Goal: Task Accomplishment & Management: Manage account settings

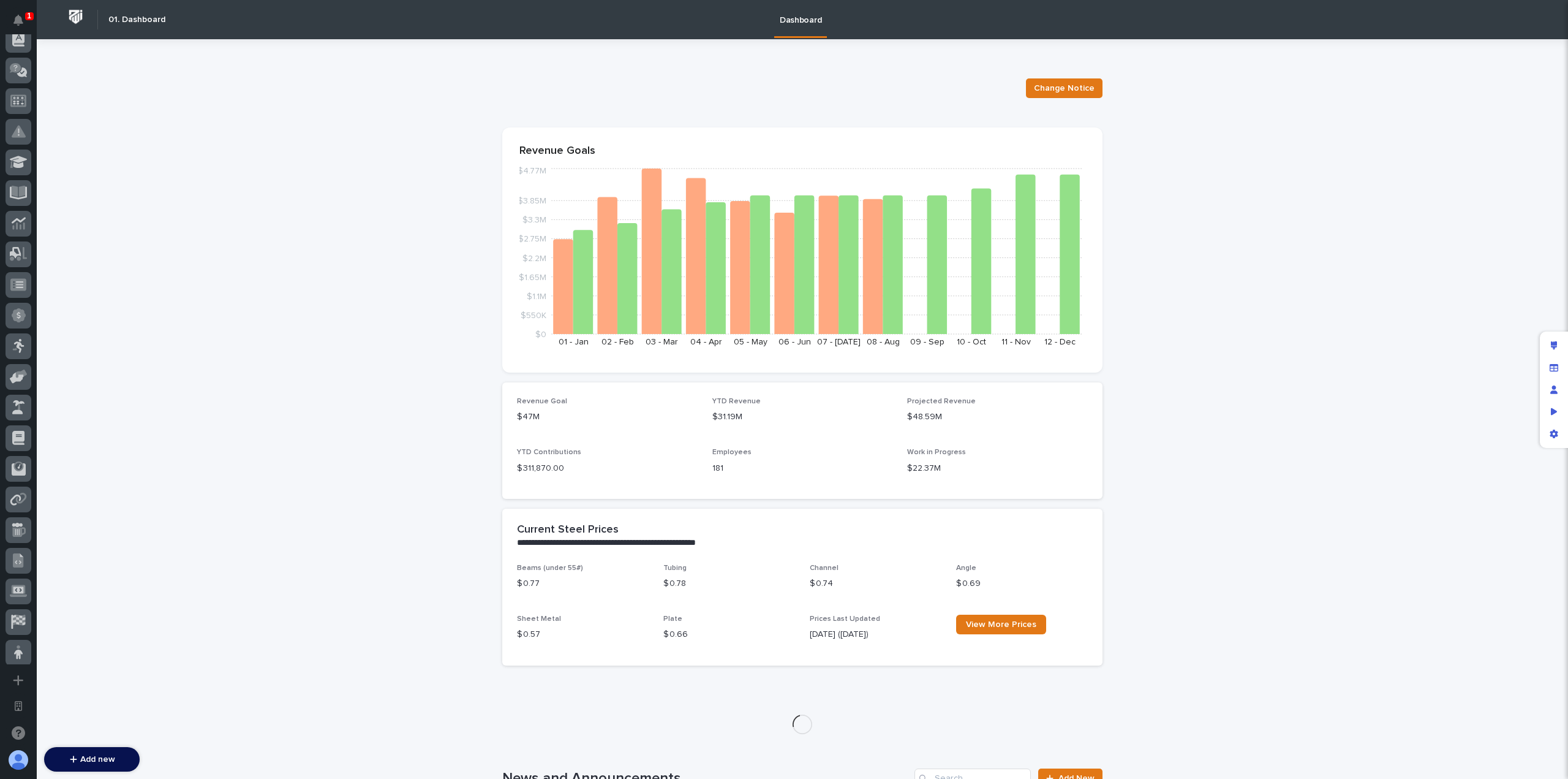
scroll to position [442, 0]
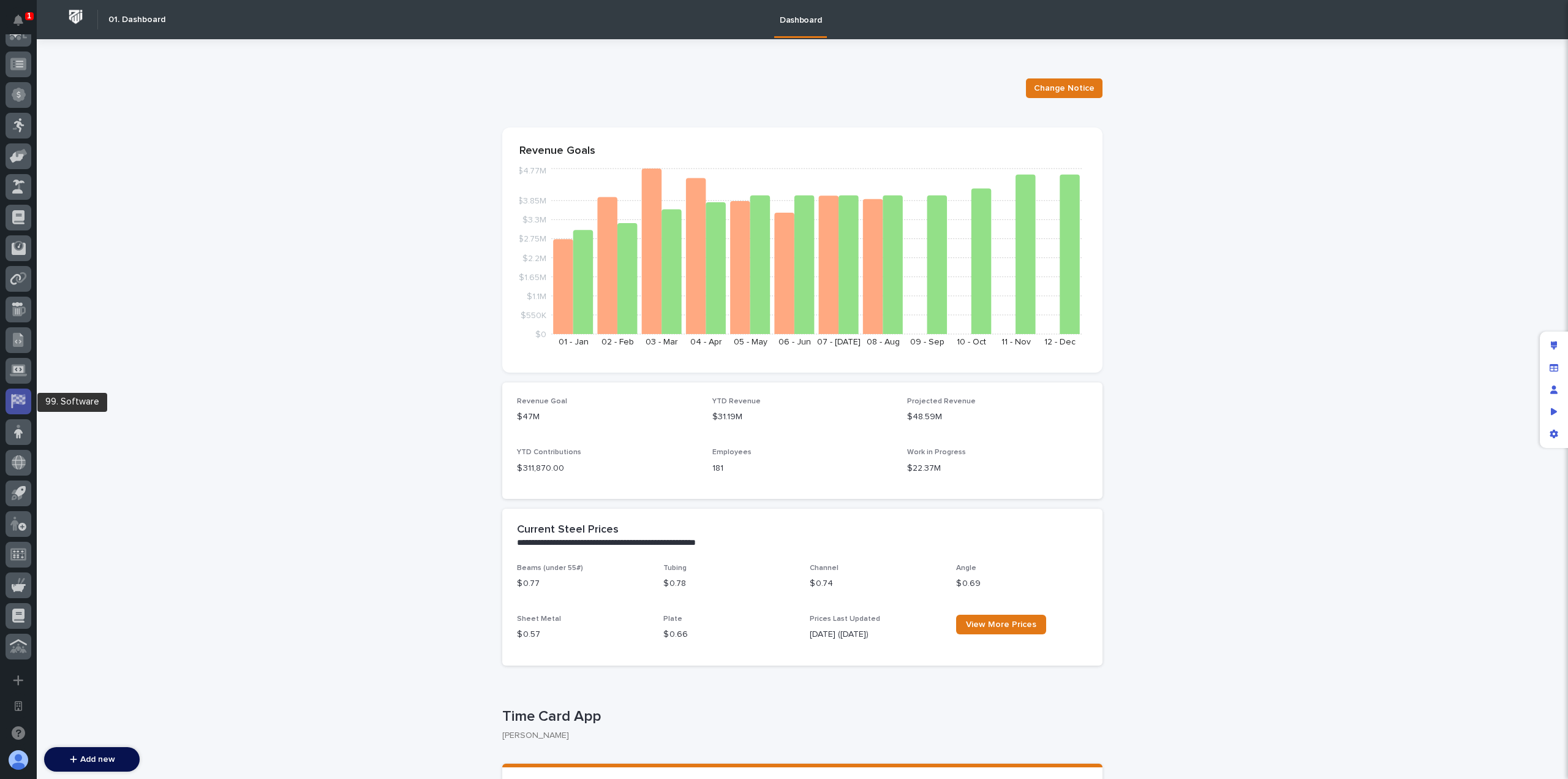
click at [18, 394] on icon at bounding box center [19, 399] width 12 height 11
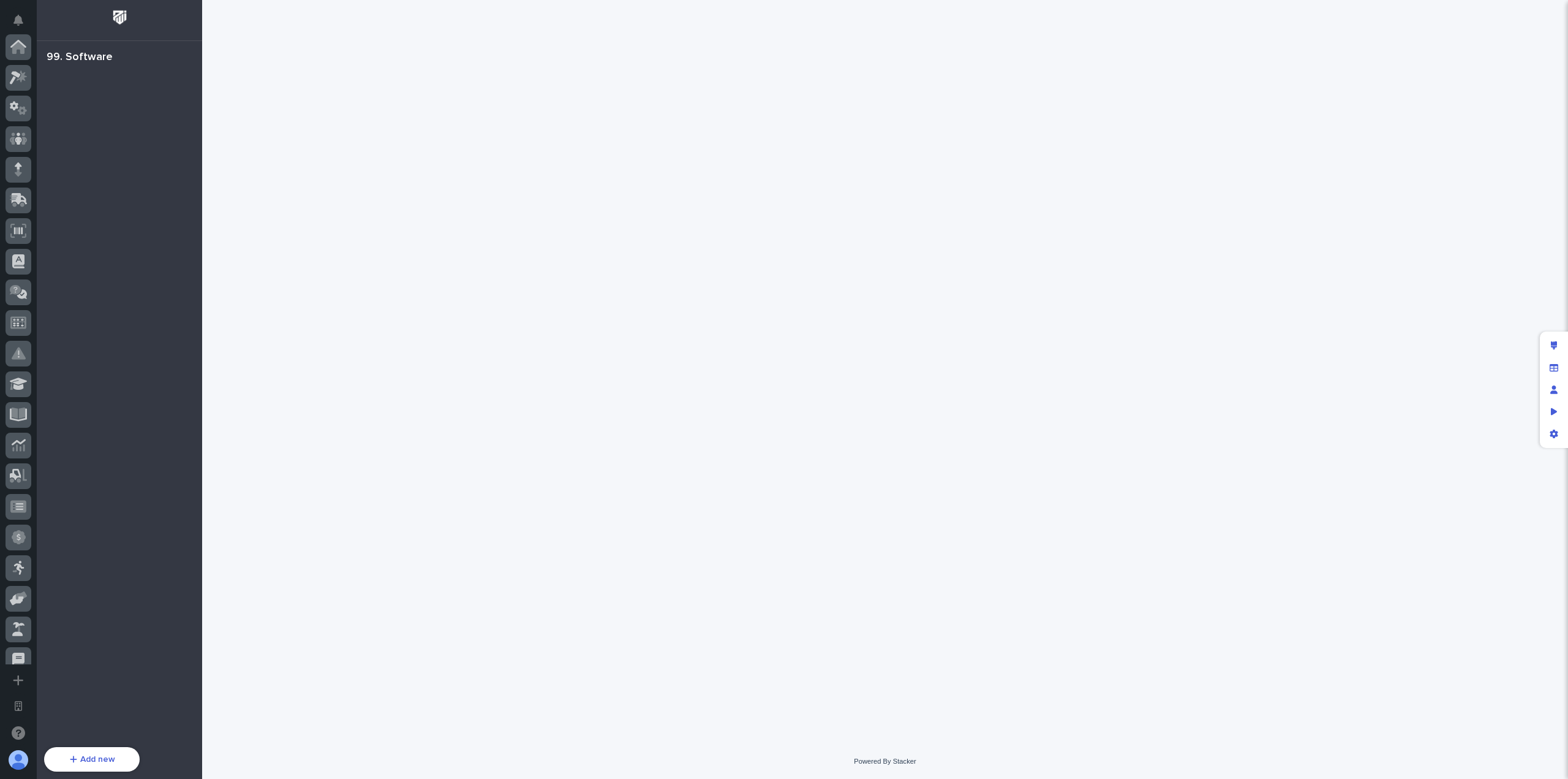
scroll to position [442, 0]
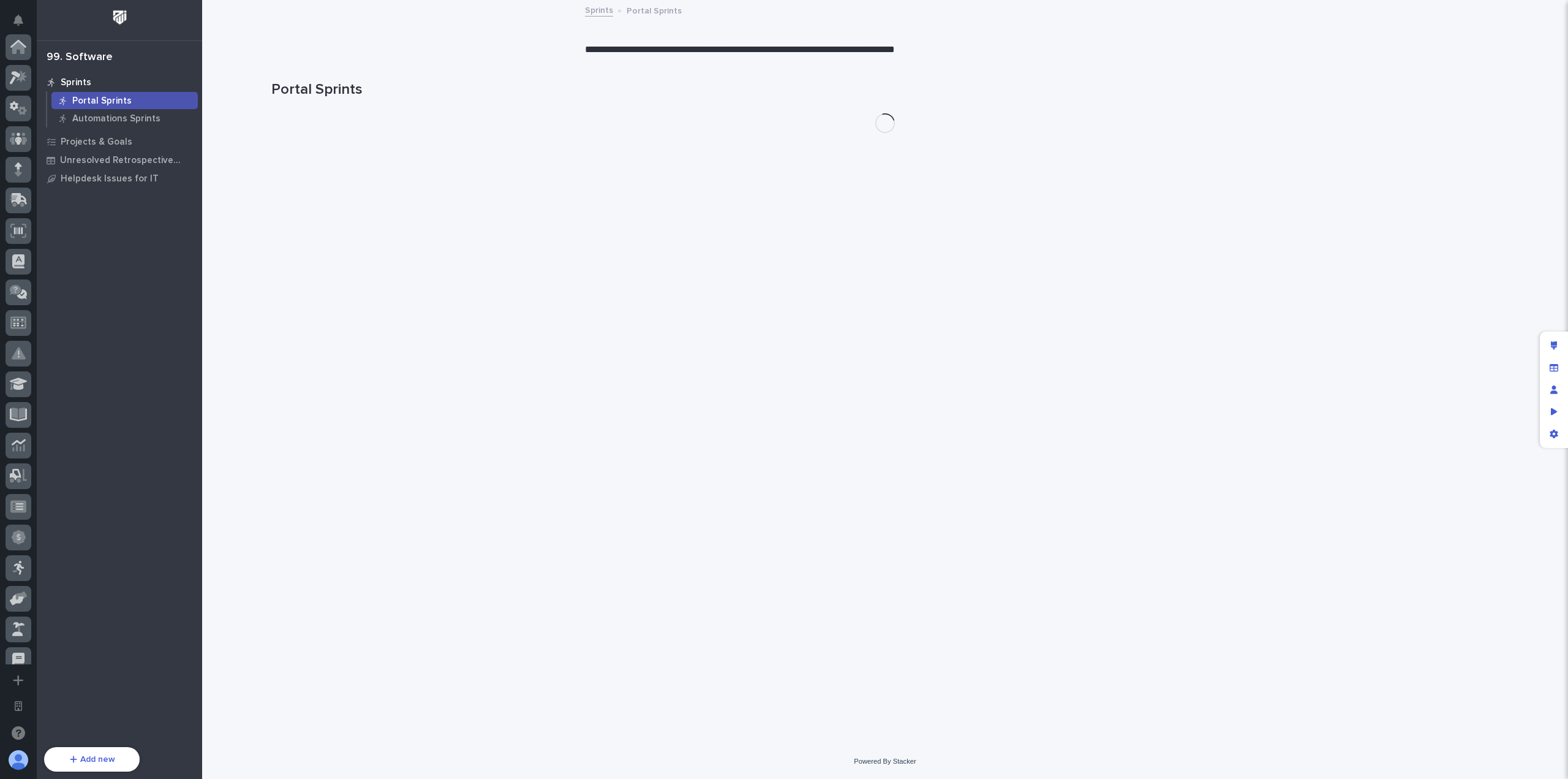
scroll to position [442, 0]
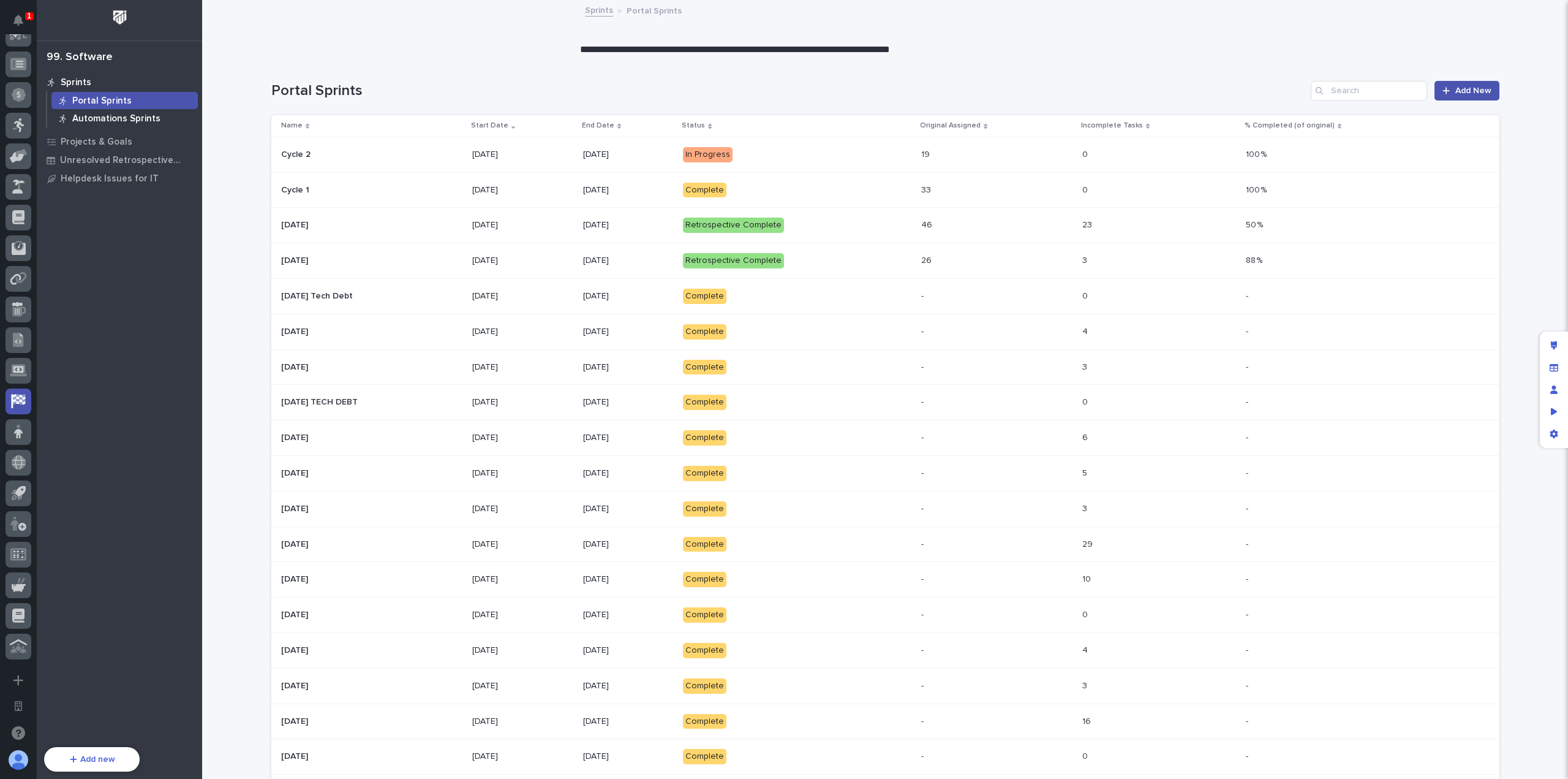
click at [147, 113] on p "Automations Sprints" at bounding box center [116, 118] width 88 height 11
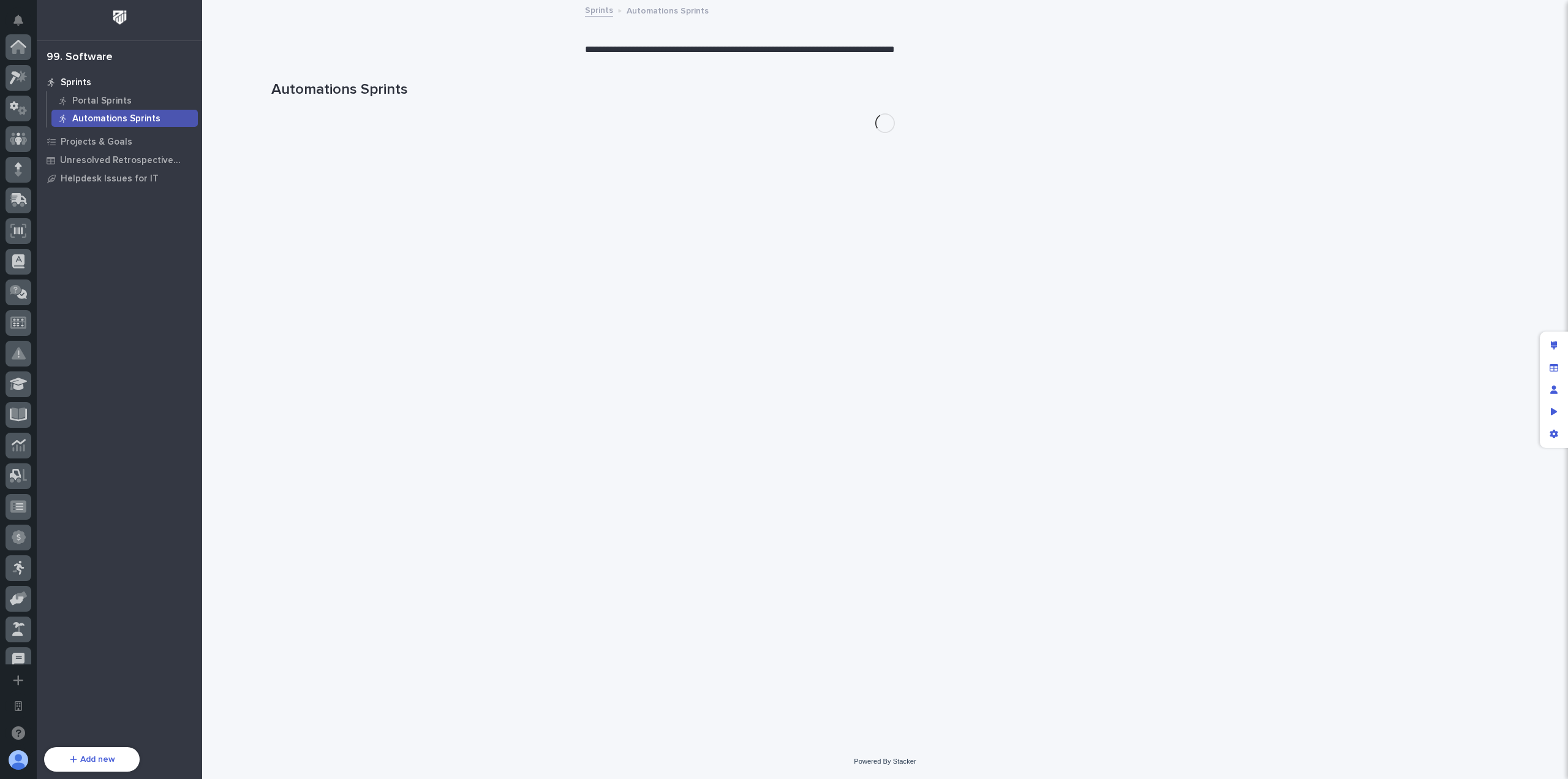
scroll to position [442, 0]
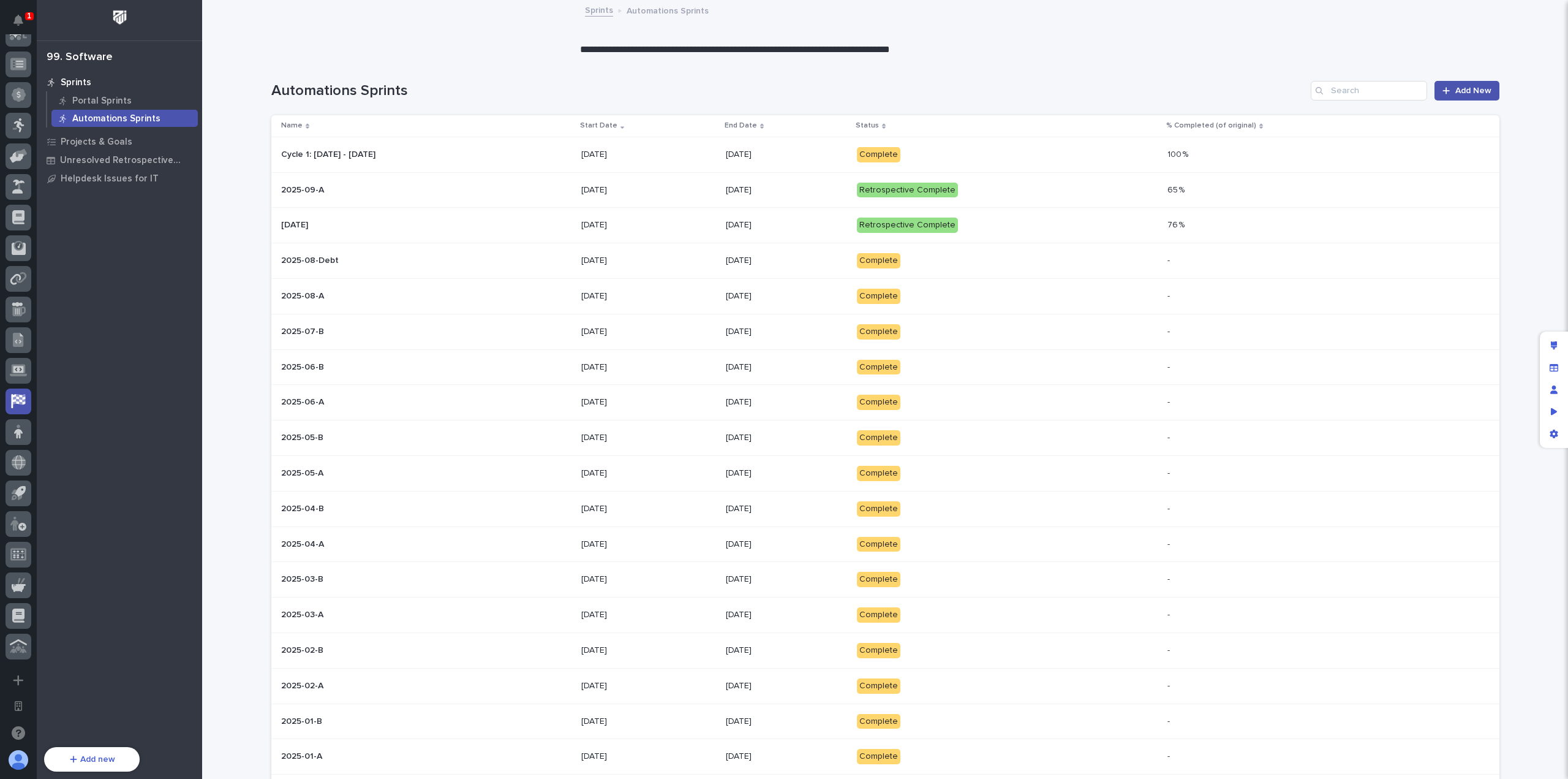
click at [447, 161] on div "Cycle 1: [DATE] - [DATE] Cycle 1: [DATE] - [DATE]" at bounding box center [427, 154] width 291 height 20
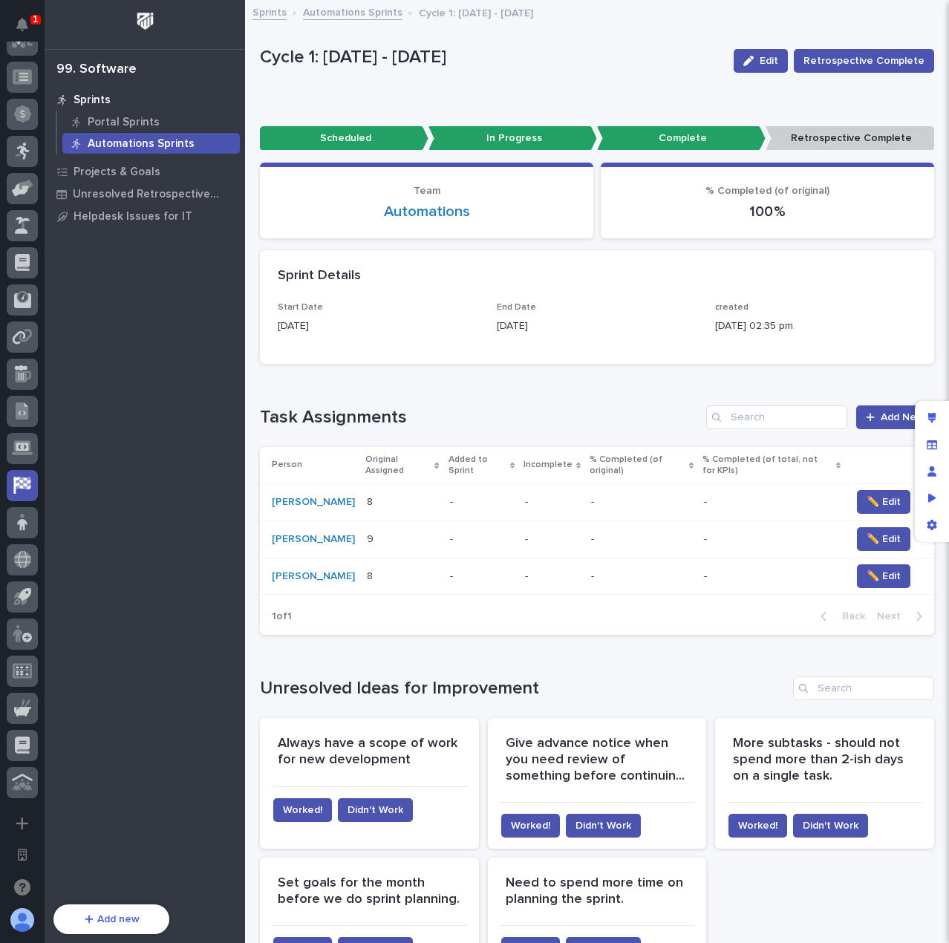
scroll to position [537, 0]
click at [883, 505] on span "✏️ Edit" at bounding box center [883, 501] width 34 height 15
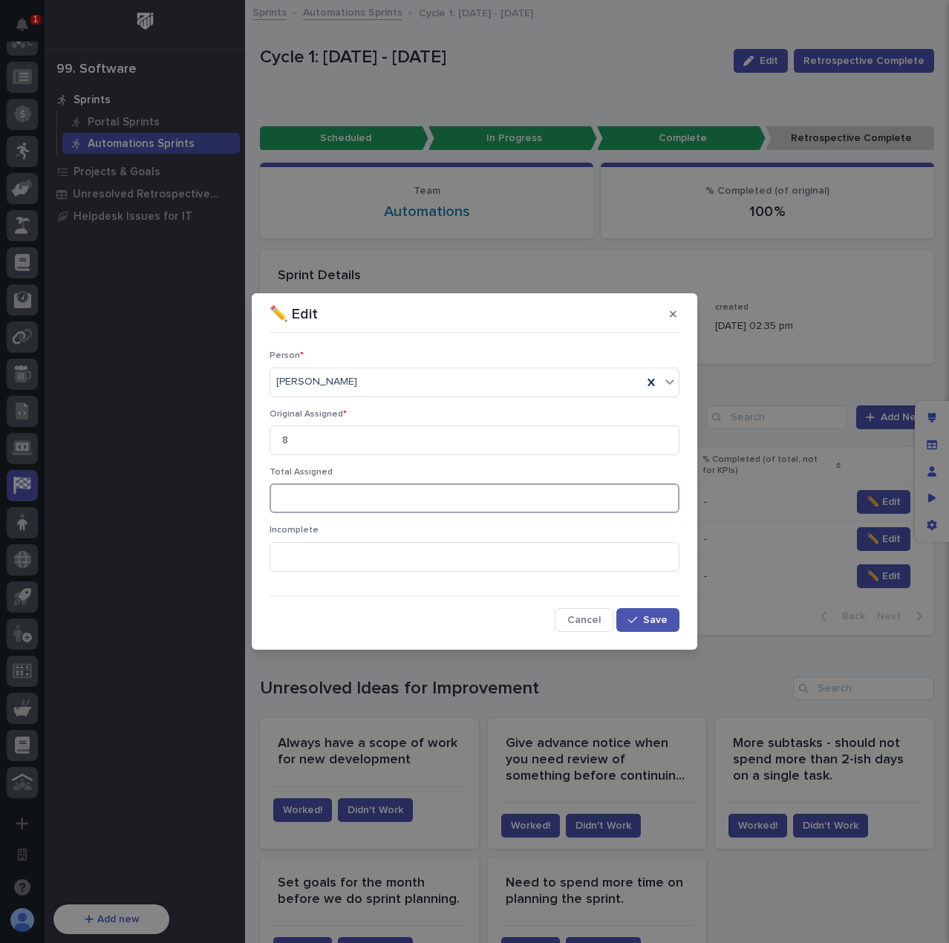
click at [352, 500] on input at bounding box center [474, 498] width 410 height 30
type input "9"
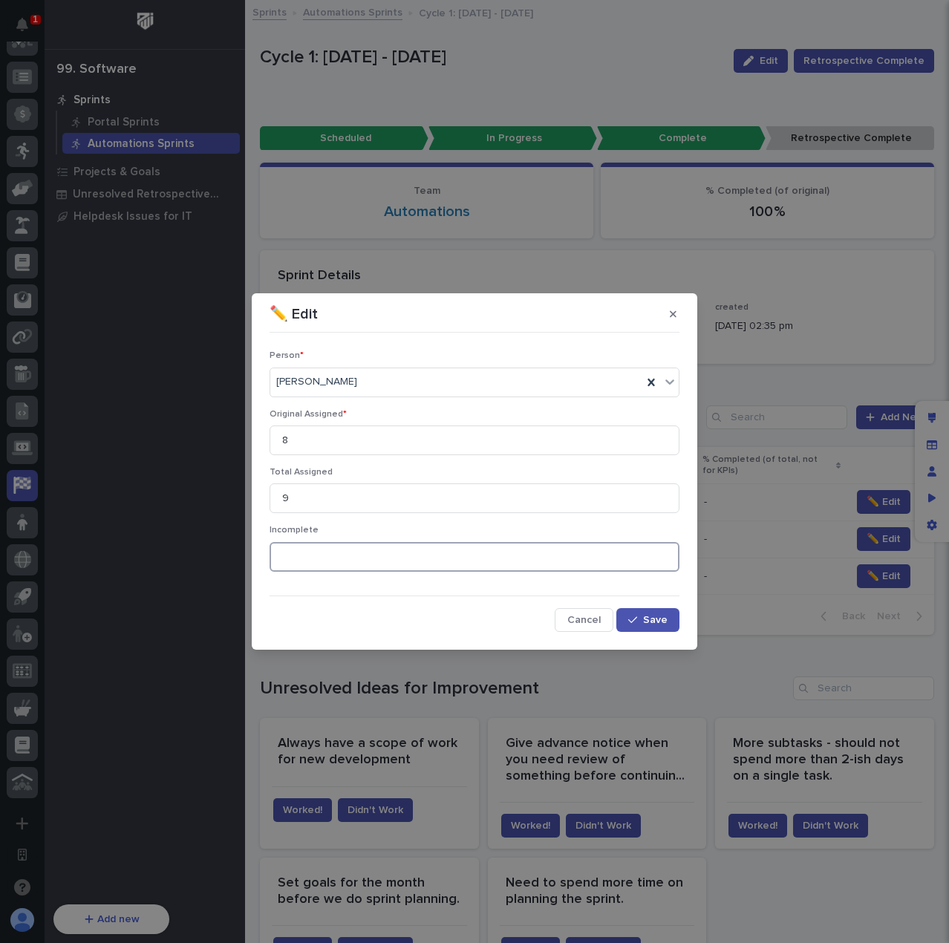
click at [379, 553] on input at bounding box center [474, 557] width 410 height 30
type input "2"
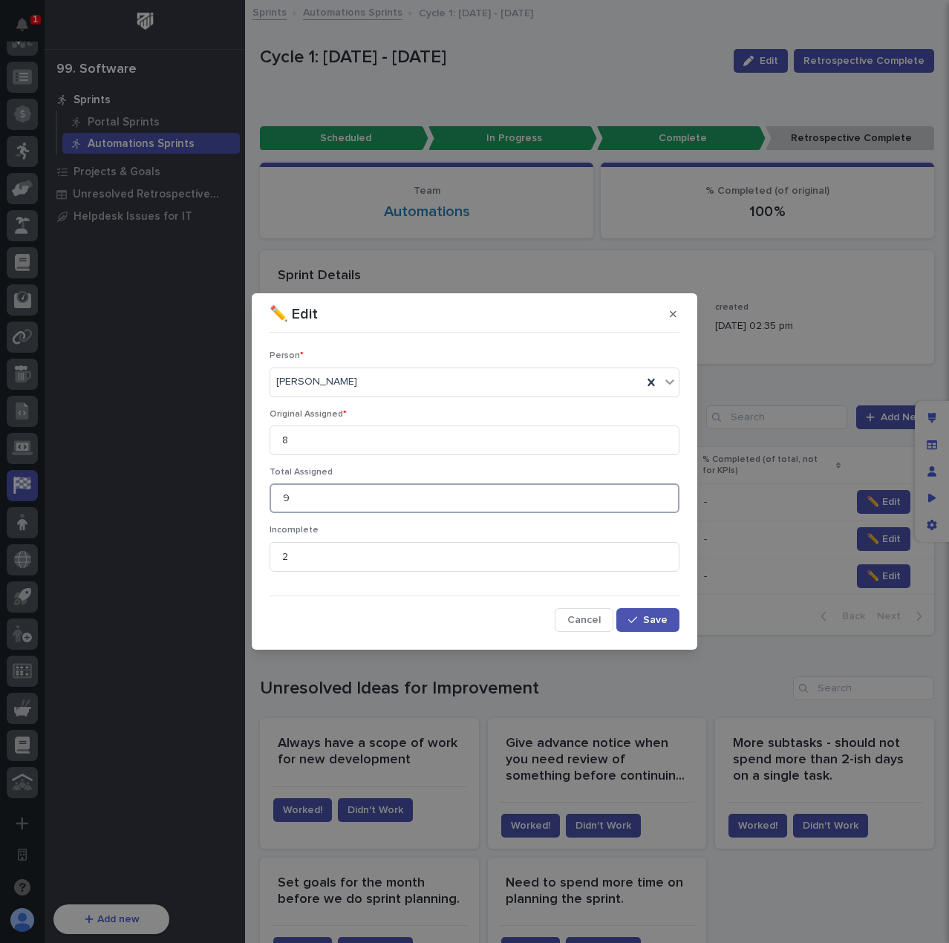
click at [335, 504] on input "9" at bounding box center [474, 498] width 410 height 30
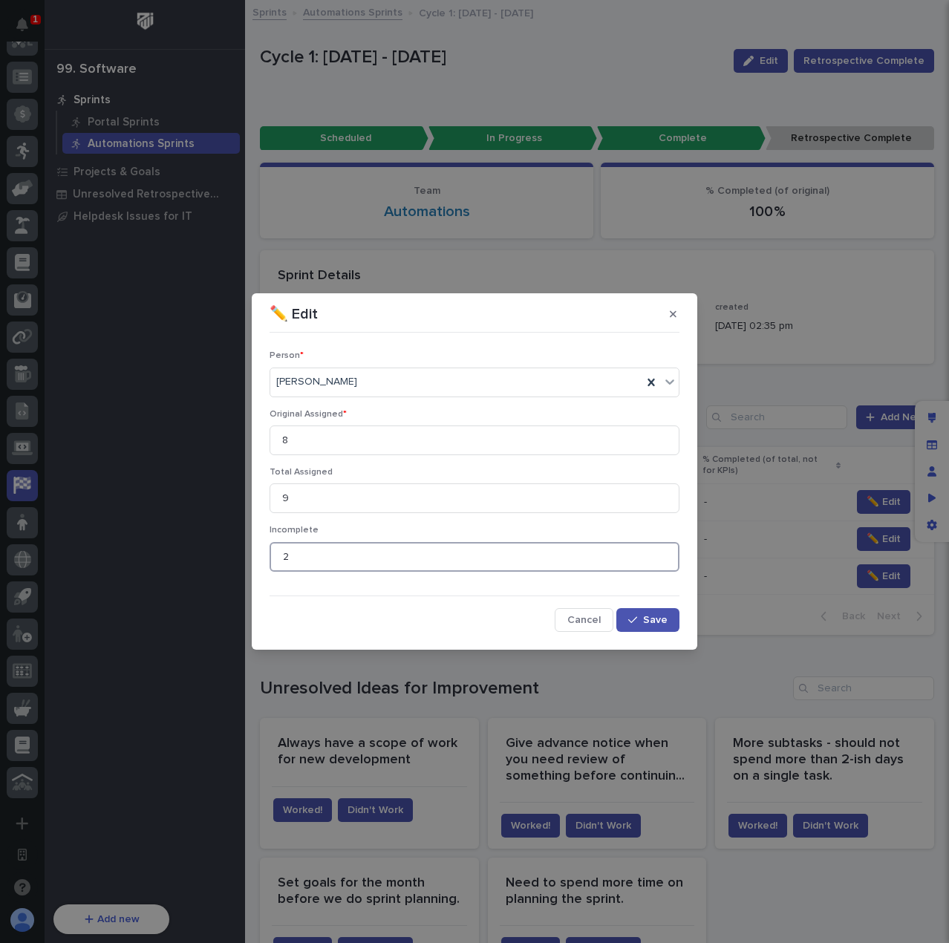
click at [317, 563] on input "2" at bounding box center [474, 557] width 410 height 30
click at [659, 617] on span "Save" at bounding box center [655, 620] width 24 height 10
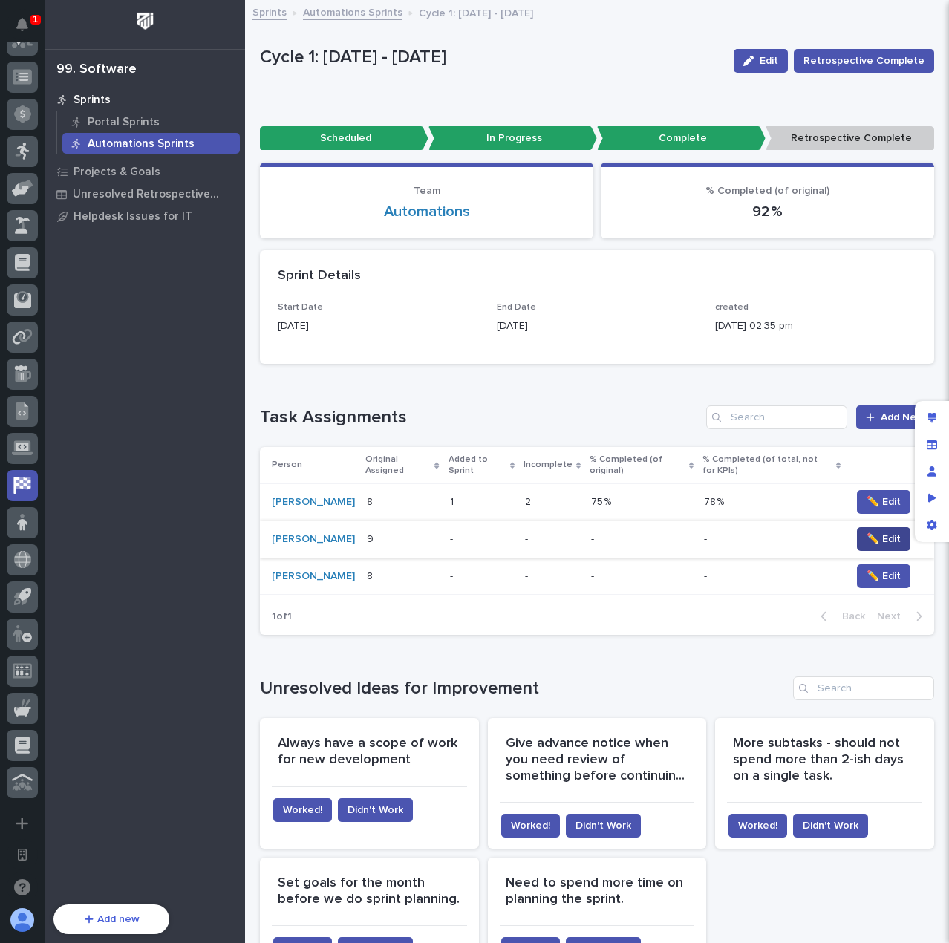
click at [872, 546] on span "✏️ Edit" at bounding box center [883, 539] width 34 height 15
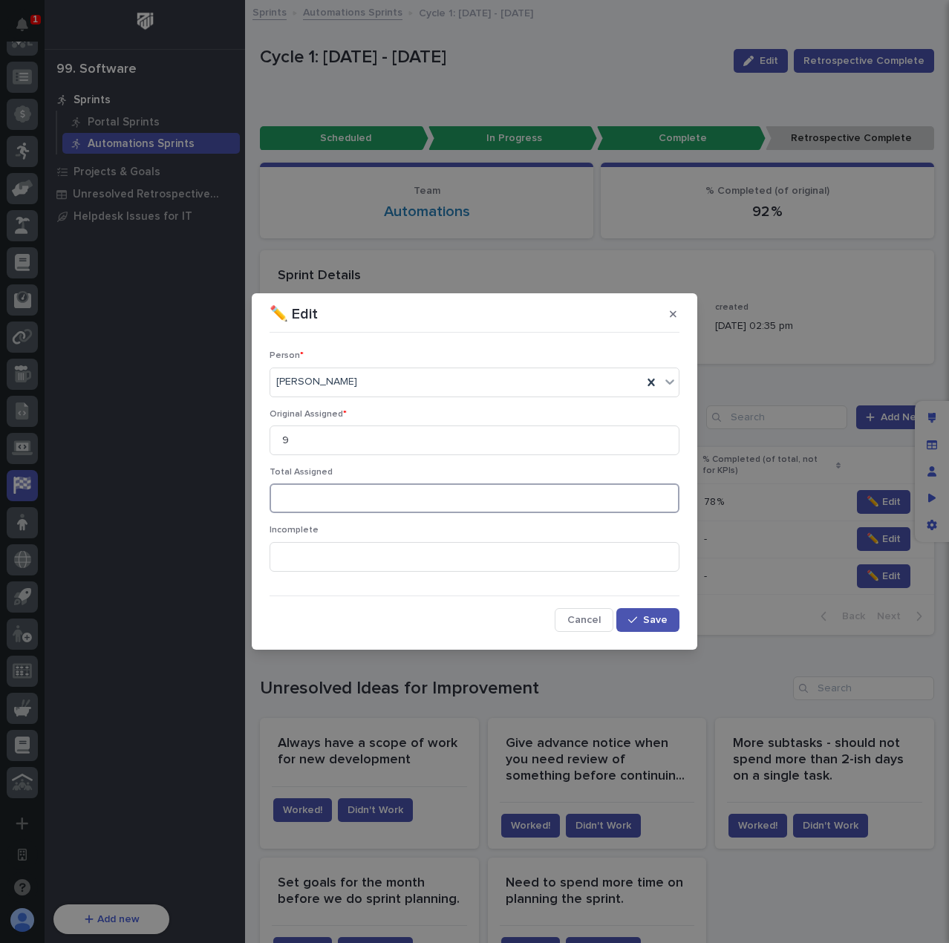
click at [356, 503] on input at bounding box center [474, 498] width 410 height 30
type input "15"
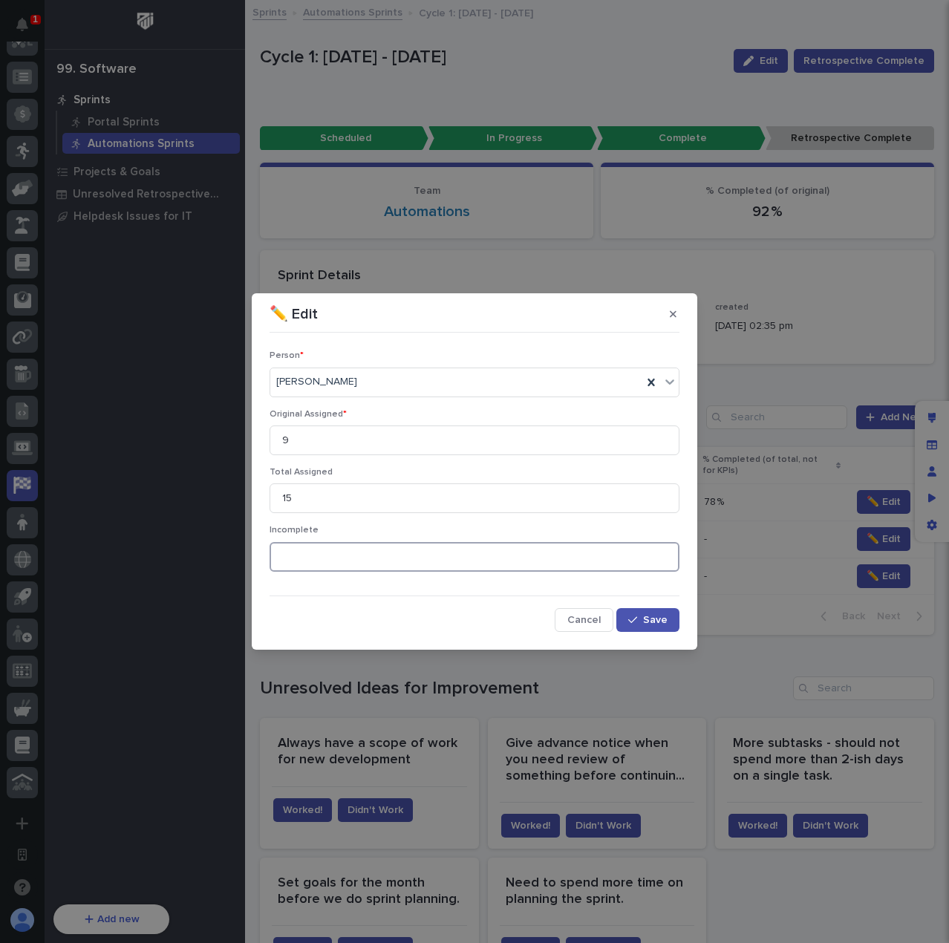
click at [339, 555] on input at bounding box center [474, 557] width 410 height 30
type input "2"
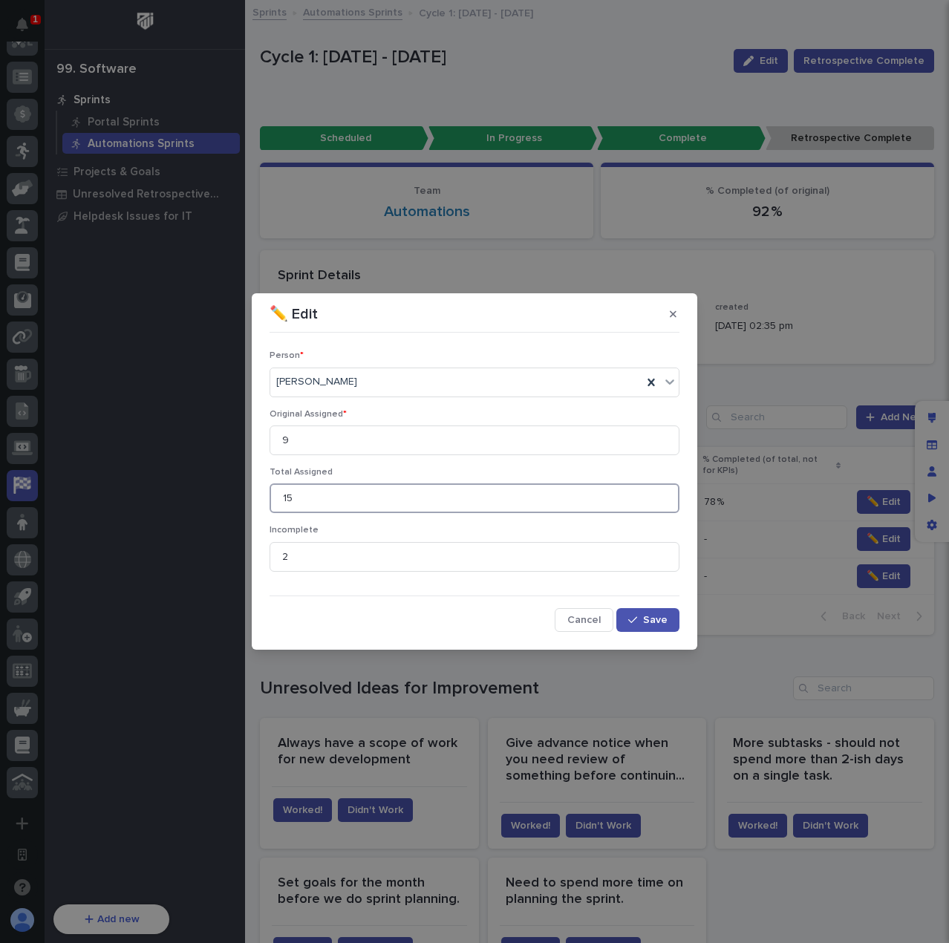
click at [312, 500] on input "15" at bounding box center [474, 498] width 410 height 30
type input "16"
click at [322, 442] on input "9" at bounding box center [474, 440] width 410 height 30
click at [339, 501] on input "16" at bounding box center [474, 498] width 410 height 30
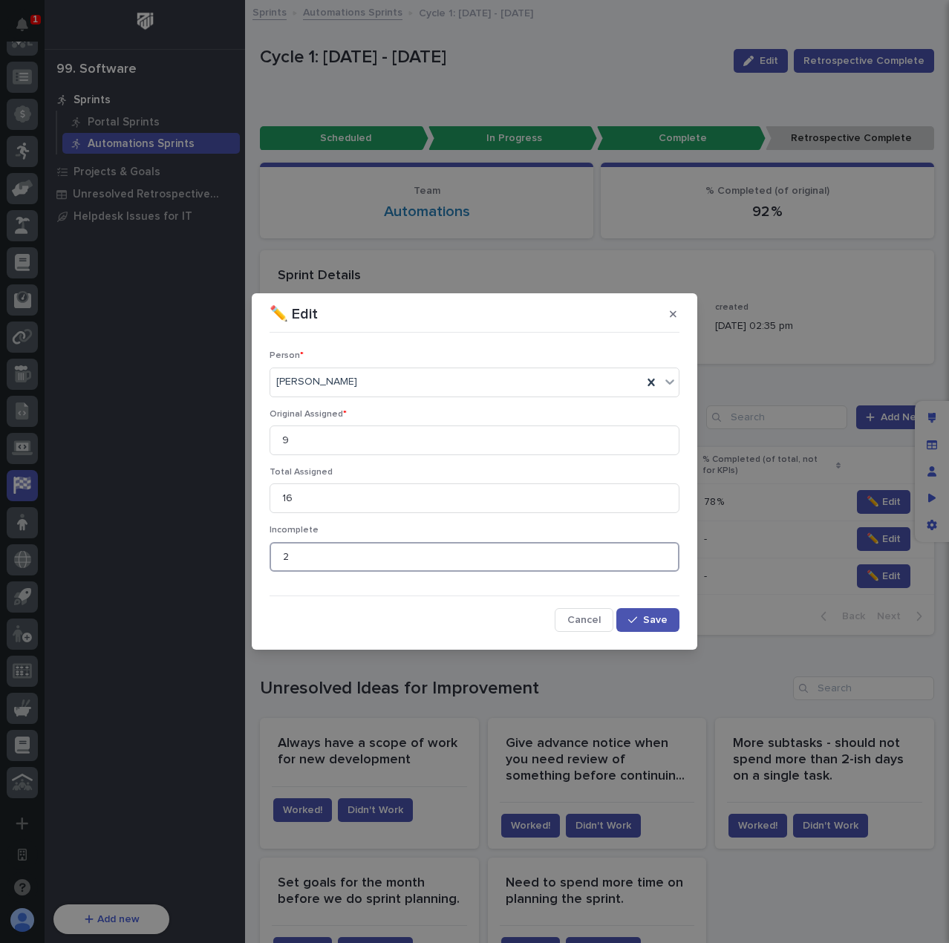
click at [329, 553] on input "2" at bounding box center [474, 557] width 410 height 30
click at [663, 619] on span "Save" at bounding box center [655, 620] width 24 height 10
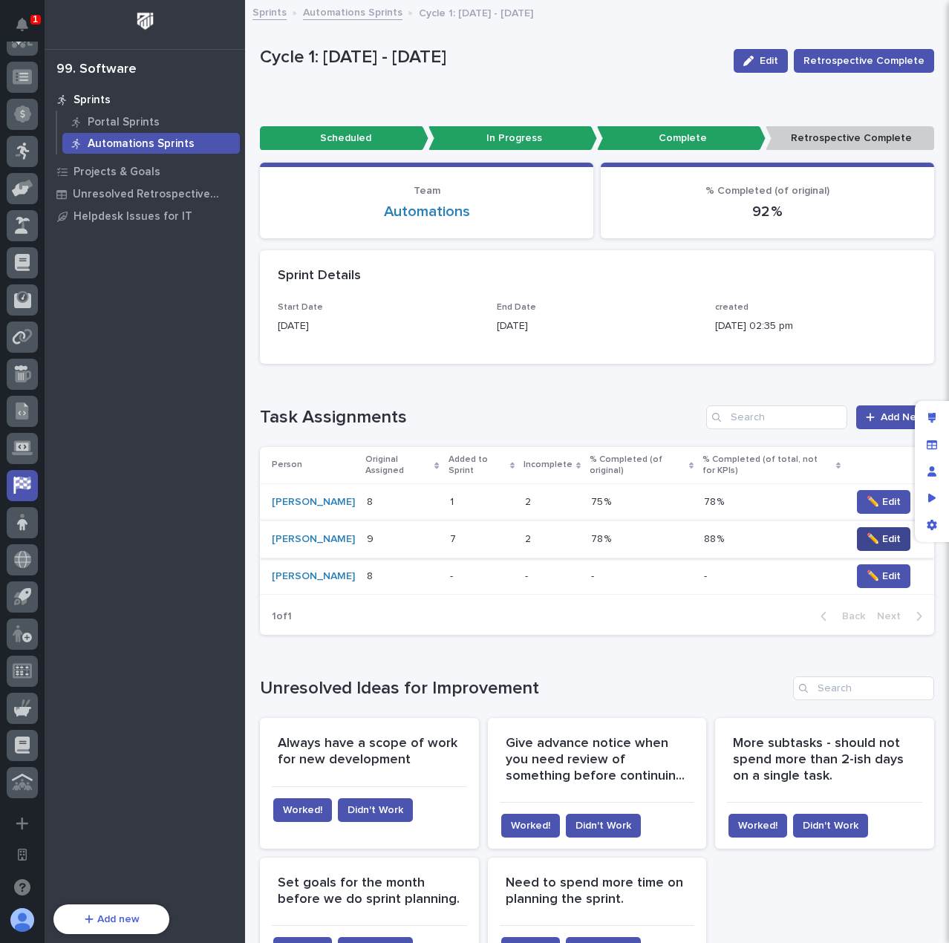
click at [866, 545] on span "✏️ Edit" at bounding box center [883, 539] width 34 height 15
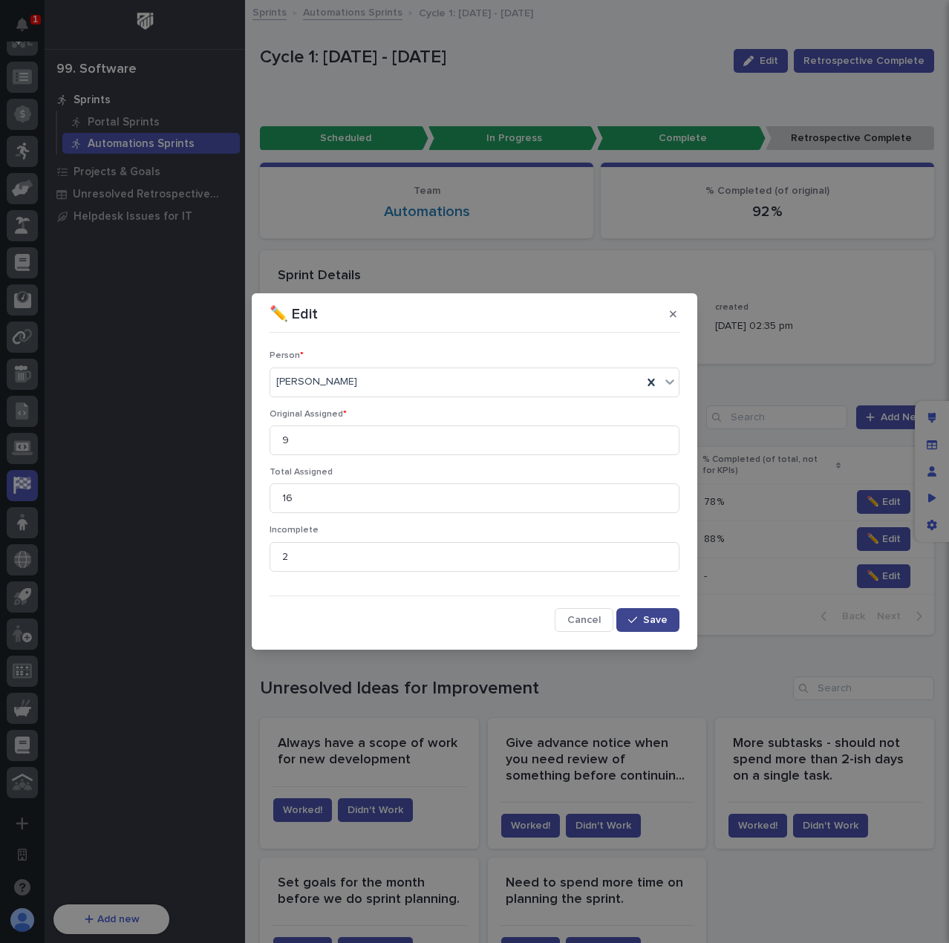
click at [650, 616] on span "Save" at bounding box center [655, 620] width 24 height 10
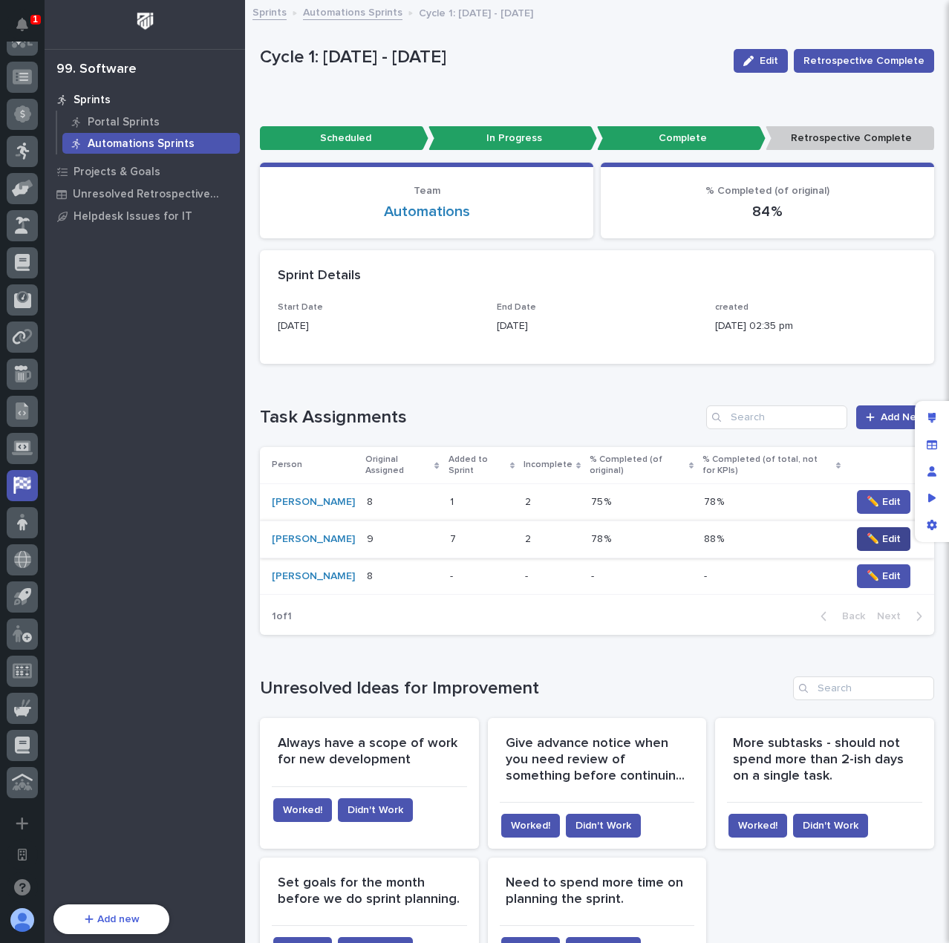
click at [869, 546] on span "✏️ Edit" at bounding box center [883, 539] width 34 height 15
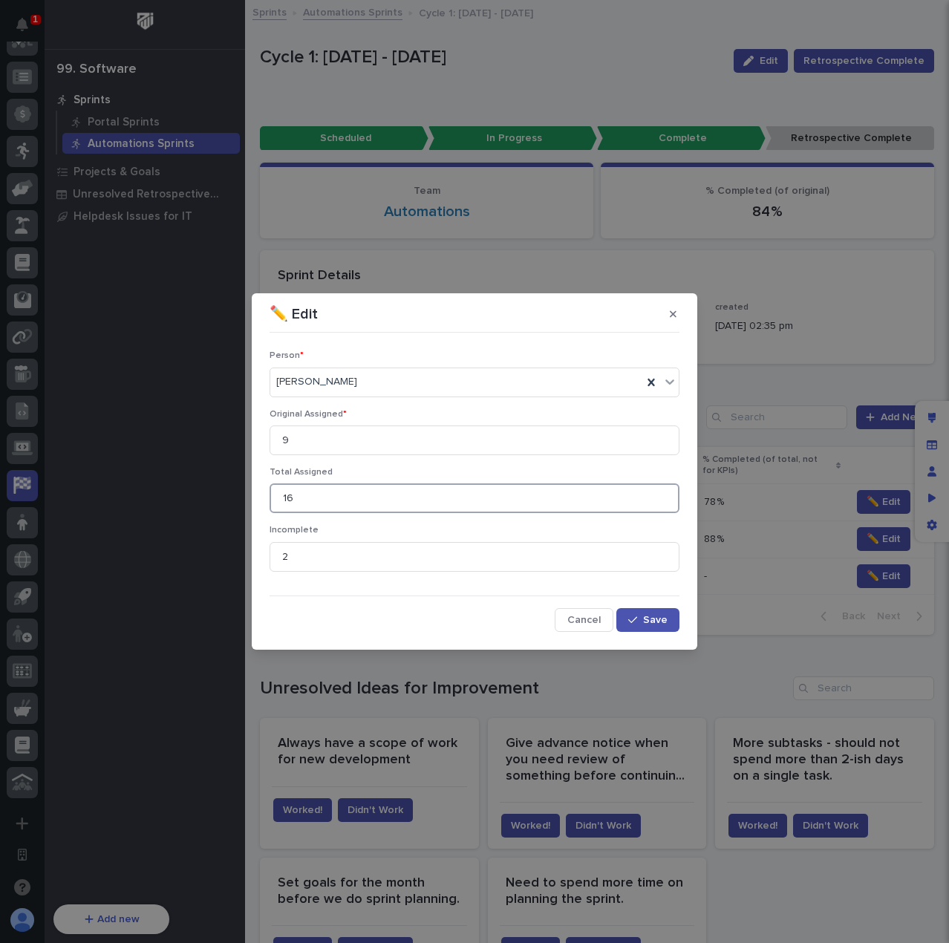
click at [403, 503] on input "16" at bounding box center [474, 498] width 410 height 30
click at [646, 615] on span "Save" at bounding box center [655, 620] width 24 height 10
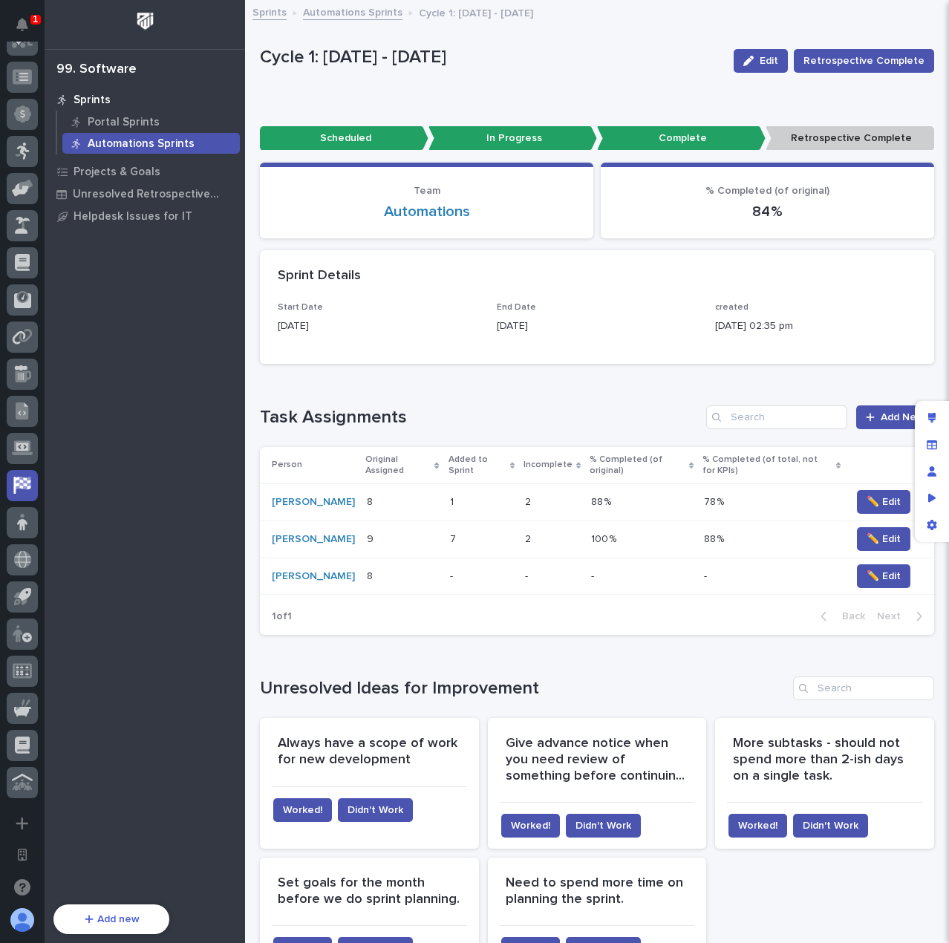
click at [573, 389] on div "Loading... Saving… Task Assignments Add New Person Original Assigned Added to S…" at bounding box center [597, 511] width 674 height 271
click at [543, 373] on div "Loading... Saving… Sprint Details Start Date [DATE] End Date [DATE] created [DA…" at bounding box center [597, 312] width 674 height 125
click at [586, 398] on div "Loading... Saving… Task Assignments Add New Person Original Assigned Added to S…" at bounding box center [597, 511] width 674 height 271
click at [638, 419] on h1 "Task Assignments" at bounding box center [480, 418] width 440 height 22
click at [880, 500] on span "✏️ Edit" at bounding box center [883, 501] width 34 height 15
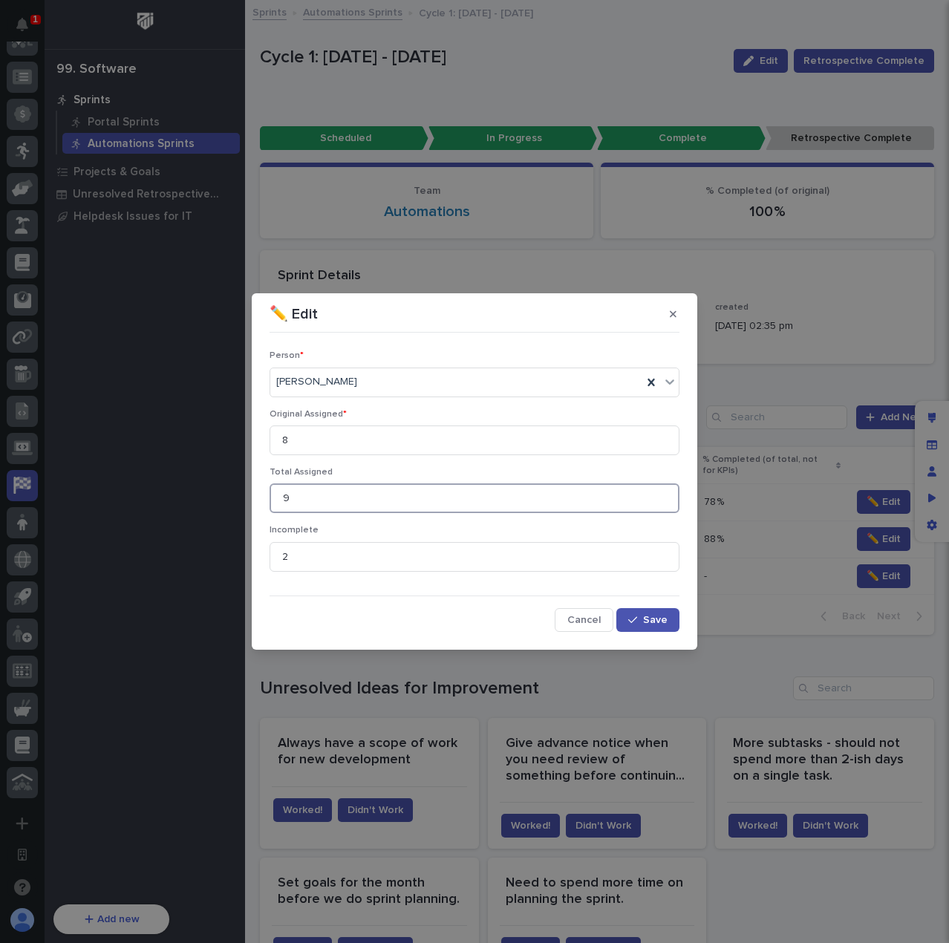
click at [298, 503] on input "9" at bounding box center [474, 498] width 410 height 30
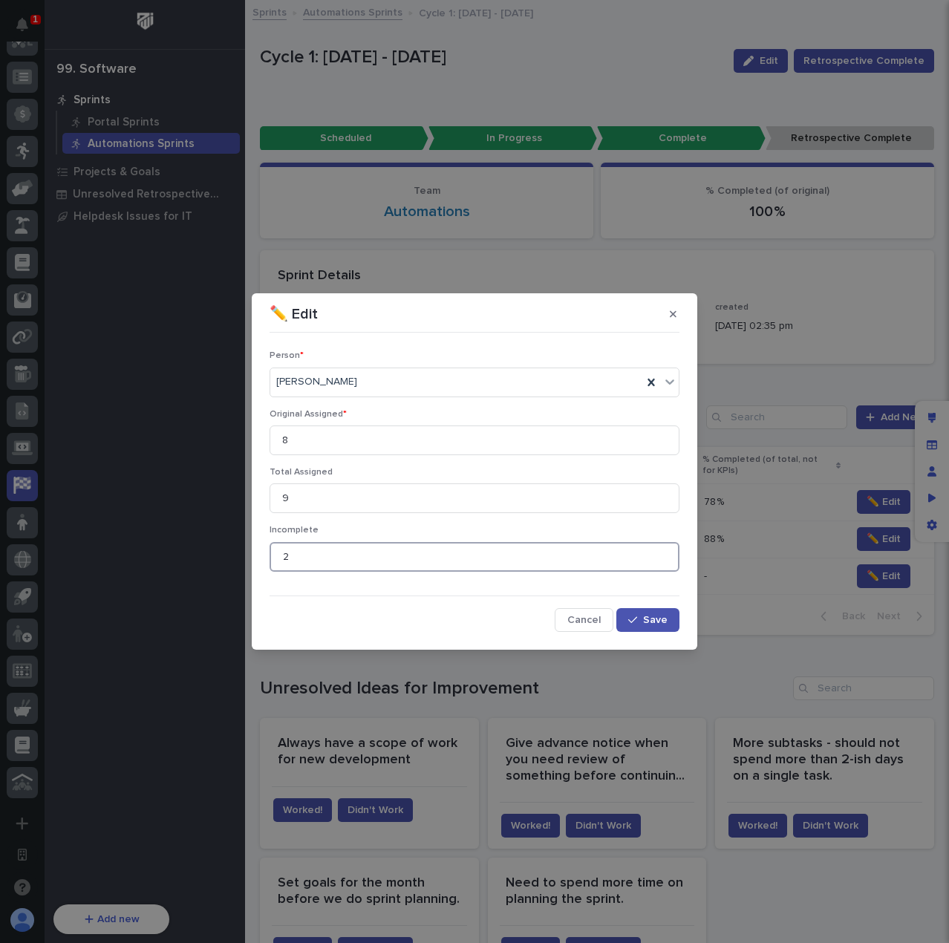
click at [351, 566] on input "2" at bounding box center [474, 557] width 410 height 30
click at [653, 622] on span "Save" at bounding box center [655, 620] width 24 height 10
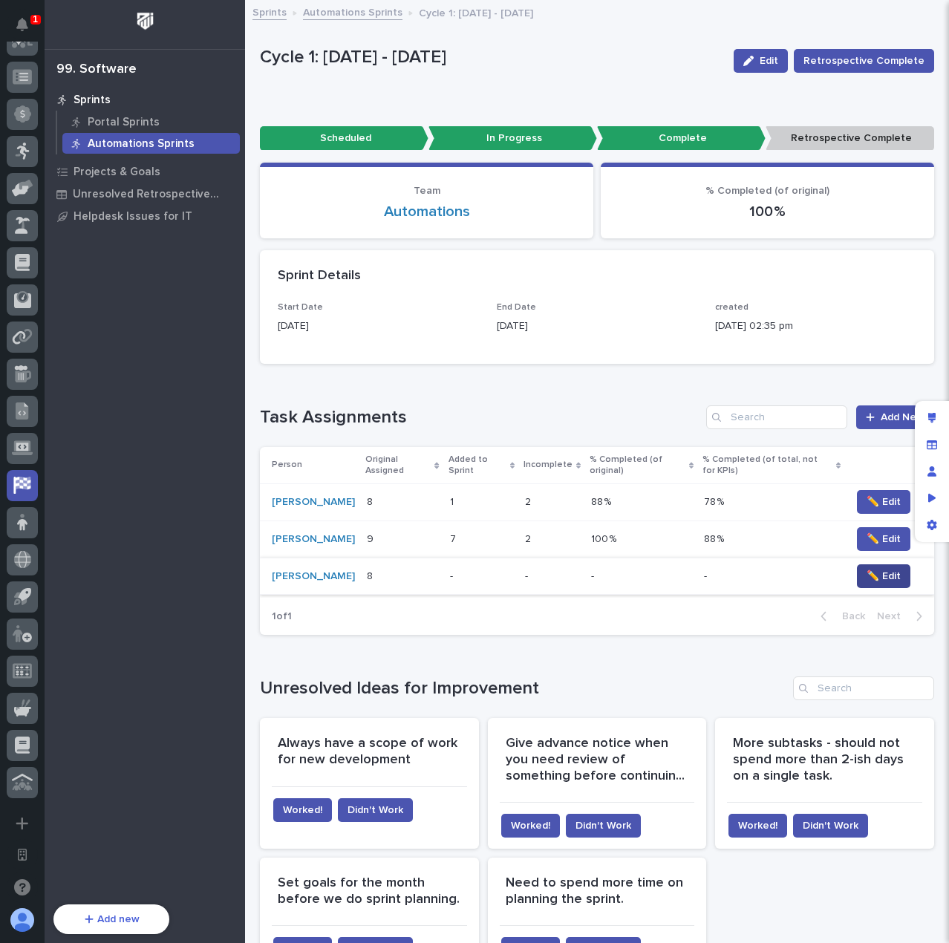
click at [868, 583] on span "✏️ Edit" at bounding box center [883, 576] width 34 height 15
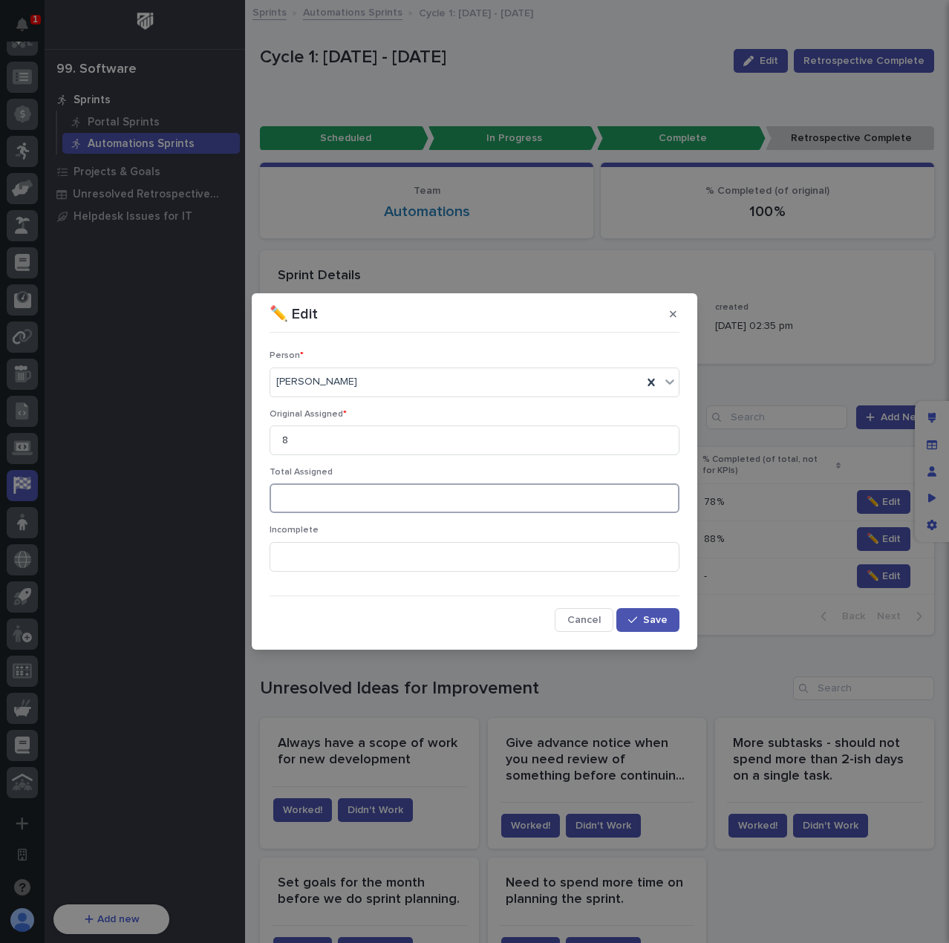
click at [339, 503] on input at bounding box center [474, 498] width 410 height 30
type input "24"
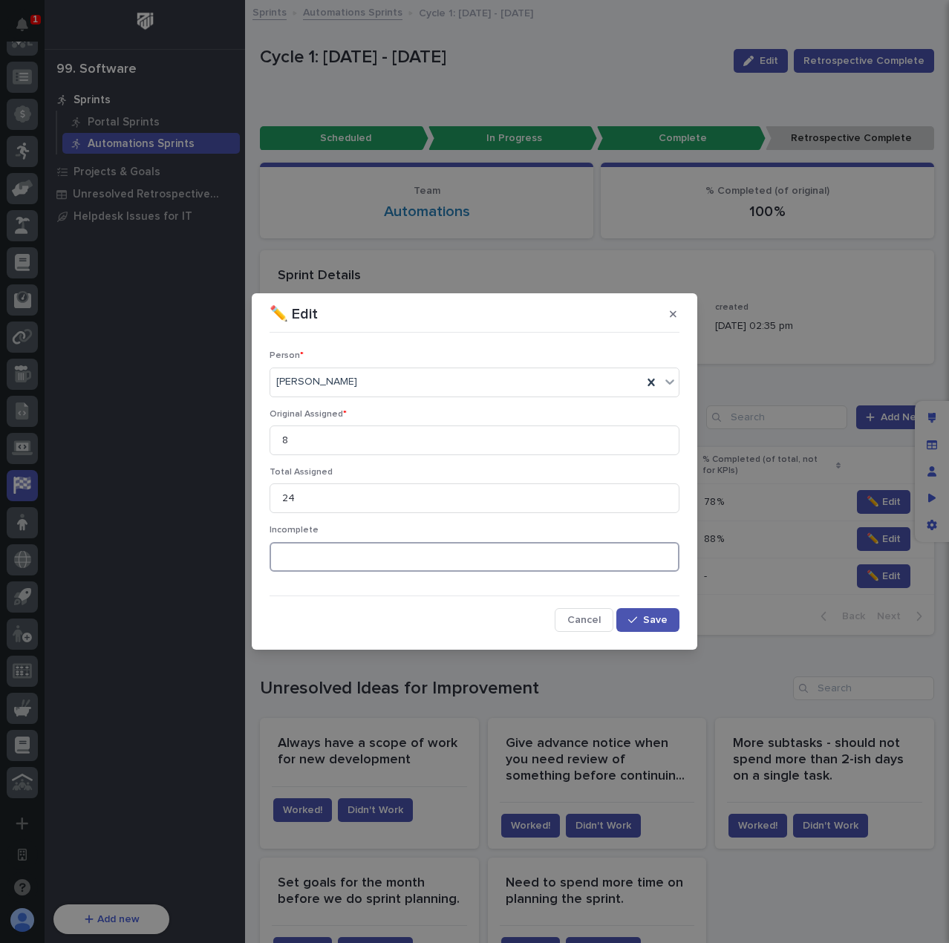
click at [356, 549] on input at bounding box center [474, 557] width 410 height 30
type input "1"
click at [647, 620] on span "Save" at bounding box center [655, 620] width 24 height 10
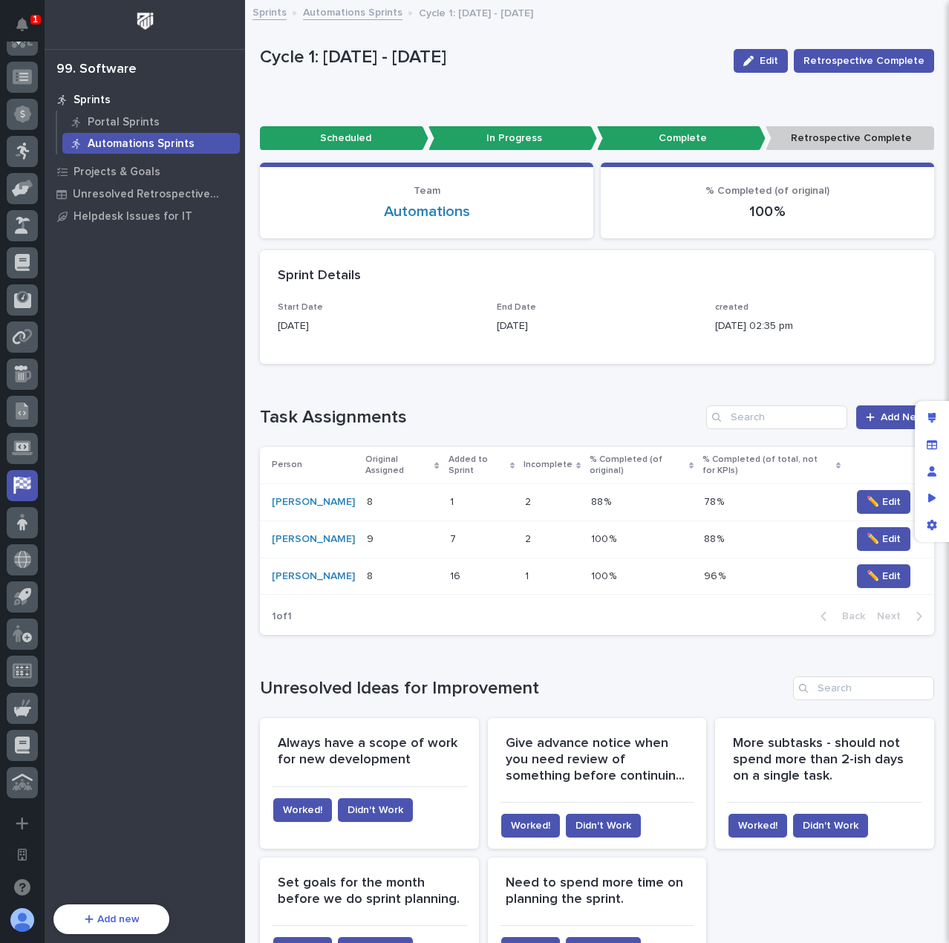
click at [583, 675] on div "Loading... Saving… Unresolved Ideas for Improvement Always have a scope of work…" at bounding box center [597, 834] width 674 height 374
click at [549, 396] on div "Loading... Saving… Task Assignments Add New Person Original Assigned Added to S…" at bounding box center [597, 511] width 674 height 271
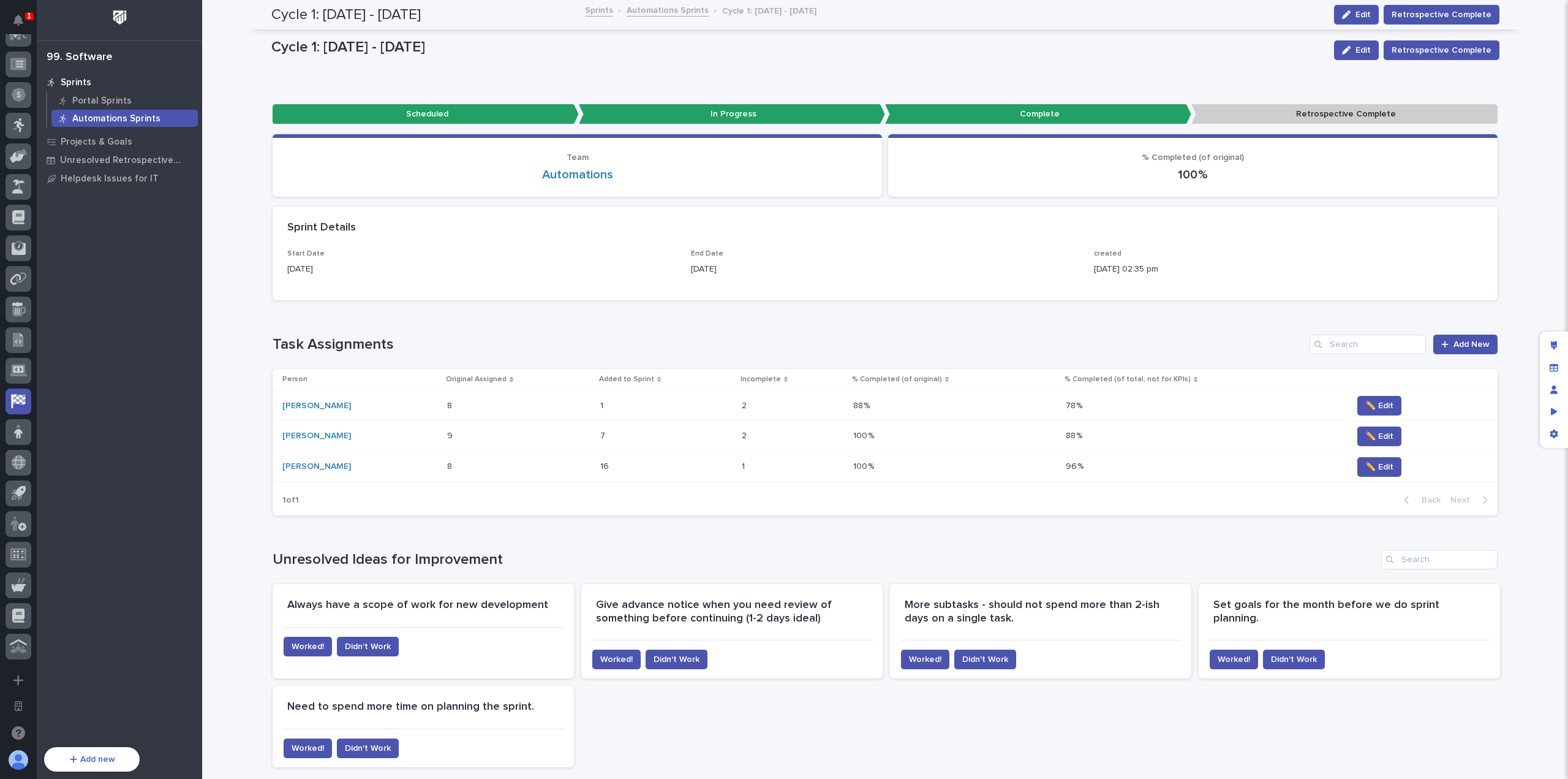
scroll to position [442, 0]
click at [245, 344] on div "Loading... Saving… Loading... Saving… Cycle 1: [DATE] - [DATE] Edit Retrospecti…" at bounding box center [885, 648] width 1366 height 1295
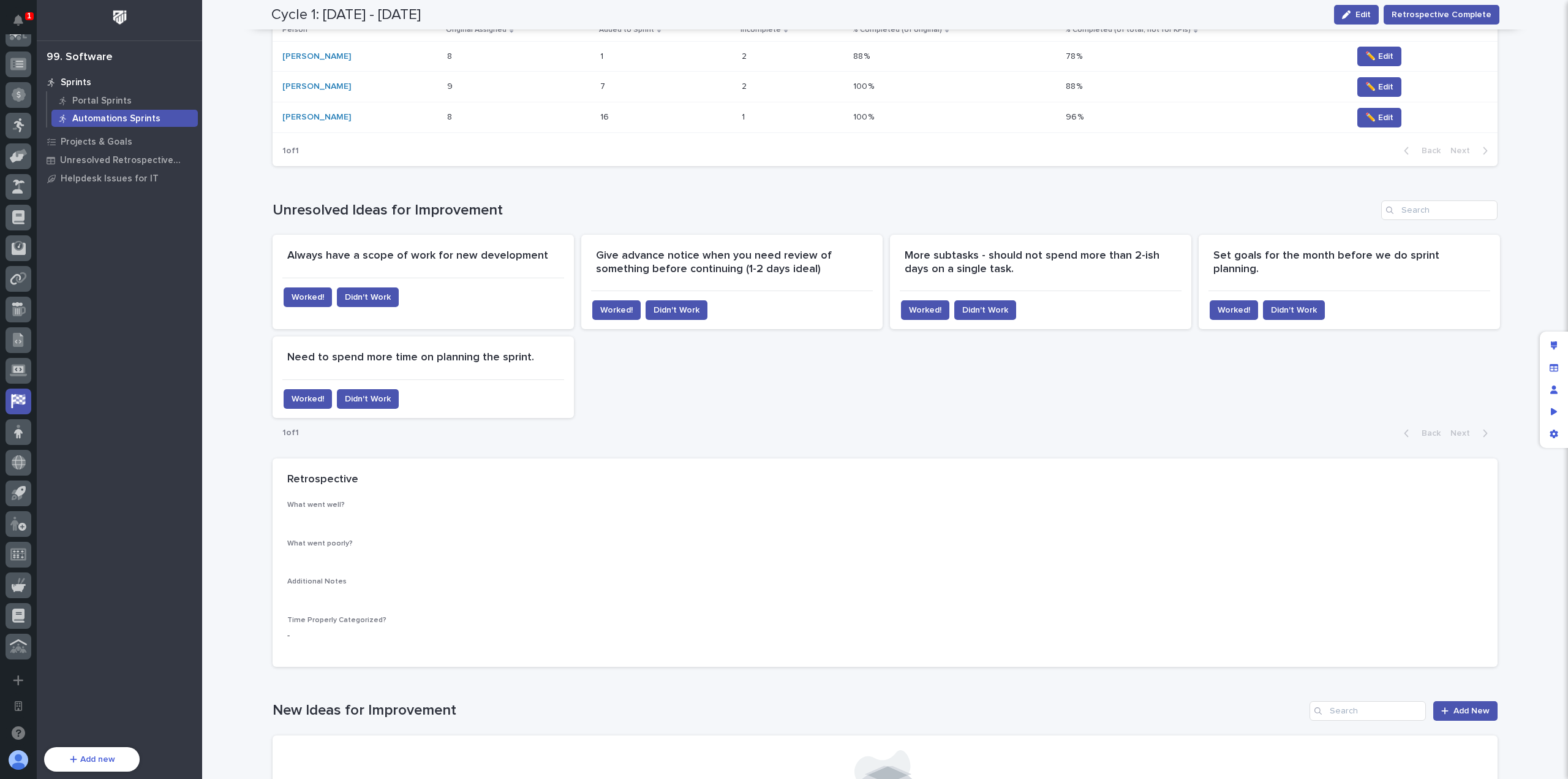
scroll to position [367, 0]
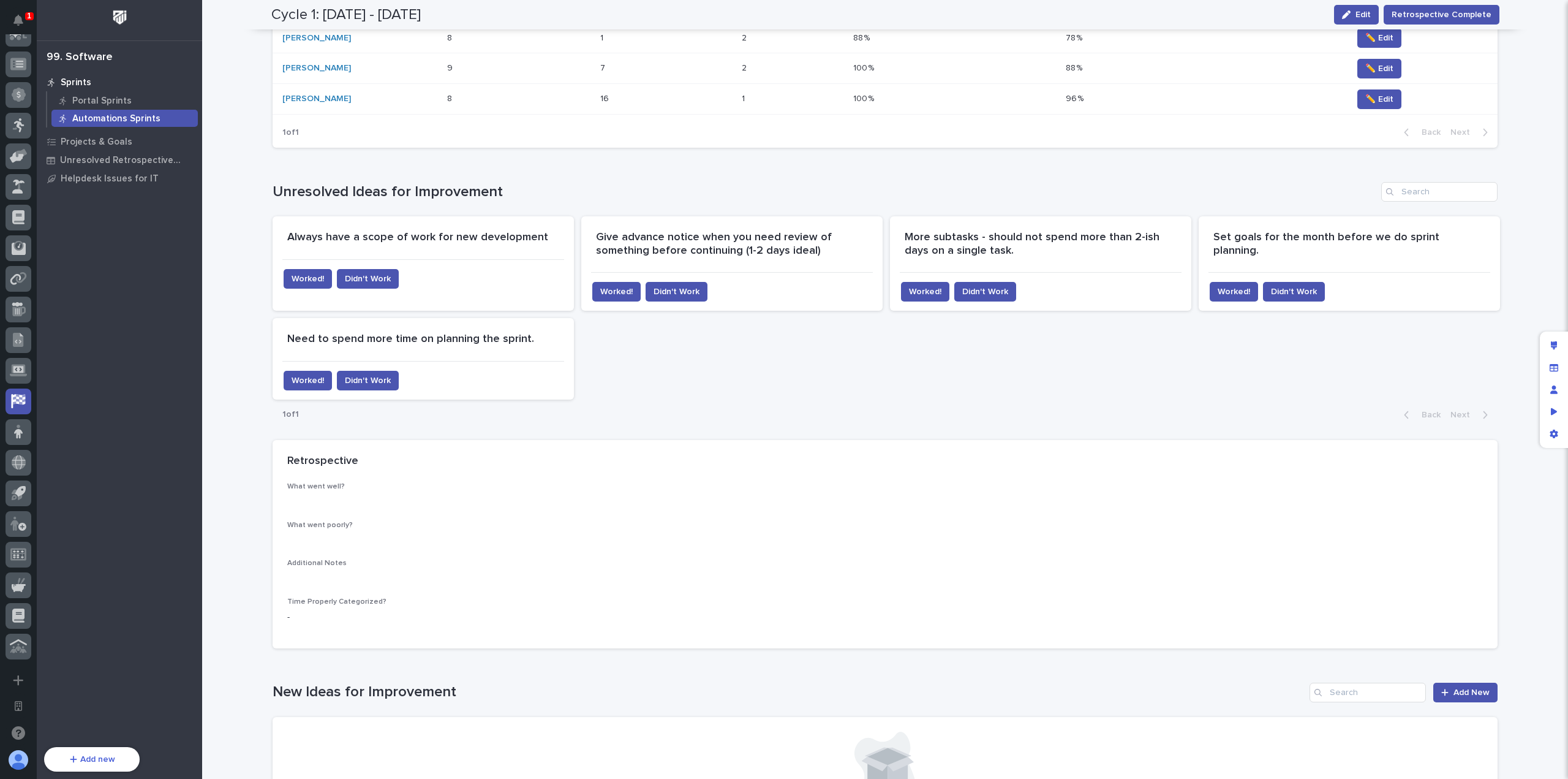
click at [668, 366] on div "Always have a scope of work for new development Worked! Didn't Work Give advanc…" at bounding box center [885, 308] width 1226 height 183
click at [291, 276] on span "Worked!" at bounding box center [307, 278] width 32 height 12
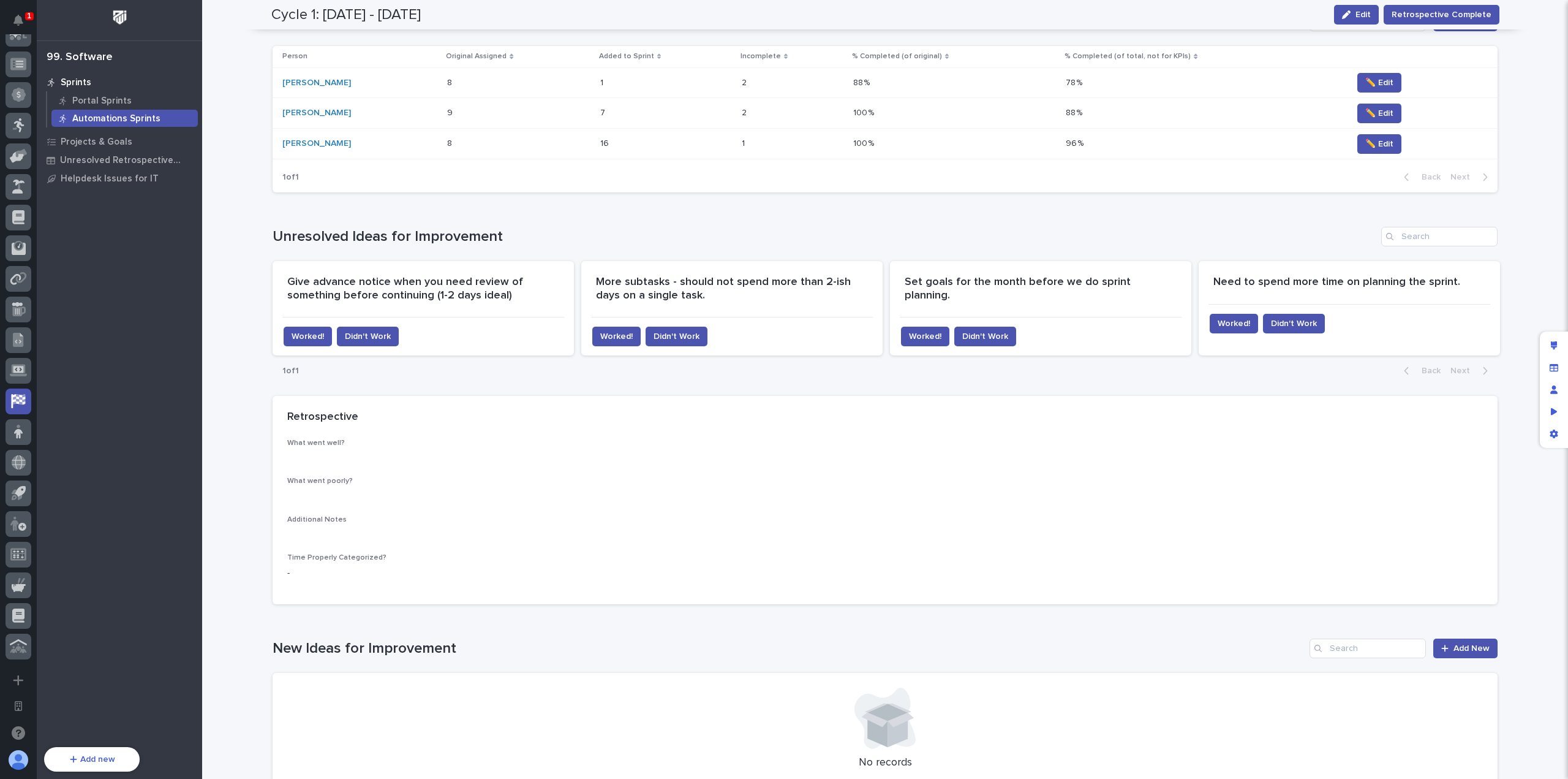
click at [527, 202] on div "Loading... Saving… Unresolved Ideas for Improvement Give advance notice when yo…" at bounding box center [885, 299] width 1226 height 194
click at [596, 237] on h1 "Unresolved Ideas for Improvement" at bounding box center [824, 237] width 1104 height 18
click at [698, 241] on h1 "Unresolved Ideas for Improvement" at bounding box center [824, 237] width 1104 height 18
click at [713, 237] on h1 "Unresolved Ideas for Improvement" at bounding box center [824, 237] width 1104 height 18
click at [617, 335] on span "Worked!" at bounding box center [616, 336] width 32 height 12
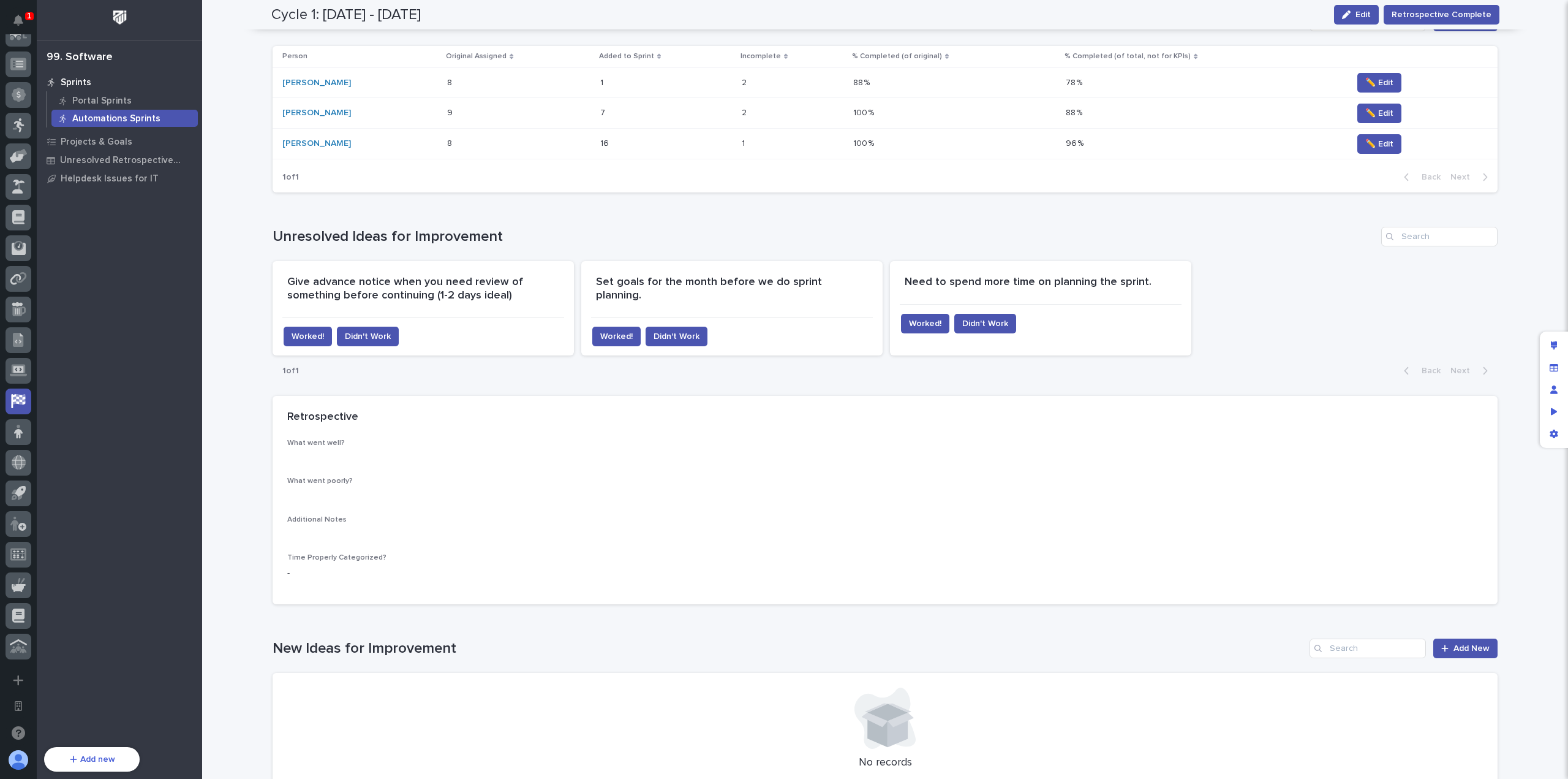
click at [836, 229] on h1 "Unresolved Ideas for Improvement" at bounding box center [824, 237] width 1104 height 18
click at [618, 330] on span "Worked!" at bounding box center [616, 336] width 32 height 12
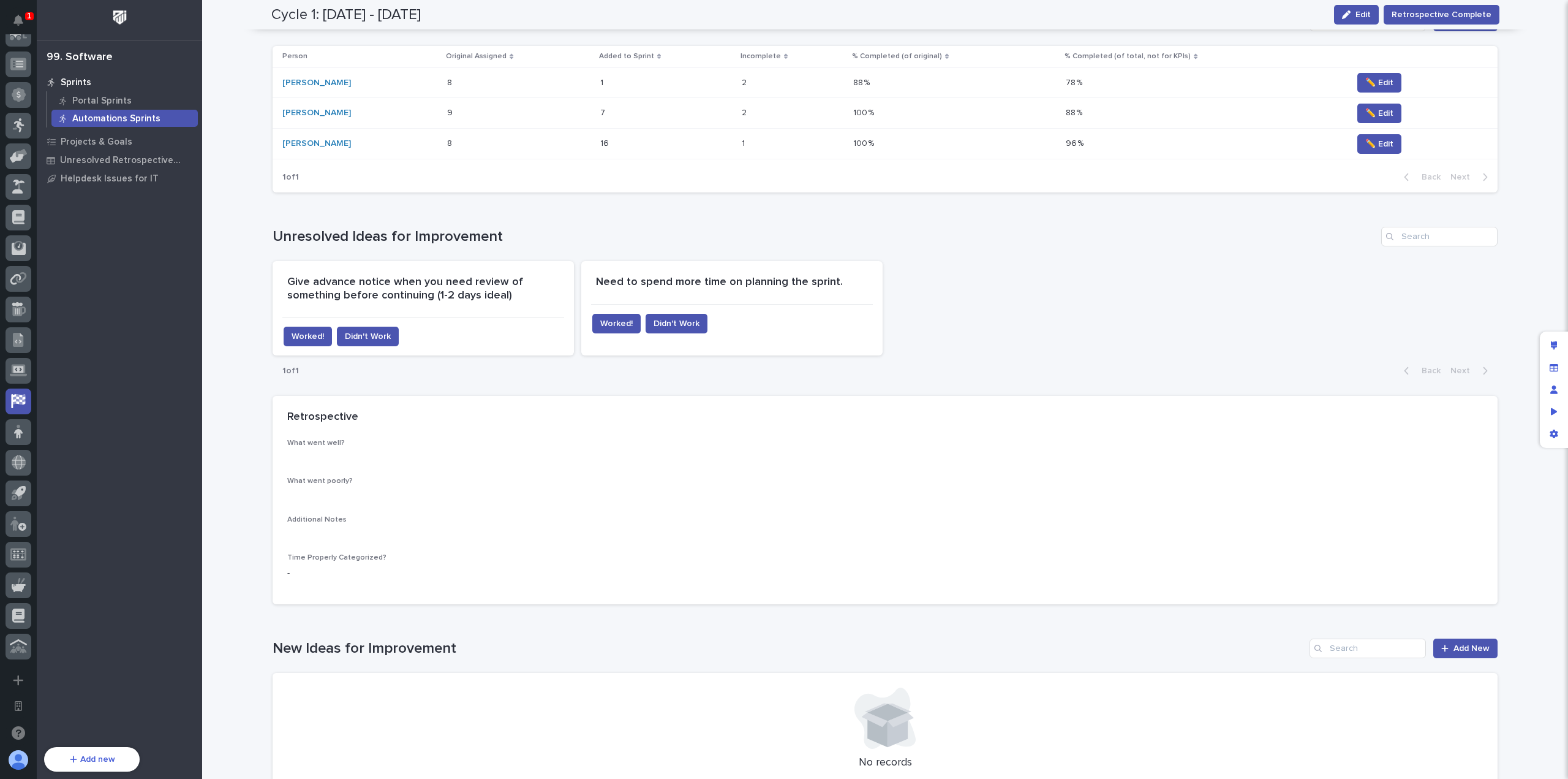
click at [955, 309] on div "Give advance notice when you need review of something before continuing (1-2 da…" at bounding box center [885, 308] width 1226 height 94
click at [764, 356] on div "1 of 1 Back Next" at bounding box center [885, 371] width 1226 height 31
click at [734, 375] on div "1 of 1 Back Next" at bounding box center [885, 371] width 1226 height 31
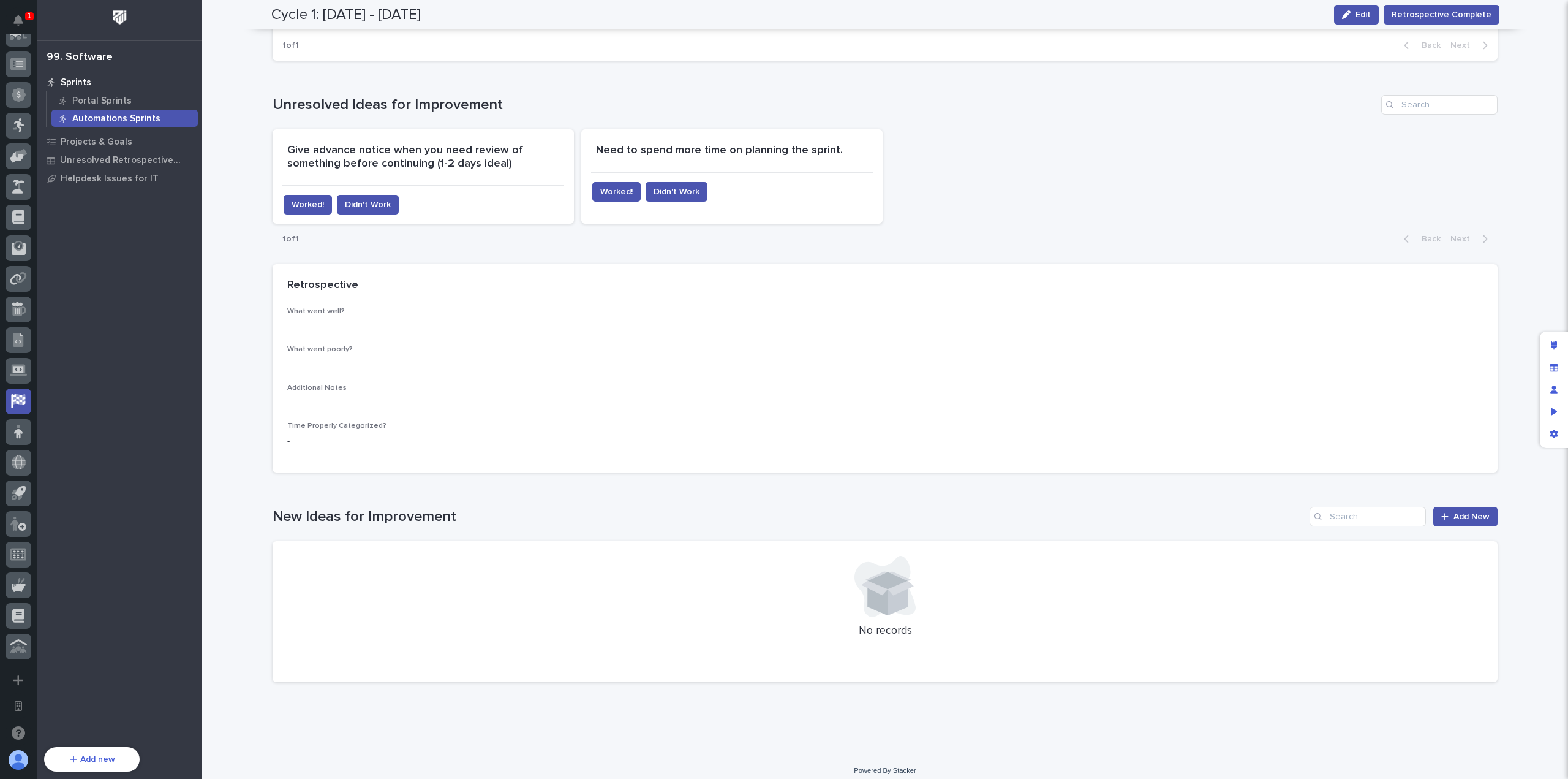
scroll to position [462, 0]
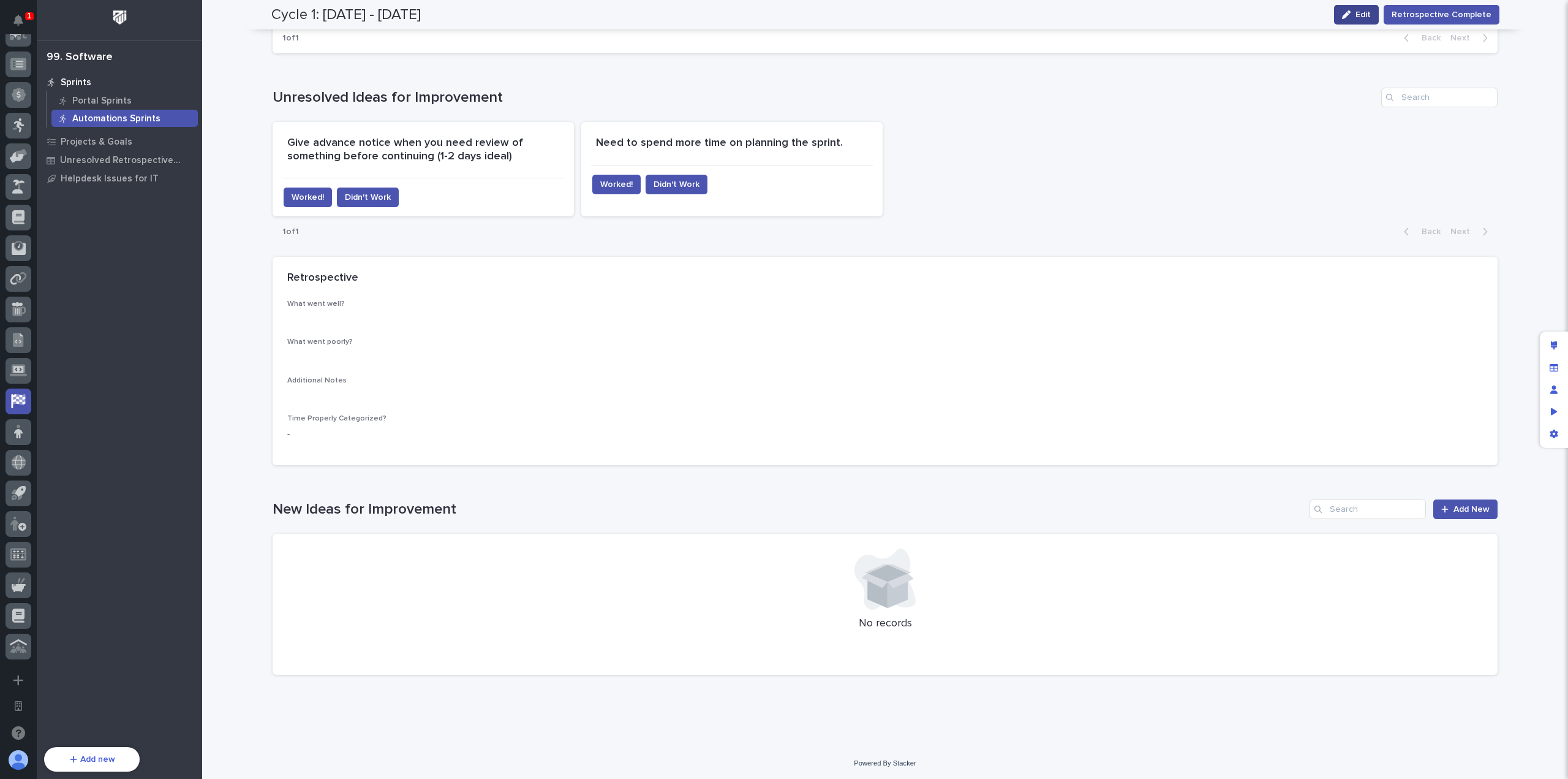
click at [1355, 11] on div "button" at bounding box center [1348, 15] width 13 height 8
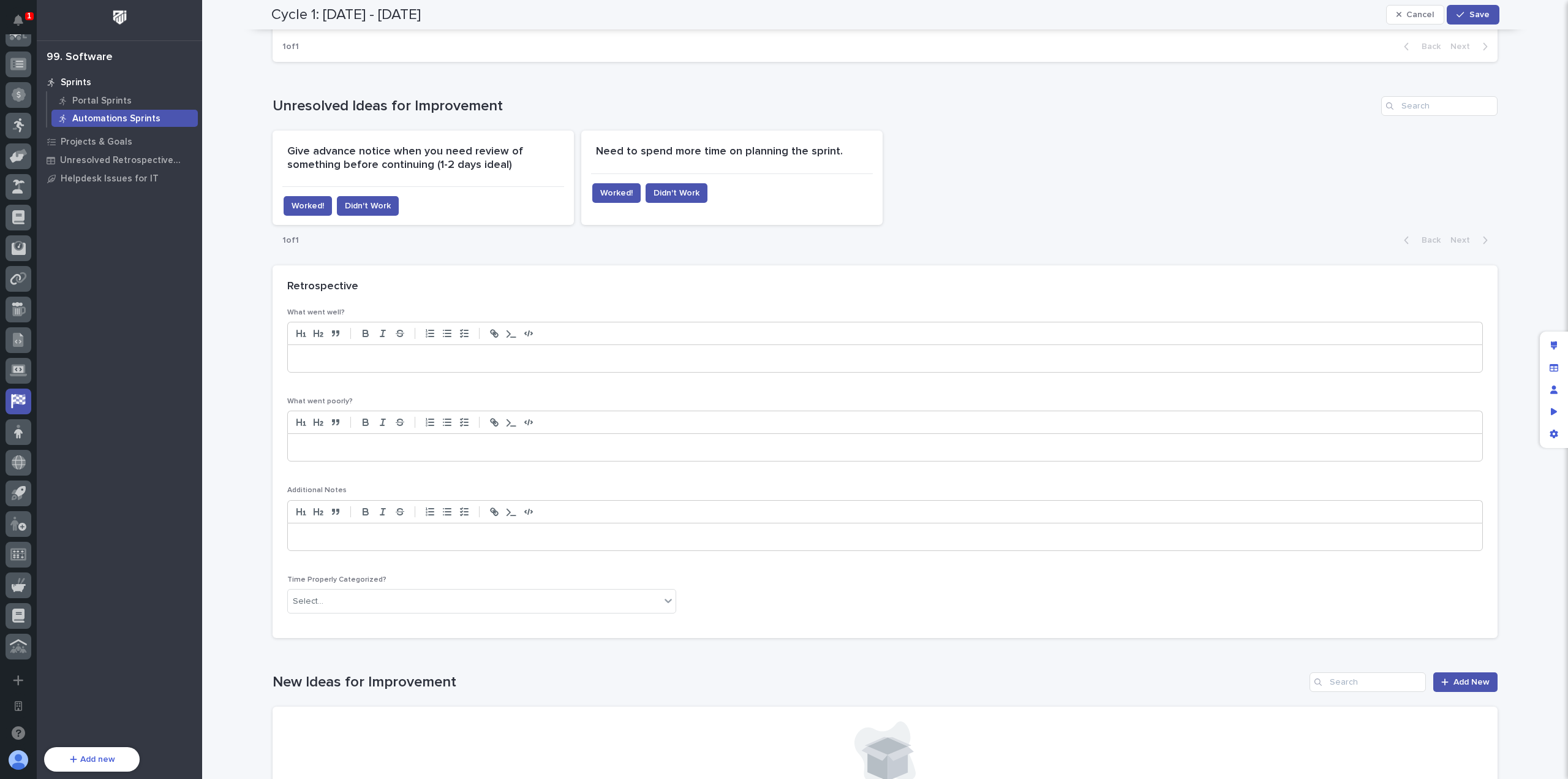
scroll to position [547, 0]
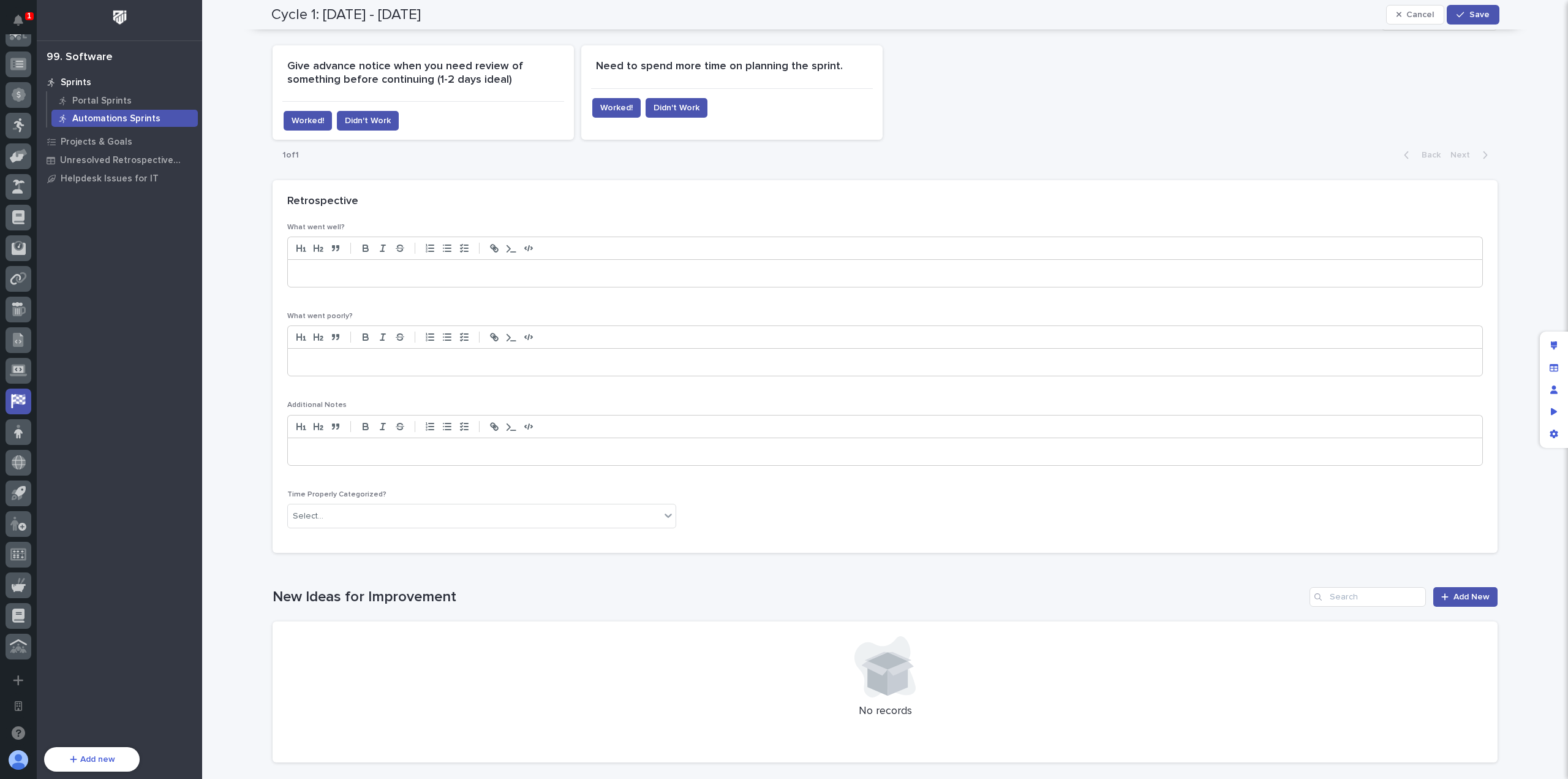
click at [439, 270] on p at bounding box center [885, 273] width 1176 height 12
click at [446, 251] on icon "button" at bounding box center [446, 248] width 11 height 11
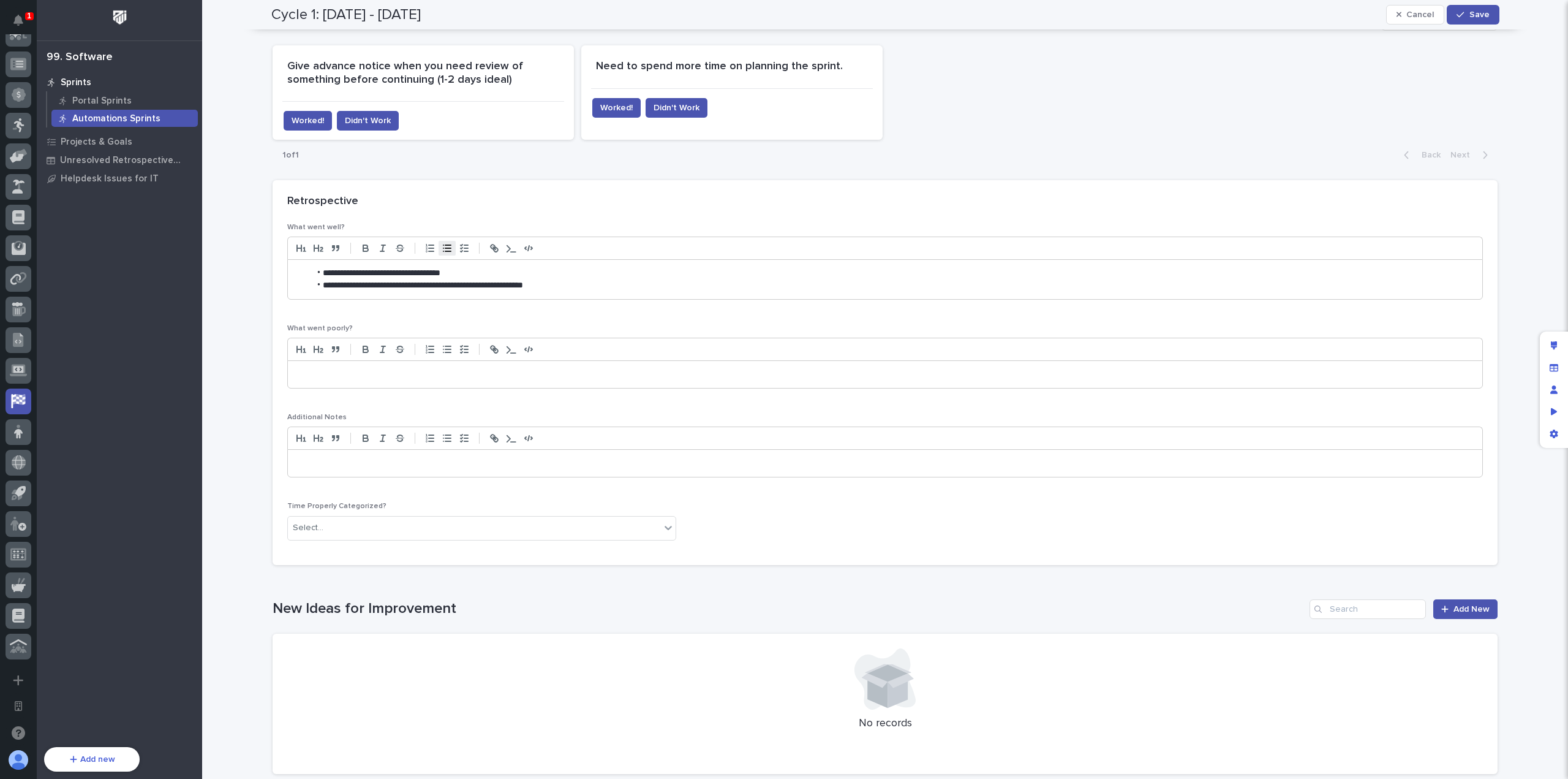
click at [456, 470] on div at bounding box center [886, 463] width 1195 height 27
click at [465, 361] on div at bounding box center [886, 374] width 1195 height 27
click at [445, 347] on icon "button" at bounding box center [446, 348] width 11 height 11
click at [1008, 80] on div "Give advance notice when you need review of something before continuing (1-2 da…" at bounding box center [885, 92] width 1226 height 94
click at [434, 375] on li at bounding box center [892, 374] width 1164 height 12
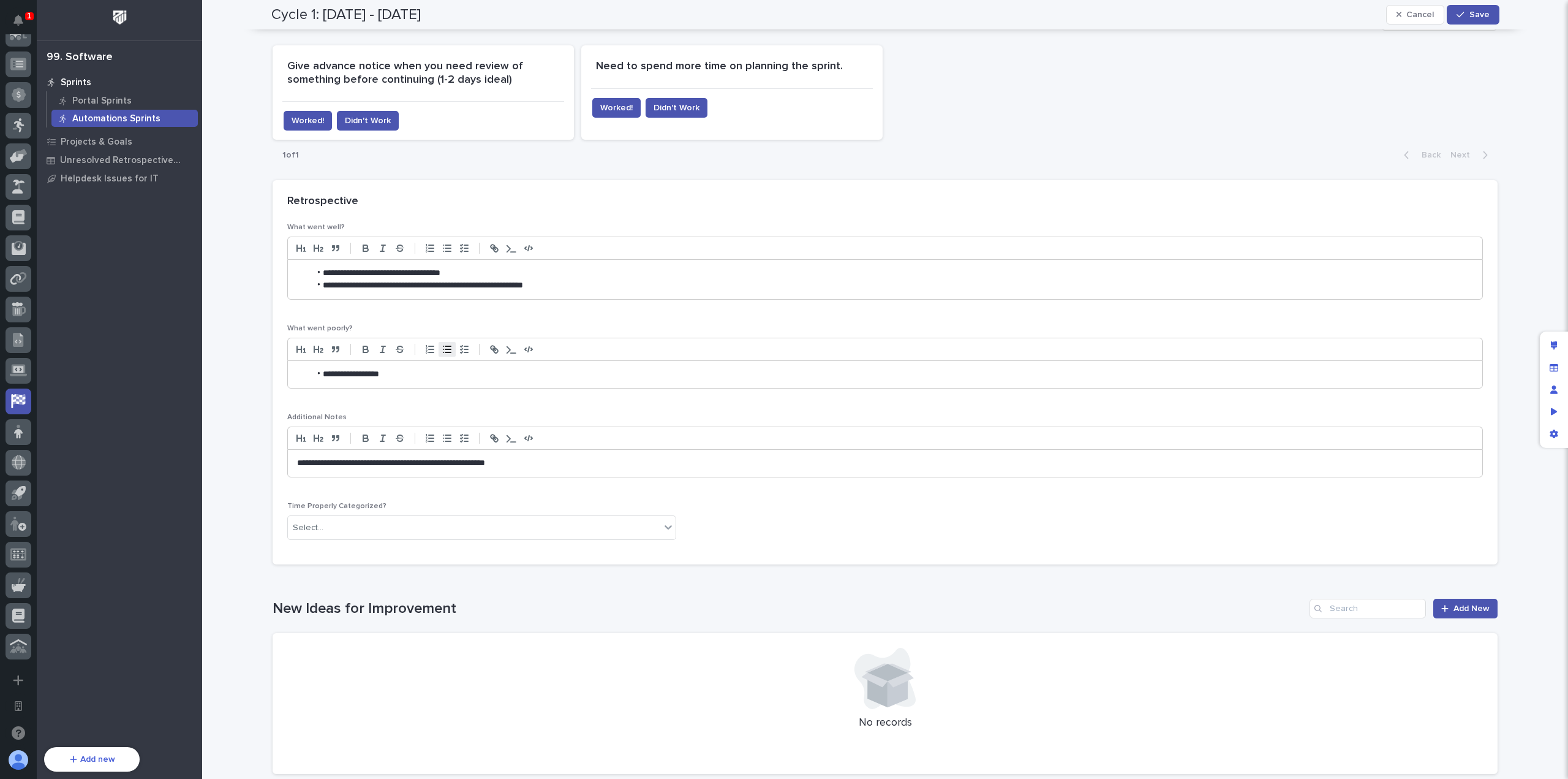
click at [492, 375] on li "**********" at bounding box center [892, 374] width 1164 height 12
click at [555, 372] on li "**********" at bounding box center [892, 374] width 1164 height 12
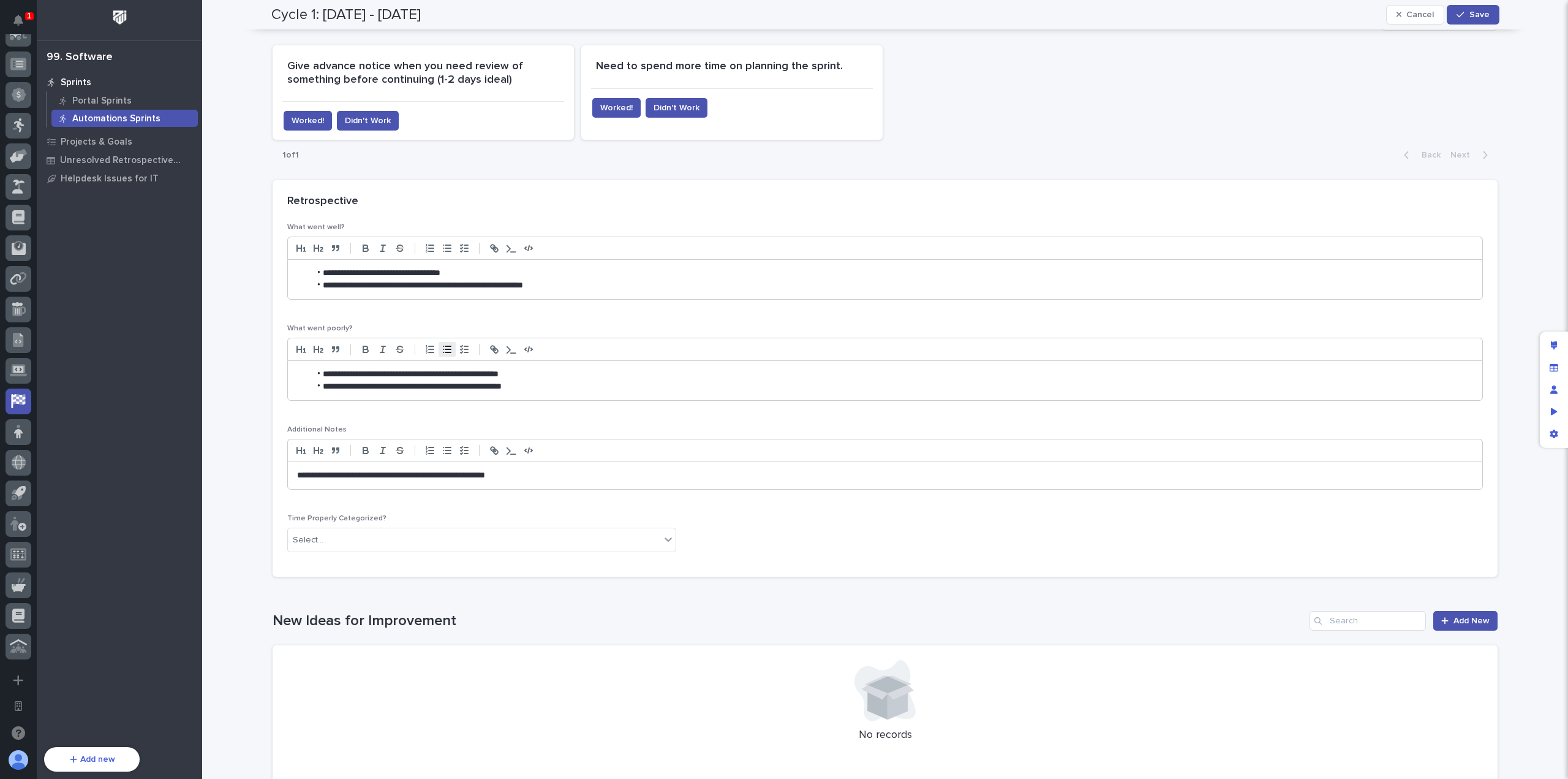
click at [379, 369] on li "**********" at bounding box center [892, 374] width 1164 height 12
click at [1487, 16] on button "Save" at bounding box center [1472, 15] width 52 height 20
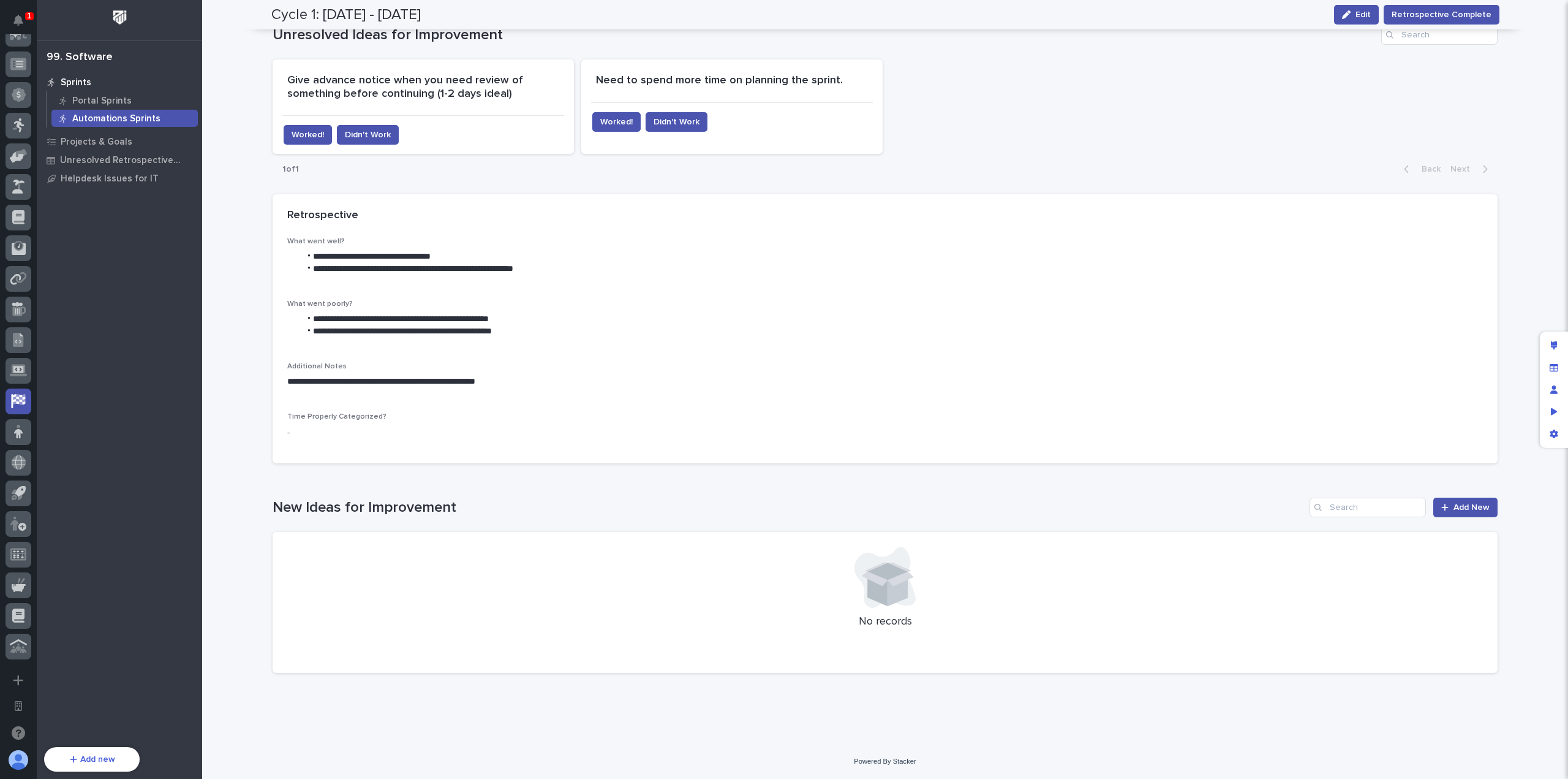
scroll to position [480, 0]
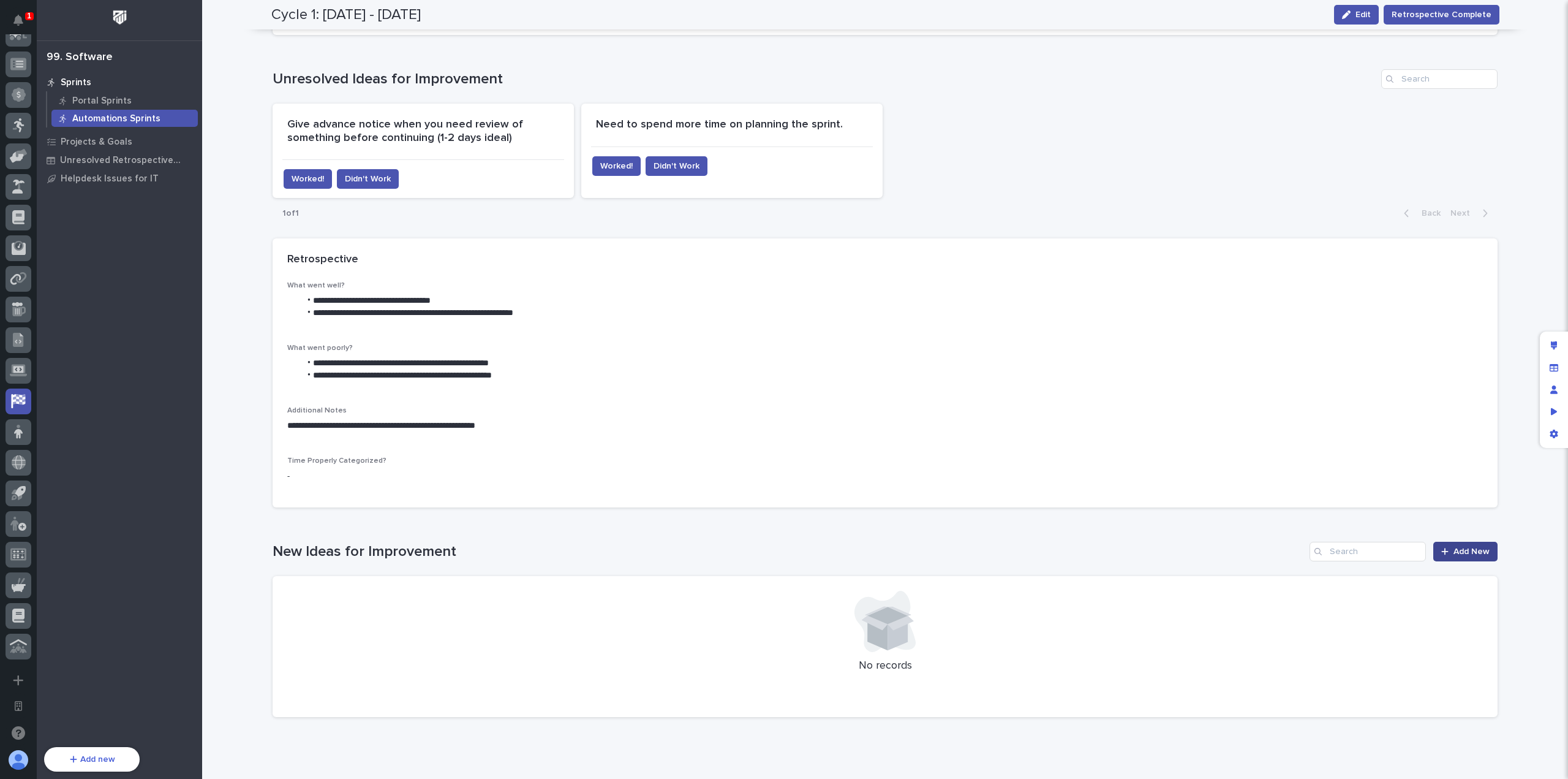
click at [1454, 554] on span "Add New" at bounding box center [1472, 551] width 36 height 8
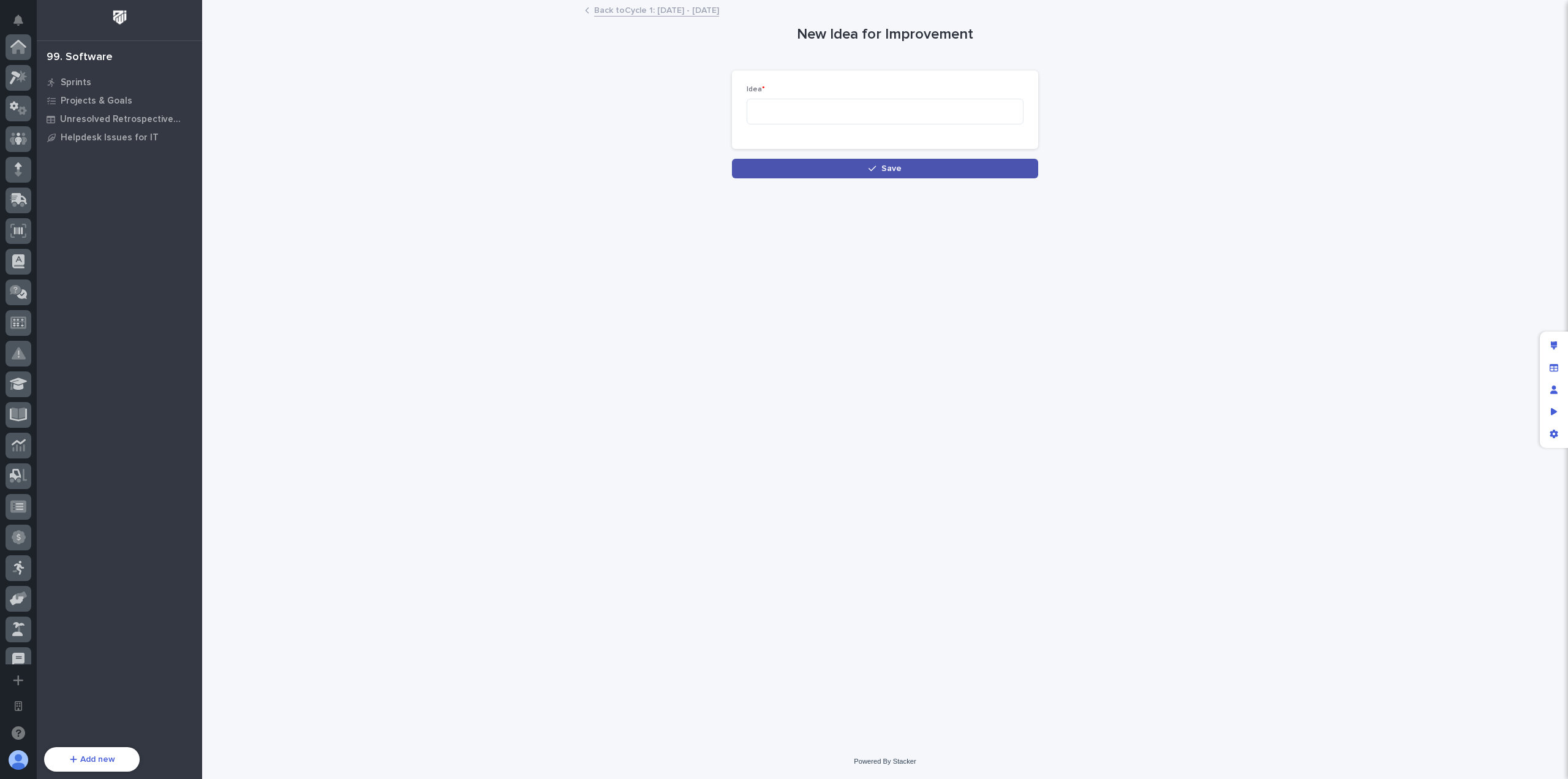
scroll to position [442, 0]
click at [814, 127] on div "Idea *" at bounding box center [886, 110] width 277 height 50
click at [826, 120] on textarea at bounding box center [886, 111] width 277 height 26
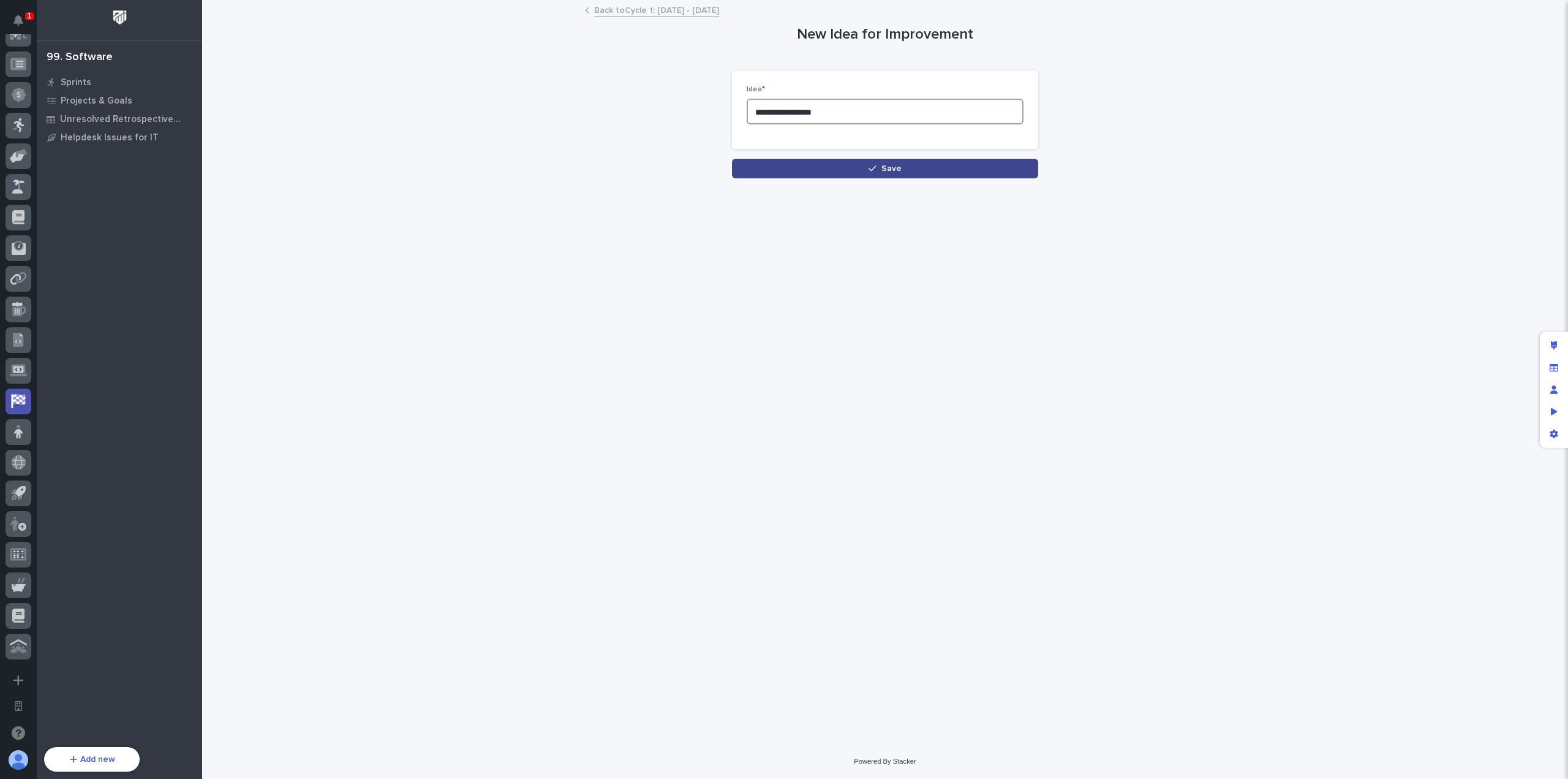
type textarea "**********"
click at [829, 172] on button "Save" at bounding box center [885, 168] width 306 height 20
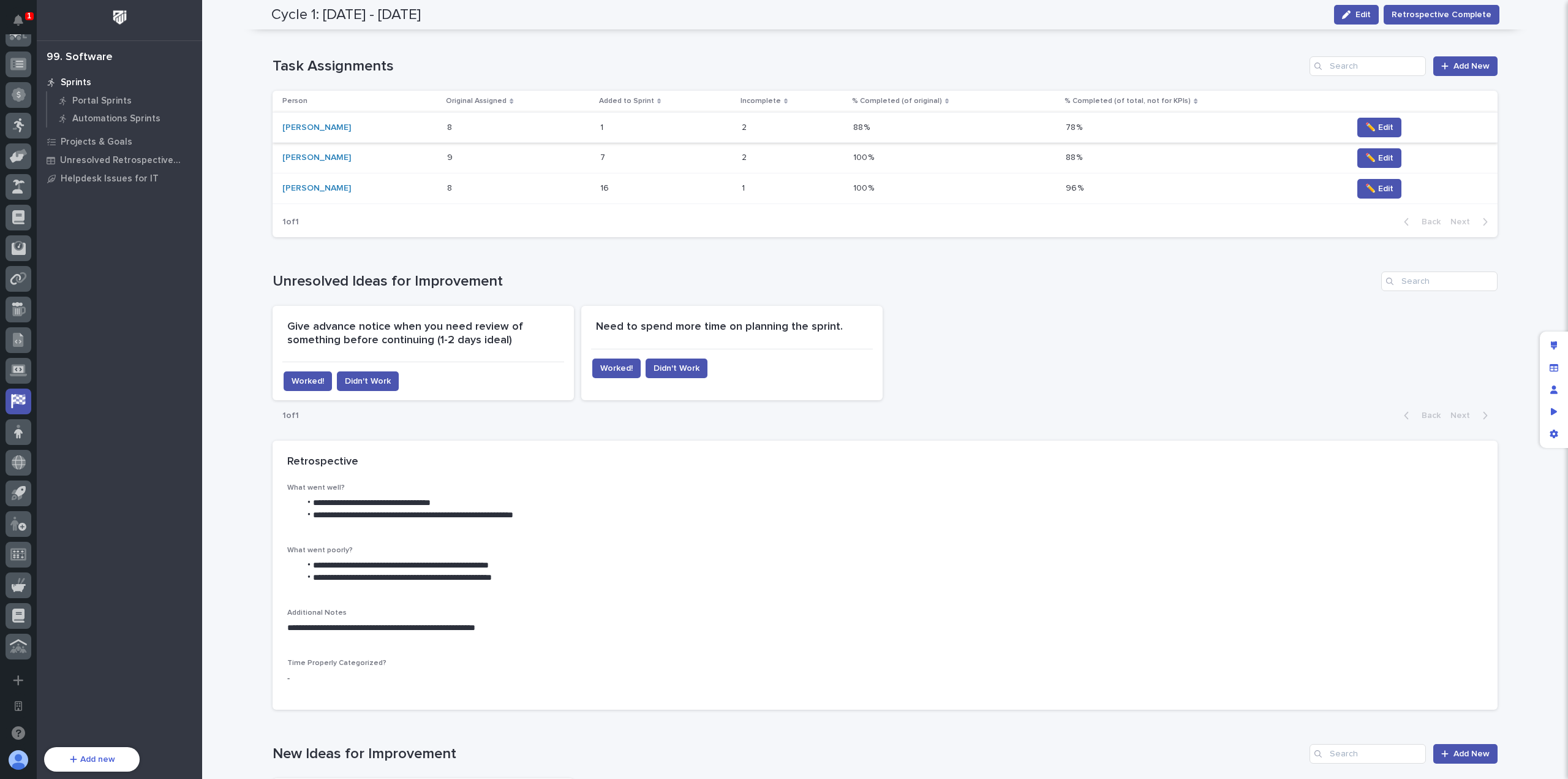
scroll to position [263, 0]
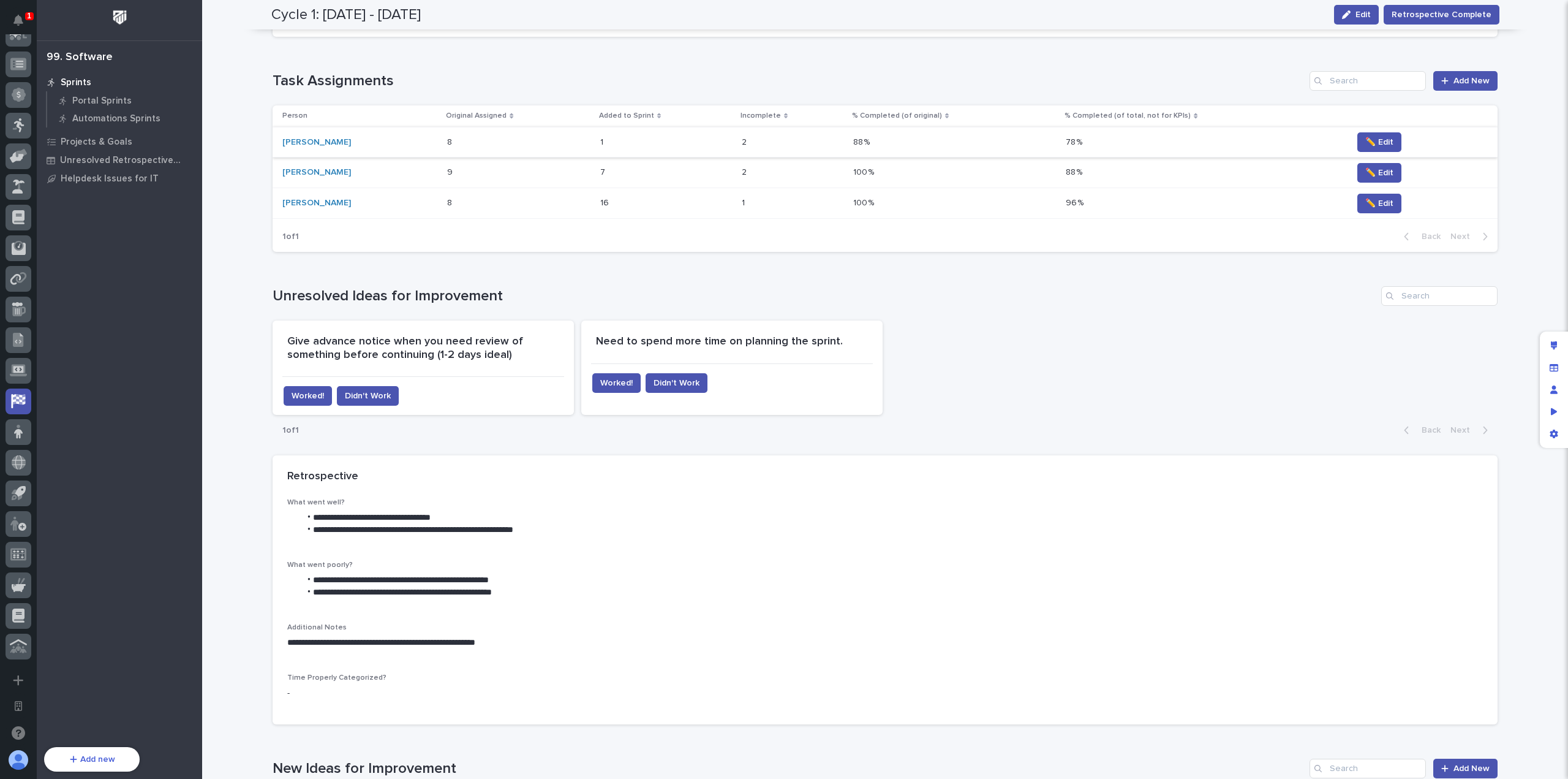
click at [691, 429] on div "1 of 1 Back Next" at bounding box center [885, 430] width 1226 height 31
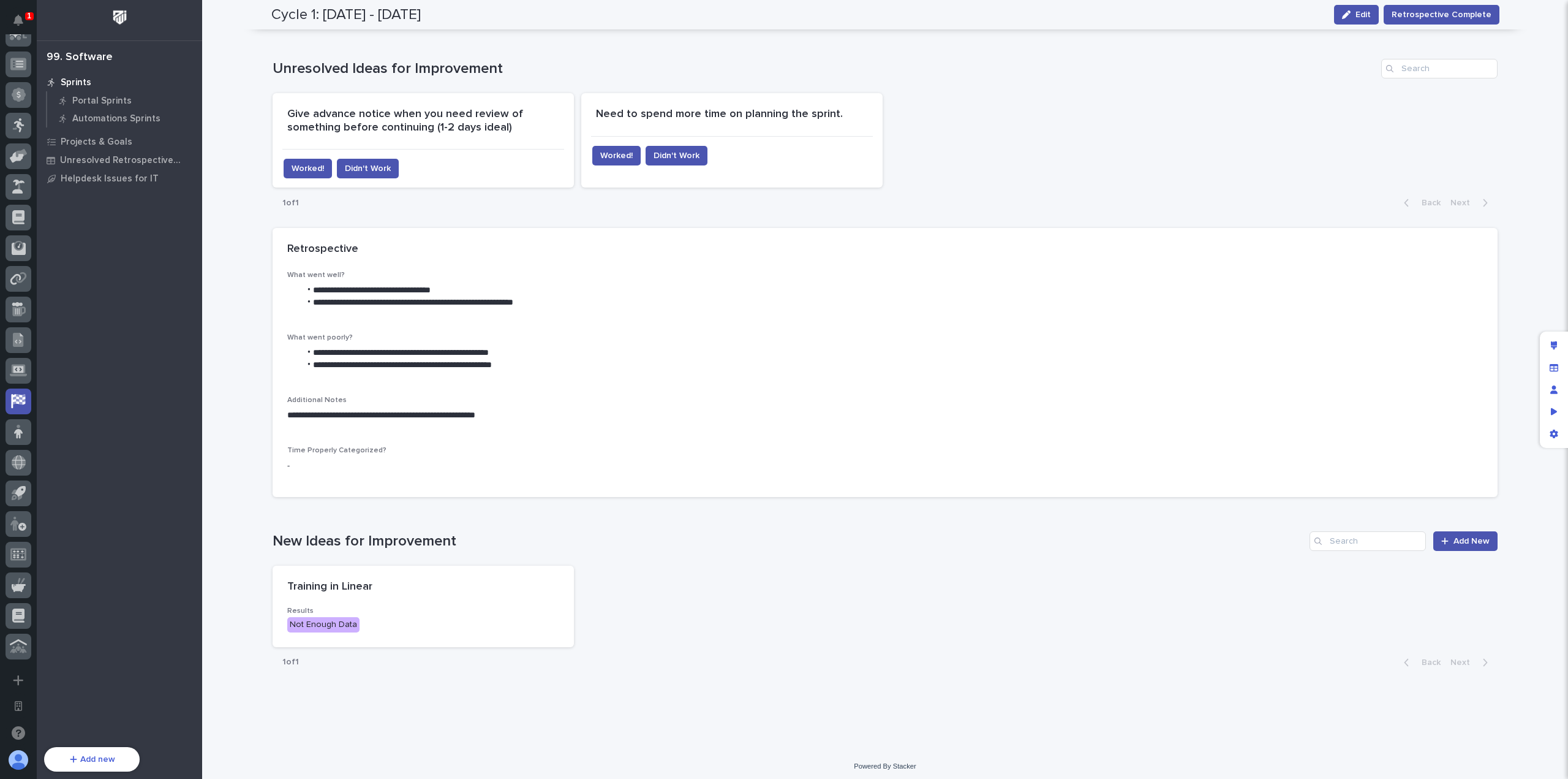
scroll to position [493, 0]
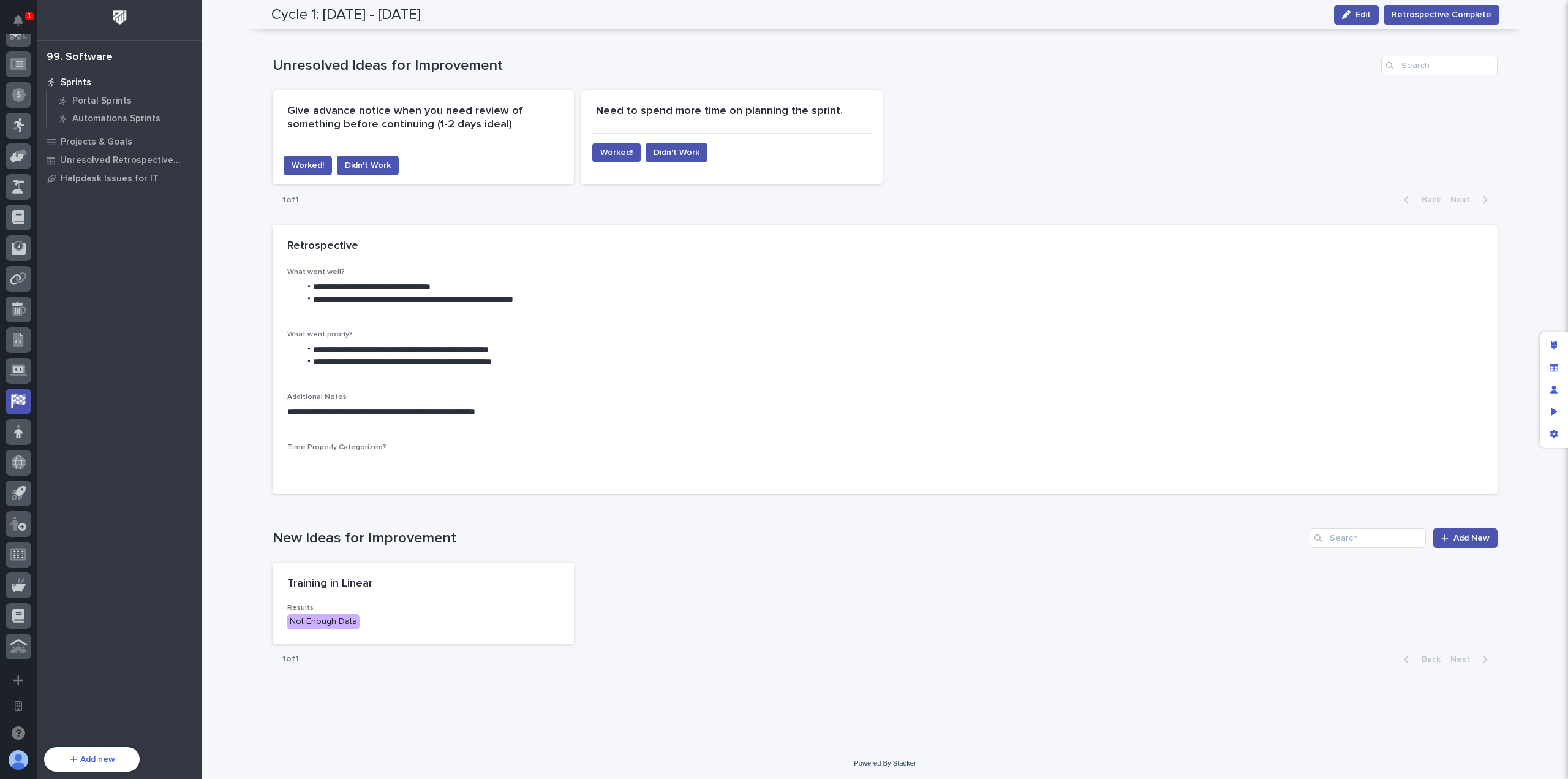
click at [942, 182] on div "Give advance notice when you need review of something before continuing (1-2 da…" at bounding box center [885, 137] width 1226 height 94
click at [657, 565] on div "Training in Linear Results Not Enough Data" at bounding box center [885, 602] width 1226 height 82
click at [583, 528] on div "New Ideas for Improvement Add New" at bounding box center [885, 538] width 1226 height 20
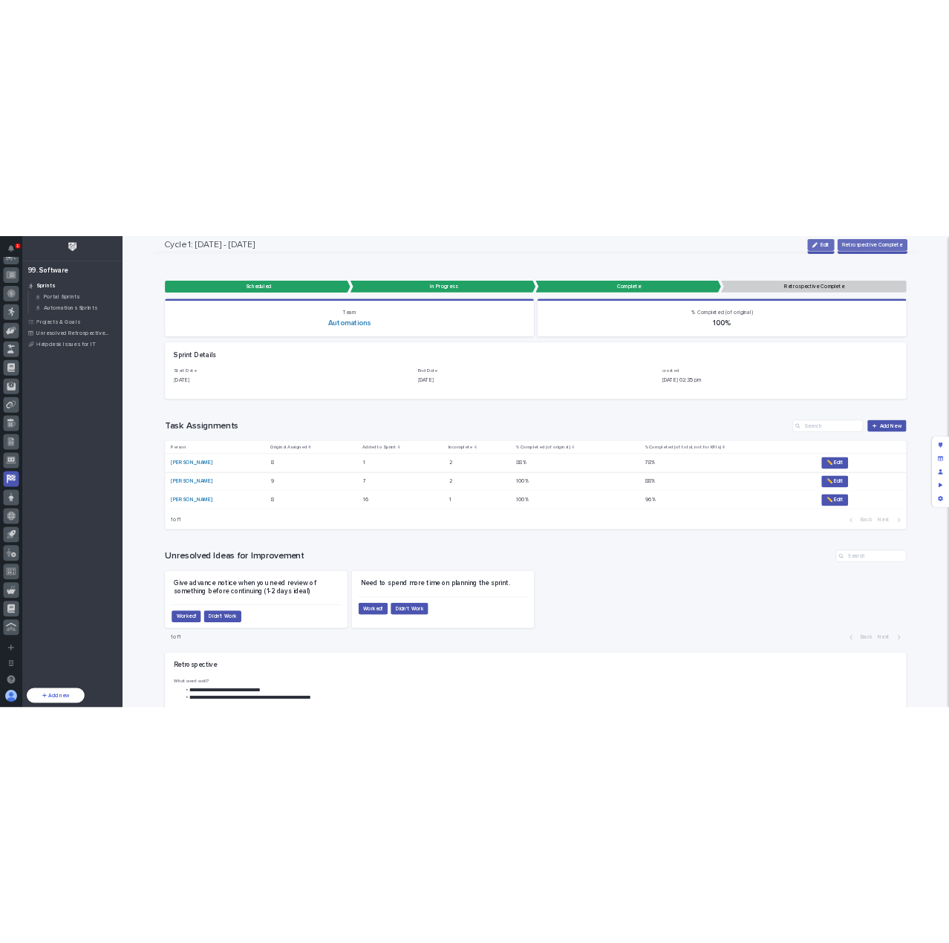
scroll to position [0, 0]
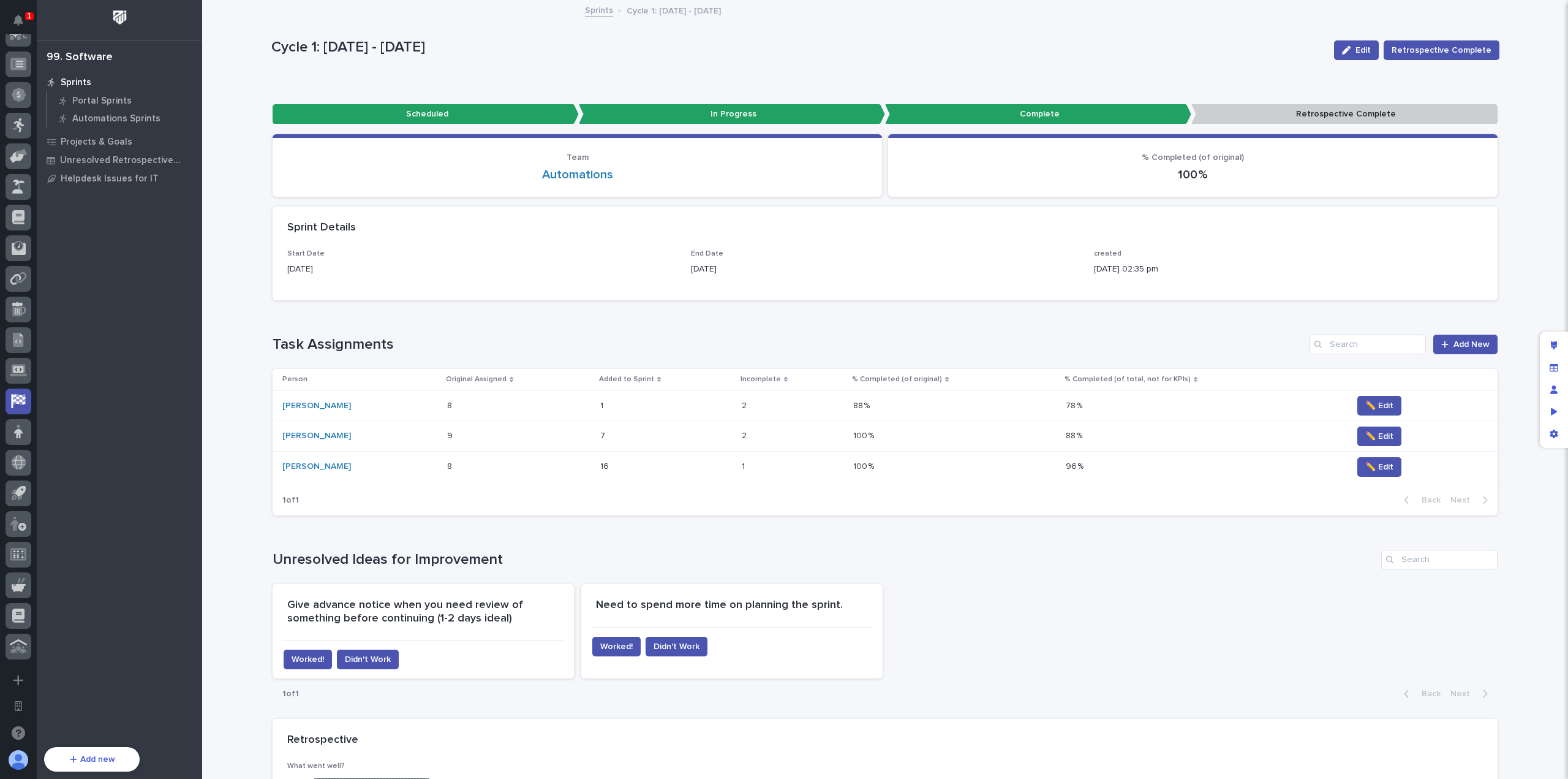
click at [413, 329] on div "Loading... Saving… Task Assignments Add New Person Original Assigned Added to S…" at bounding box center [885, 418] width 1226 height 215
drag, startPoint x: 385, startPoint y: 346, endPoint x: 270, endPoint y: 345, distance: 115.0
click at [272, 345] on h1 "Task Assignments" at bounding box center [788, 345] width 1032 height 18
click at [273, 342] on h1 "Task Assignments" at bounding box center [788, 345] width 1032 height 18
drag, startPoint x: 265, startPoint y: 343, endPoint x: 396, endPoint y: 341, distance: 131.0
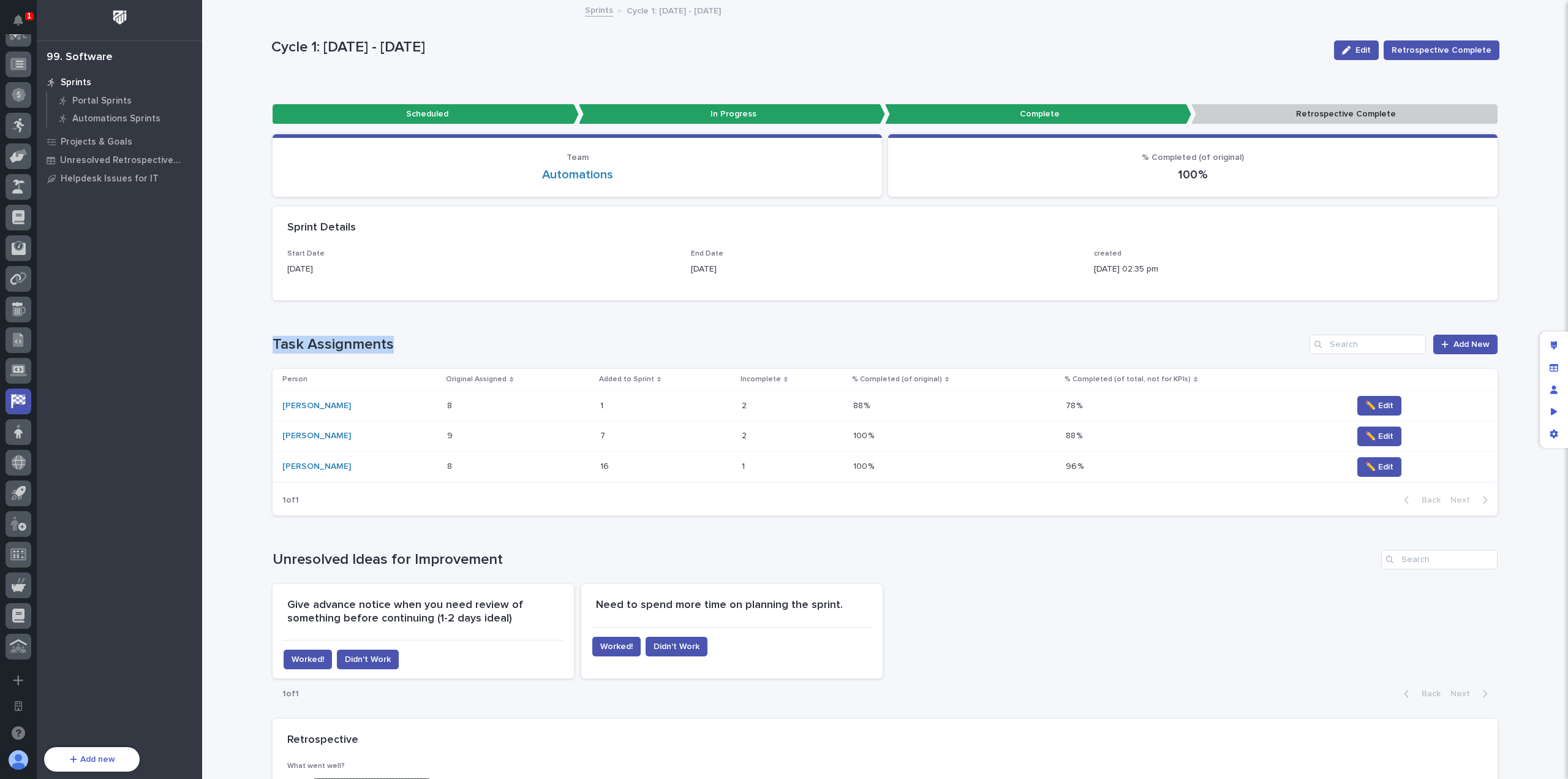
click at [396, 341] on div "Loading... Saving… Loading... Saving… Cycle 1: [DATE] - [DATE] Edit Retrospecti…" at bounding box center [885, 604] width 1240 height 1207
click at [396, 341] on h1 "Task Assignments" at bounding box center [788, 345] width 1032 height 18
drag, startPoint x: 290, startPoint y: 342, endPoint x: 256, endPoint y: 339, distance: 34.1
click at [256, 339] on div "Loading... Saving… Loading... Saving… Cycle 1: [DATE] - [DATE] Edit Retrospecti…" at bounding box center [885, 620] width 1366 height 1238
click at [323, 342] on h1 "Task Assignments" at bounding box center [788, 345] width 1032 height 18
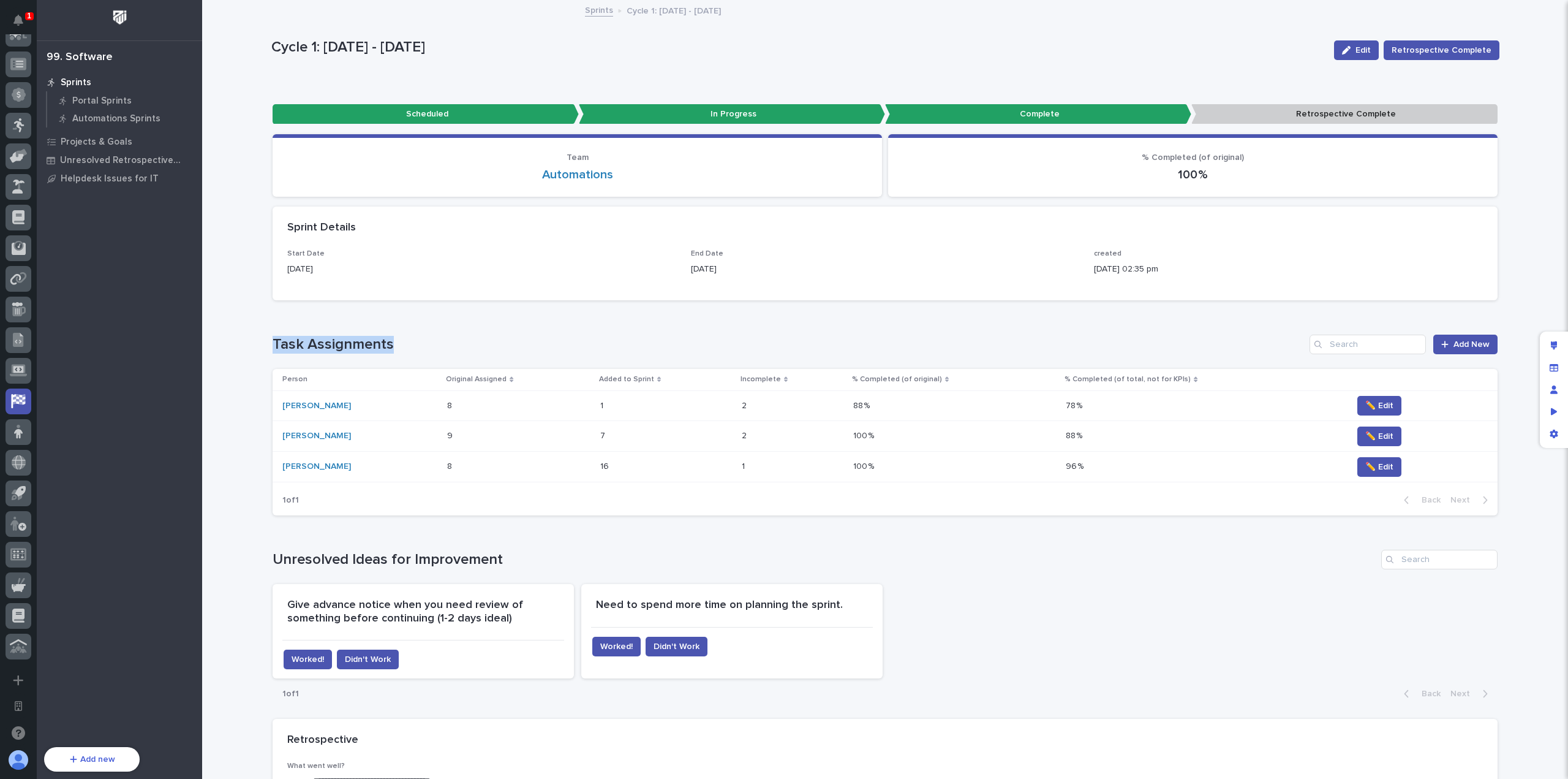
drag, startPoint x: 405, startPoint y: 346, endPoint x: 270, endPoint y: 343, distance: 135.0
click at [272, 343] on h1 "Task Assignments" at bounding box center [788, 345] width 1032 height 18
click at [272, 342] on h1 "Task Assignments" at bounding box center [788, 345] width 1032 height 18
drag, startPoint x: 270, startPoint y: 341, endPoint x: 395, endPoint y: 339, distance: 125.0
click at [395, 339] on h1 "Task Assignments" at bounding box center [788, 345] width 1032 height 18
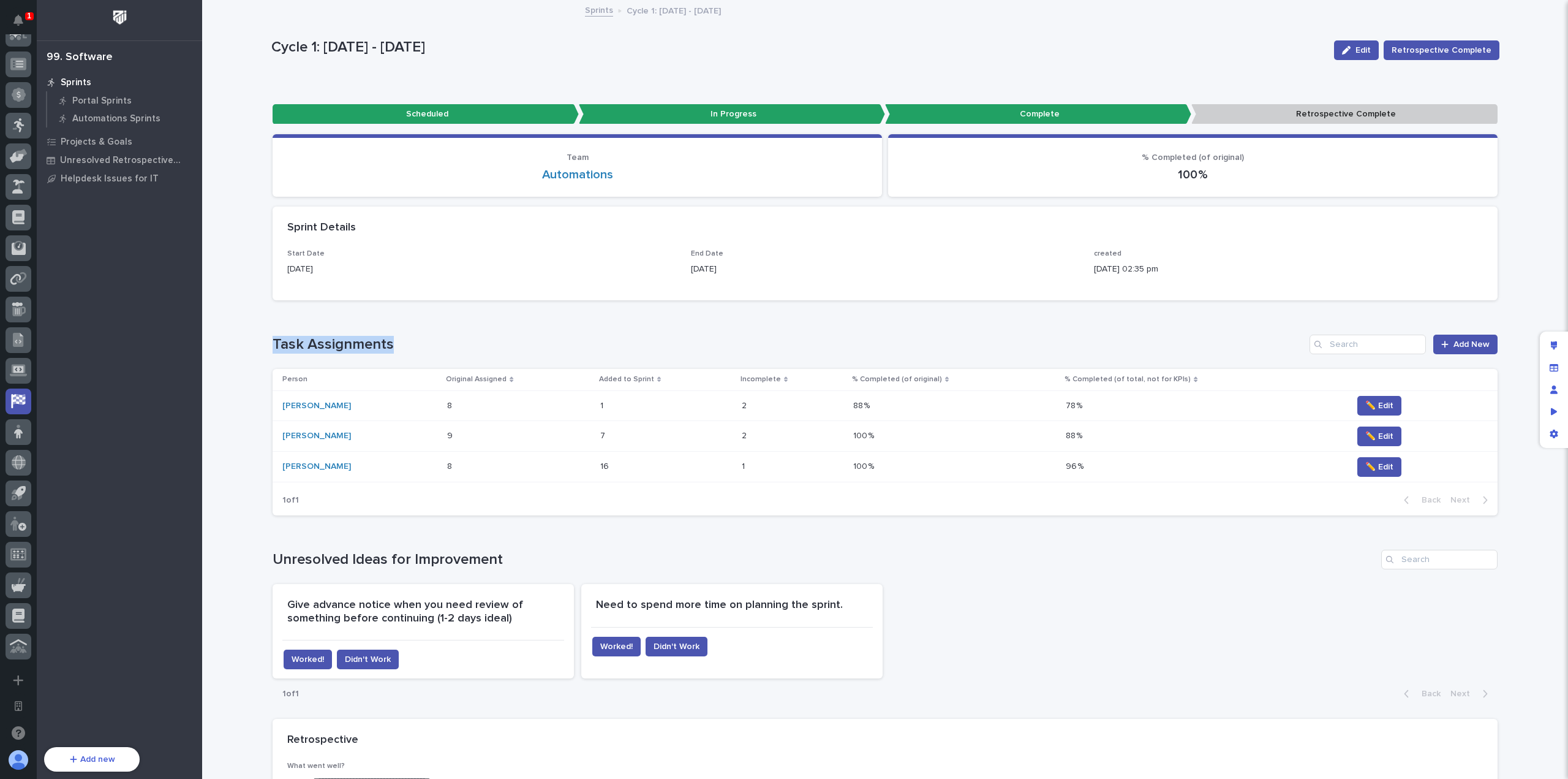
click at [395, 339] on h1 "Task Assignments" at bounding box center [788, 345] width 1032 height 18
drag, startPoint x: 398, startPoint y: 345, endPoint x: 270, endPoint y: 341, distance: 128.1
click at [272, 341] on h1 "Task Assignments" at bounding box center [788, 345] width 1032 height 18
drag, startPoint x: 270, startPoint y: 341, endPoint x: 409, endPoint y: 344, distance: 139.0
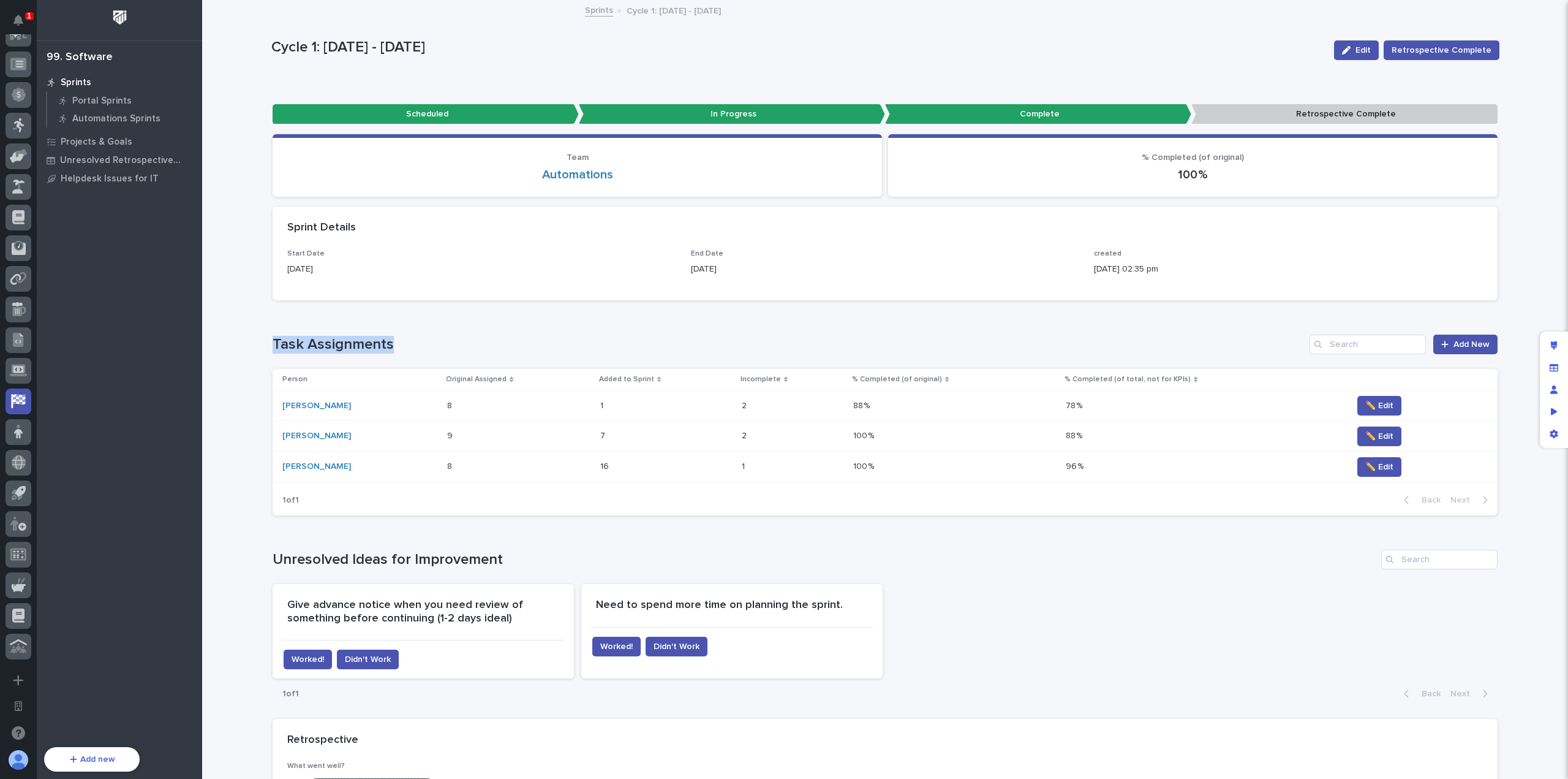
click at [409, 344] on h1 "Task Assignments" at bounding box center [788, 345] width 1032 height 18
click at [409, 342] on h1 "Task Assignments" at bounding box center [788, 345] width 1032 height 18
drag, startPoint x: 332, startPoint y: 343, endPoint x: 263, endPoint y: 346, distance: 69.1
click at [265, 346] on div "Loading... Saving… Loading... Saving… Cycle 1: [DATE] - [DATE] Edit Retrospecti…" at bounding box center [885, 604] width 1240 height 1207
click at [275, 341] on h1 "Task Assignments" at bounding box center [788, 345] width 1032 height 18
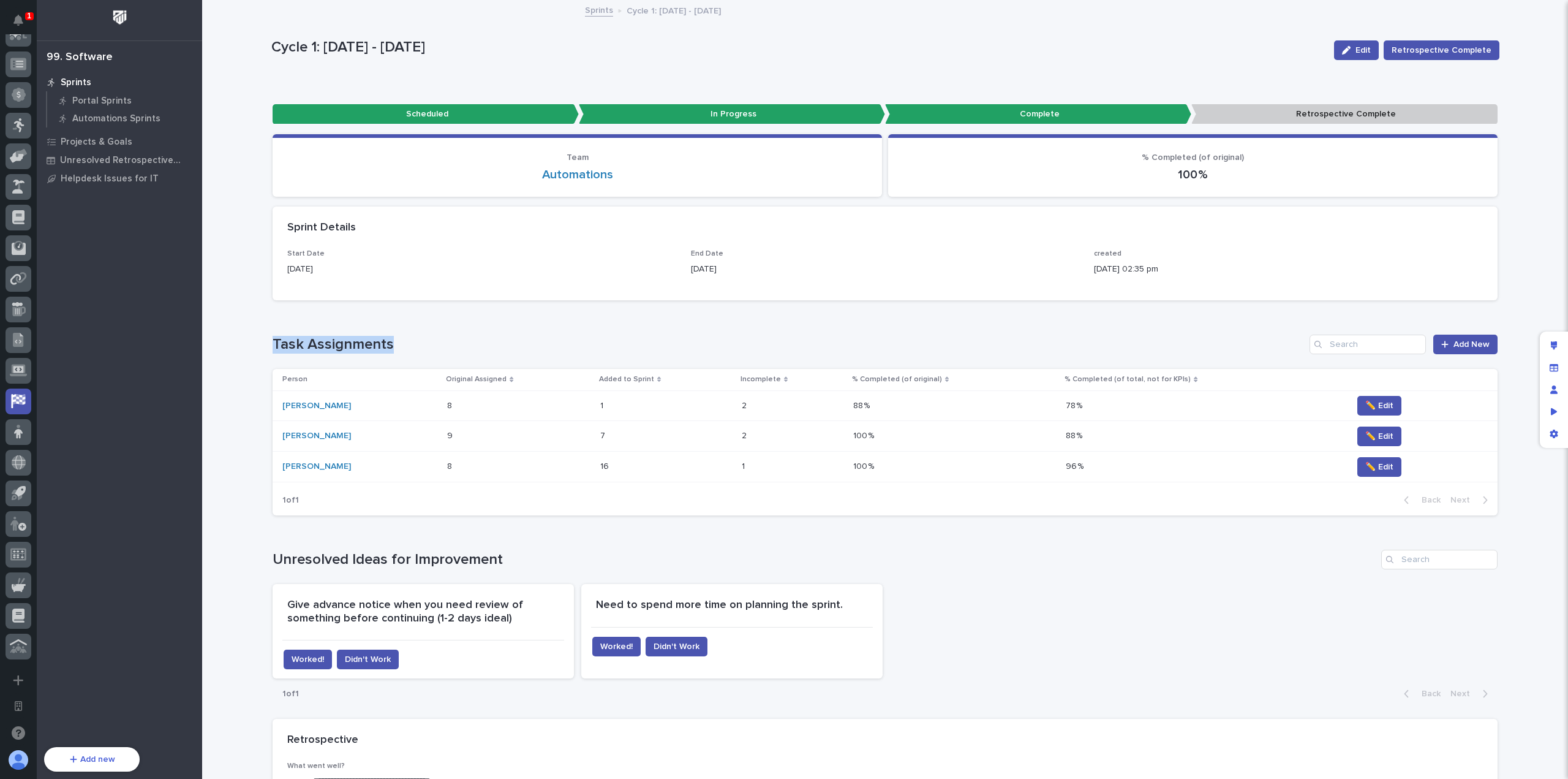
drag, startPoint x: 269, startPoint y: 339, endPoint x: 385, endPoint y: 342, distance: 116.0
click at [385, 342] on h1 "Task Assignments" at bounding box center [788, 345] width 1032 height 18
click at [396, 342] on h1 "Task Assignments" at bounding box center [788, 345] width 1032 height 18
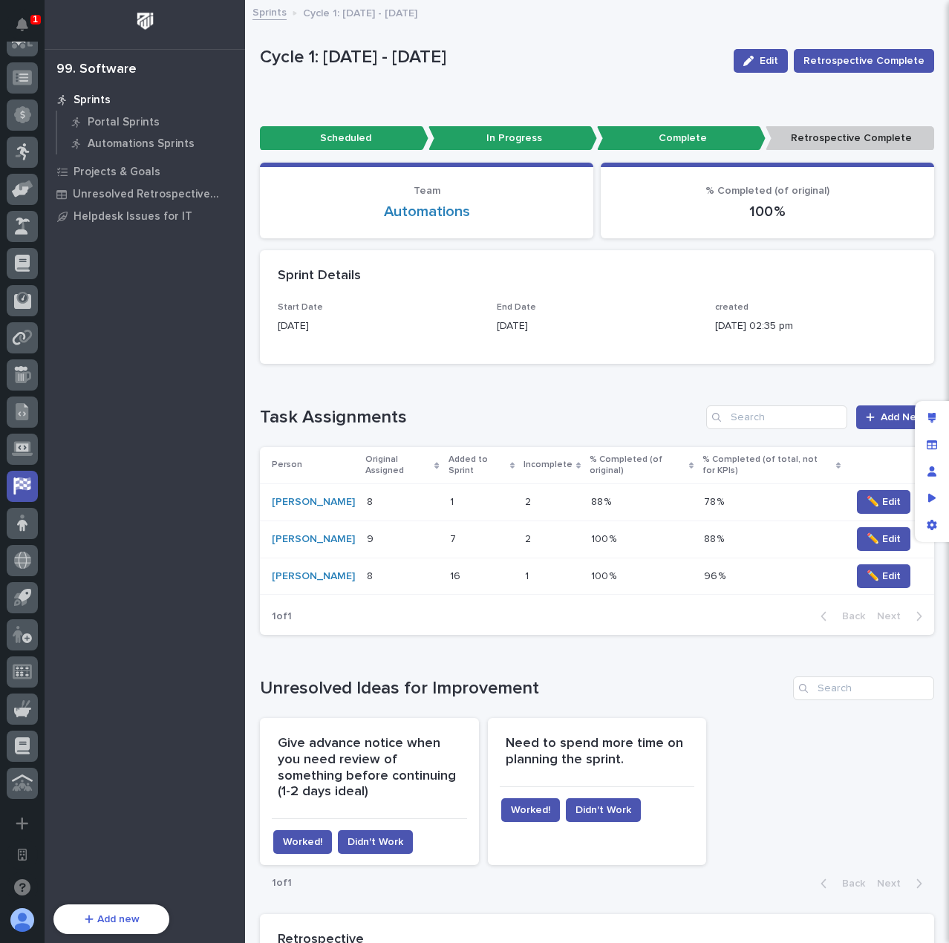
scroll to position [537, 0]
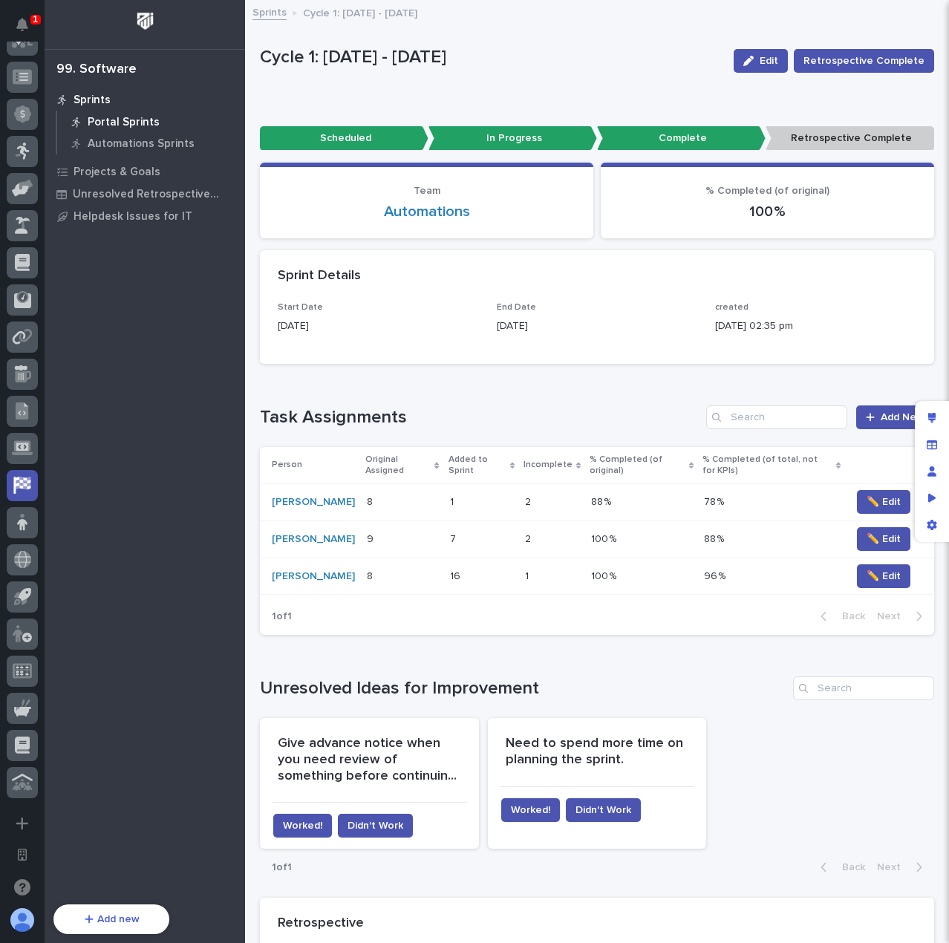
click at [112, 120] on p "Portal Sprints" at bounding box center [124, 122] width 72 height 13
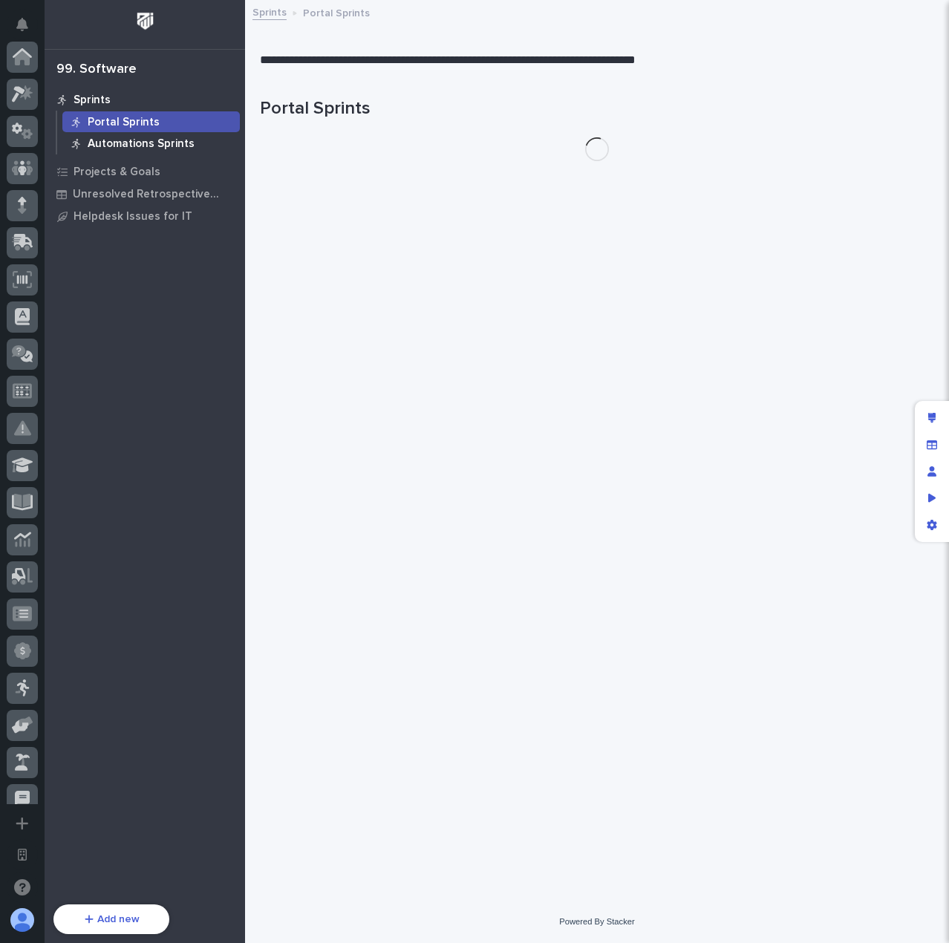
scroll to position [537, 0]
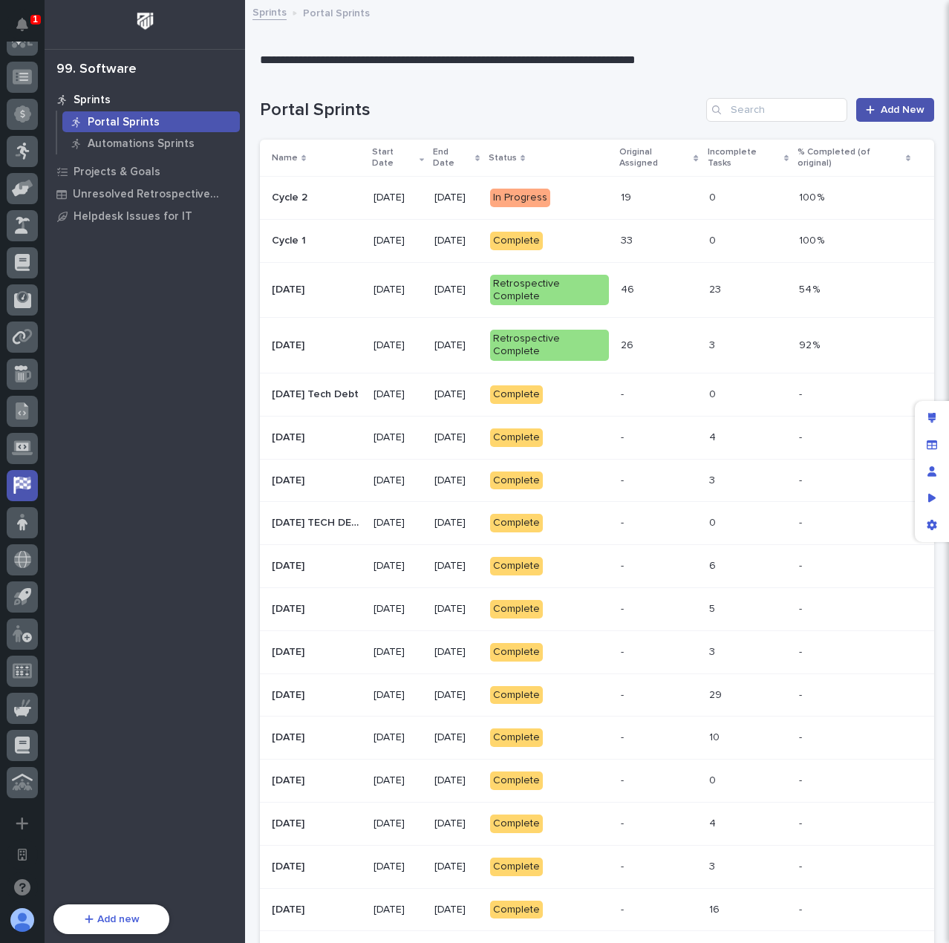
click at [448, 203] on td "[DATE]" at bounding box center [456, 198] width 56 height 43
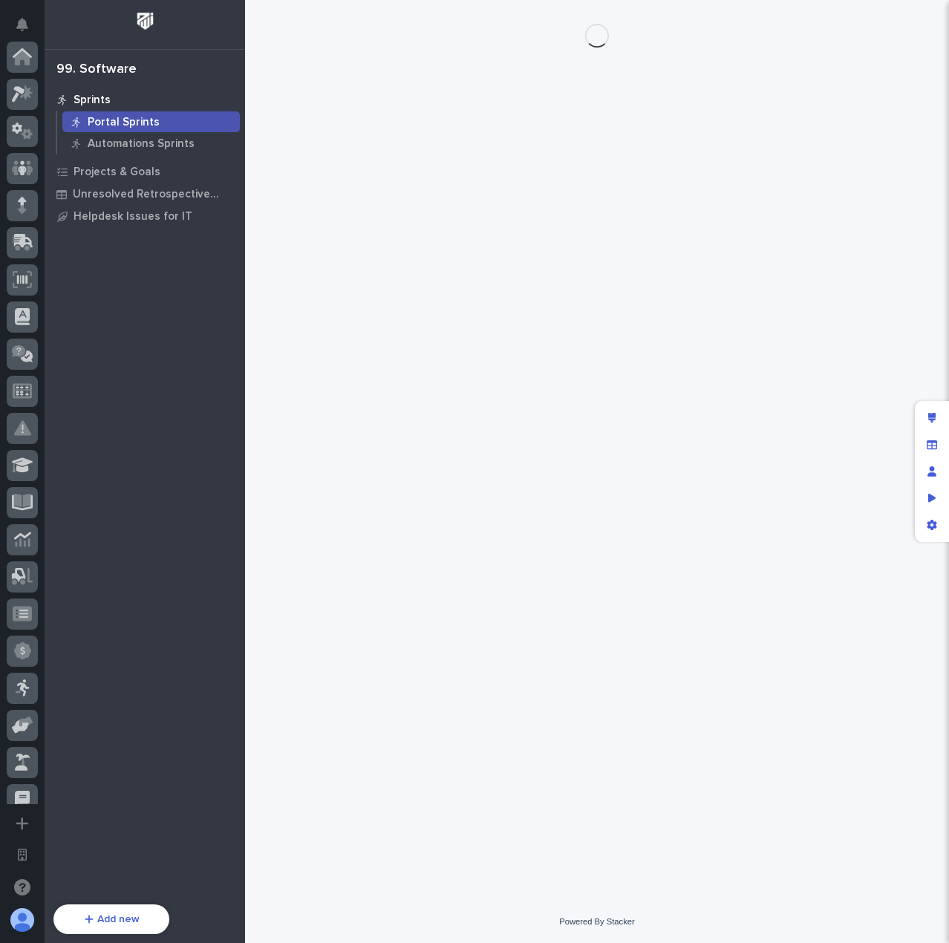
scroll to position [537, 0]
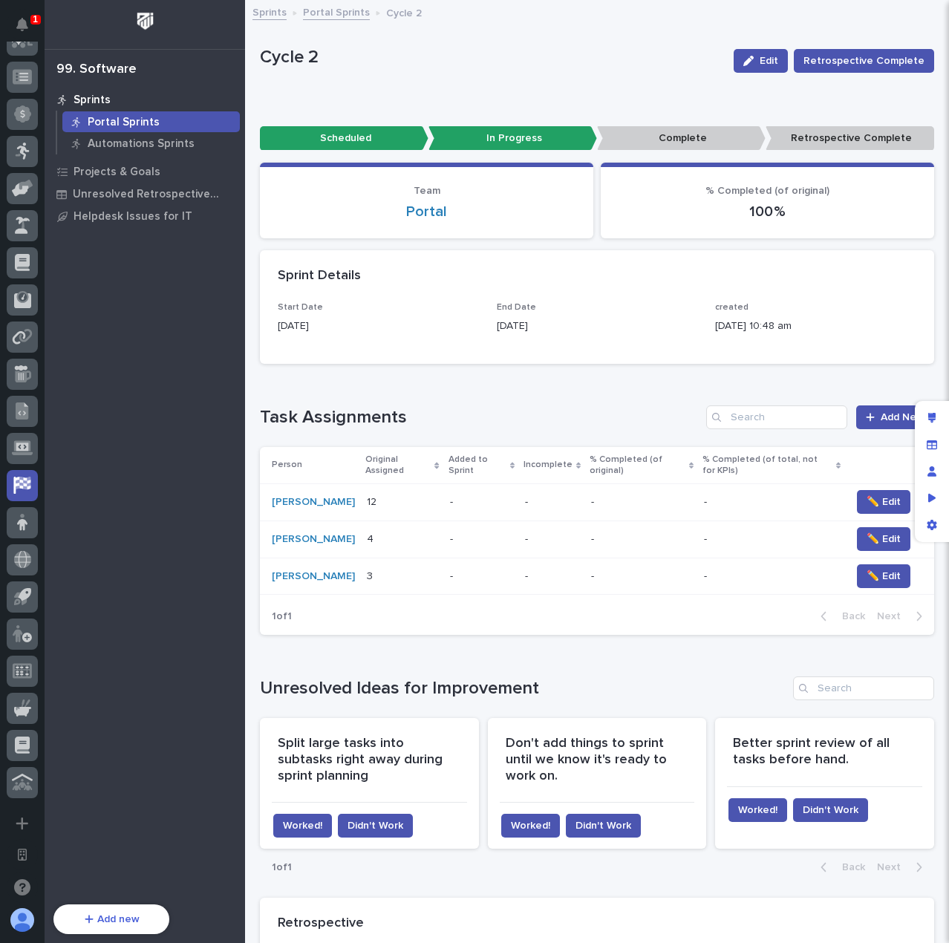
click at [536, 425] on h1 "Task Assignments" at bounding box center [480, 418] width 440 height 22
click at [884, 501] on span "✏️ Edit" at bounding box center [883, 501] width 34 height 15
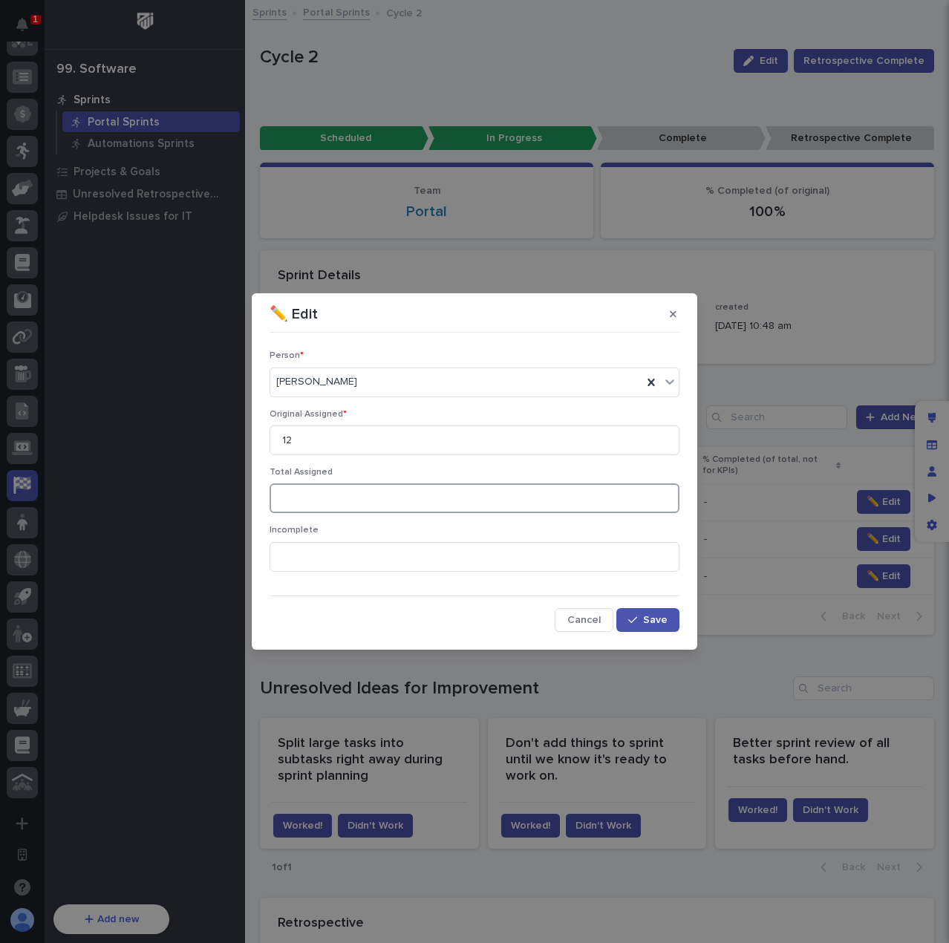
click at [370, 488] on input at bounding box center [474, 498] width 410 height 30
type input "43"
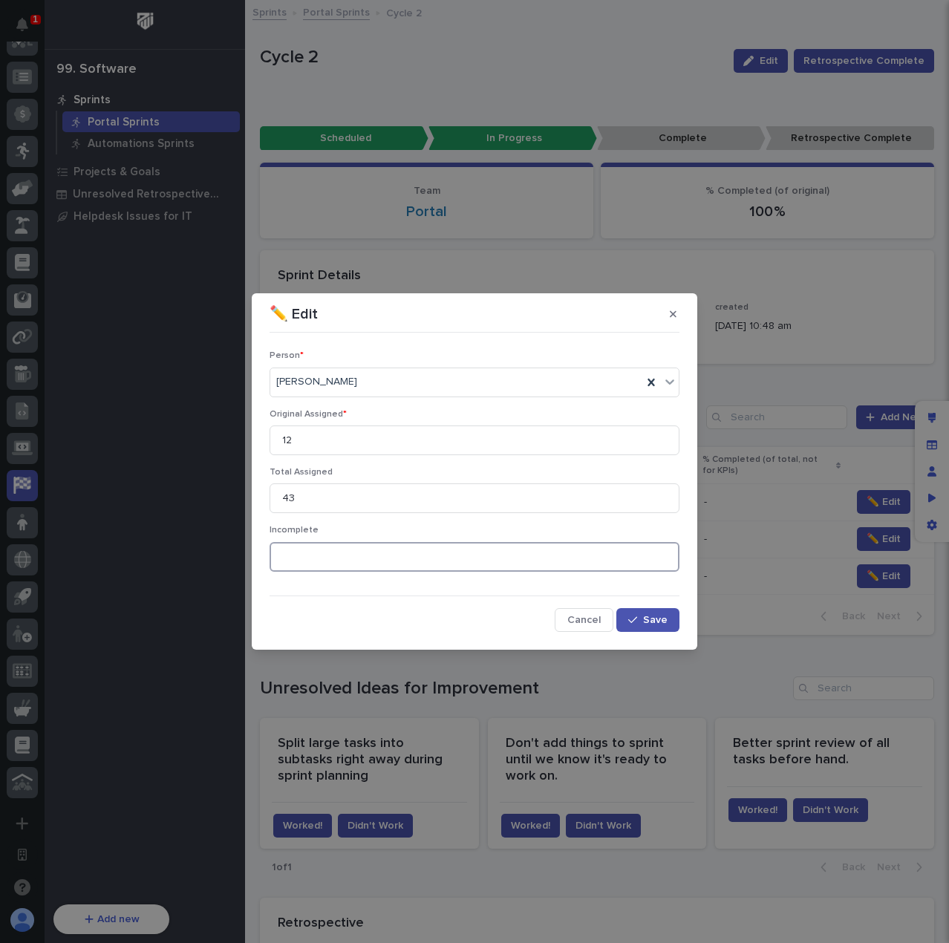
click at [365, 555] on input at bounding box center [474, 557] width 410 height 30
type input "5"
click at [654, 620] on span "Save" at bounding box center [655, 620] width 24 height 10
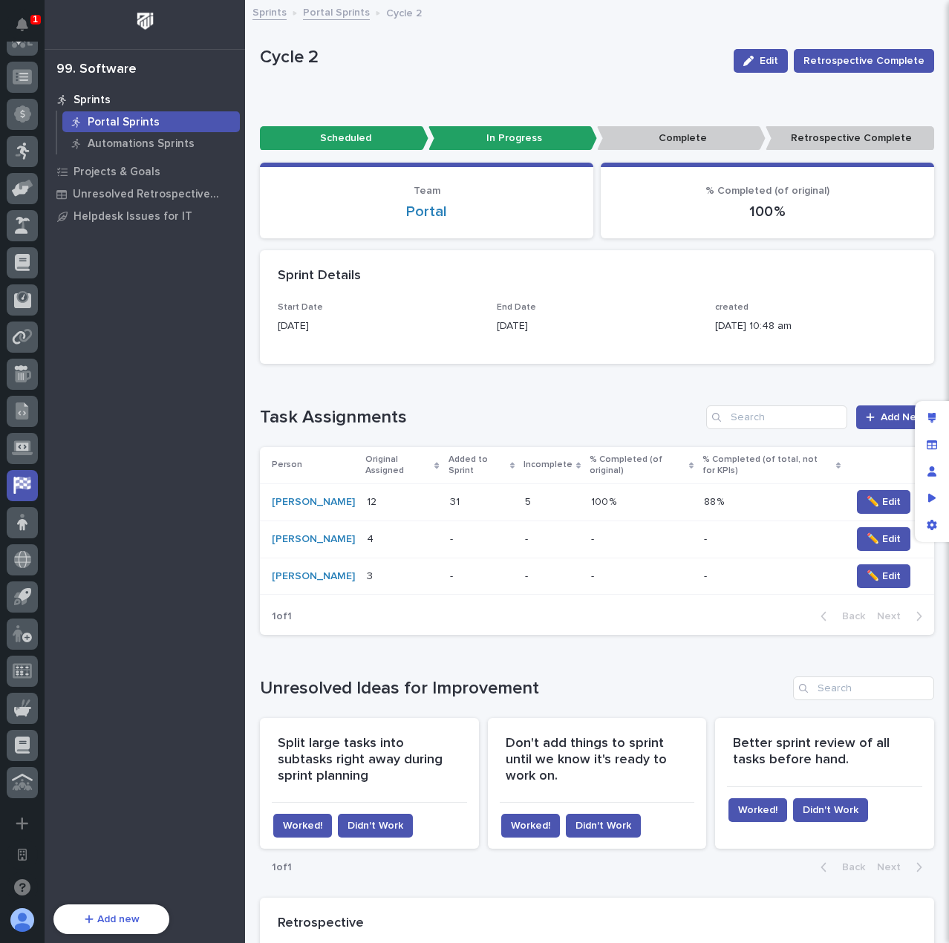
click at [600, 679] on div "Loading... Saving… Unresolved Ideas for Improvement Split large tasks into subt…" at bounding box center [597, 772] width 674 height 251
click at [559, 425] on h1 "Task Assignments" at bounding box center [480, 418] width 440 height 22
click at [866, 542] on span "✏️ Edit" at bounding box center [883, 539] width 34 height 15
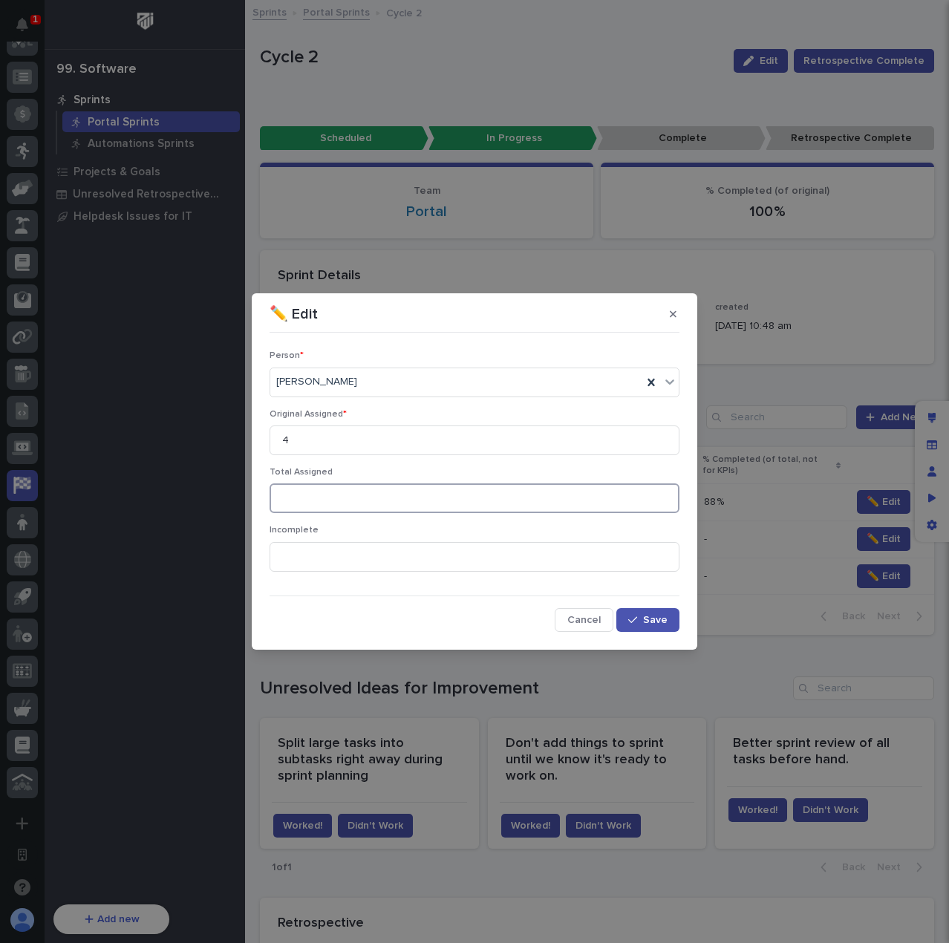
click at [352, 501] on input at bounding box center [474, 498] width 410 height 30
type input "5"
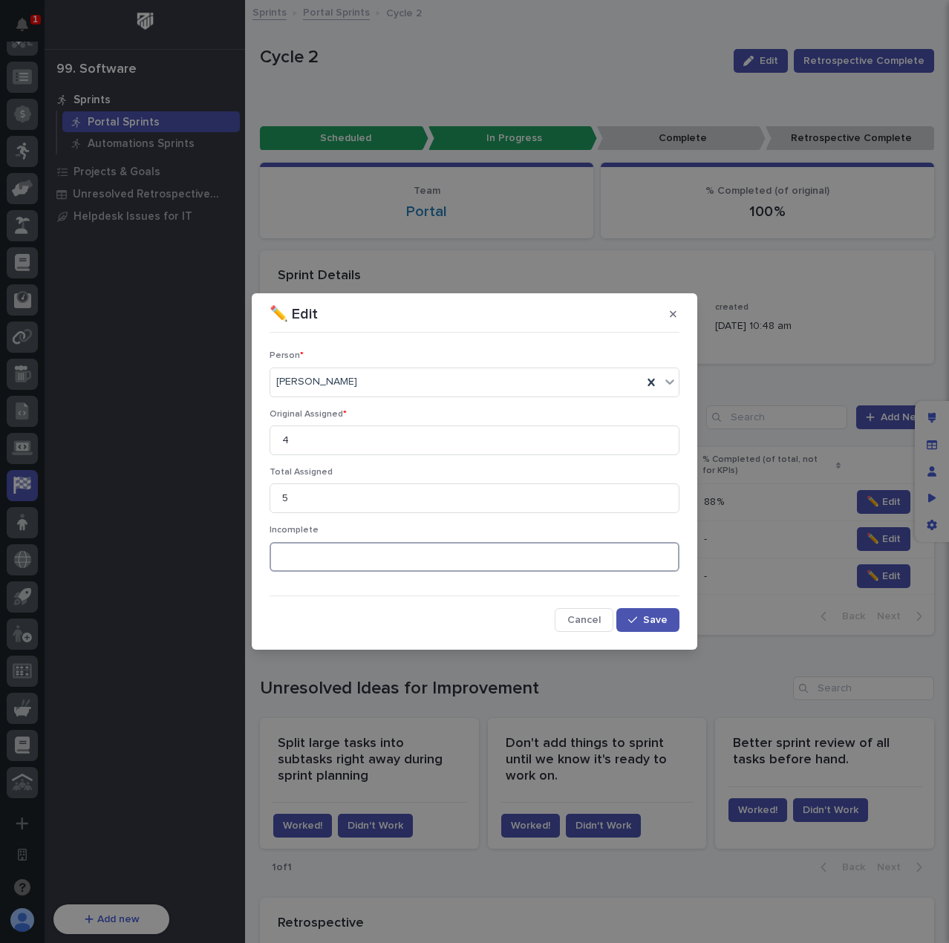
click at [332, 554] on input at bounding box center [474, 557] width 410 height 30
type input "3"
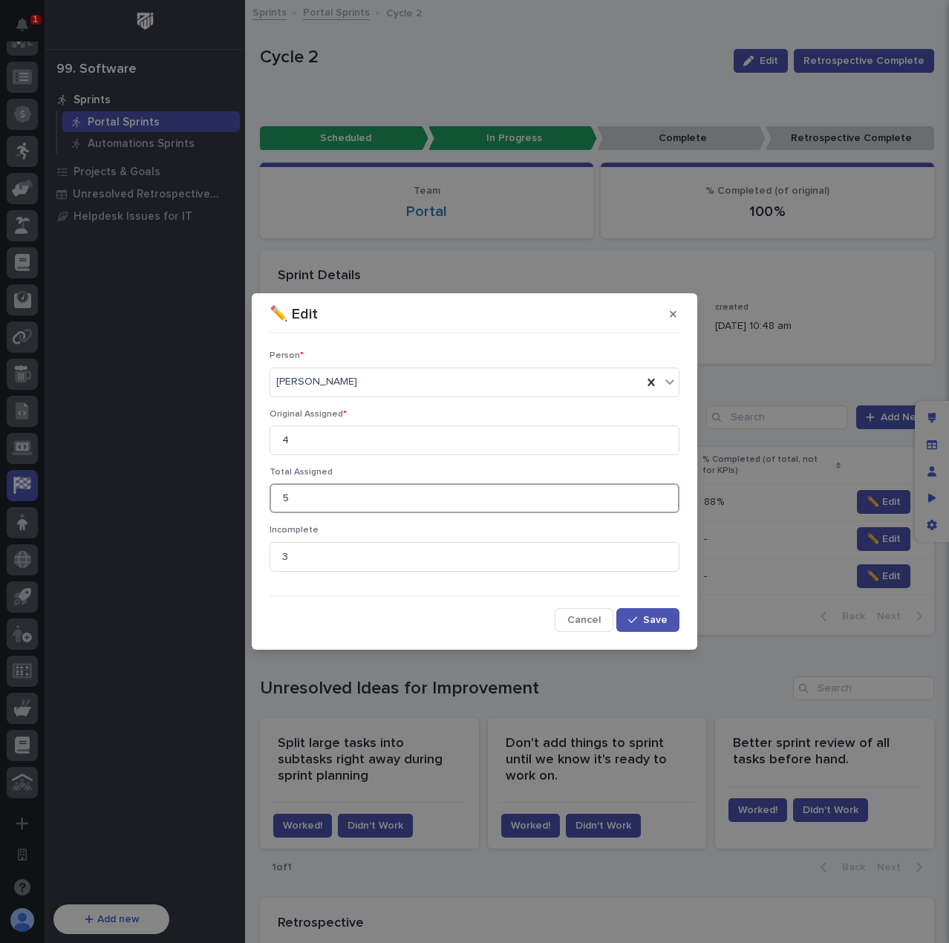
drag, startPoint x: 301, startPoint y: 498, endPoint x: 241, endPoint y: 500, distance: 60.9
click at [241, 500] on div "✏️ Edit Person * [PERSON_NAME] Original Assigned * 4 Total Assigned 5 Incomplet…" at bounding box center [474, 471] width 949 height 943
type input "8"
drag, startPoint x: 269, startPoint y: 471, endPoint x: 327, endPoint y: 470, distance: 57.9
click at [327, 470] on span "Total Assigned" at bounding box center [300, 472] width 63 height 9
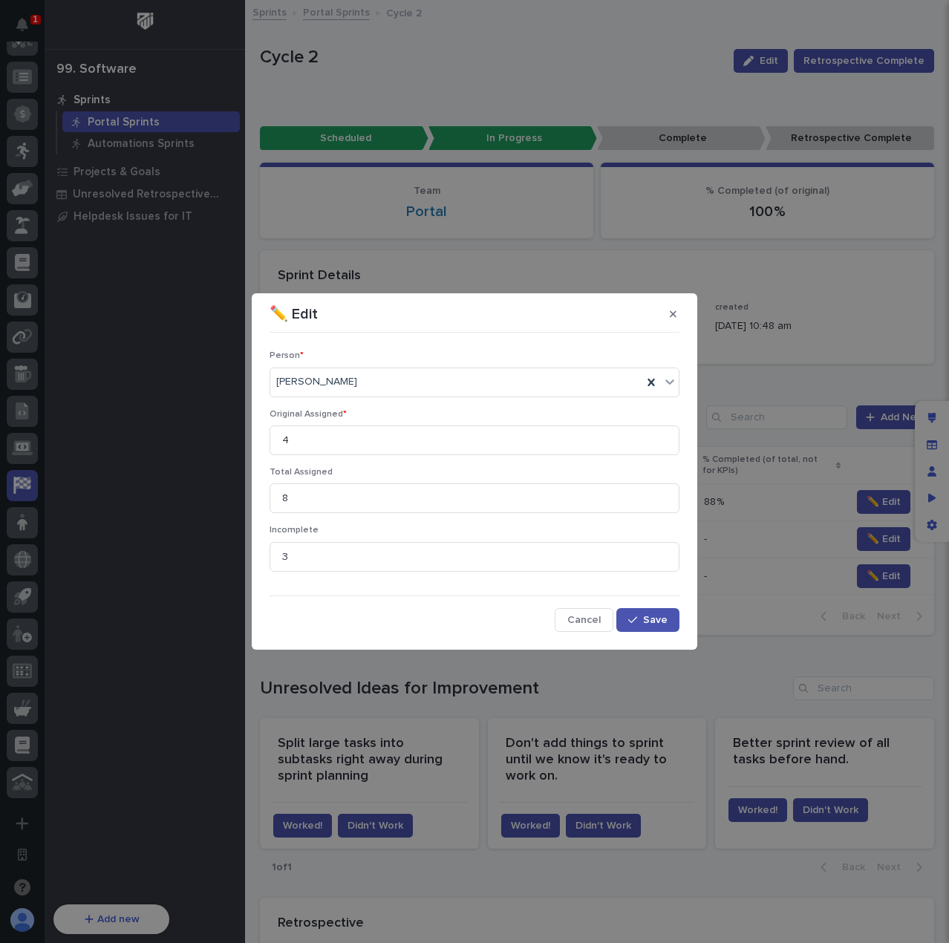
click at [315, 419] on p "Original Assigned *" at bounding box center [474, 414] width 410 height 10
drag, startPoint x: 330, startPoint y: 464, endPoint x: 248, endPoint y: 468, distance: 82.5
click at [248, 468] on div "✏️ Edit Person * [PERSON_NAME] Original Assigned * 4 Total Assigned 8 Incomplet…" at bounding box center [474, 471] width 949 height 943
drag, startPoint x: 333, startPoint y: 528, endPoint x: 258, endPoint y: 523, distance: 74.4
click at [258, 523] on section "✏️ Edit Person * [PERSON_NAME] Original Assigned * 4 Total Assigned 8 Incomplet…" at bounding box center [474, 471] width 445 height 356
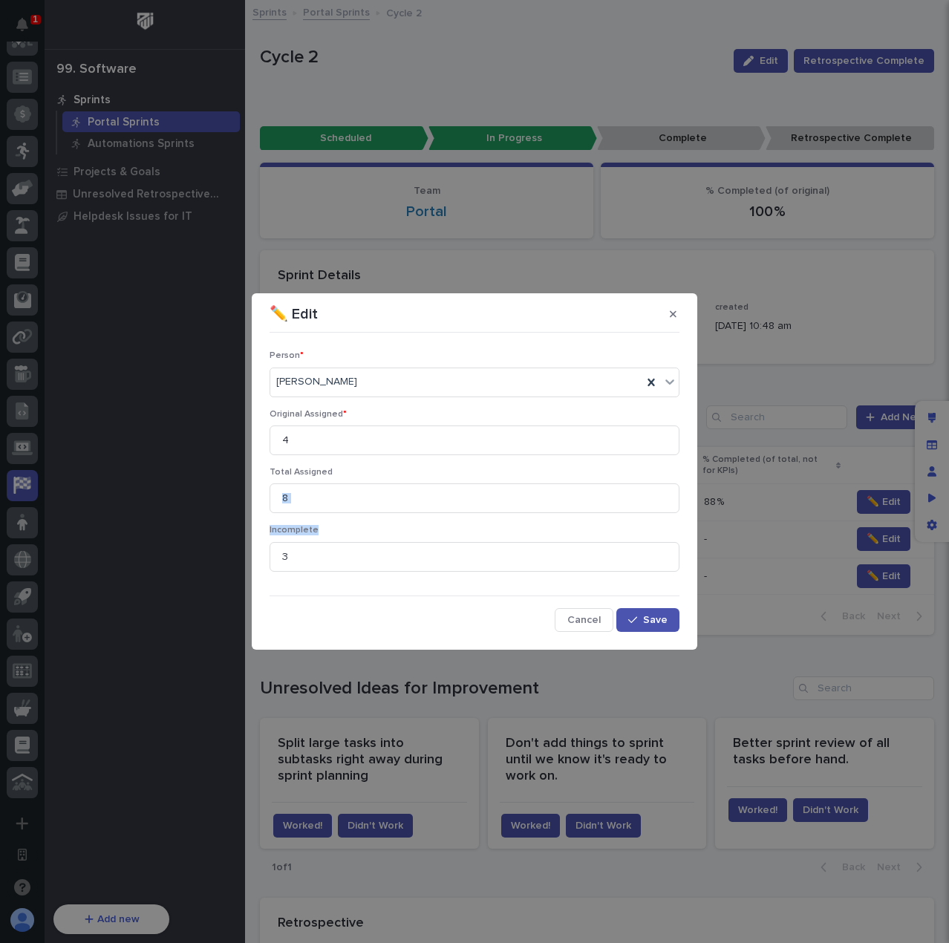
click at [319, 519] on div "Total Assigned 8" at bounding box center [474, 496] width 410 height 58
click at [331, 489] on input "8" at bounding box center [474, 498] width 410 height 30
click at [640, 621] on div "button" at bounding box center [635, 620] width 15 height 10
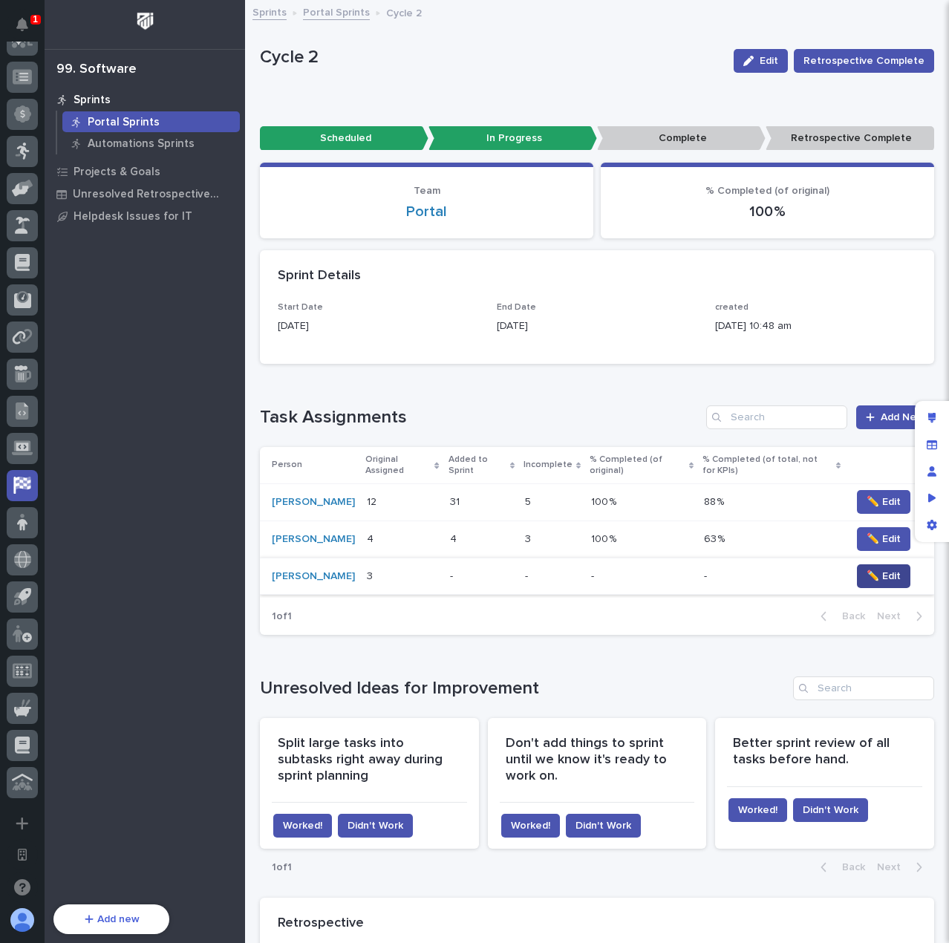
click at [871, 583] on span "✏️ Edit" at bounding box center [883, 576] width 34 height 15
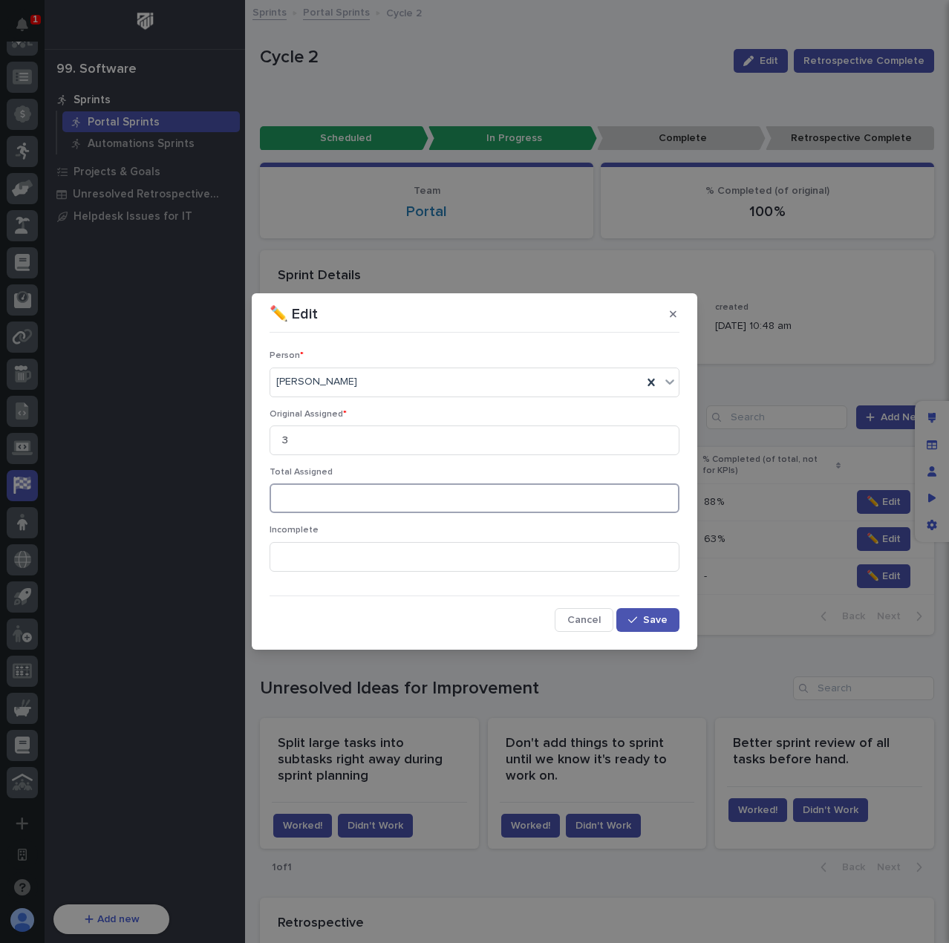
click at [384, 503] on input at bounding box center [474, 498] width 410 height 30
type input "3"
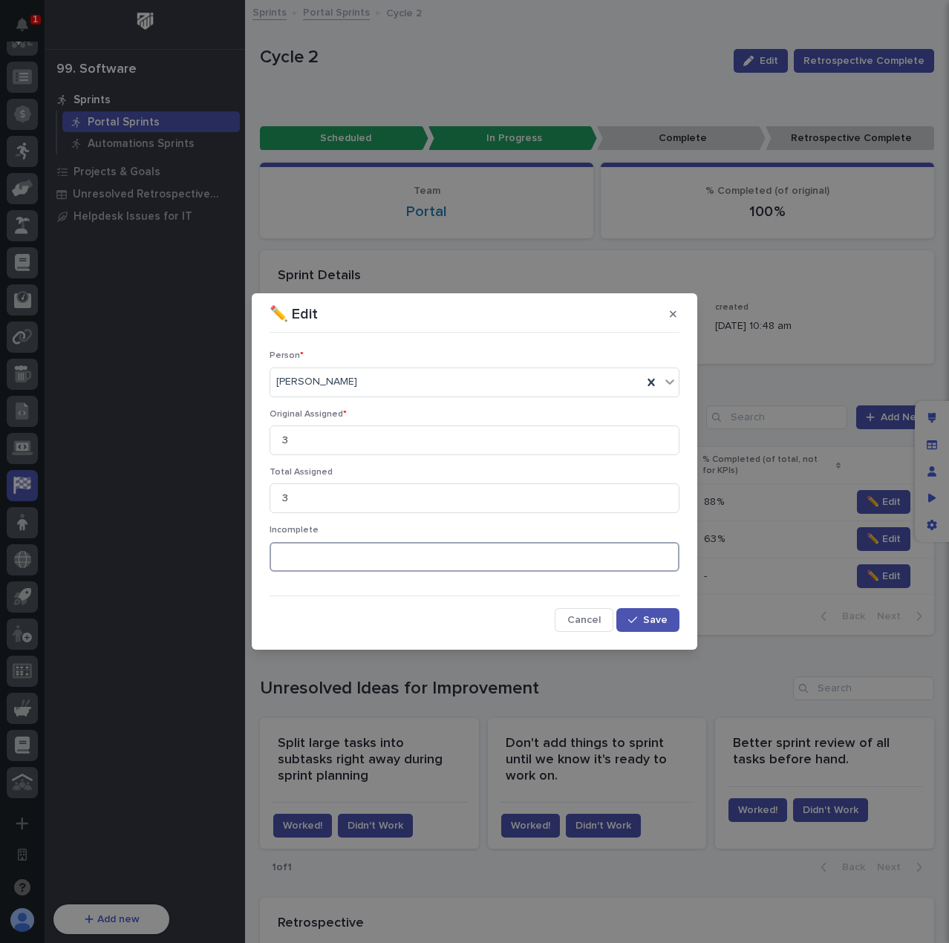
click at [395, 553] on input at bounding box center [474, 557] width 410 height 30
type input "3"
click at [668, 614] on button "Save" at bounding box center [647, 620] width 63 height 24
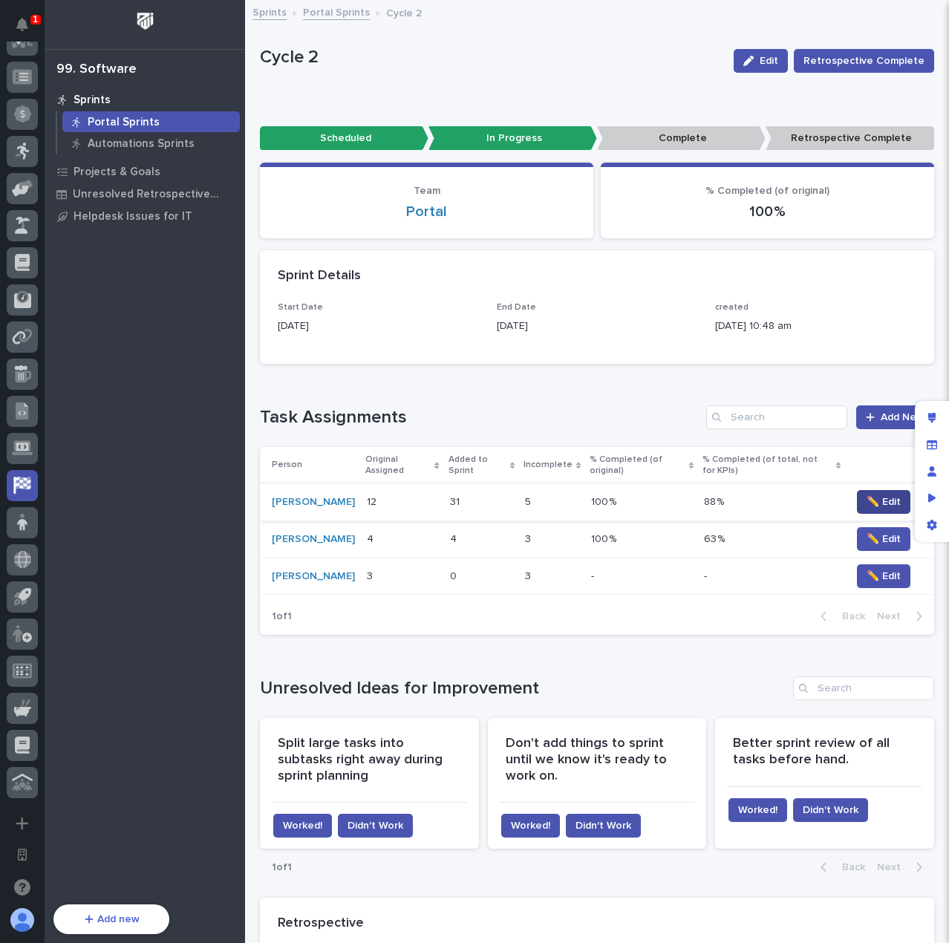
click at [879, 497] on span "✏️ Edit" at bounding box center [883, 501] width 34 height 15
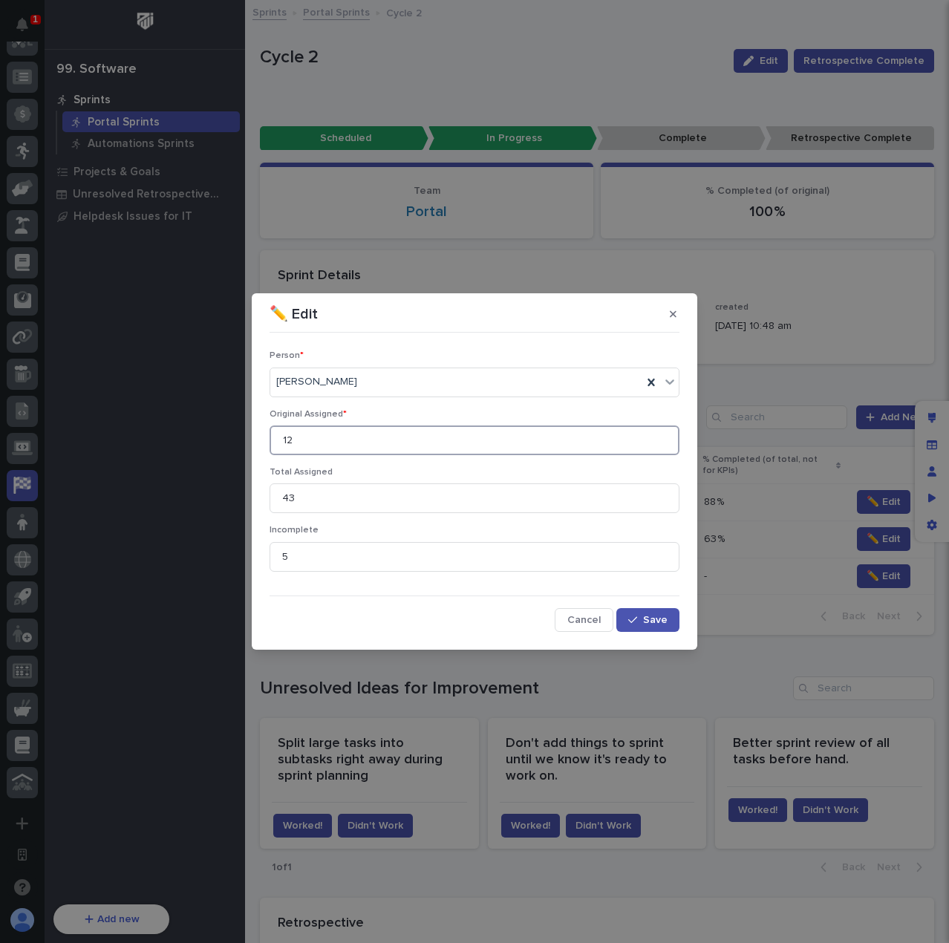
drag, startPoint x: 347, startPoint y: 442, endPoint x: 249, endPoint y: 444, distance: 98.0
click at [249, 444] on div "✏️ Edit Person * [PERSON_NAME] Original Assigned * 12 Total Assigned 43 Incompl…" at bounding box center [474, 471] width 949 height 943
drag, startPoint x: 365, startPoint y: 491, endPoint x: 258, endPoint y: 497, distance: 107.8
click at [258, 497] on section "✏️ Edit Person * [PERSON_NAME] Original Assigned * 12 Total Assigned 43 Incompl…" at bounding box center [474, 471] width 445 height 356
drag, startPoint x: 325, startPoint y: 561, endPoint x: 233, endPoint y: 560, distance: 92.1
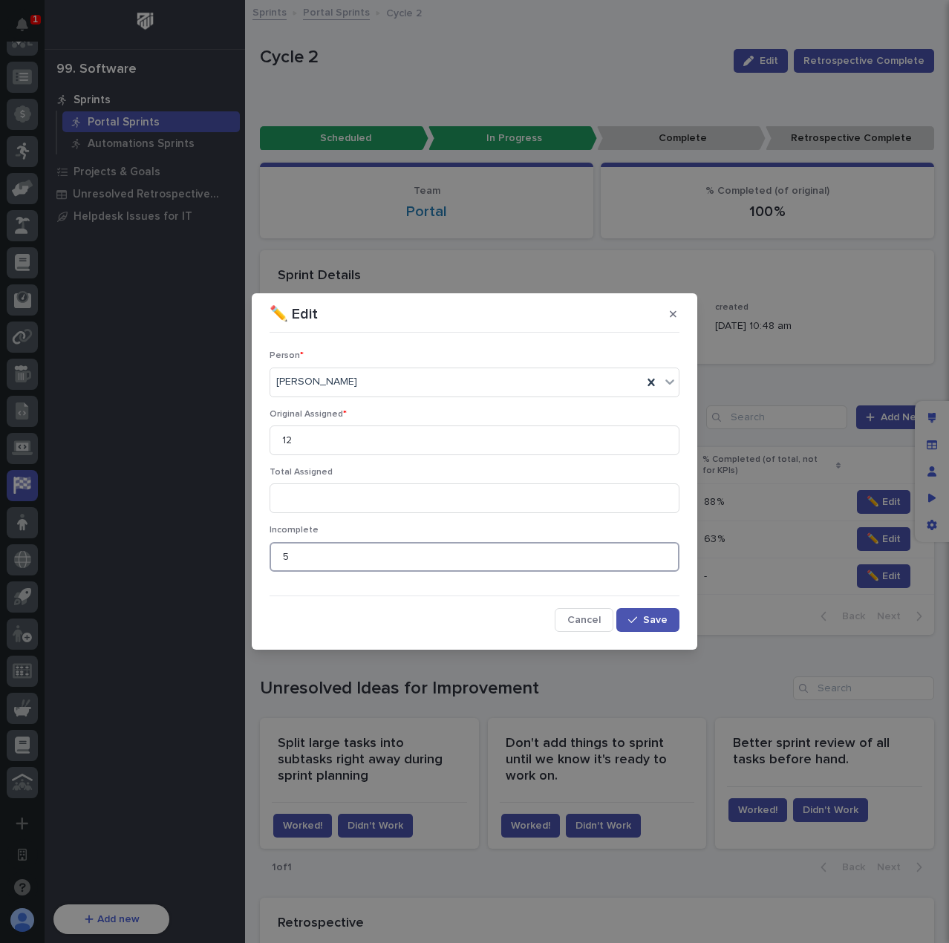
click at [233, 560] on div "✏️ Edit Person * [PERSON_NAME] Original Assigned * 12 Total Assigned Incomplete…" at bounding box center [474, 471] width 949 height 943
click at [649, 616] on span "Save" at bounding box center [655, 620] width 24 height 10
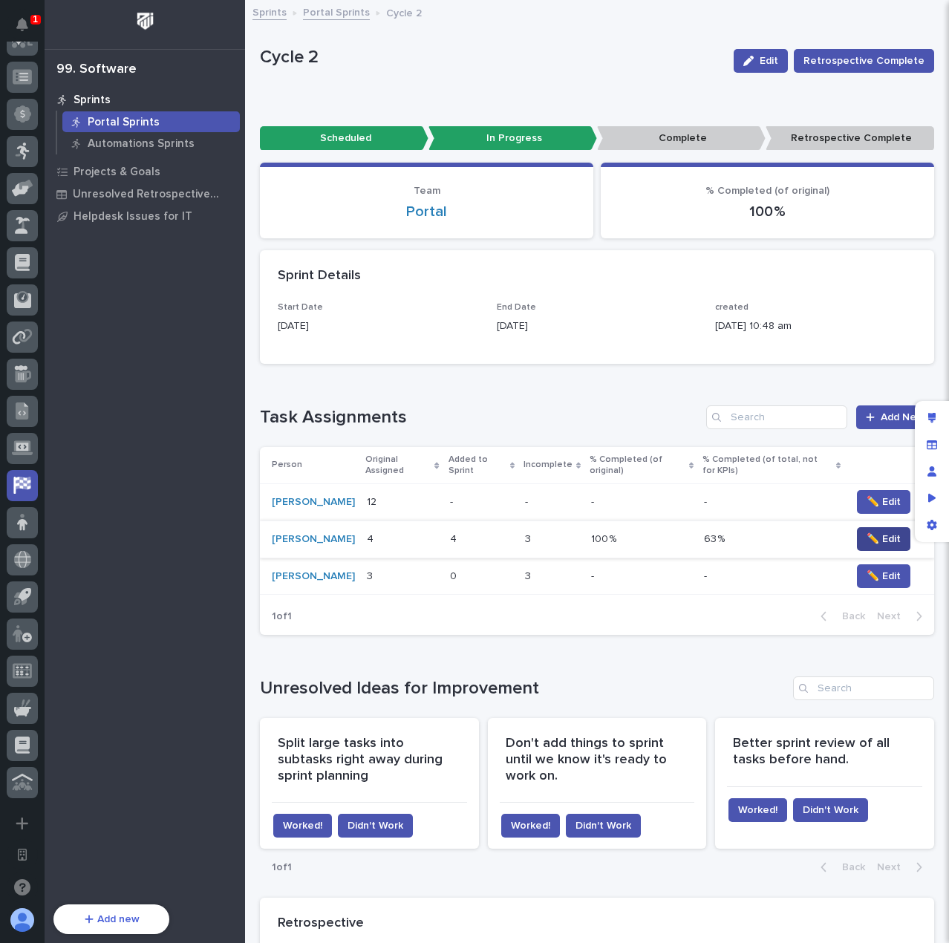
click at [867, 546] on span "✏️ Edit" at bounding box center [883, 539] width 34 height 15
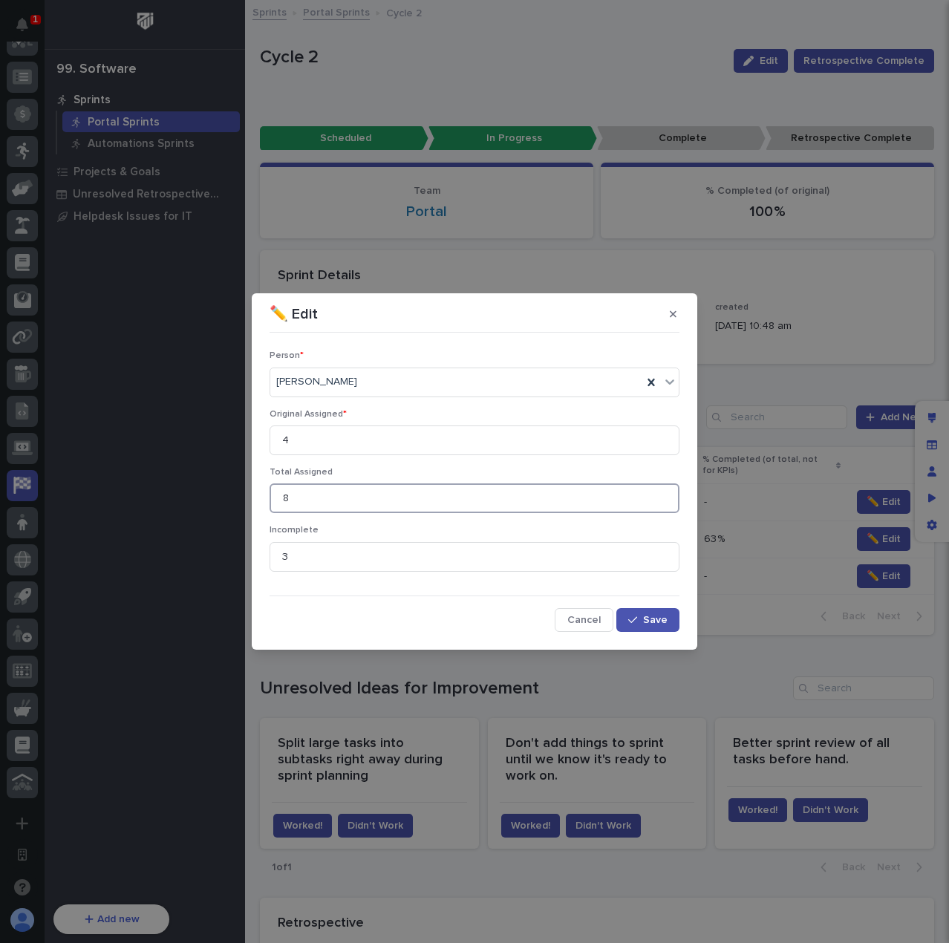
drag, startPoint x: 327, startPoint y: 500, endPoint x: 239, endPoint y: 495, distance: 87.7
click at [239, 495] on div "✏️ Edit Person * [PERSON_NAME] Original Assigned * 4 Total Assigned 8 Incomplet…" at bounding box center [474, 471] width 949 height 943
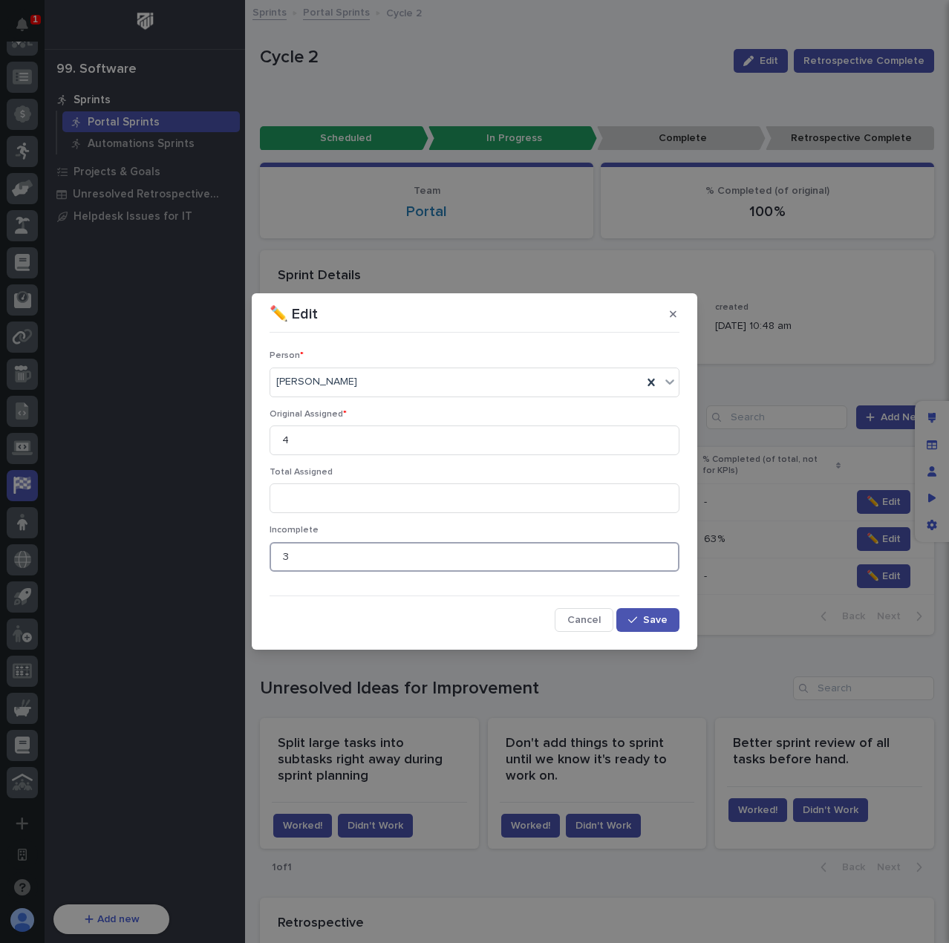
drag, startPoint x: 295, startPoint y: 557, endPoint x: 218, endPoint y: 566, distance: 77.7
click at [226, 566] on div "✏️ Edit Person * [PERSON_NAME] Original Assigned * 4 Total Assigned Incomplete …" at bounding box center [474, 471] width 949 height 943
click at [670, 615] on button "Save" at bounding box center [647, 620] width 63 height 24
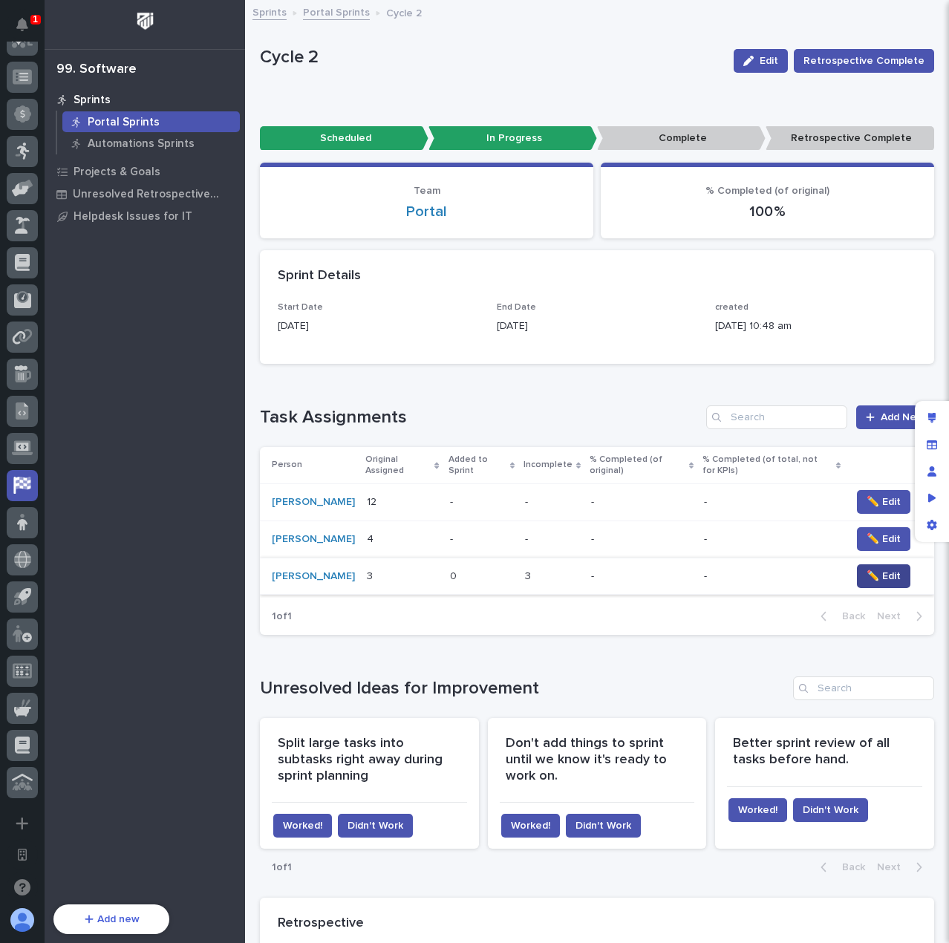
click at [868, 583] on span "✏️ Edit" at bounding box center [883, 576] width 34 height 15
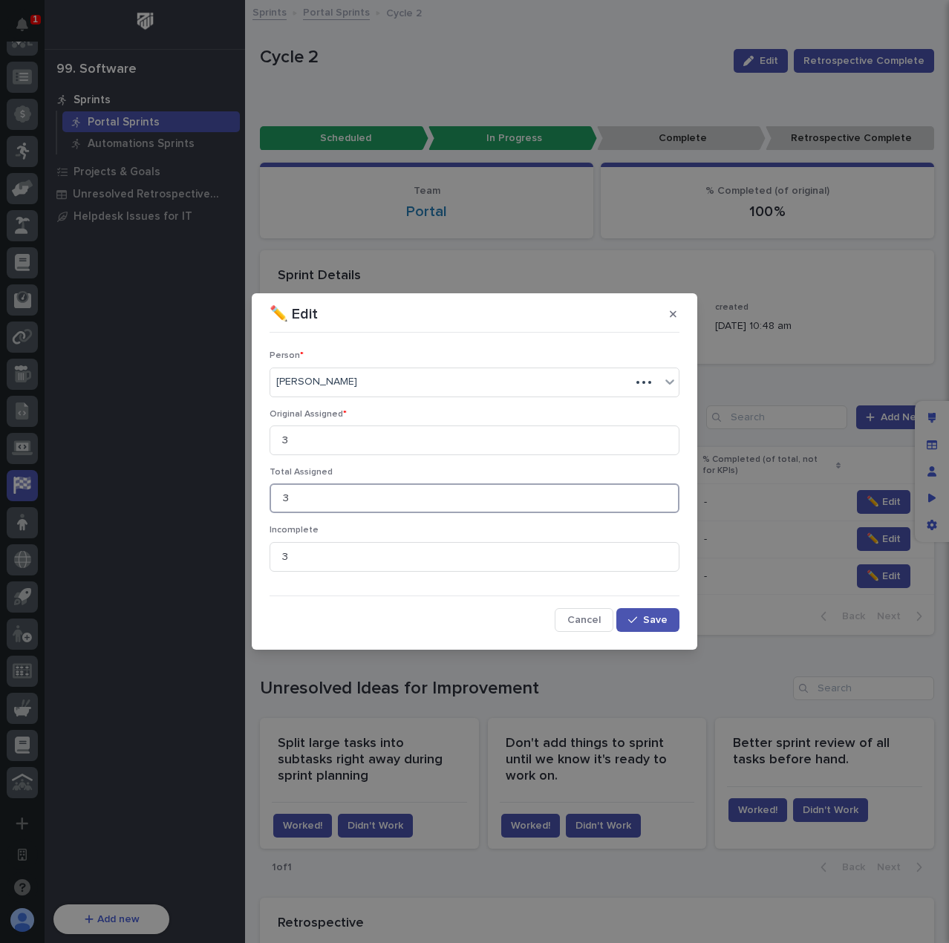
drag, startPoint x: 304, startPoint y: 500, endPoint x: 241, endPoint y: 500, distance: 63.1
click at [249, 500] on div "✏️ Edit Person * [PERSON_NAME] Original Assigned * 3 Total Assigned 3 Incomplet…" at bounding box center [474, 471] width 949 height 943
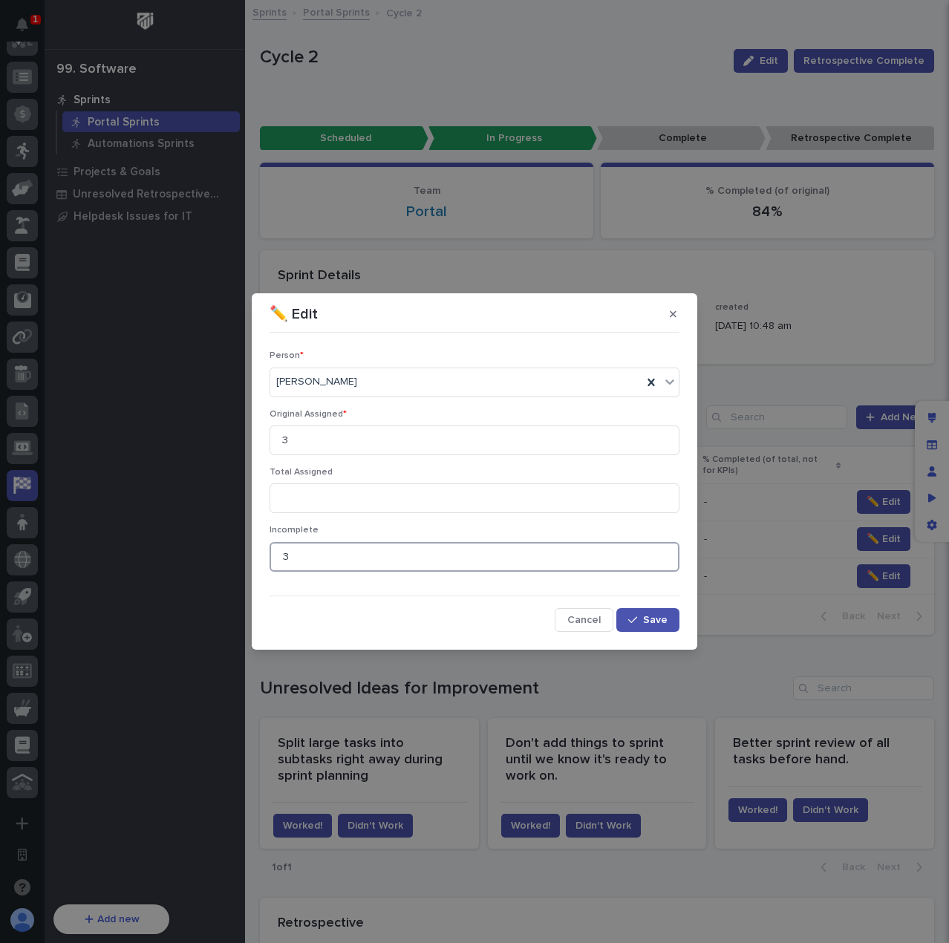
drag, startPoint x: 295, startPoint y: 551, endPoint x: 232, endPoint y: 558, distance: 64.2
click at [232, 558] on div "✏️ Edit Person * [PERSON_NAME] Original Assigned * 3 Total Assigned Incomplete …" at bounding box center [474, 471] width 949 height 943
click at [638, 615] on div "button" at bounding box center [635, 620] width 15 height 10
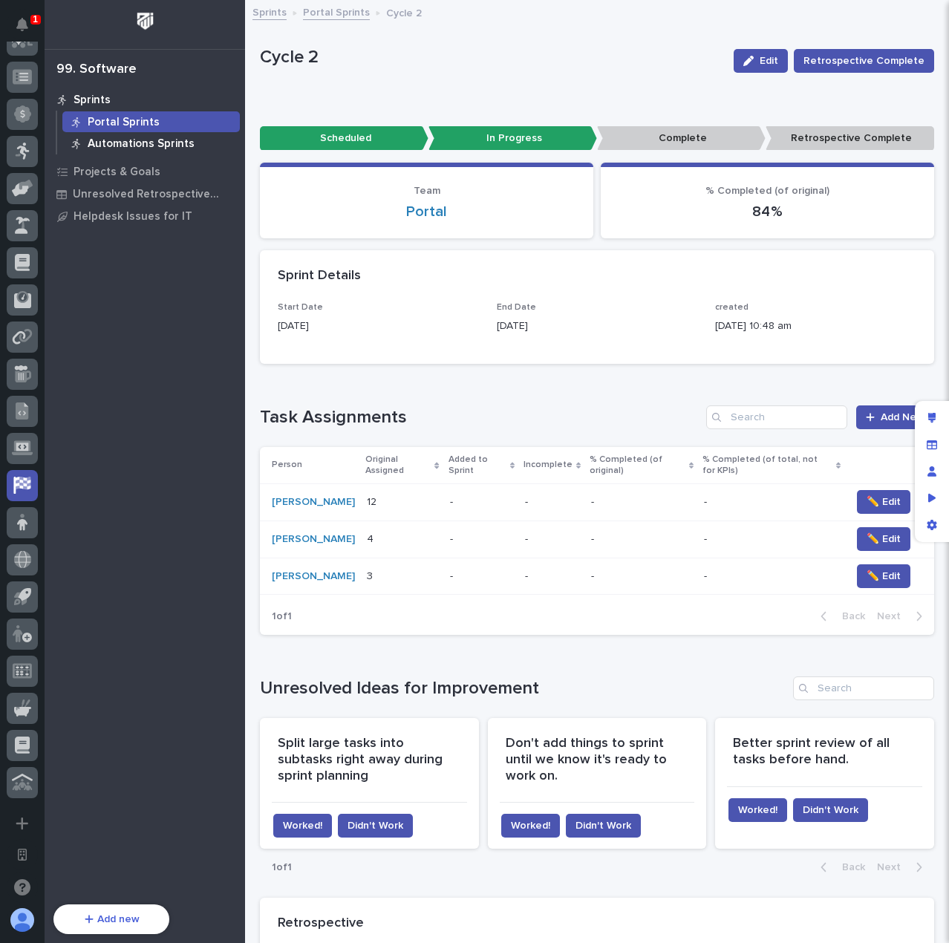
click at [154, 142] on p "Automations Sprints" at bounding box center [141, 143] width 107 height 13
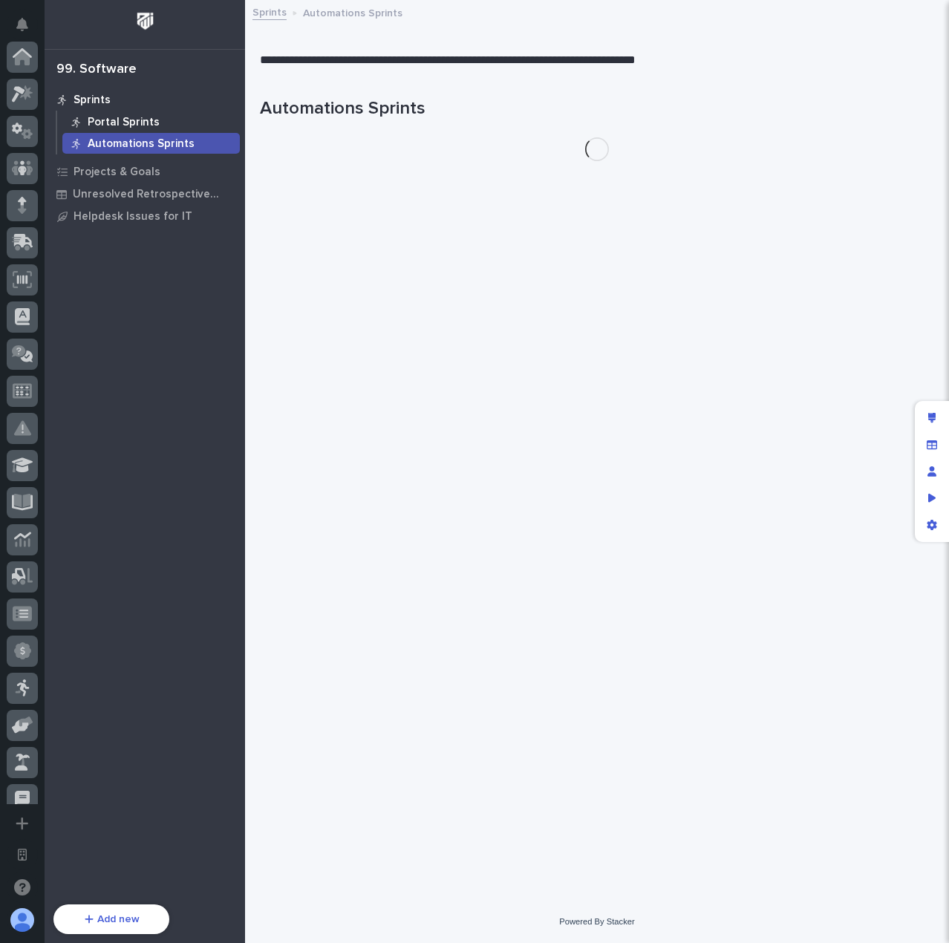
scroll to position [537, 0]
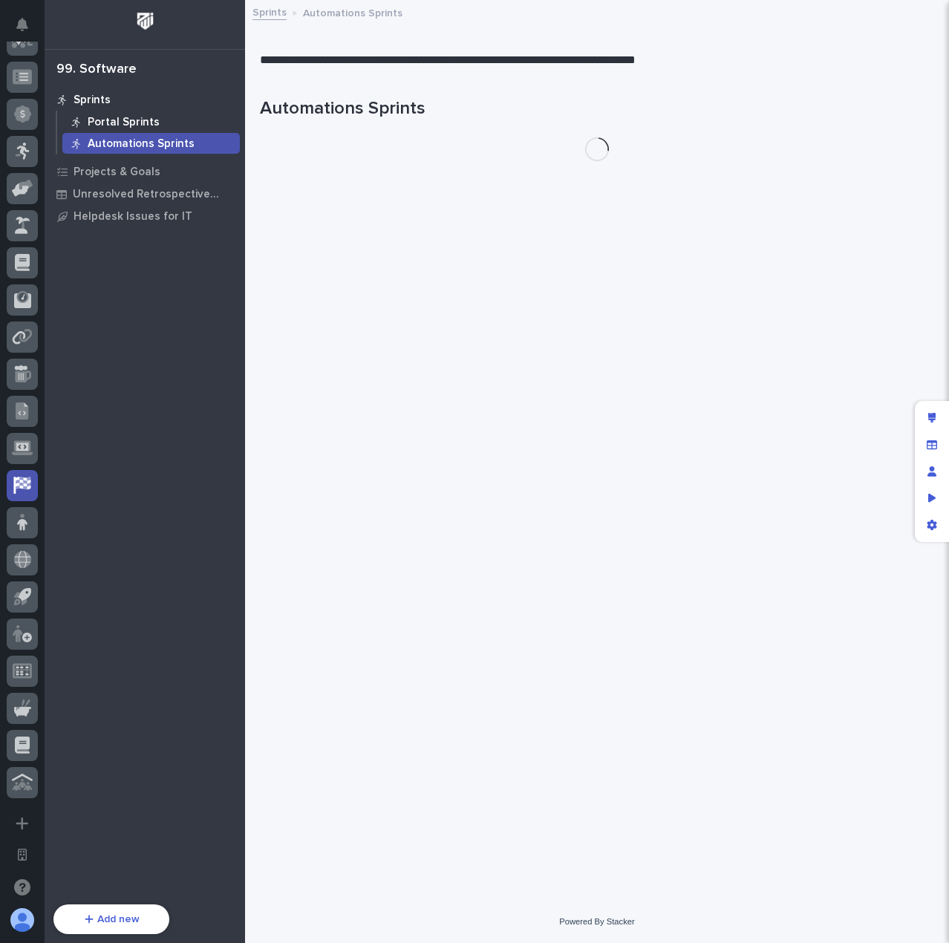
click at [157, 125] on div "Portal Sprints" at bounding box center [150, 121] width 177 height 21
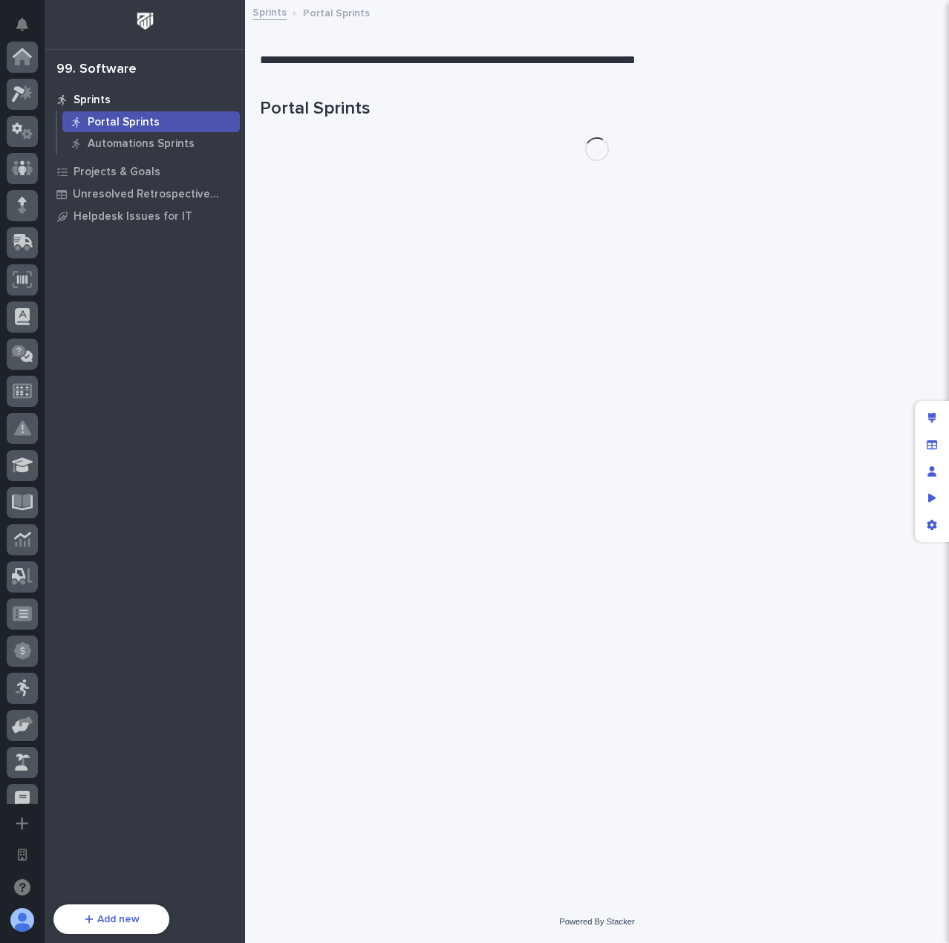
scroll to position [537, 0]
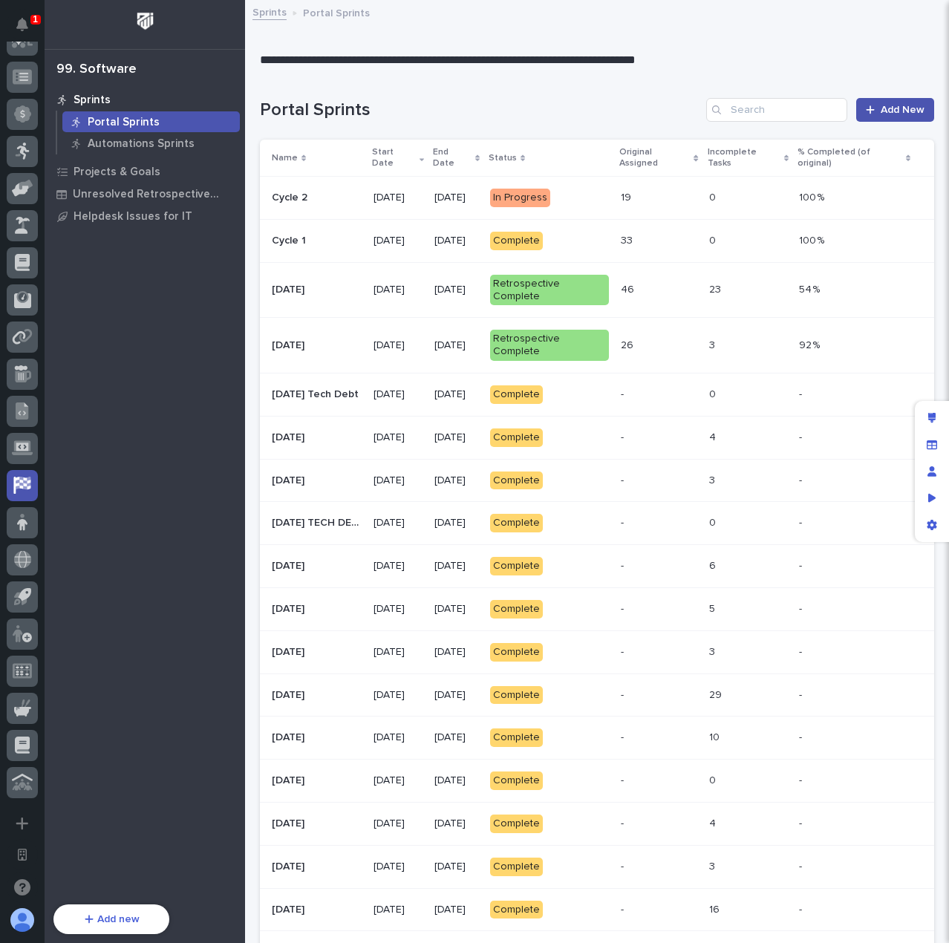
click at [543, 241] on div "Complete" at bounding box center [516, 241] width 53 height 19
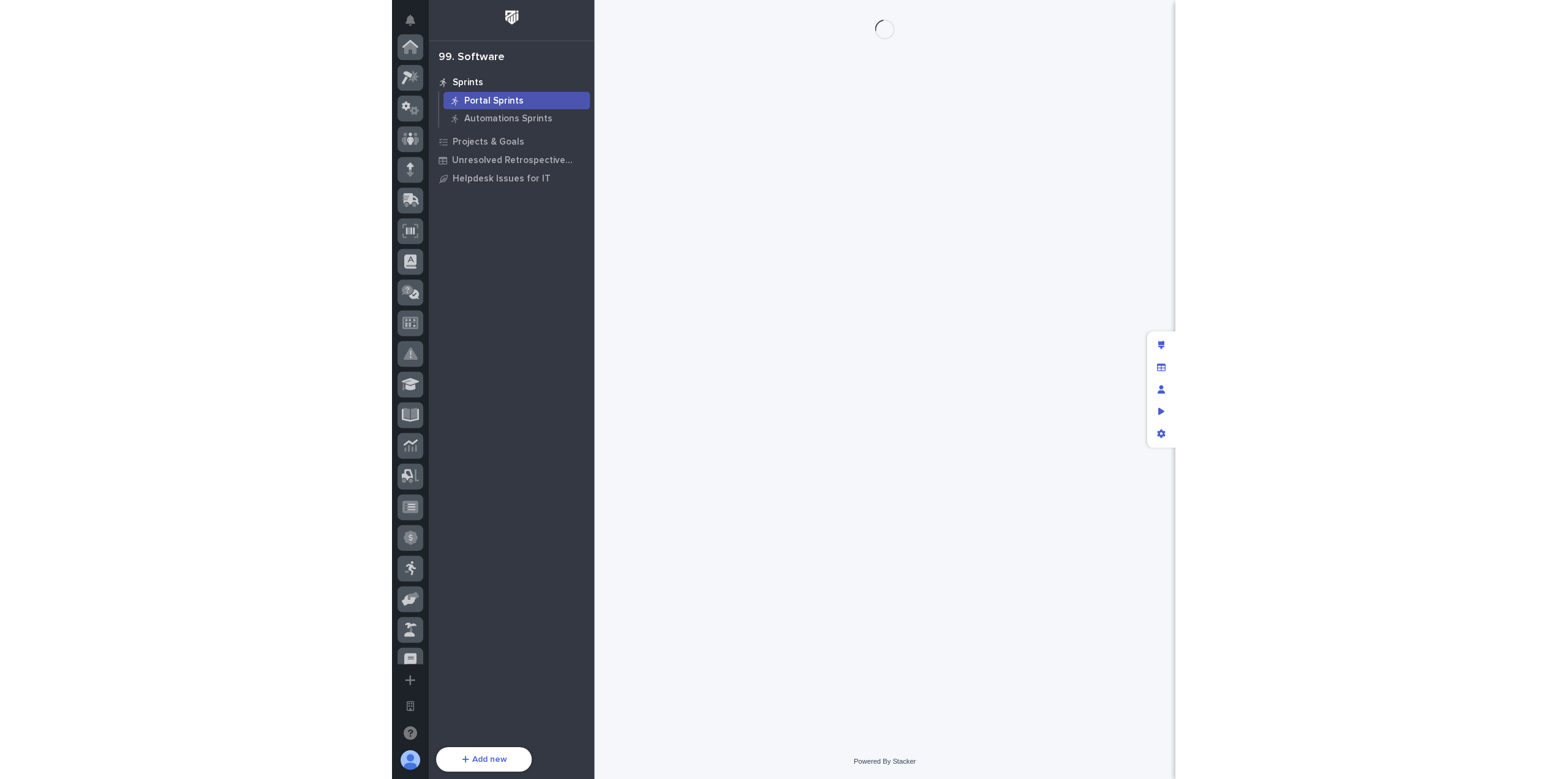
scroll to position [443, 0]
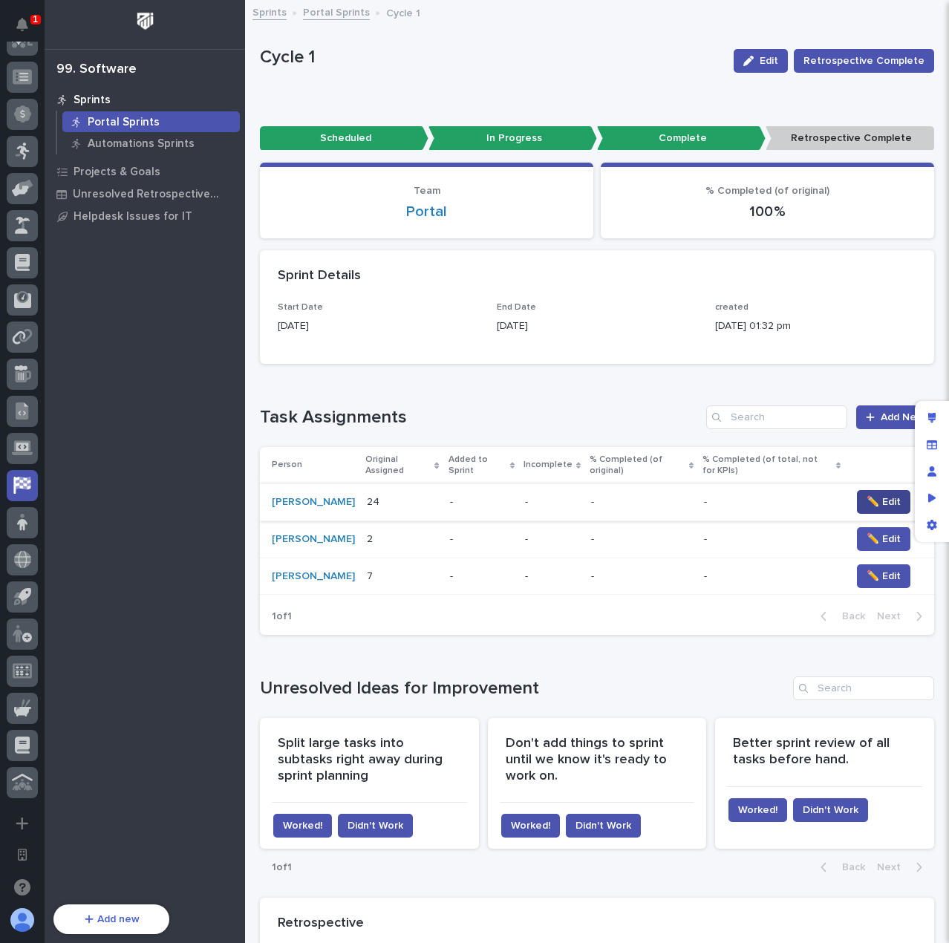
click at [866, 503] on span "✏️ Edit" at bounding box center [883, 501] width 34 height 15
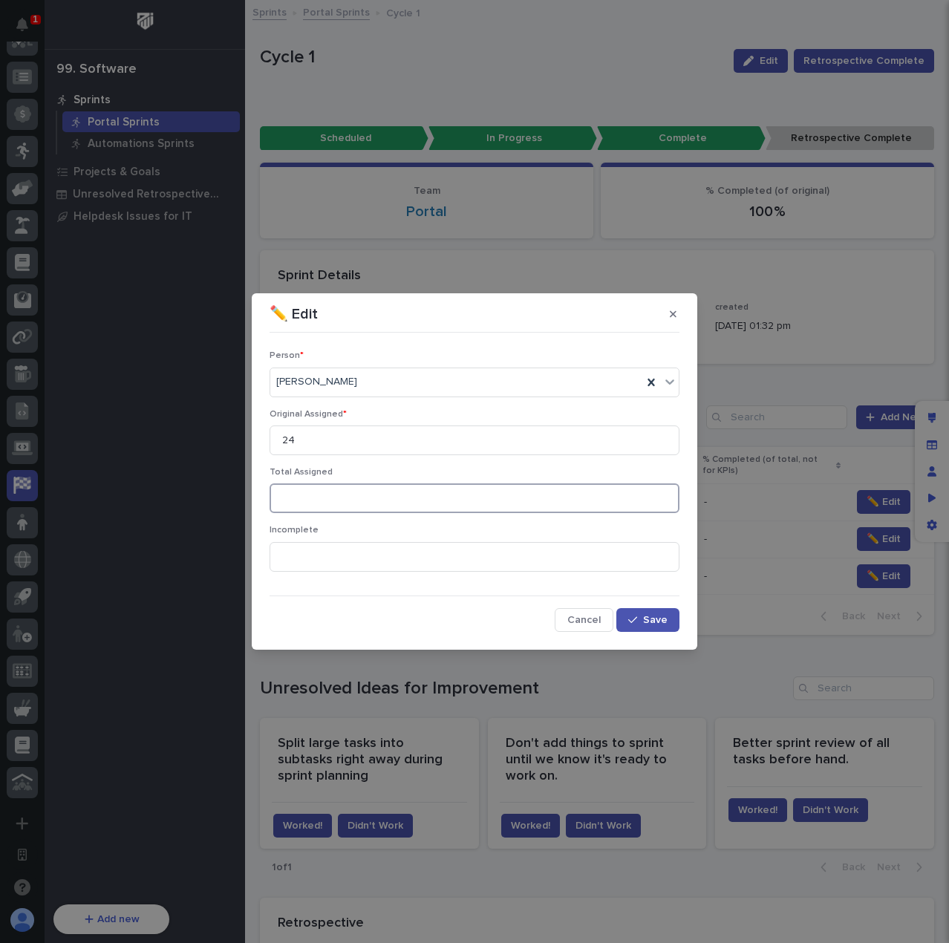
click at [367, 492] on input at bounding box center [474, 498] width 410 height 30
type input "43"
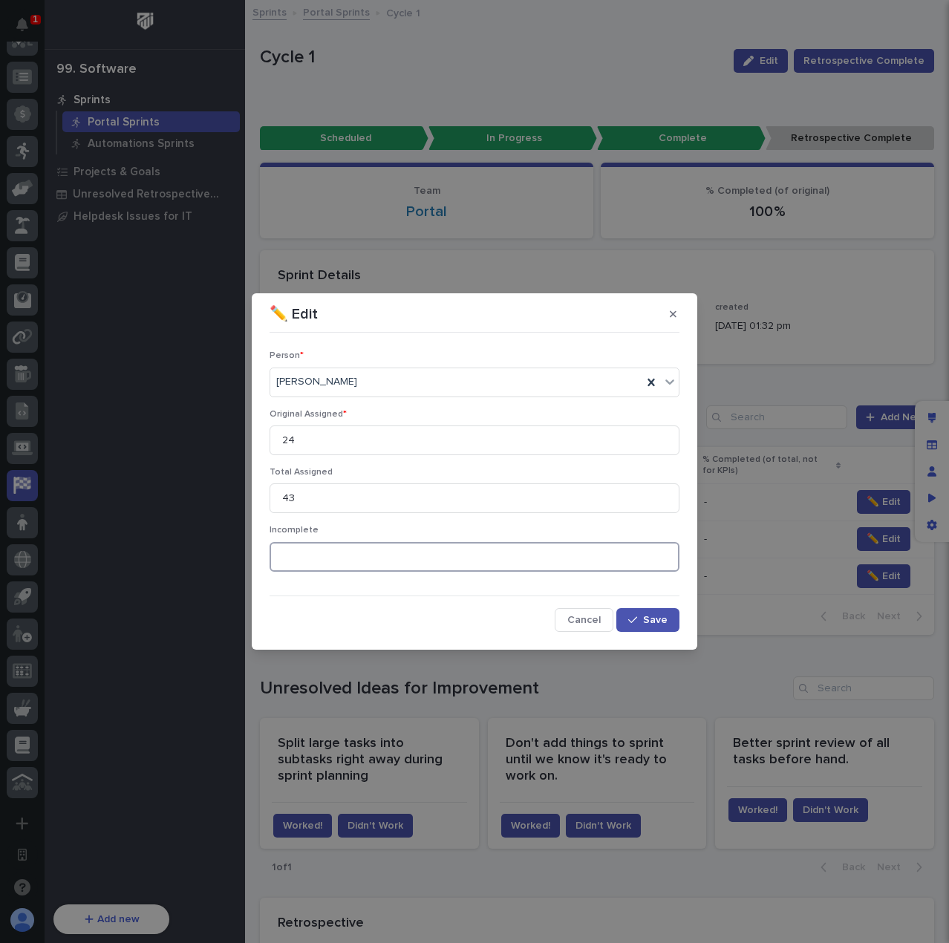
click at [364, 552] on input at bounding box center [474, 557] width 410 height 30
type input "5"
click at [635, 618] on icon "button" at bounding box center [632, 620] width 9 height 10
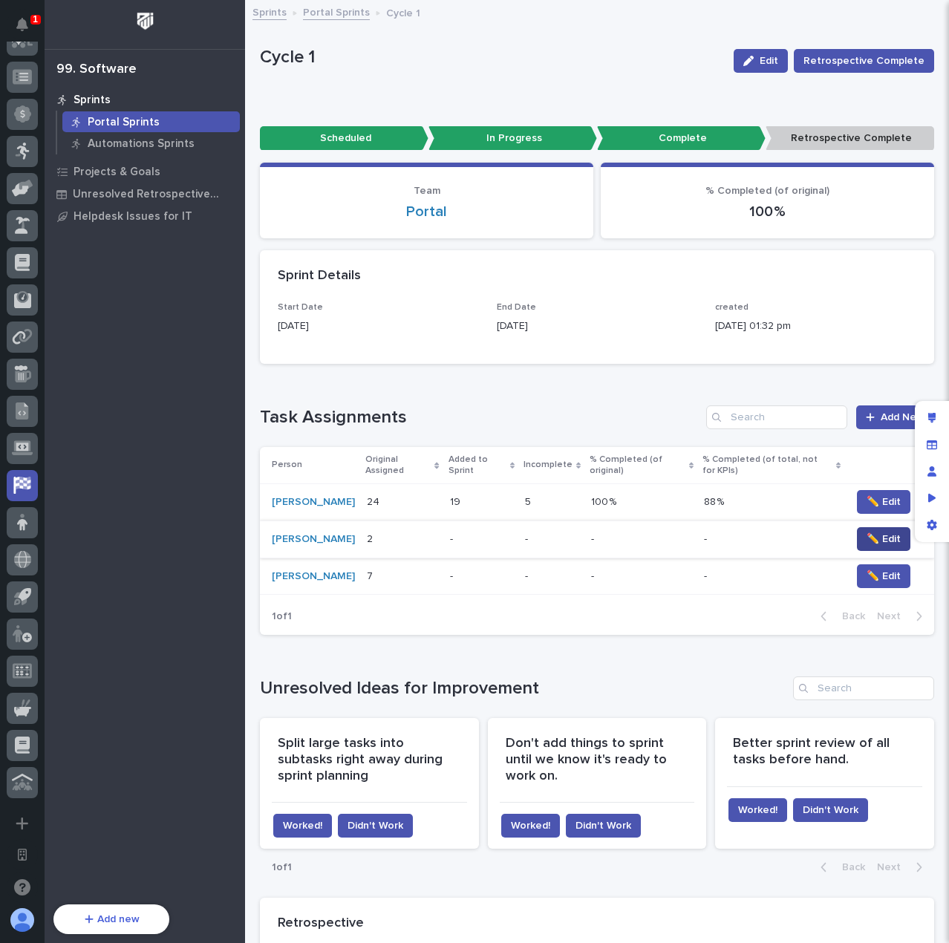
click at [873, 546] on span "✏️ Edit" at bounding box center [883, 539] width 34 height 15
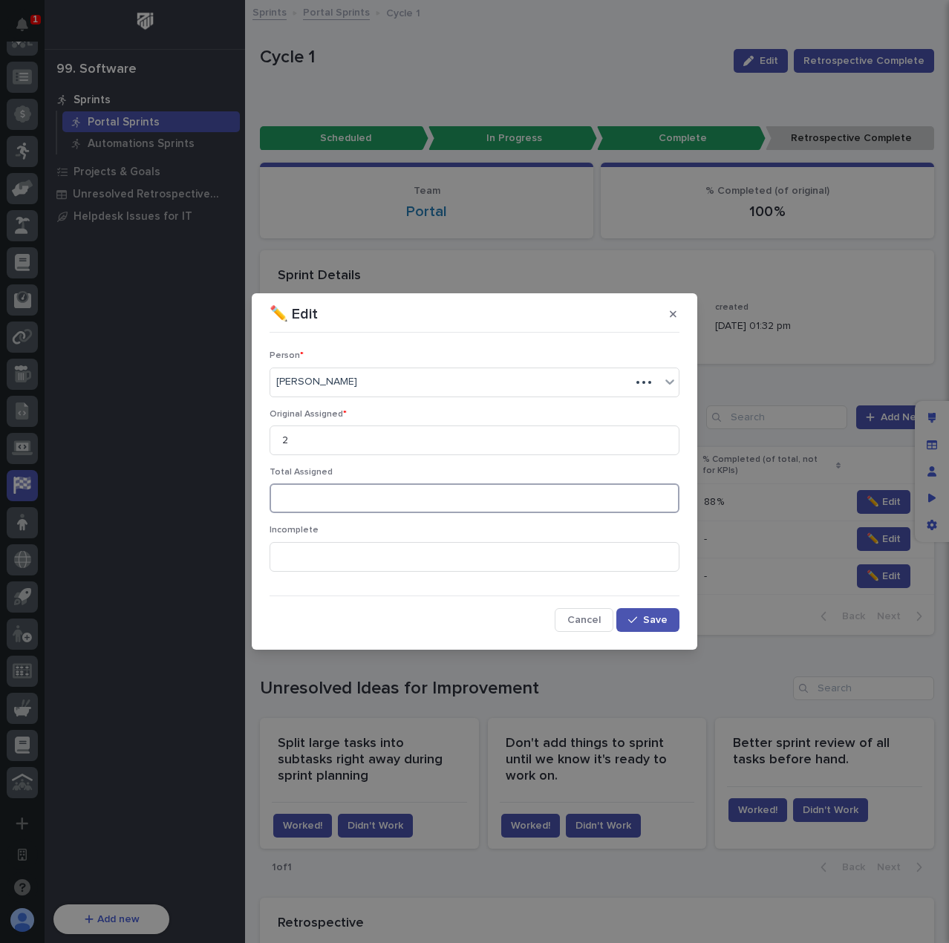
click at [367, 497] on input at bounding box center [474, 498] width 410 height 30
type input "8"
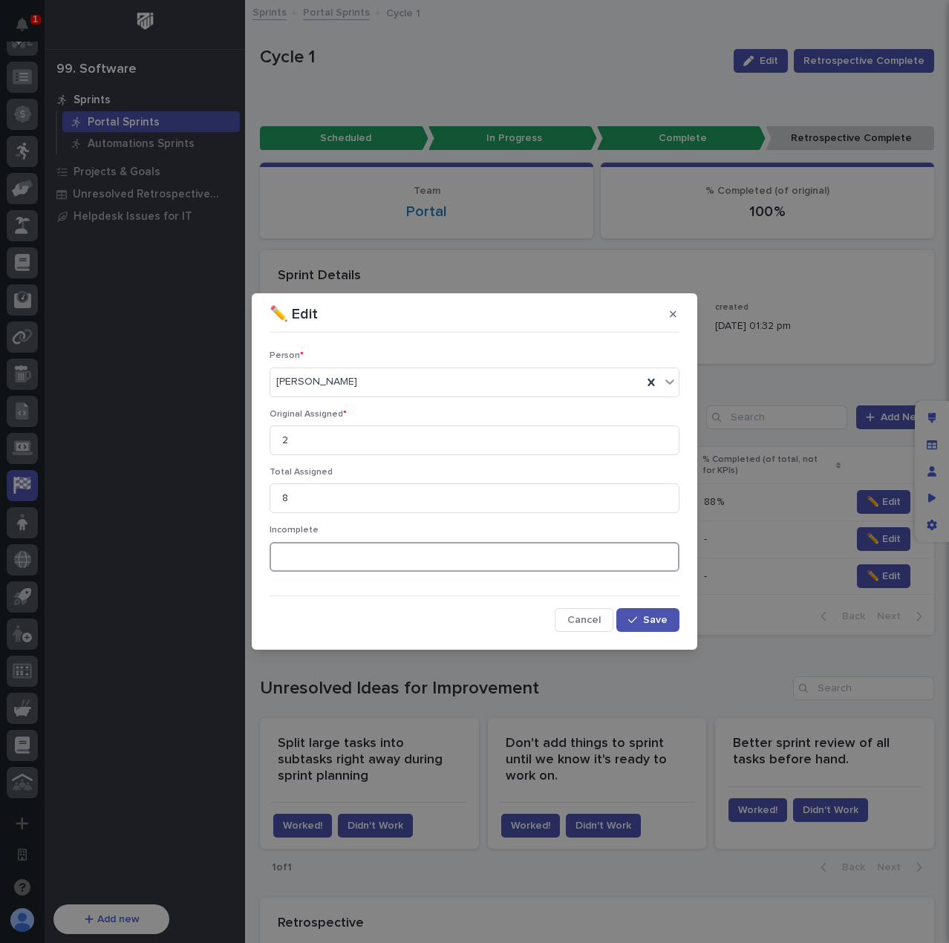
click at [347, 553] on input at bounding box center [474, 557] width 410 height 30
type input "3"
click at [650, 622] on span "Save" at bounding box center [655, 620] width 24 height 10
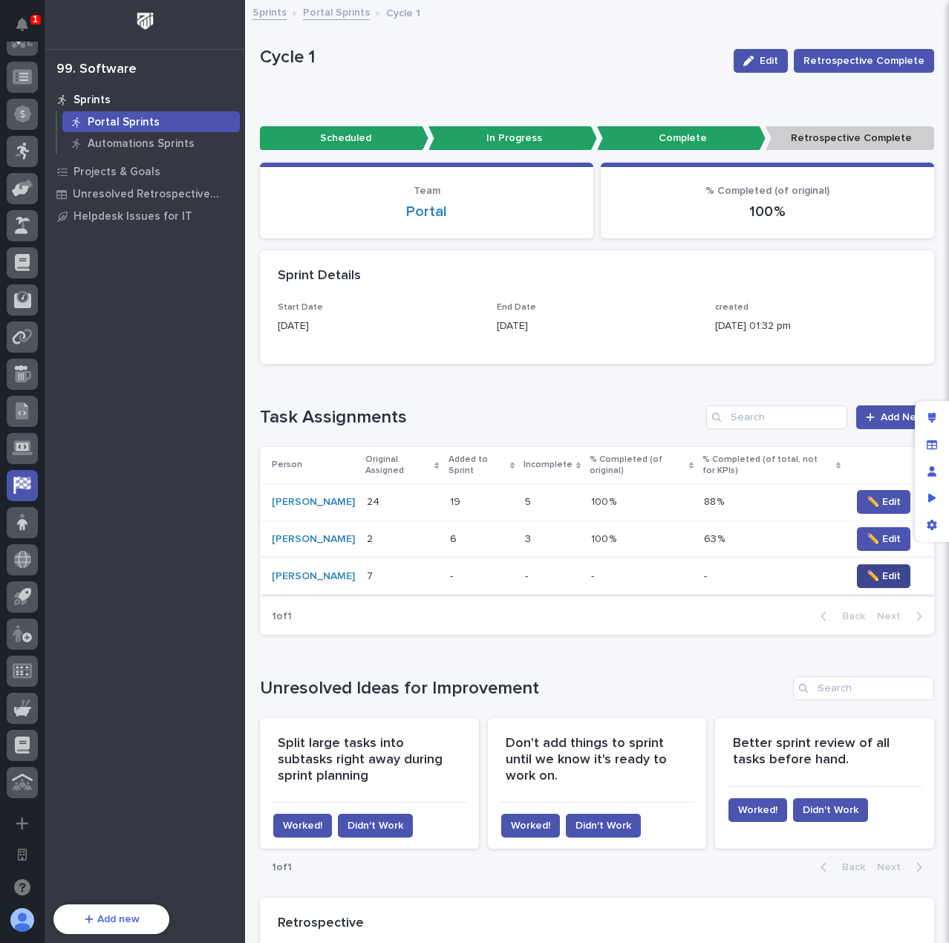
click at [866, 583] on span "✏️ Edit" at bounding box center [883, 576] width 34 height 15
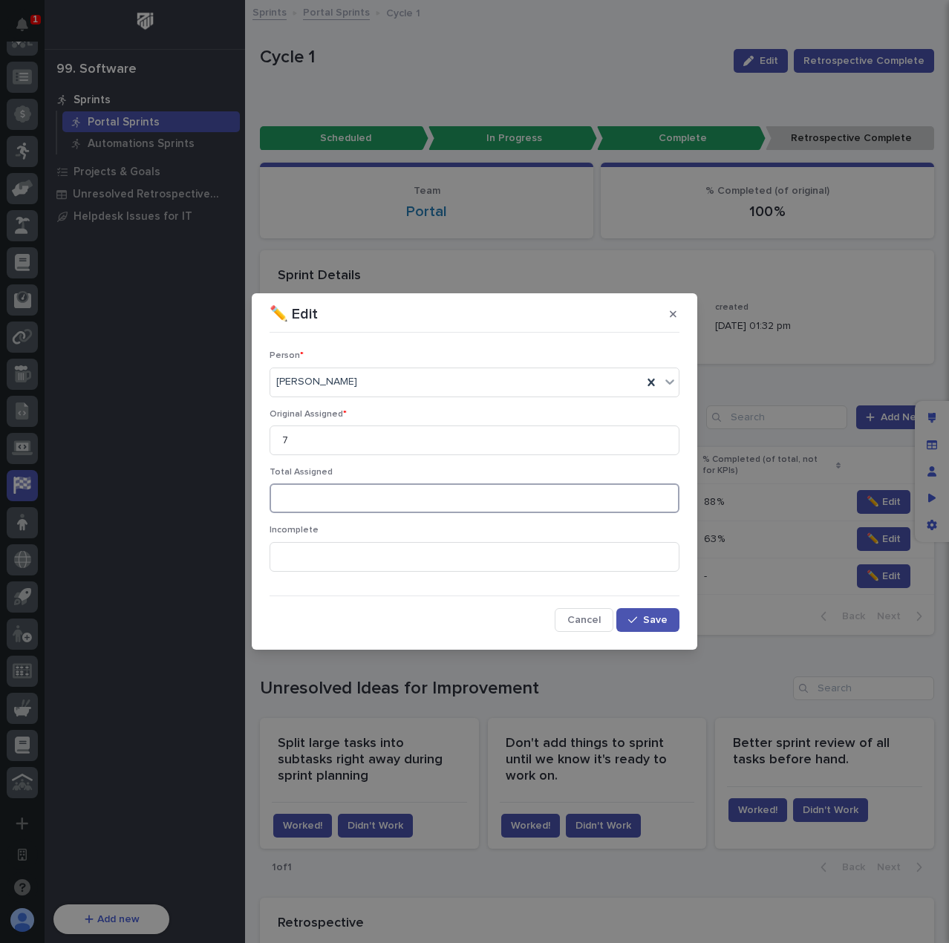
click at [325, 497] on input at bounding box center [474, 498] width 410 height 30
type input "13"
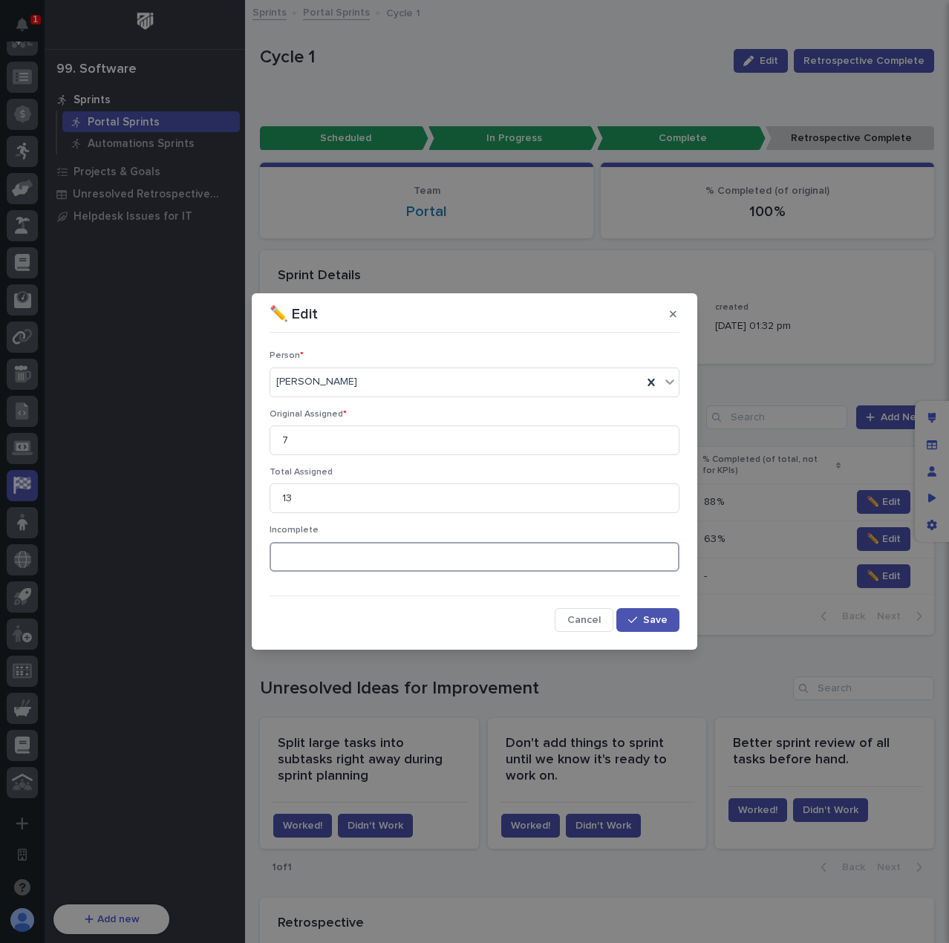
click at [330, 556] on input at bounding box center [474, 557] width 410 height 30
type input "2"
click at [661, 622] on span "Save" at bounding box center [655, 620] width 24 height 10
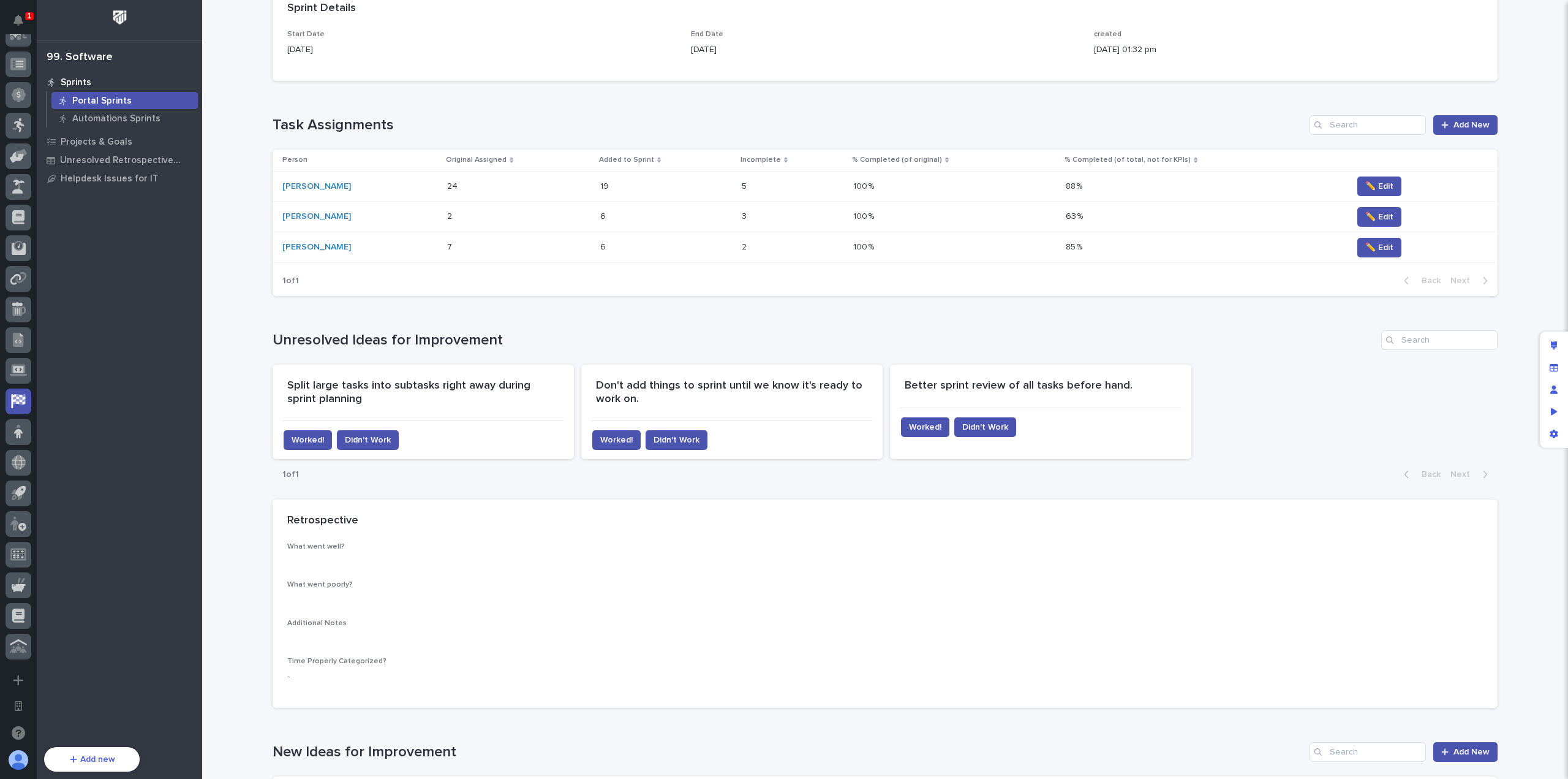
scroll to position [367, 0]
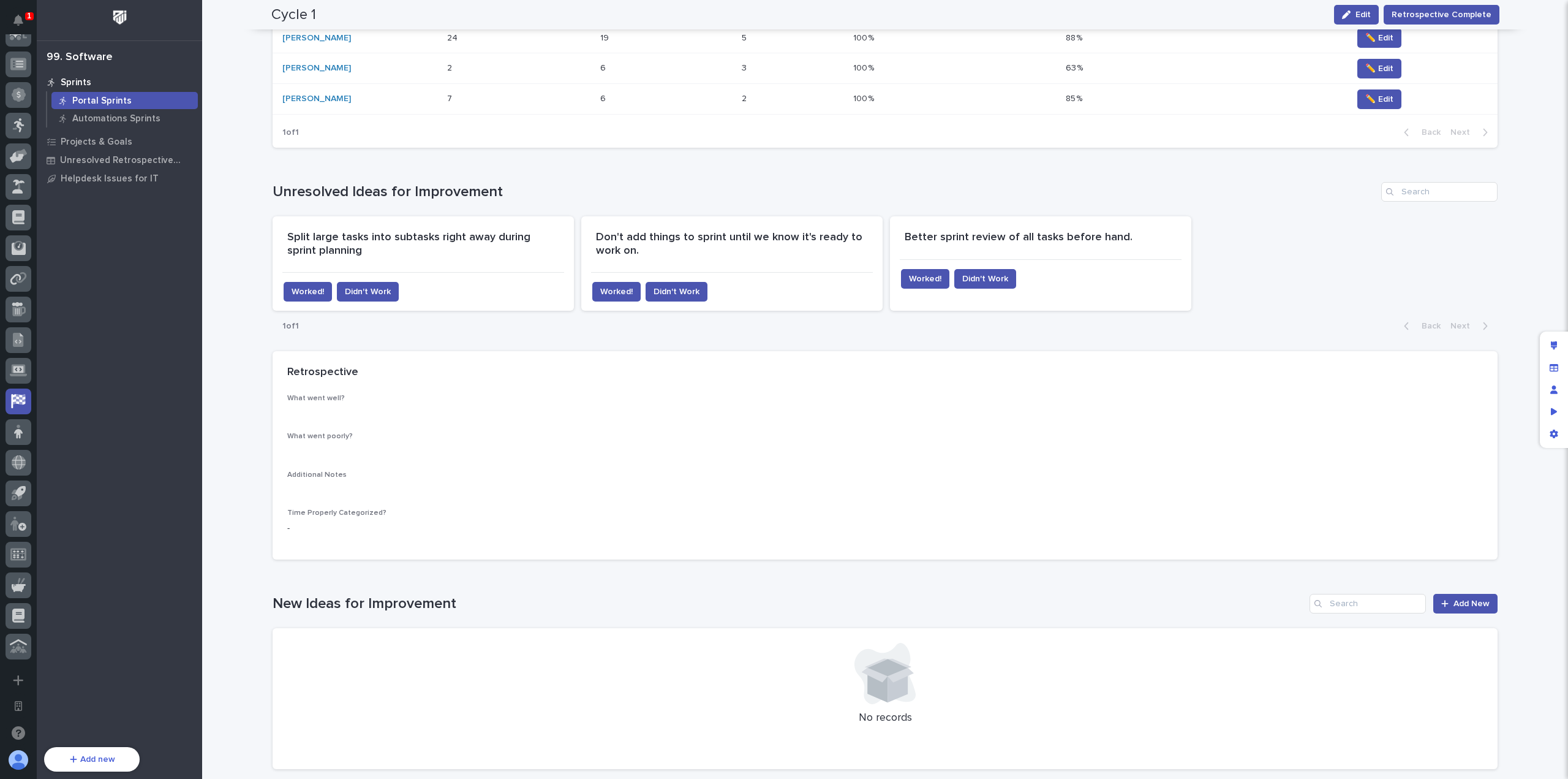
click at [509, 332] on div "1 of 1 Back Next" at bounding box center [885, 325] width 1226 height 31
click at [796, 191] on h1 "Unresolved Ideas for Improvement" at bounding box center [824, 192] width 1104 height 18
click at [649, 341] on div "Loading... Saving… Unresolved Ideas for Improvement Split large tasks into subt…" at bounding box center [885, 254] width 1226 height 194
click at [678, 333] on div "1 of 1 Back Next" at bounding box center [885, 325] width 1226 height 31
click at [622, 325] on div "1 of 1 Back Next" at bounding box center [885, 325] width 1226 height 31
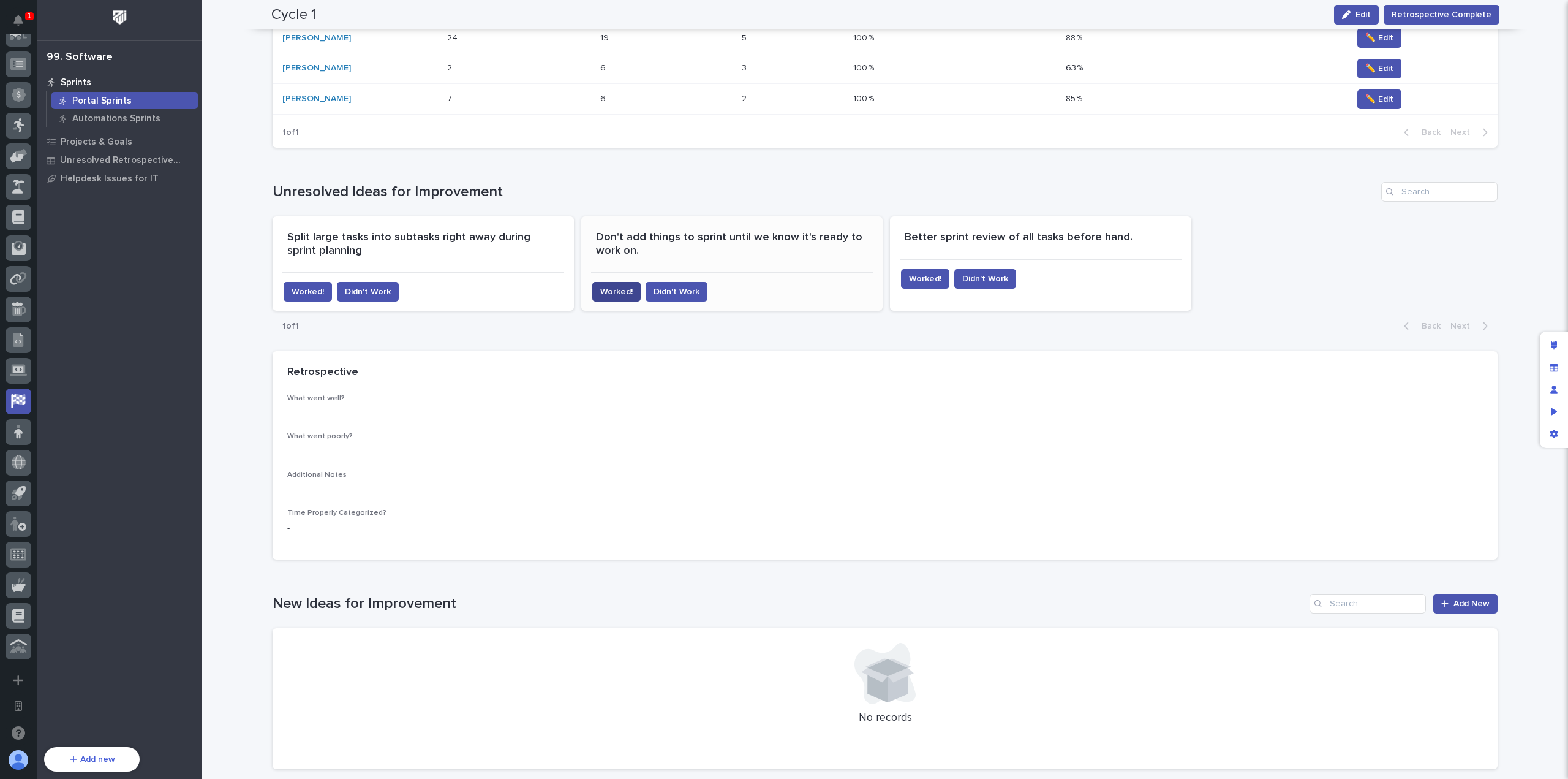
click at [621, 288] on span "Worked!" at bounding box center [616, 291] width 32 height 12
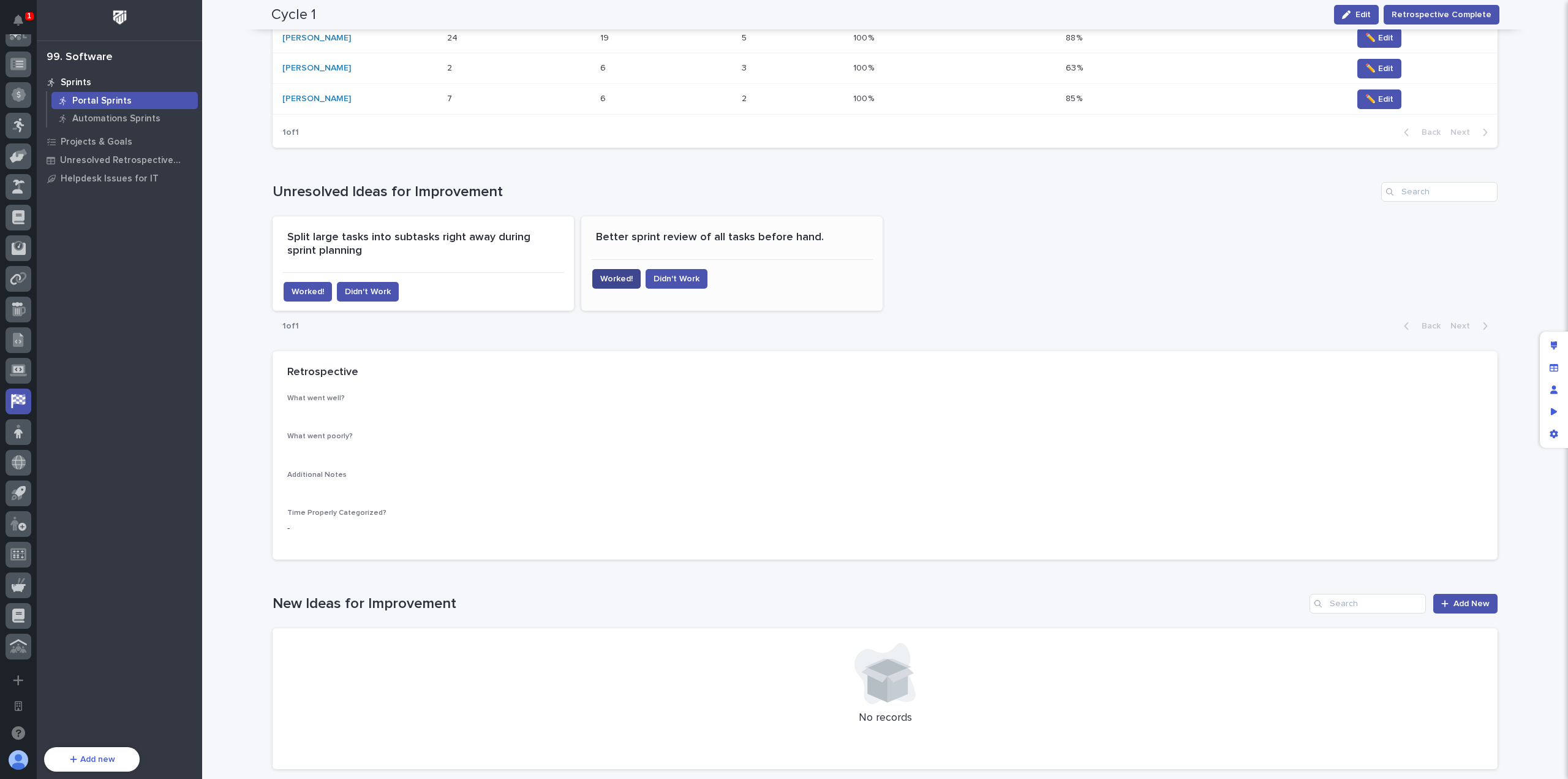
click at [610, 279] on span "Worked!" at bounding box center [616, 278] width 32 height 12
click at [786, 271] on div "Split large tasks into subtasks right away during sprint planning Worked! Didn'…" at bounding box center [885, 263] width 1226 height 94
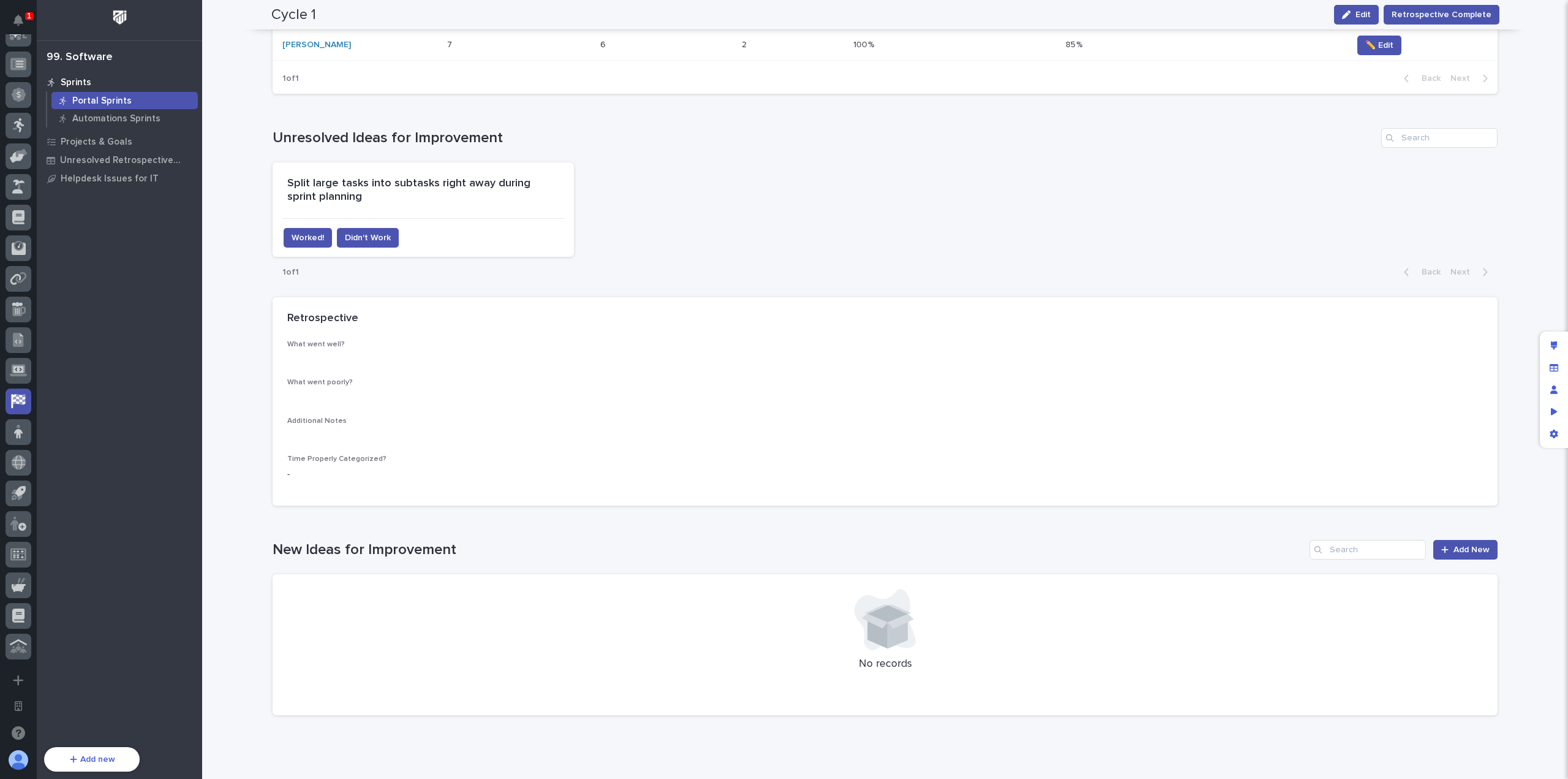
scroll to position [462, 0]
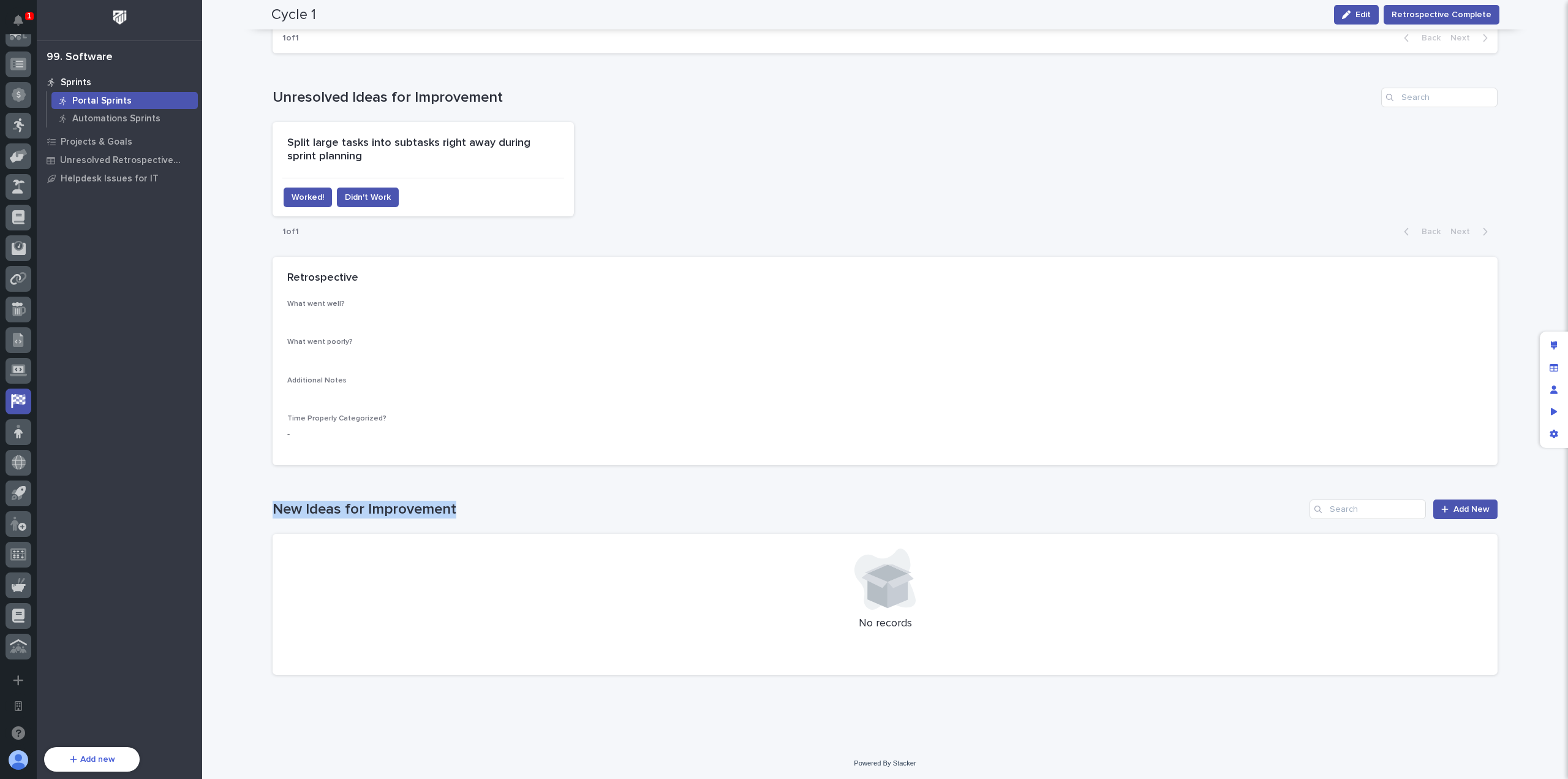
drag, startPoint x: 452, startPoint y: 508, endPoint x: 267, endPoint y: 498, distance: 185.3
click at [272, 498] on div "Loading... Saving… ••• Scheduled In Progress Complete Retrospective Complete Lo…" at bounding box center [886, 156] width 1228 height 1057
click at [298, 500] on h1 "New Ideas for Improvement" at bounding box center [788, 509] width 1032 height 18
click at [364, 484] on div "Loading... Saving… New Ideas for Improvement Add New No records" at bounding box center [885, 579] width 1226 height 210
click at [456, 499] on div "New Ideas for Improvement Add New" at bounding box center [885, 509] width 1226 height 20
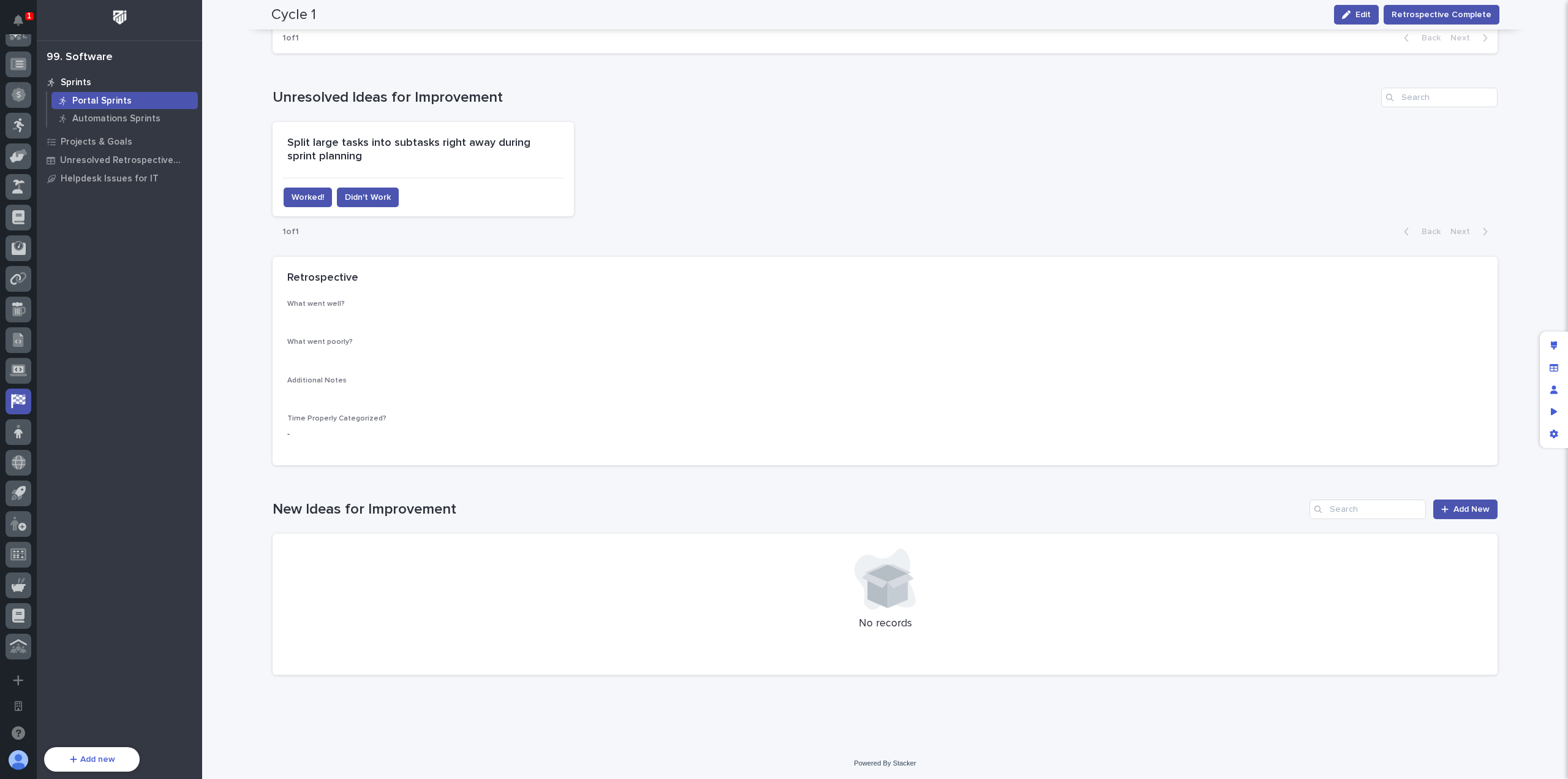
click at [369, 240] on div "1 of 1 Back Next" at bounding box center [885, 231] width 1226 height 31
drag, startPoint x: 296, startPoint y: 229, endPoint x: 272, endPoint y: 229, distance: 24.0
click at [272, 229] on p "1 of 1" at bounding box center [290, 232] width 36 height 30
click at [305, 233] on p "1 of 1" at bounding box center [290, 232] width 36 height 30
click at [743, 171] on div "Split large tasks into subtasks right away during sprint planning Worked! Didn'…" at bounding box center [885, 169] width 1226 height 94
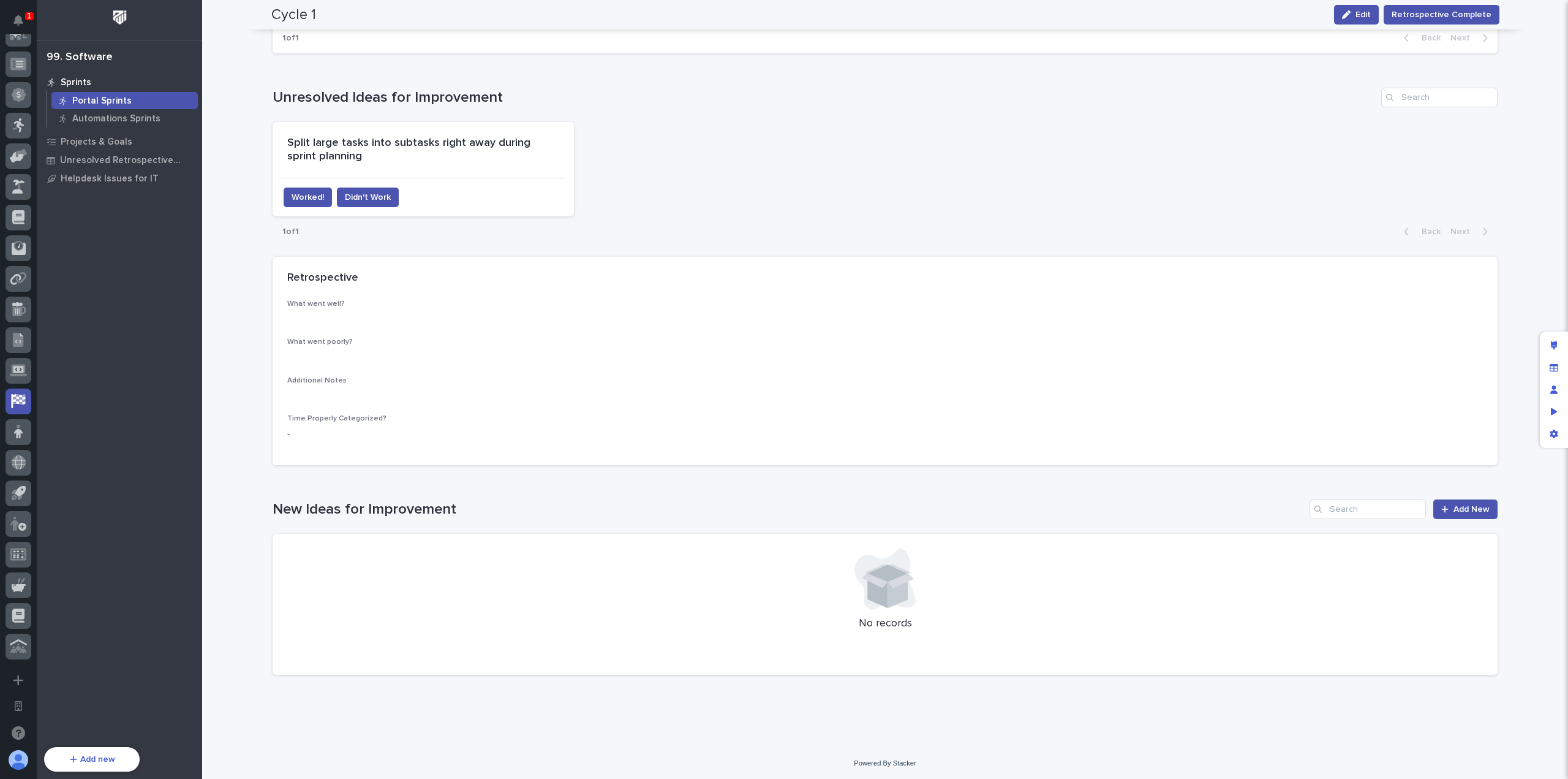
click at [572, 241] on div "1 of 1 Back Next" at bounding box center [885, 231] width 1226 height 31
click at [648, 236] on div "1 of 1 Back Next" at bounding box center [885, 231] width 1226 height 31
click at [683, 158] on div "Split large tasks into subtasks right away during sprint planning Worked! Didn'…" at bounding box center [885, 169] width 1226 height 94
click at [1363, 15] on span "Edit" at bounding box center [1363, 15] width 16 height 8
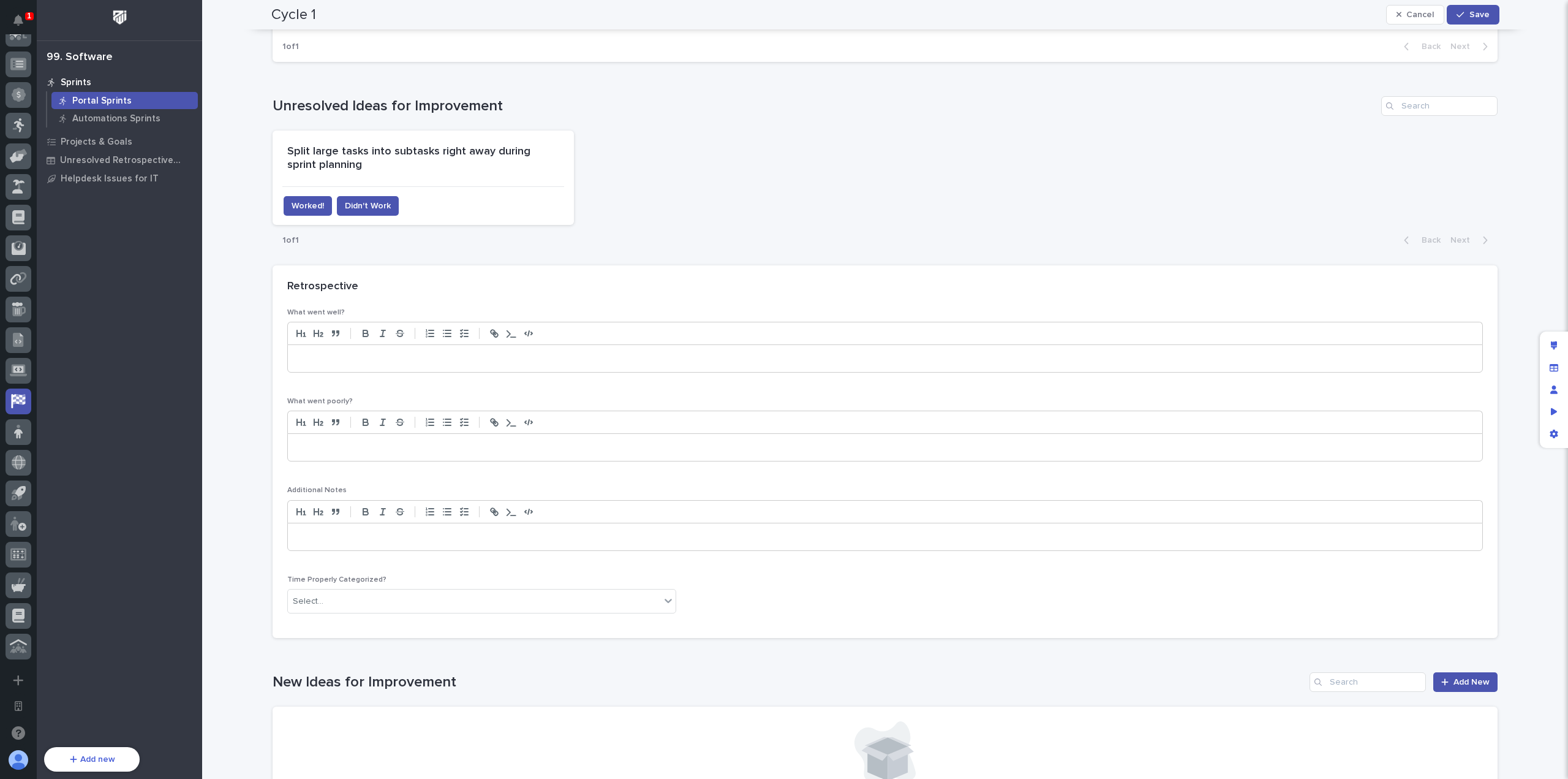
scroll to position [547, 0]
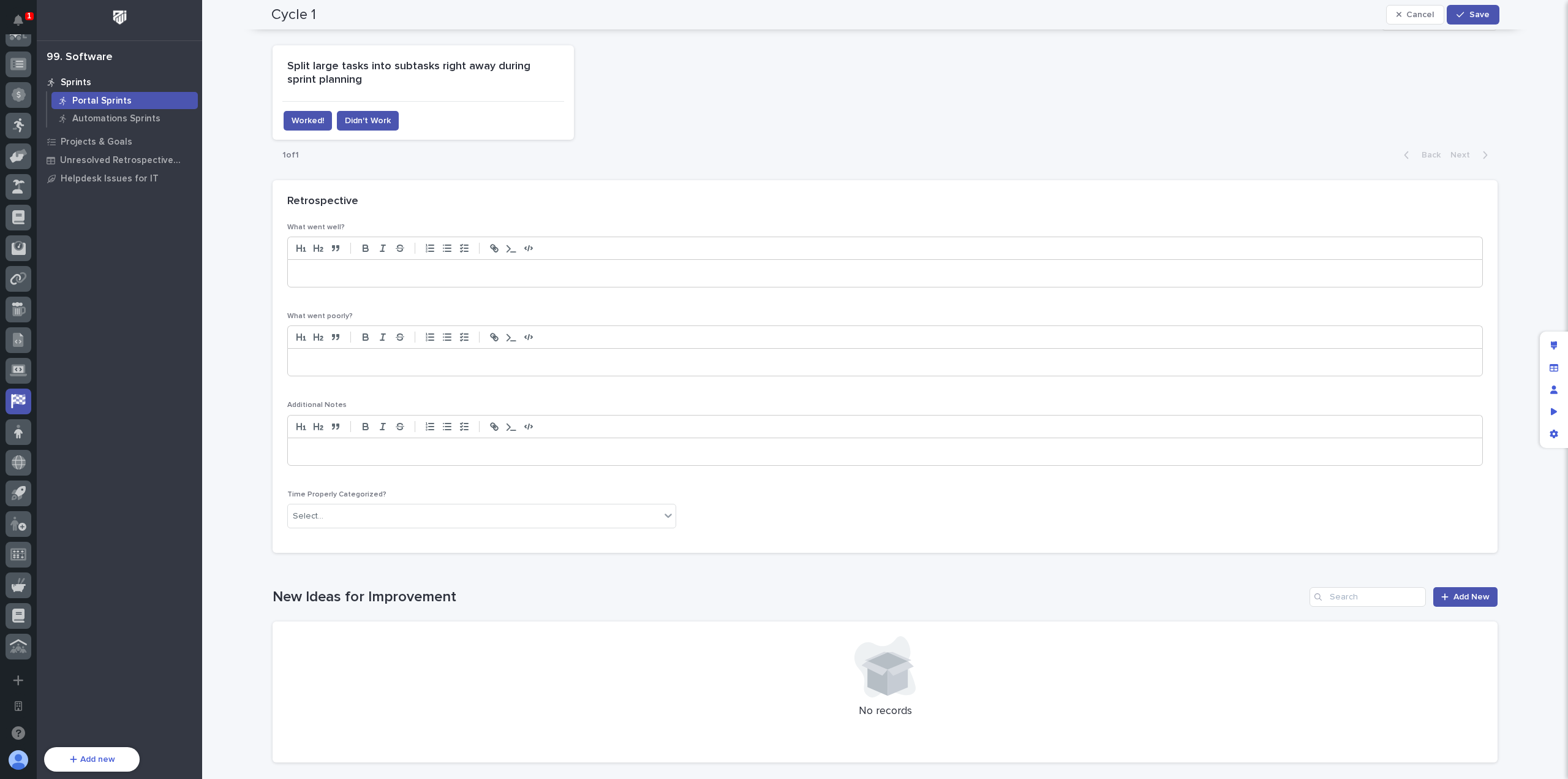
click at [409, 270] on p at bounding box center [885, 273] width 1176 height 12
click at [442, 248] on icon "button" at bounding box center [446, 248] width 11 height 11
drag, startPoint x: 503, startPoint y: 274, endPoint x: 316, endPoint y: 271, distance: 187.0
click at [316, 271] on li "**********" at bounding box center [892, 273] width 1164 height 12
click at [352, 357] on p at bounding box center [885, 361] width 1176 height 12
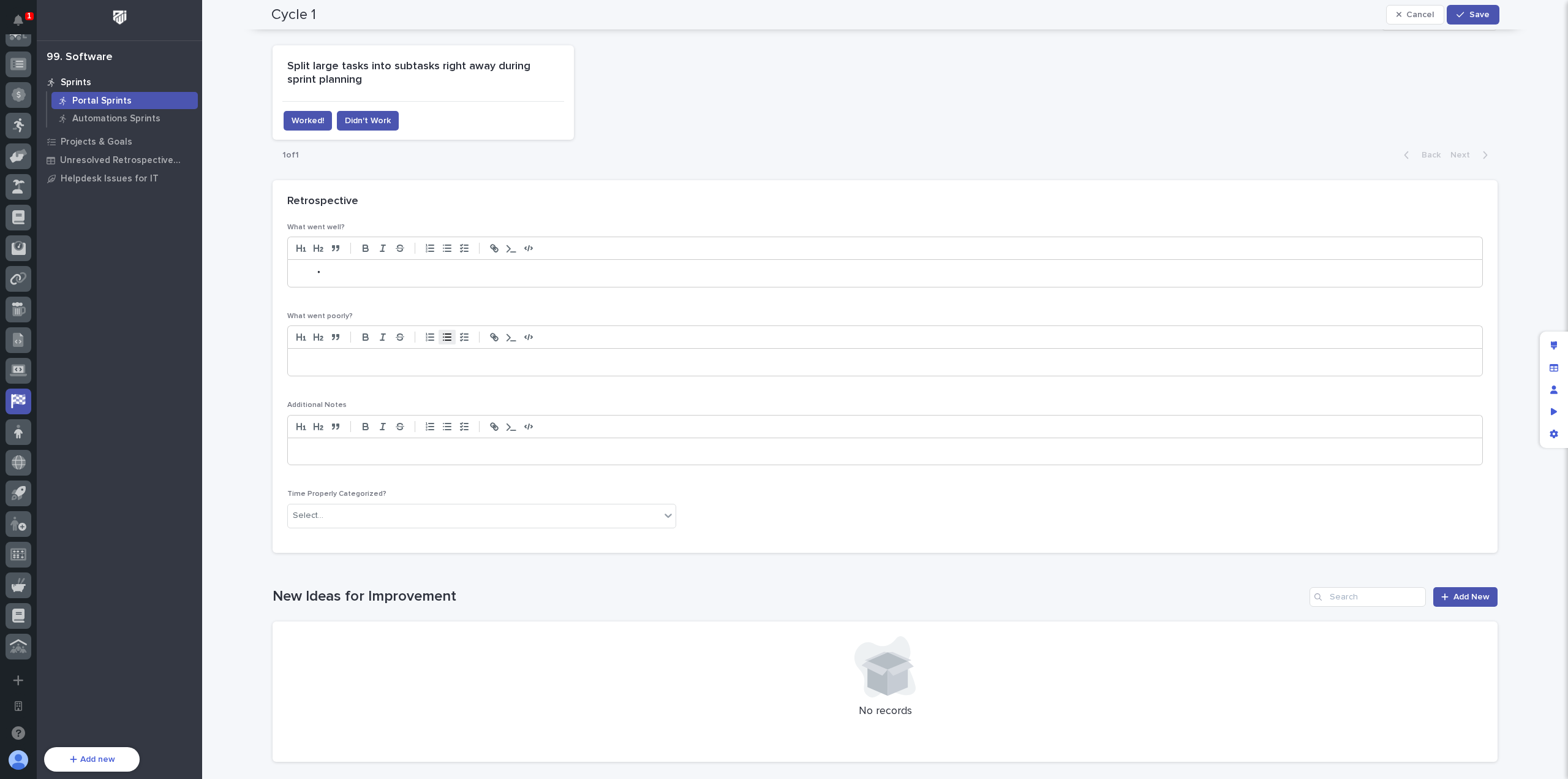
click at [446, 334] on line "button" at bounding box center [448, 334] width 6 height 0
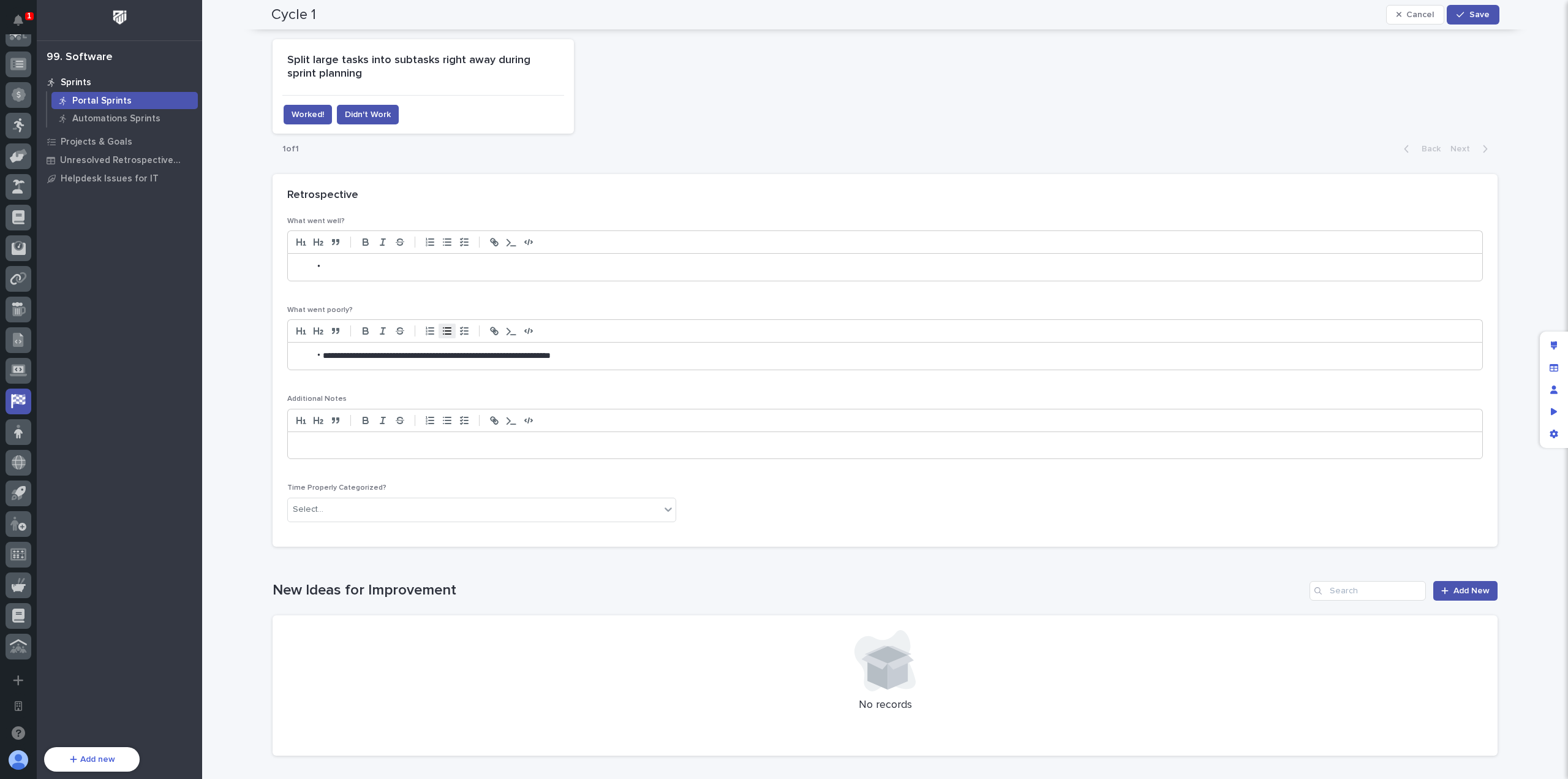
click at [384, 262] on li at bounding box center [892, 267] width 1164 height 12
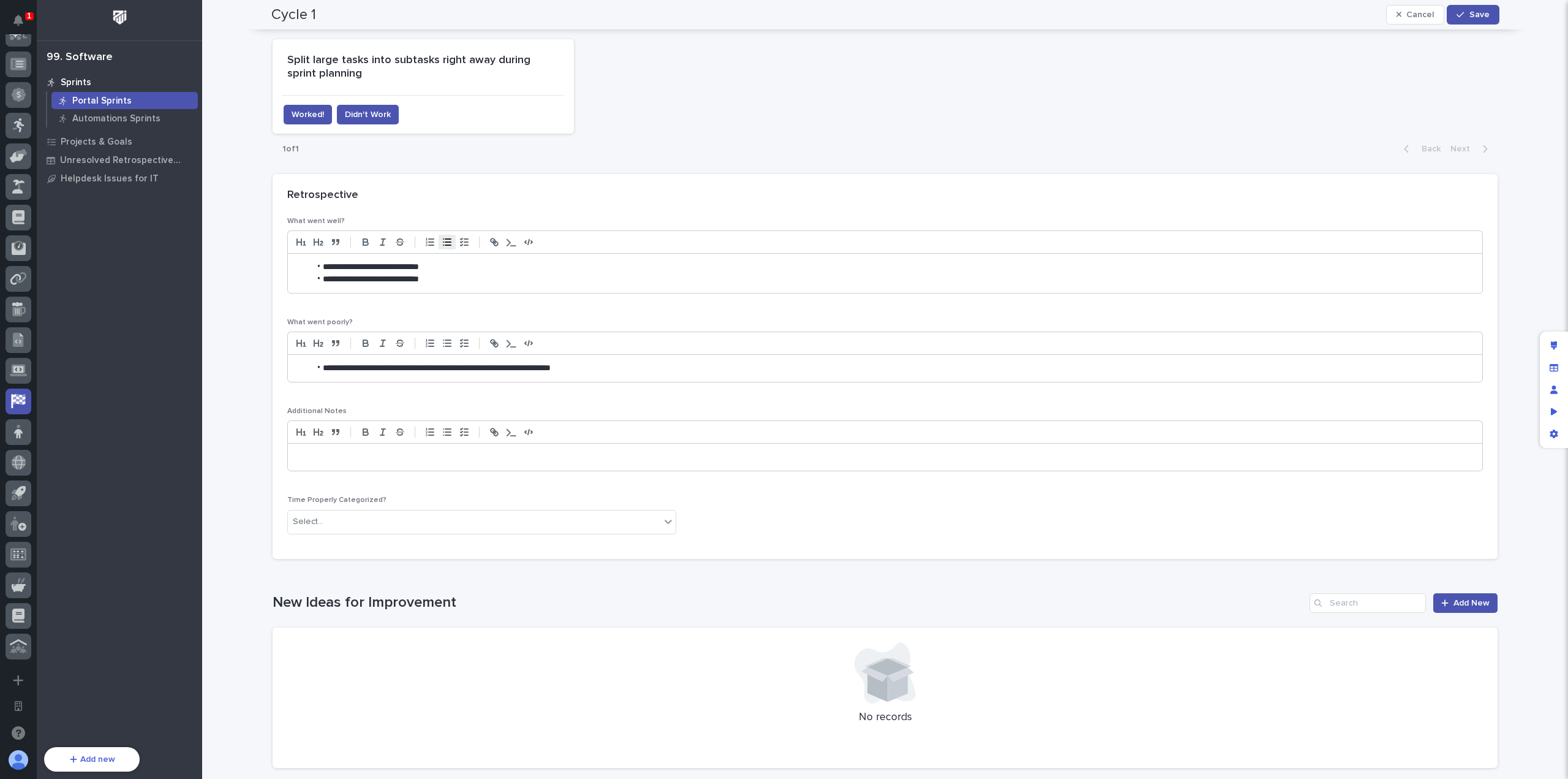
click at [370, 277] on li "**********" at bounding box center [892, 279] width 1164 height 12
drag, startPoint x: 536, startPoint y: 277, endPoint x: 545, endPoint y: 277, distance: 9.0
click at [536, 277] on li "**********" at bounding box center [892, 279] width 1164 height 12
click at [387, 277] on li "**********" at bounding box center [892, 279] width 1164 height 12
click at [488, 281] on li "**********" at bounding box center [892, 279] width 1164 height 12
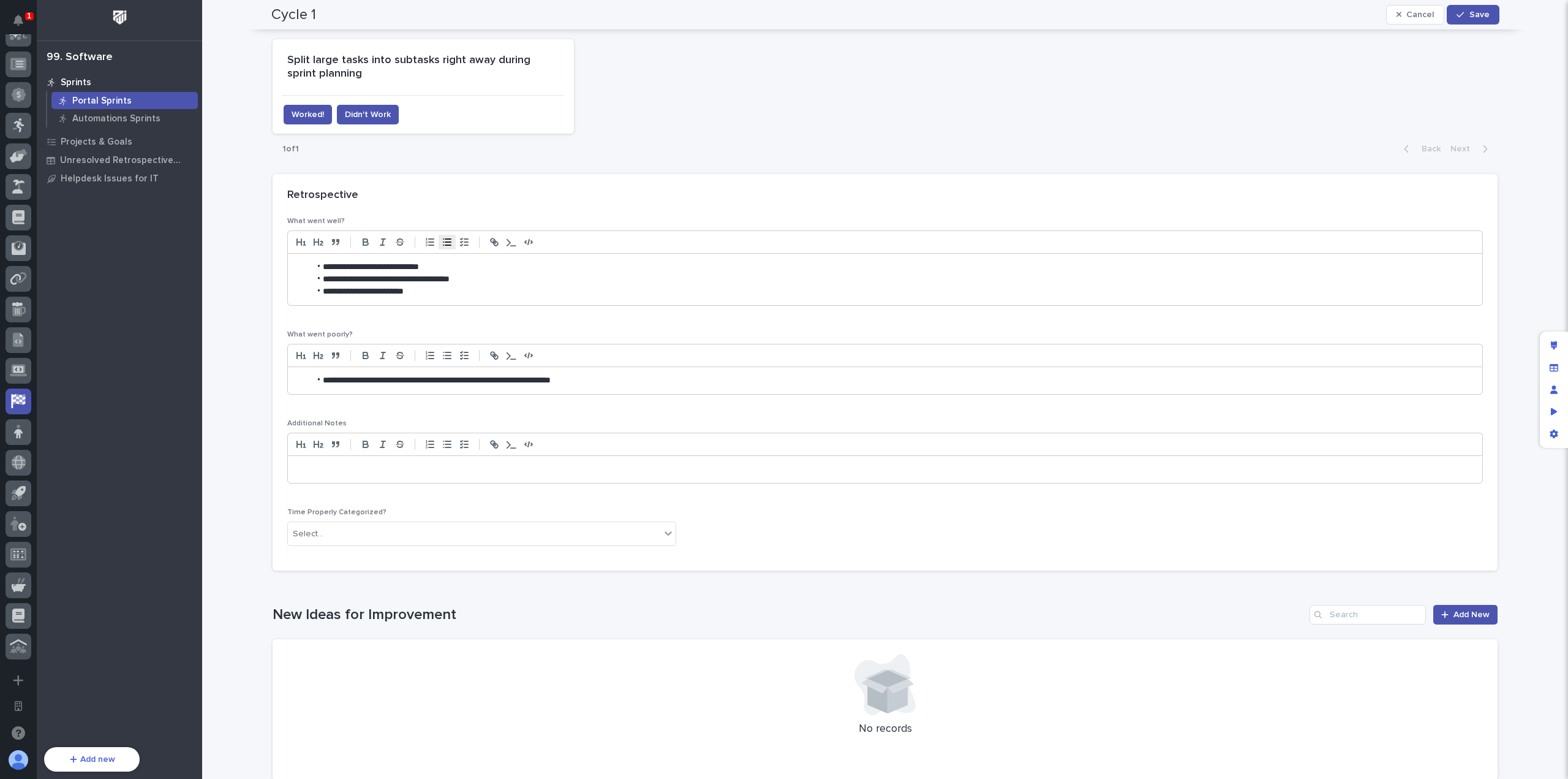
click at [615, 378] on li "**********" at bounding box center [892, 380] width 1164 height 12
click at [508, 287] on li "**********" at bounding box center [892, 291] width 1164 height 12
click at [384, 275] on li "**********" at bounding box center [892, 279] width 1164 height 12
click at [510, 286] on li "**********" at bounding box center [892, 291] width 1164 height 12
click at [531, 474] on div at bounding box center [886, 469] width 1195 height 27
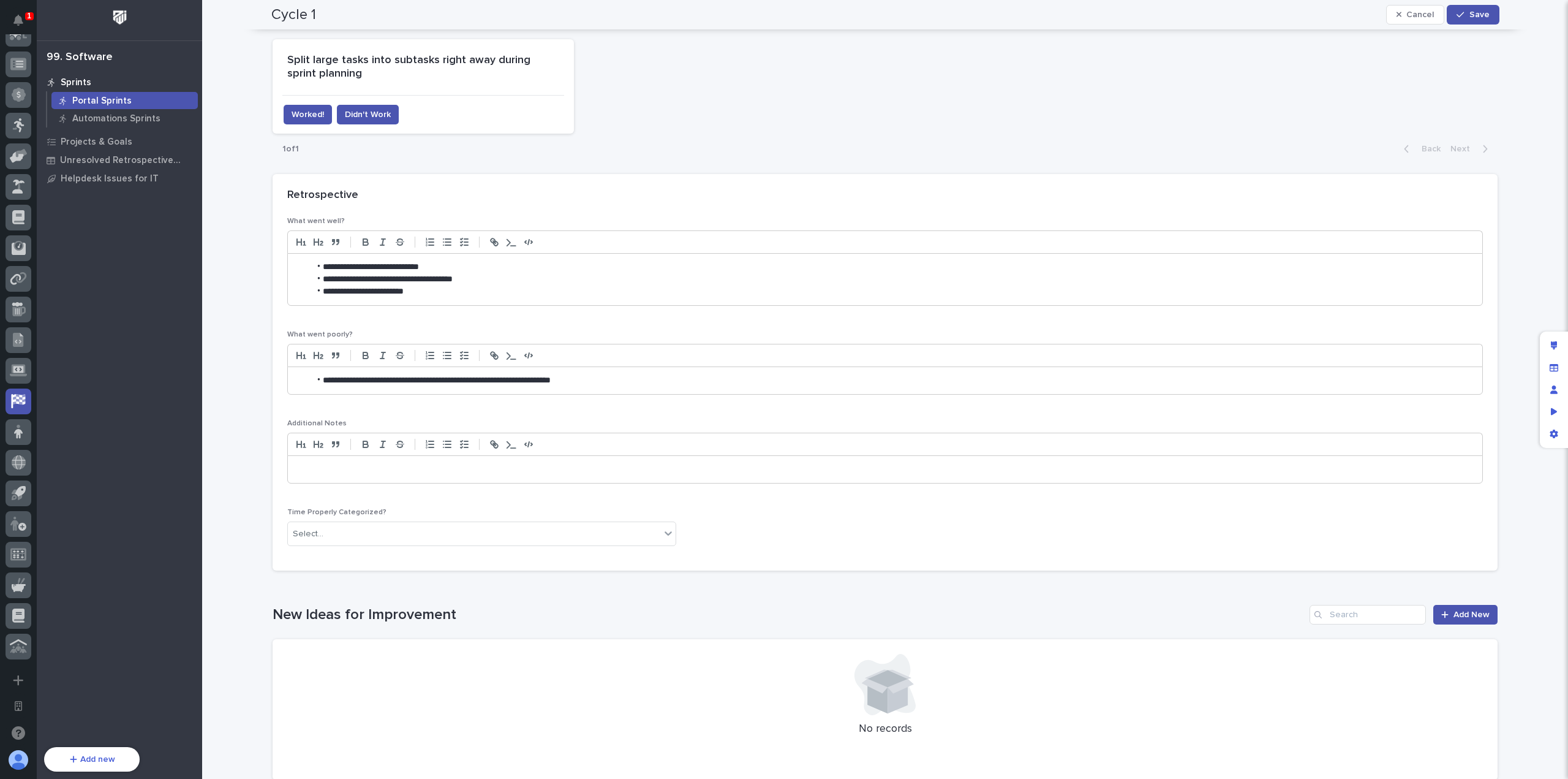
click at [672, 375] on li "**********" at bounding box center [892, 380] width 1164 height 12
click at [1487, 18] on button "Save" at bounding box center [1472, 15] width 52 height 20
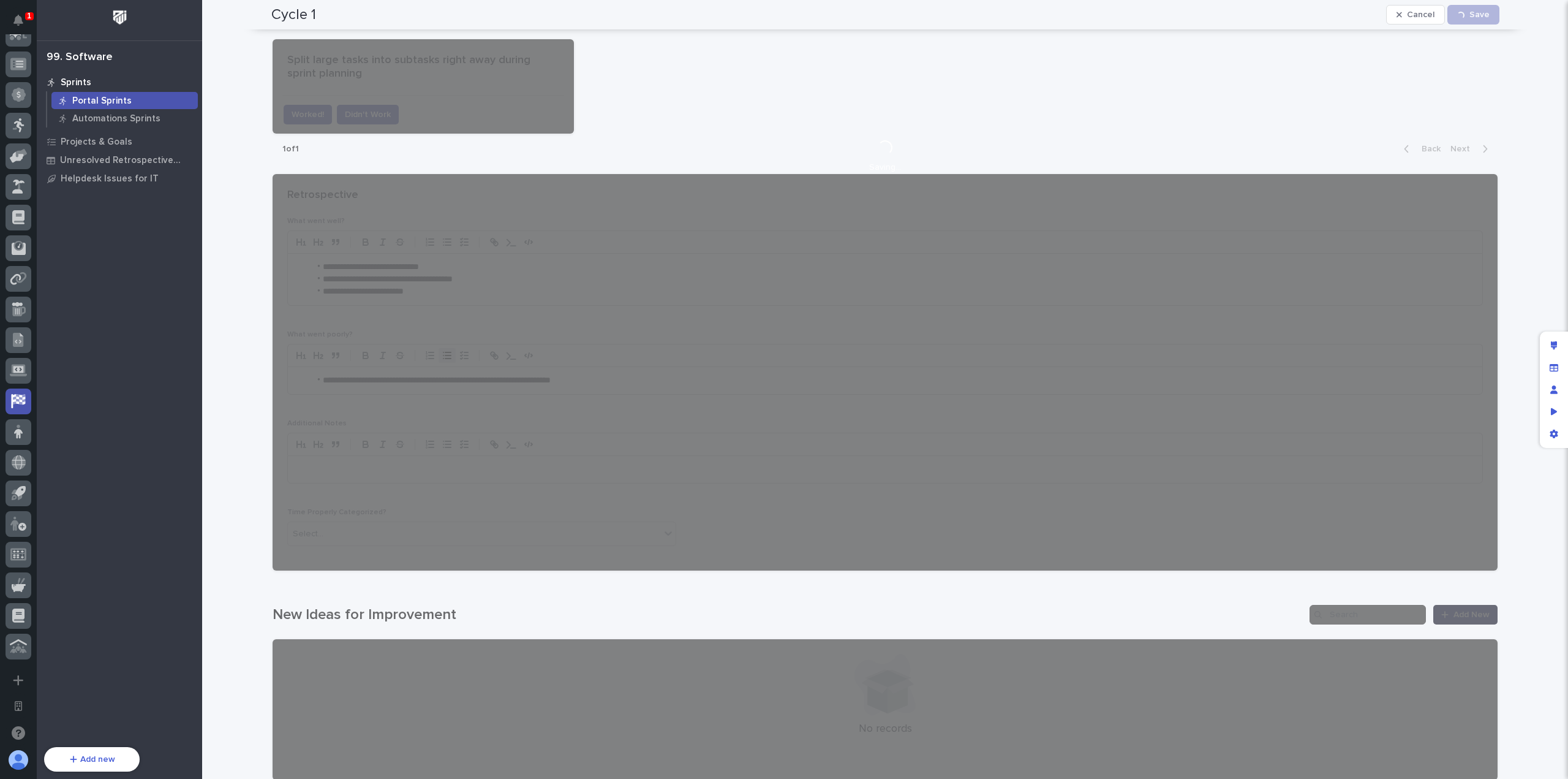
scroll to position [480, 0]
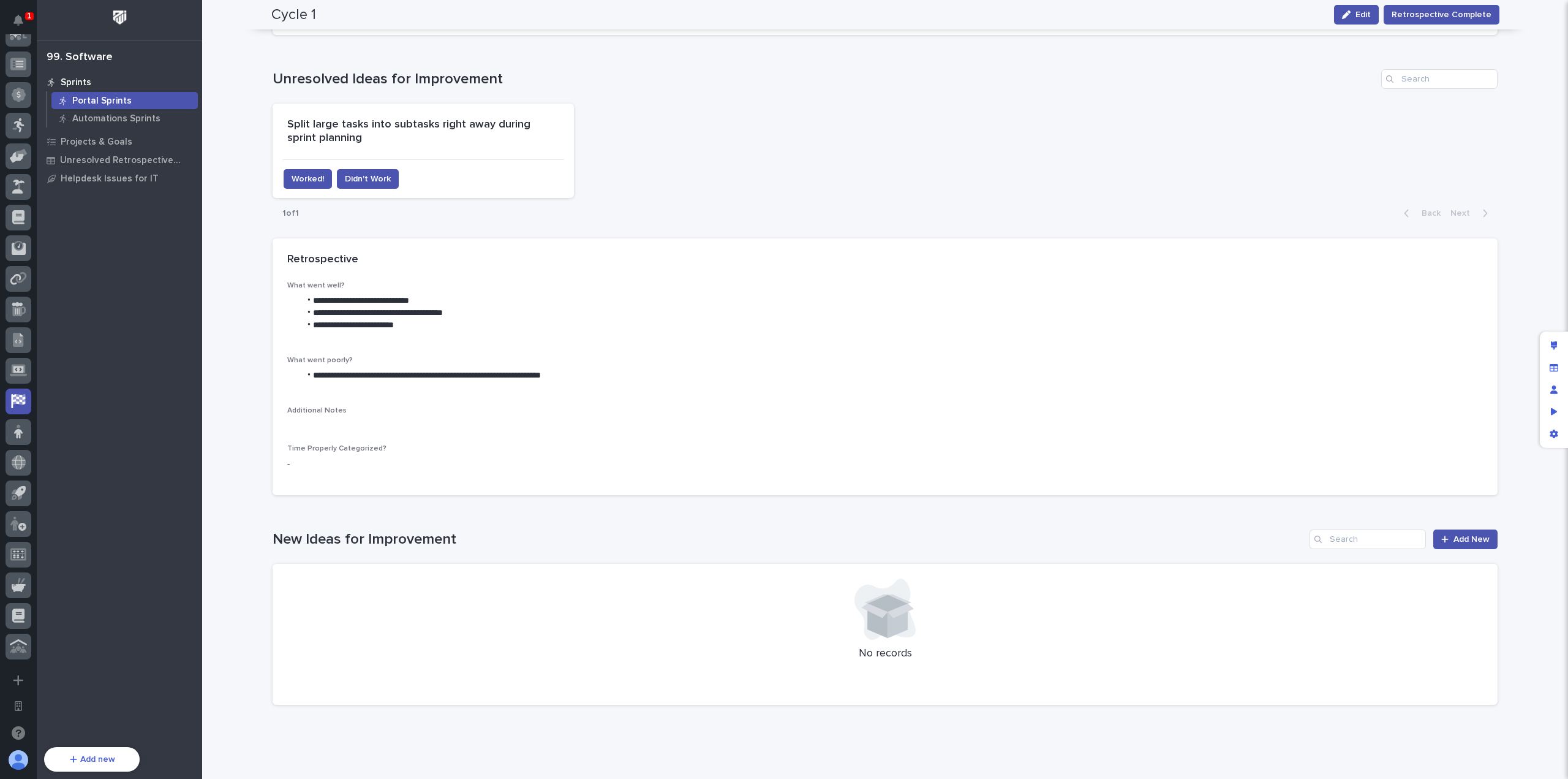
click at [602, 515] on div "Loading... Saving… New Ideas for Improvement Add New No records" at bounding box center [885, 610] width 1226 height 210
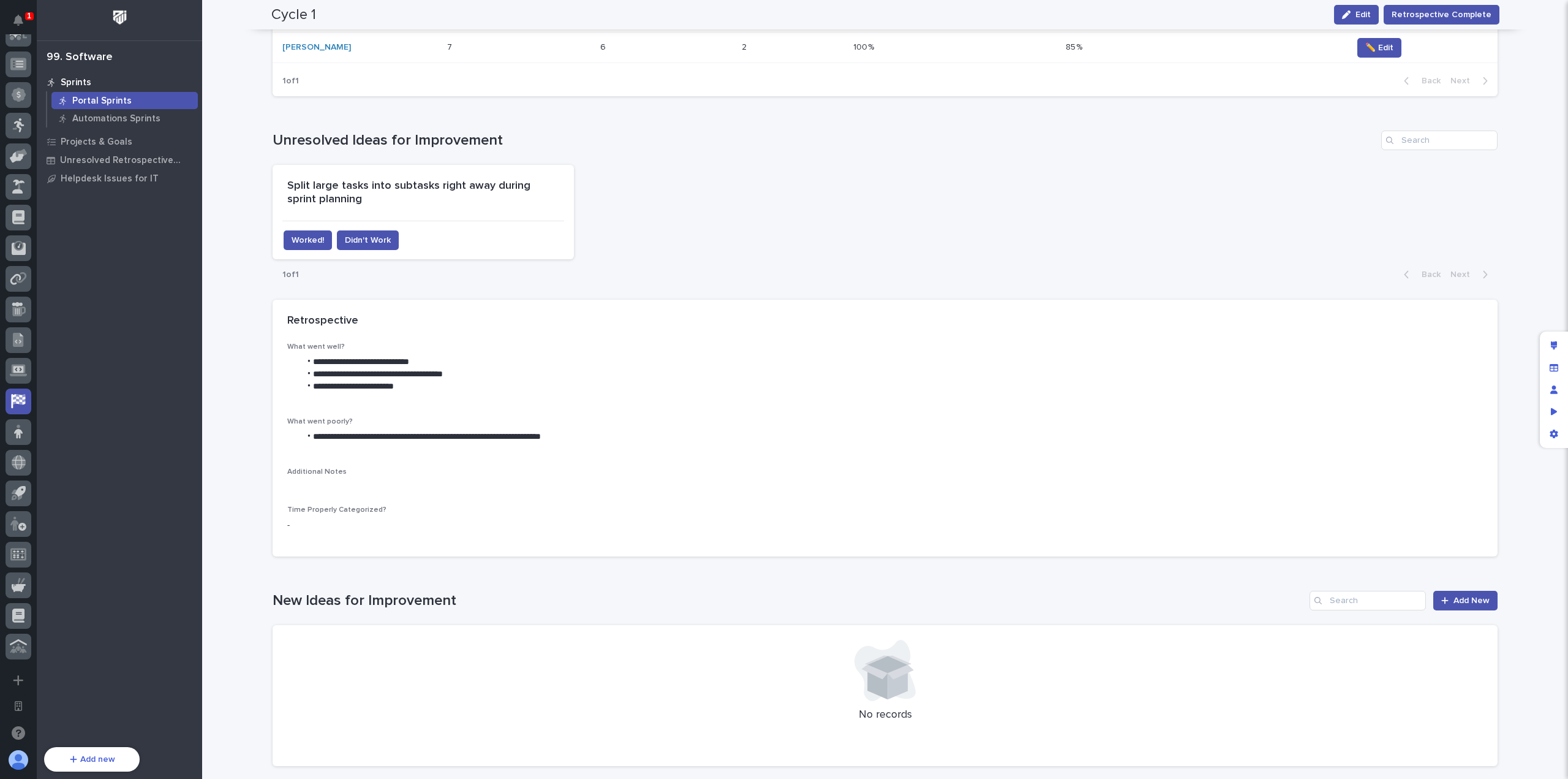
click at [708, 238] on div "Split large tasks into subtasks right away during sprint planning Worked! Didn'…" at bounding box center [885, 212] width 1226 height 94
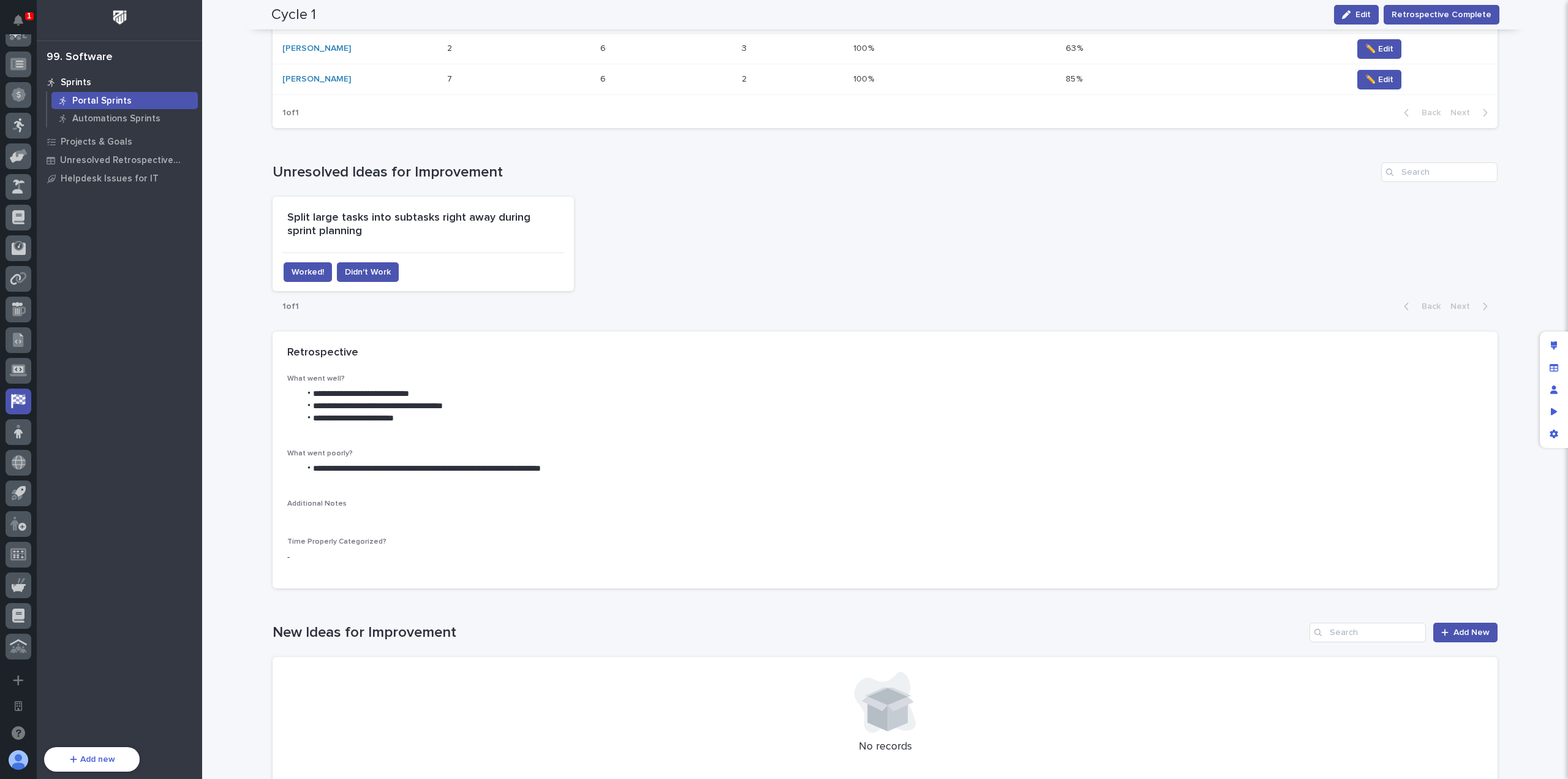
scroll to position [389, 0]
drag, startPoint x: 583, startPoint y: 467, endPoint x: 545, endPoint y: 465, distance: 38.1
click at [545, 465] on li "**********" at bounding box center [891, 467] width 1183 height 12
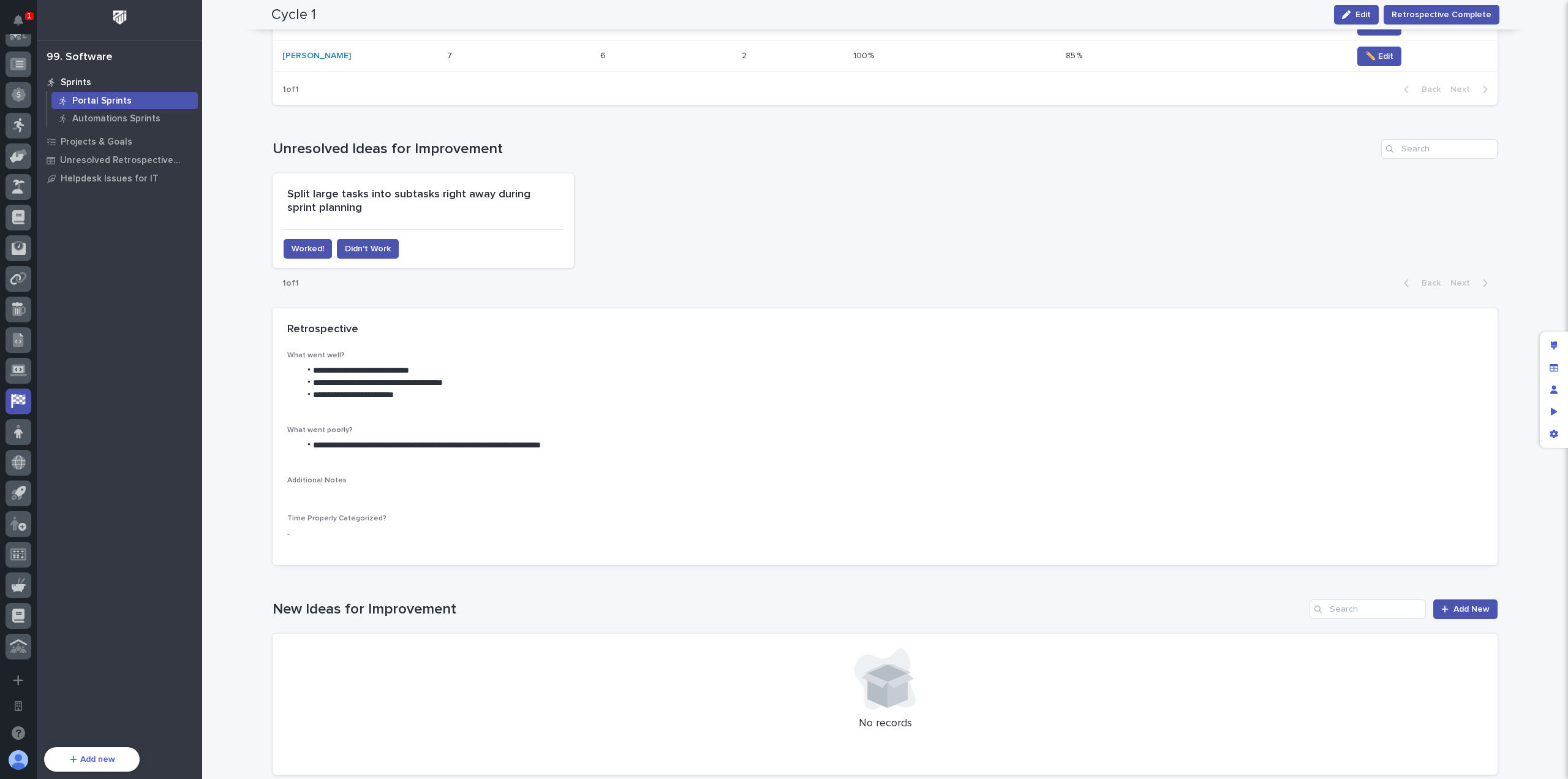
scroll to position [511, 0]
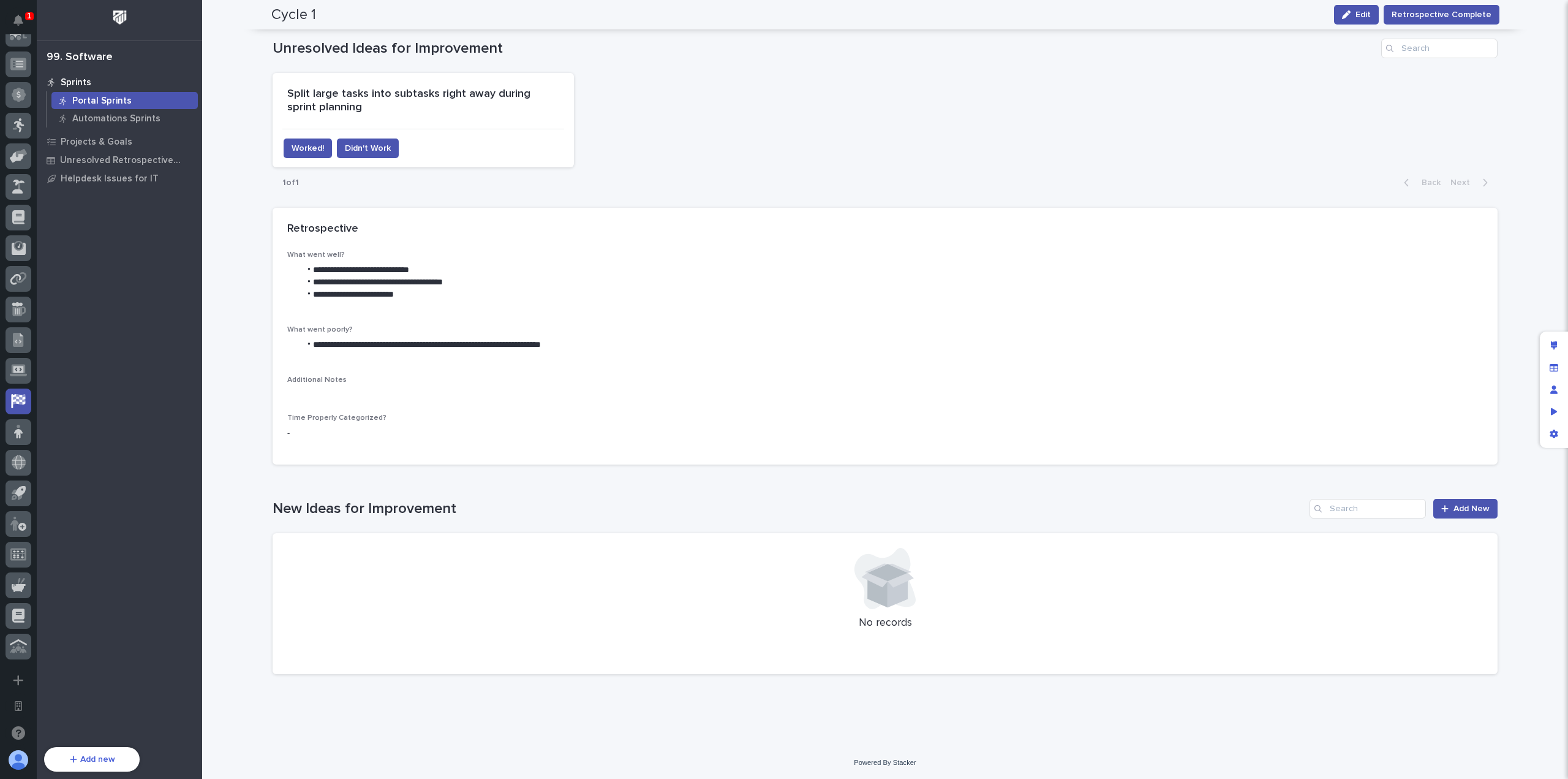
click at [741, 489] on div "Loading... Saving… New Ideas for Improvement Add New No records" at bounding box center [885, 579] width 1226 height 210
click at [598, 488] on div "Loading... Saving… New Ideas for Improvement Add New No records" at bounding box center [885, 579] width 1226 height 210
click at [582, 487] on div "Loading... Saving… New Ideas for Improvement Add New No records" at bounding box center [885, 579] width 1226 height 210
click at [1478, 509] on span "Add New" at bounding box center [1472, 508] width 36 height 8
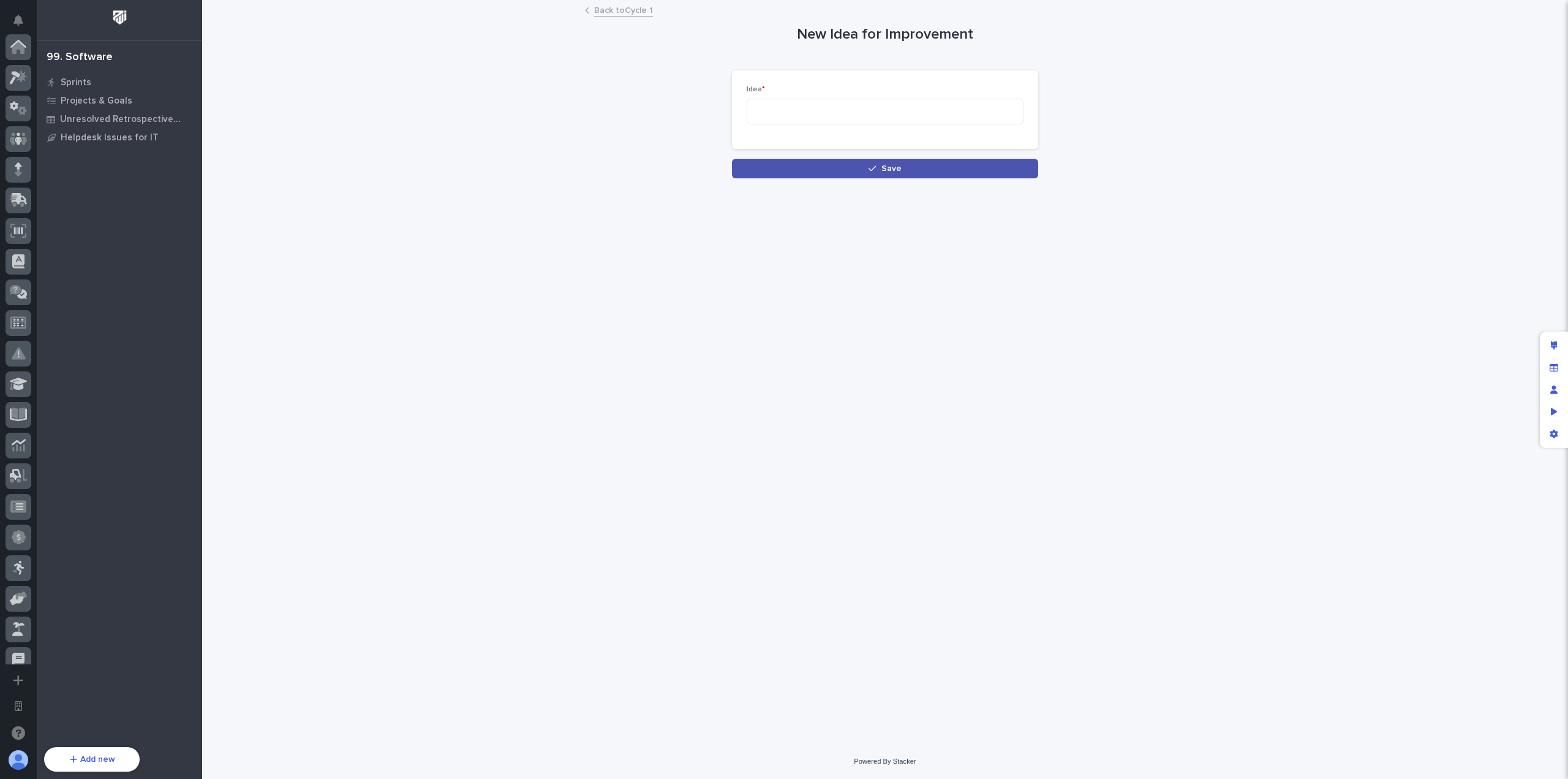
scroll to position [442, 0]
click at [802, 114] on textarea at bounding box center [886, 111] width 277 height 26
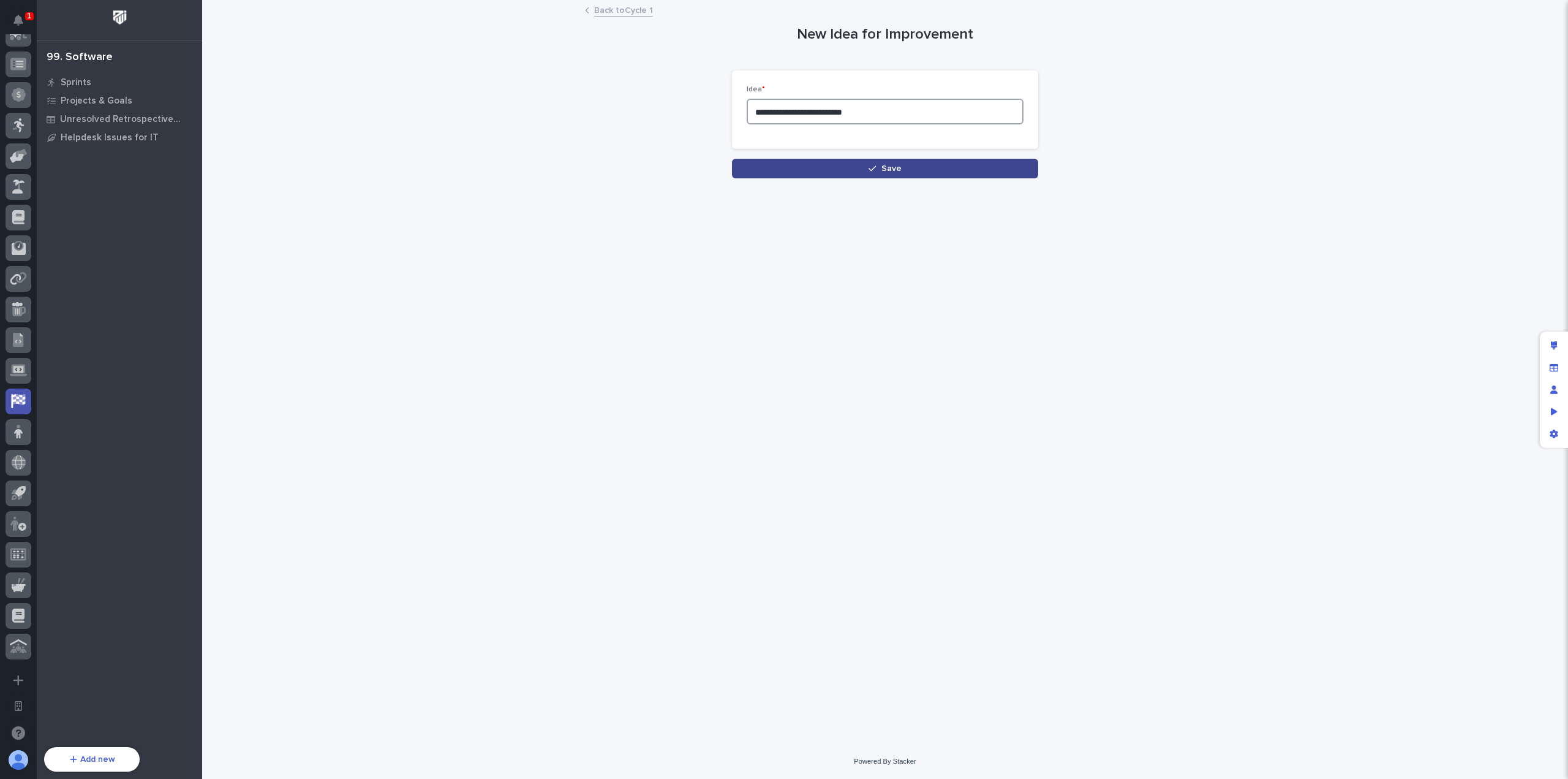
type textarea "**********"
click at [859, 170] on button "Save" at bounding box center [885, 168] width 306 height 20
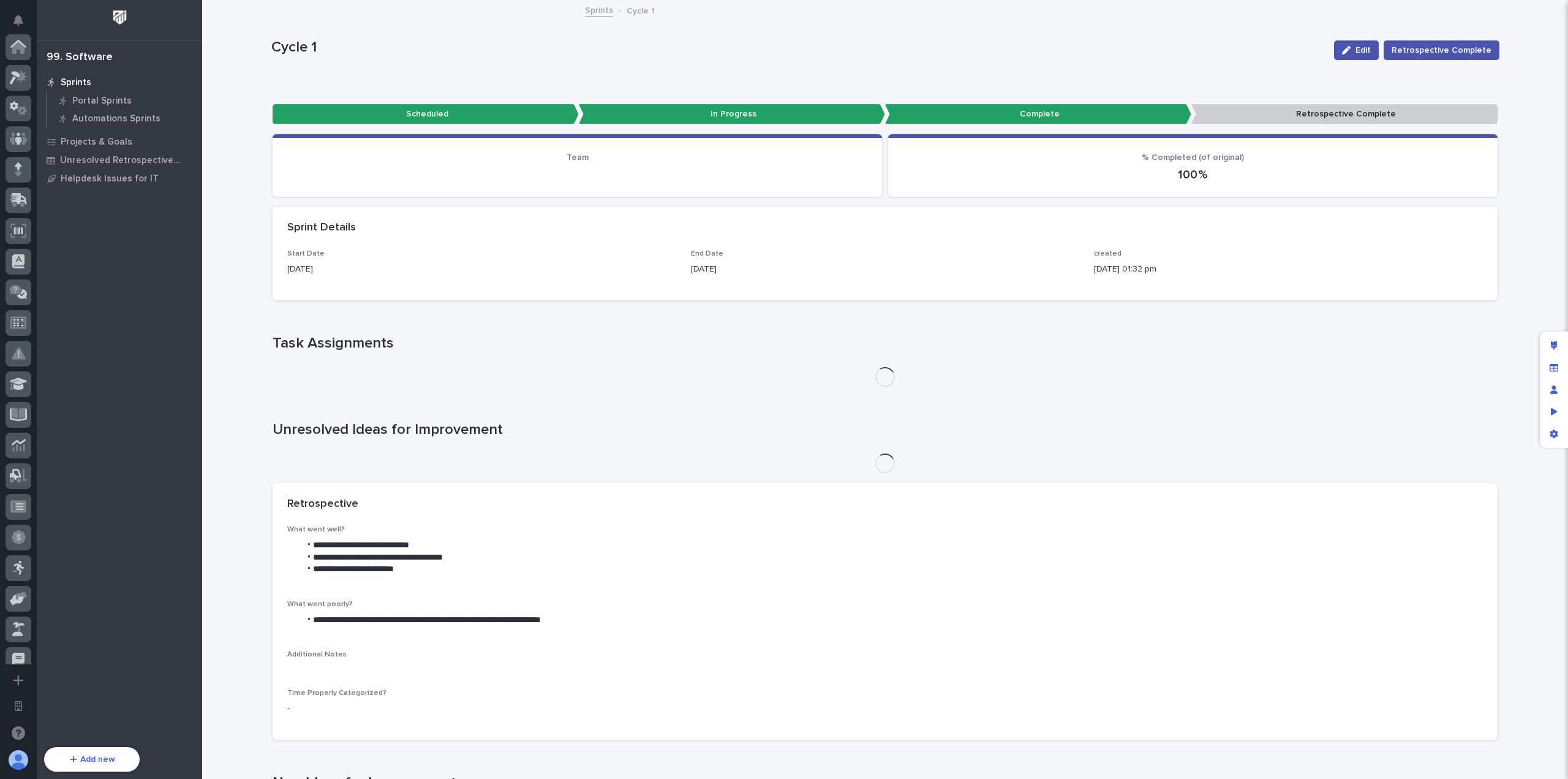
scroll to position [442, 0]
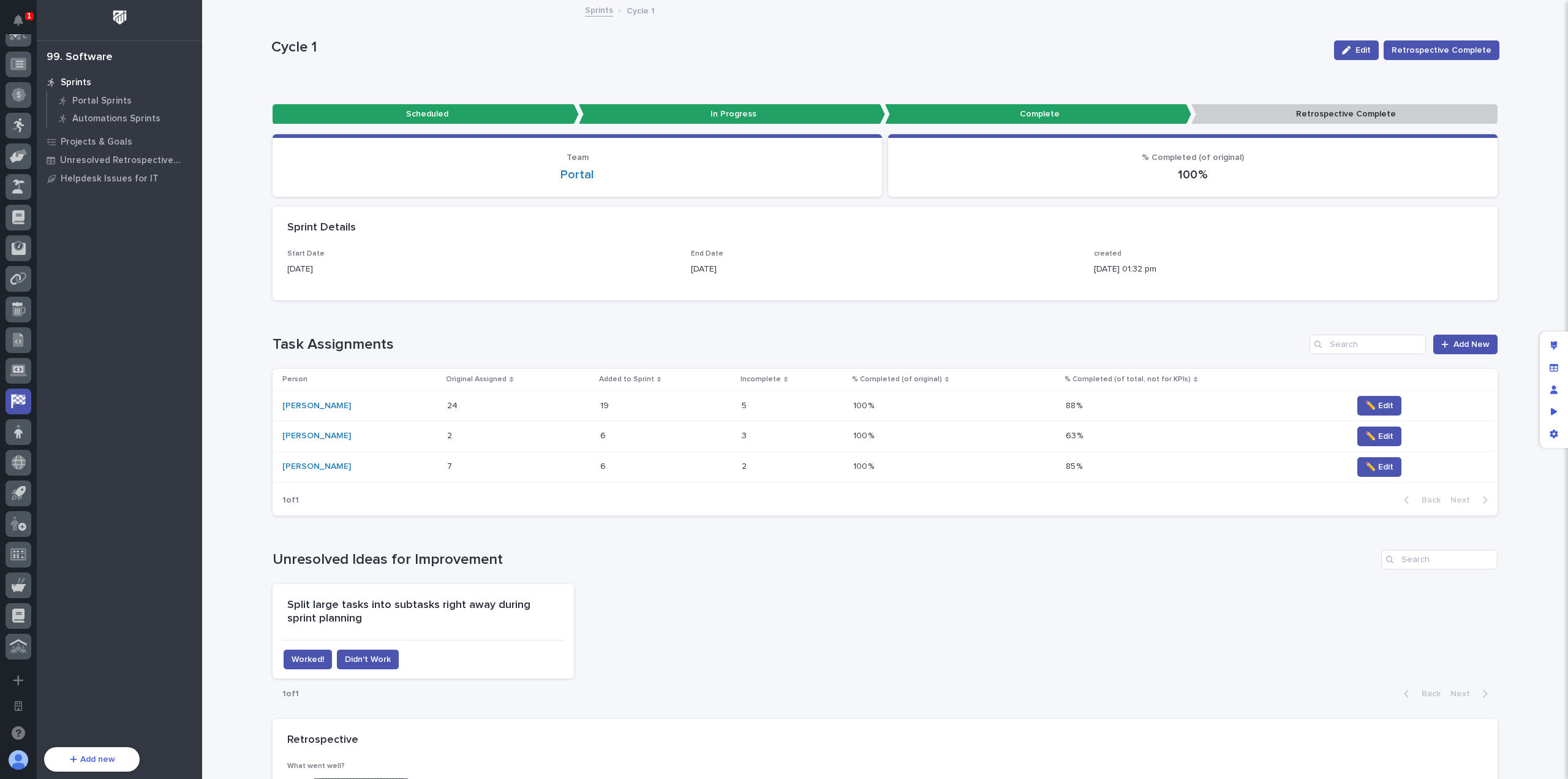
click at [771, 333] on div "Loading... Saving… Task Assignments Add New Person Original Assigned Added to S…" at bounding box center [885, 418] width 1226 height 215
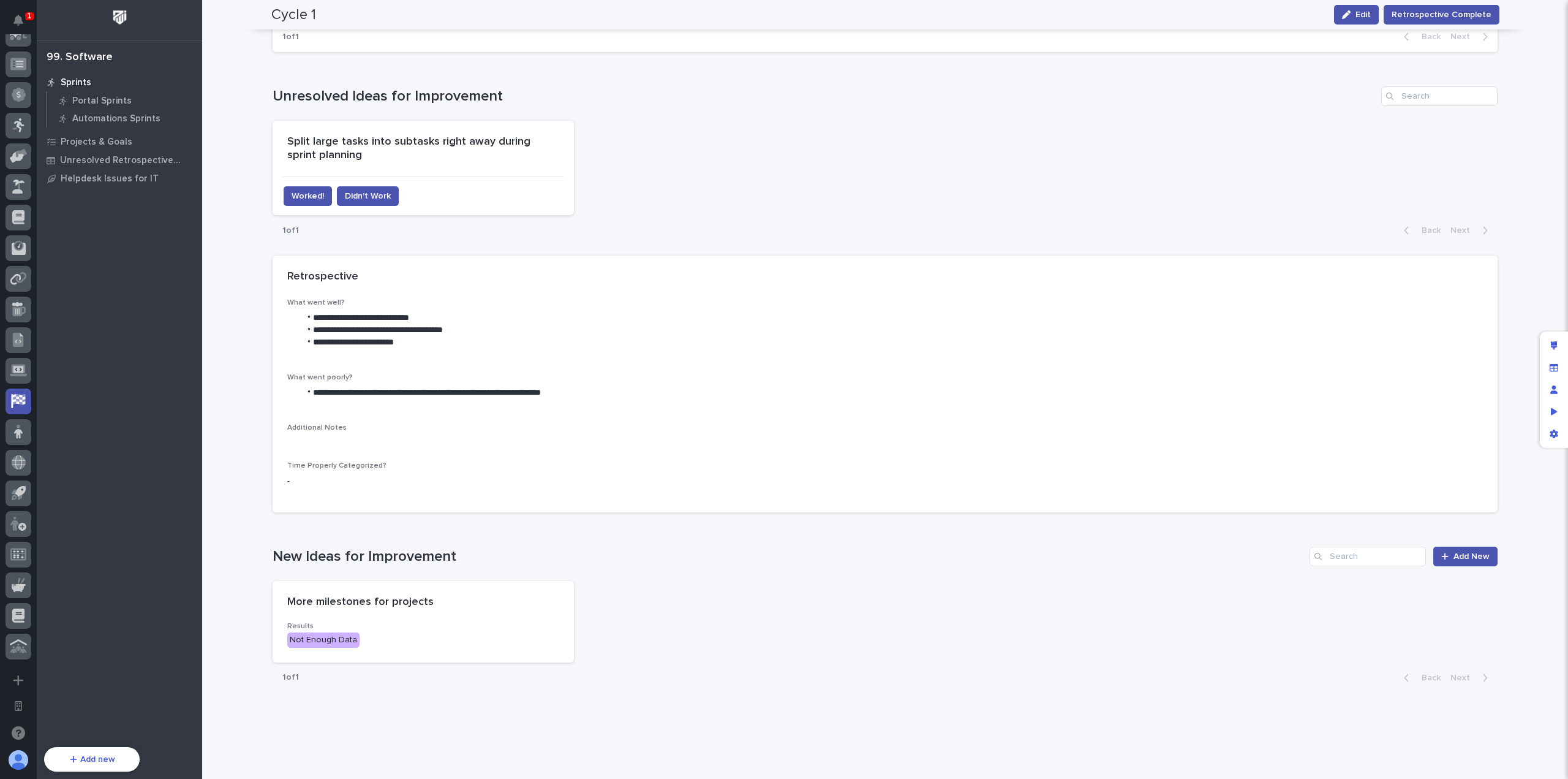
scroll to position [481, 0]
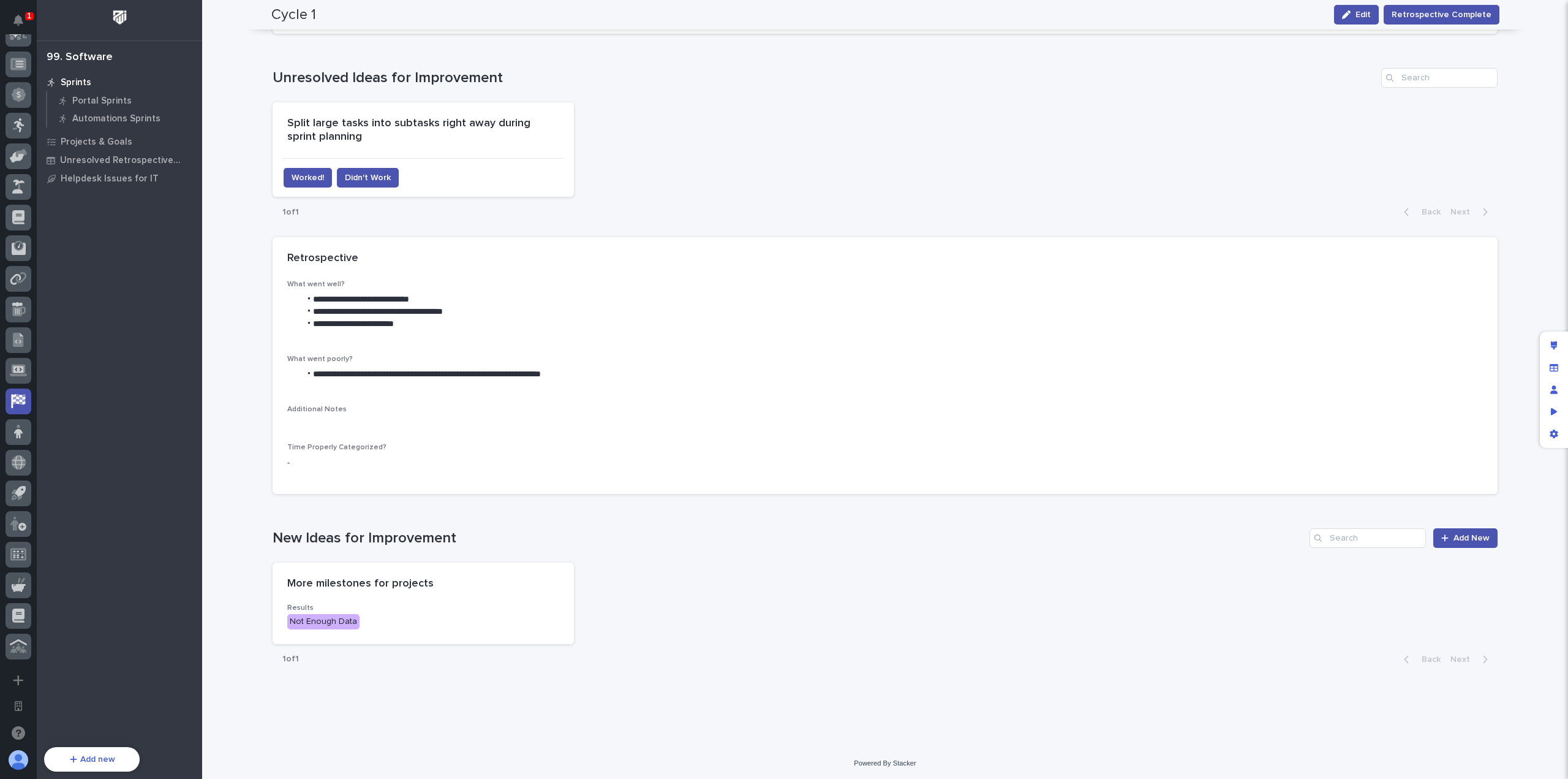
click at [675, 548] on div "New Ideas for Improvement Add New More milestones for projects Results Not Enou…" at bounding box center [885, 601] width 1226 height 146
drag, startPoint x: 420, startPoint y: 532, endPoint x: 249, endPoint y: 532, distance: 171.0
click at [249, 532] on div "Loading... Saving… Loading... Saving… Cycle 1 Edit Retrospective Complete Cycle…" at bounding box center [885, 132] width 1366 height 1225
click at [281, 523] on div "Loading... Saving… New Ideas for Improvement Add New More milestones for projec…" at bounding box center [885, 593] width 1226 height 181
drag, startPoint x: 267, startPoint y: 537, endPoint x: 451, endPoint y: 529, distance: 184.2
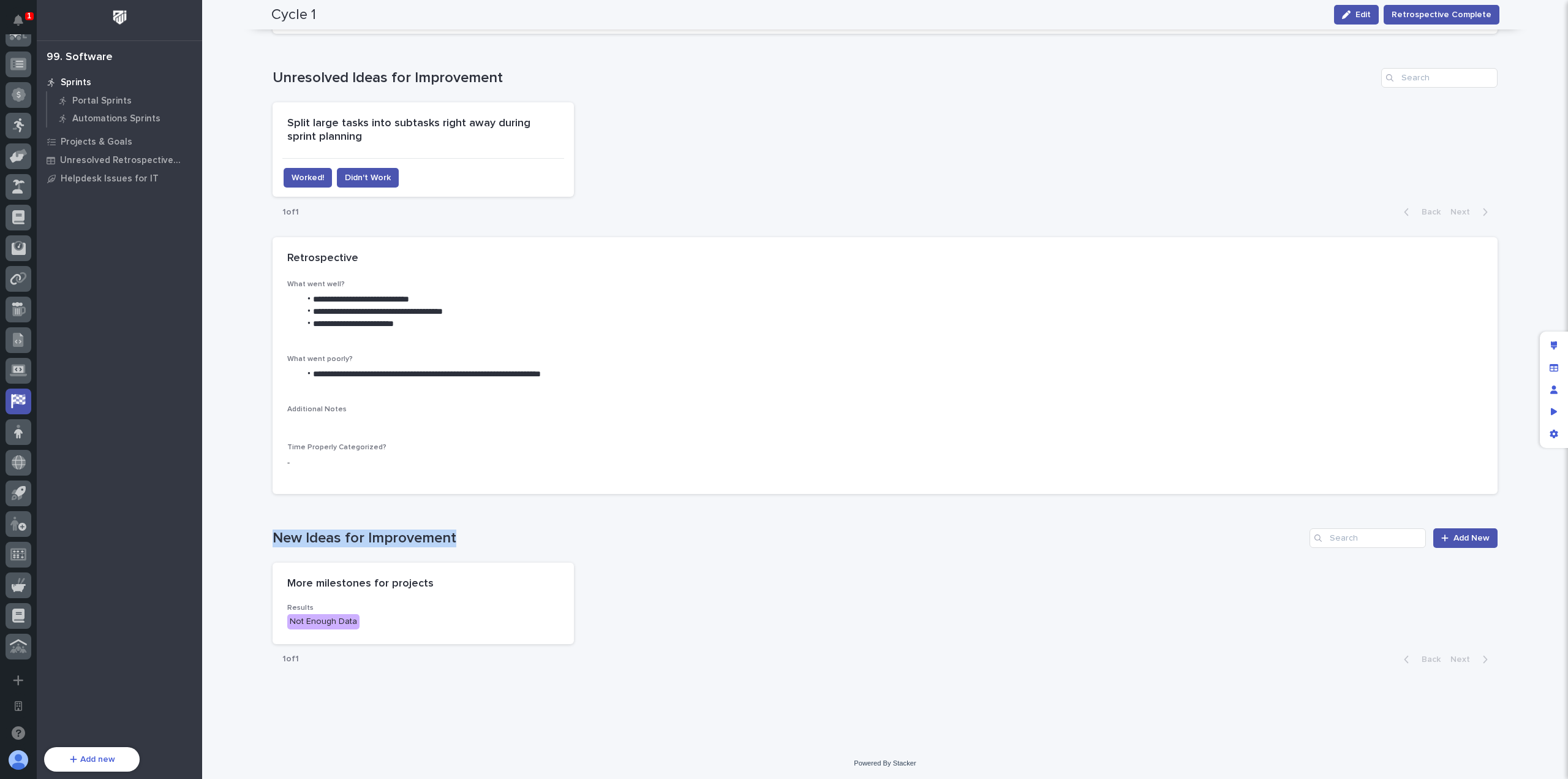
click at [451, 529] on div "Loading... Saving… ••• Scheduled In Progress Complete Retrospective Complete Lo…" at bounding box center [886, 146] width 1228 height 1076
click at [451, 529] on h1 "New Ideas for Improvement" at bounding box center [788, 538] width 1032 height 18
drag, startPoint x: 450, startPoint y: 534, endPoint x: 269, endPoint y: 534, distance: 181.0
click at [272, 534] on h1 "New Ideas for Improvement" at bounding box center [788, 538] width 1032 height 18
click at [286, 518] on div "Loading... Saving… New Ideas for Improvement Add New More milestones for projec…" at bounding box center [885, 593] width 1226 height 181
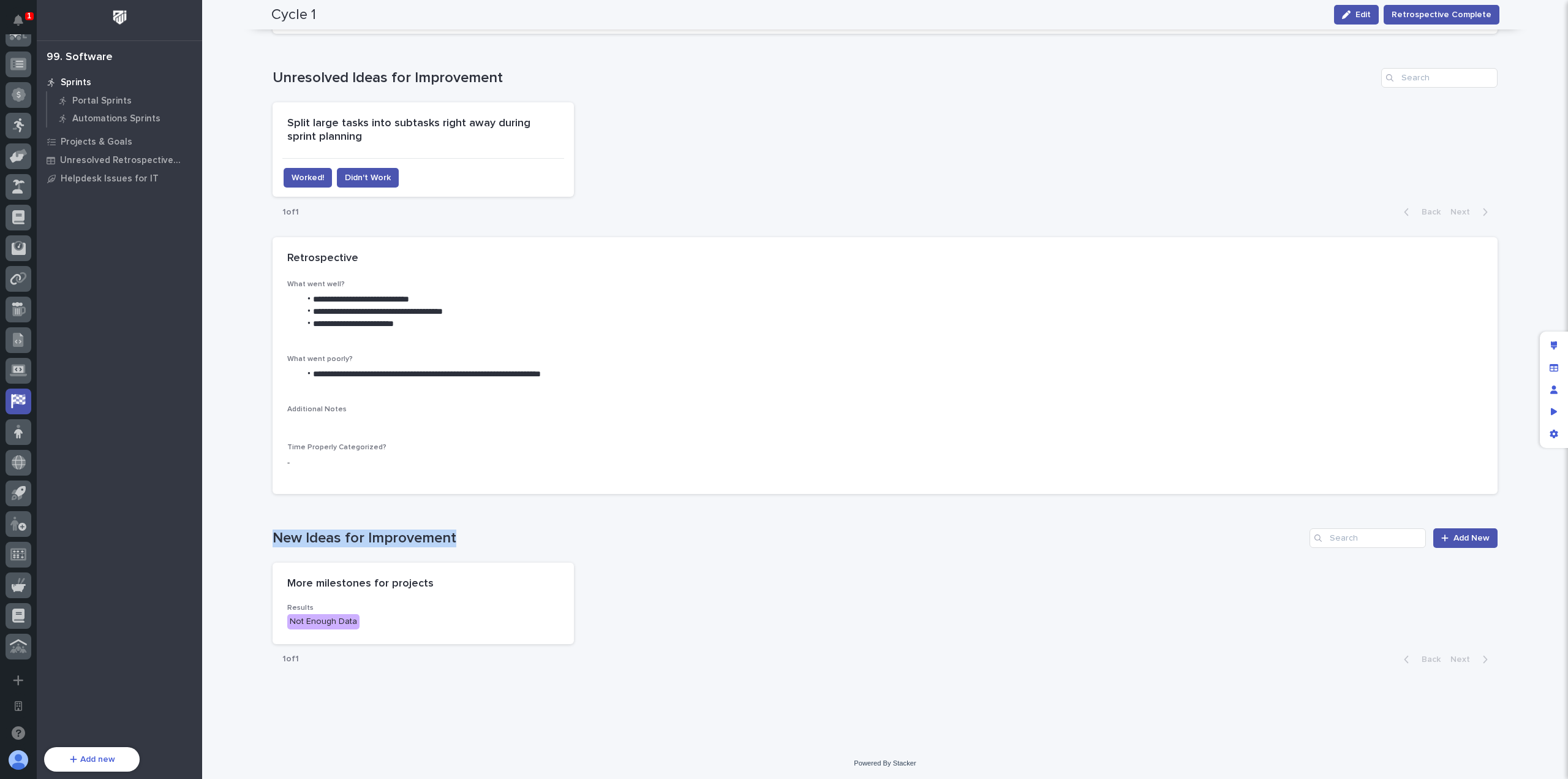
drag, startPoint x: 270, startPoint y: 536, endPoint x: 456, endPoint y: 536, distance: 186.0
click at [456, 536] on h1 "New Ideas for Improvement" at bounding box center [788, 538] width 1032 height 18
drag, startPoint x: 456, startPoint y: 536, endPoint x: 276, endPoint y: 534, distance: 180.0
click at [276, 534] on h1 "New Ideas for Improvement" at bounding box center [788, 538] width 1032 height 18
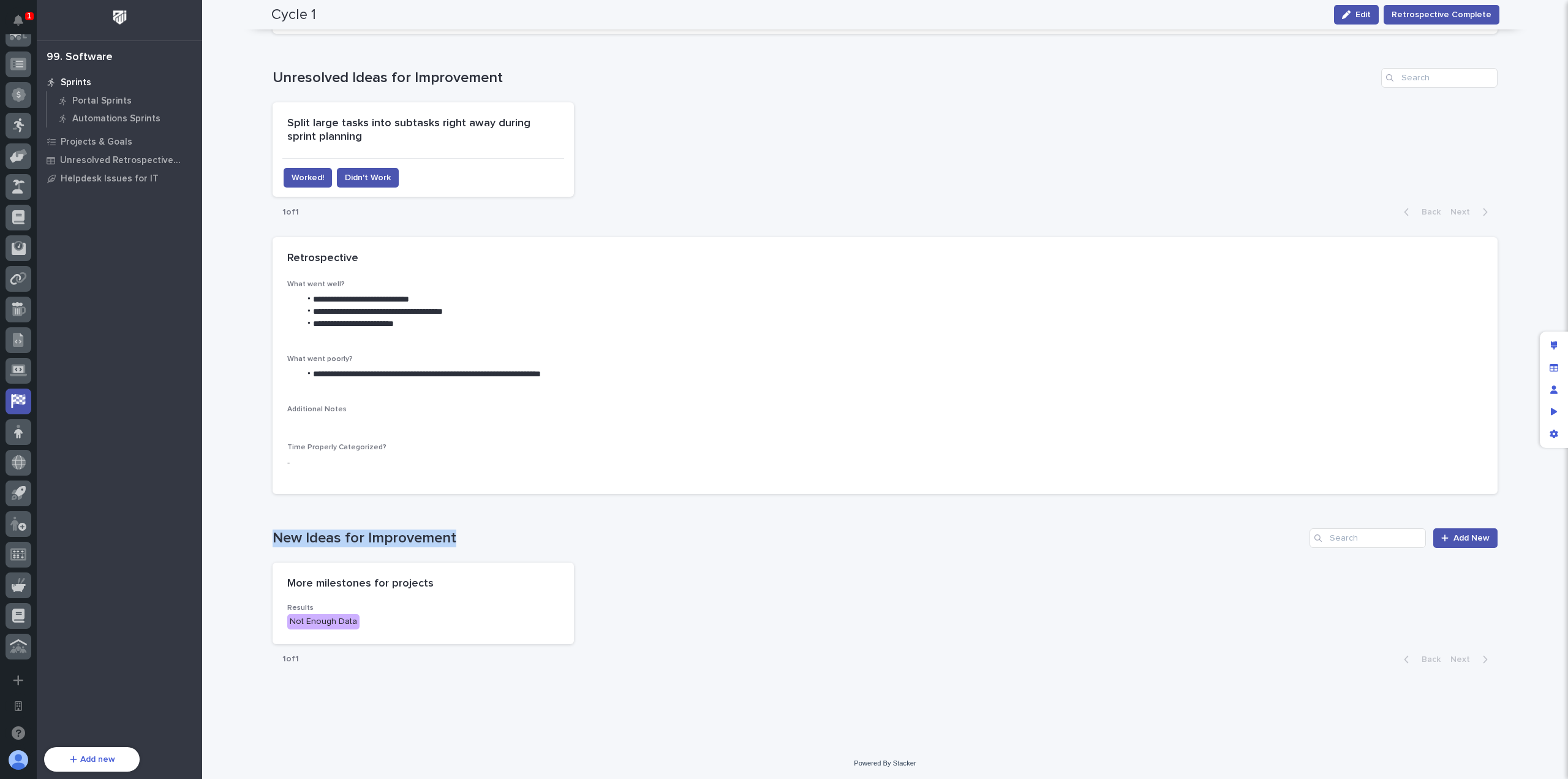
click at [276, 534] on h1 "New Ideas for Improvement" at bounding box center [788, 538] width 1032 height 18
click at [693, 606] on div "More milestones for projects Results Not Enough Data" at bounding box center [885, 602] width 1226 height 82
drag, startPoint x: 470, startPoint y: 542, endPoint x: 257, endPoint y: 523, distance: 213.8
click at [240, 526] on div "Loading... Saving… Loading... Saving… Cycle 1 Edit Retrospective Complete Cycle…" at bounding box center [885, 132] width 1366 height 1225
click at [325, 528] on div "New Ideas for Improvement Add New" at bounding box center [885, 538] width 1226 height 20
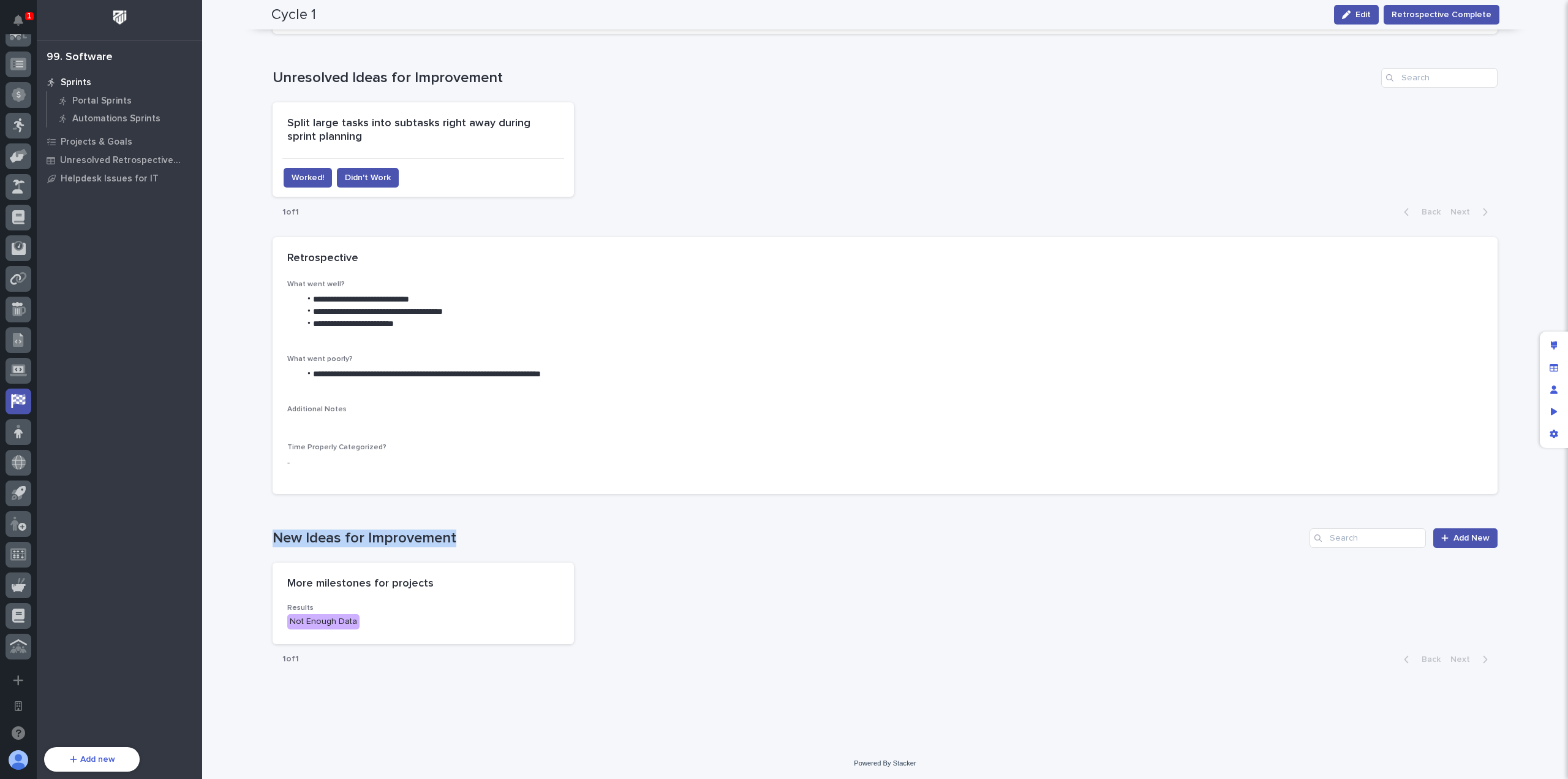
click at [366, 534] on h1 "New Ideas for Improvement" at bounding box center [788, 538] width 1032 height 18
click at [407, 528] on div "New Ideas for Improvement Add New" at bounding box center [885, 538] width 1226 height 20
click at [465, 520] on div "Loading... Saving… New Ideas for Improvement Add New More milestones for projec…" at bounding box center [885, 593] width 1226 height 181
click at [465, 534] on h1 "New Ideas for Improvement" at bounding box center [788, 538] width 1032 height 18
click at [479, 524] on div "Loading... Saving… New Ideas for Improvement Add New More milestones for projec…" at bounding box center [885, 593] width 1226 height 181
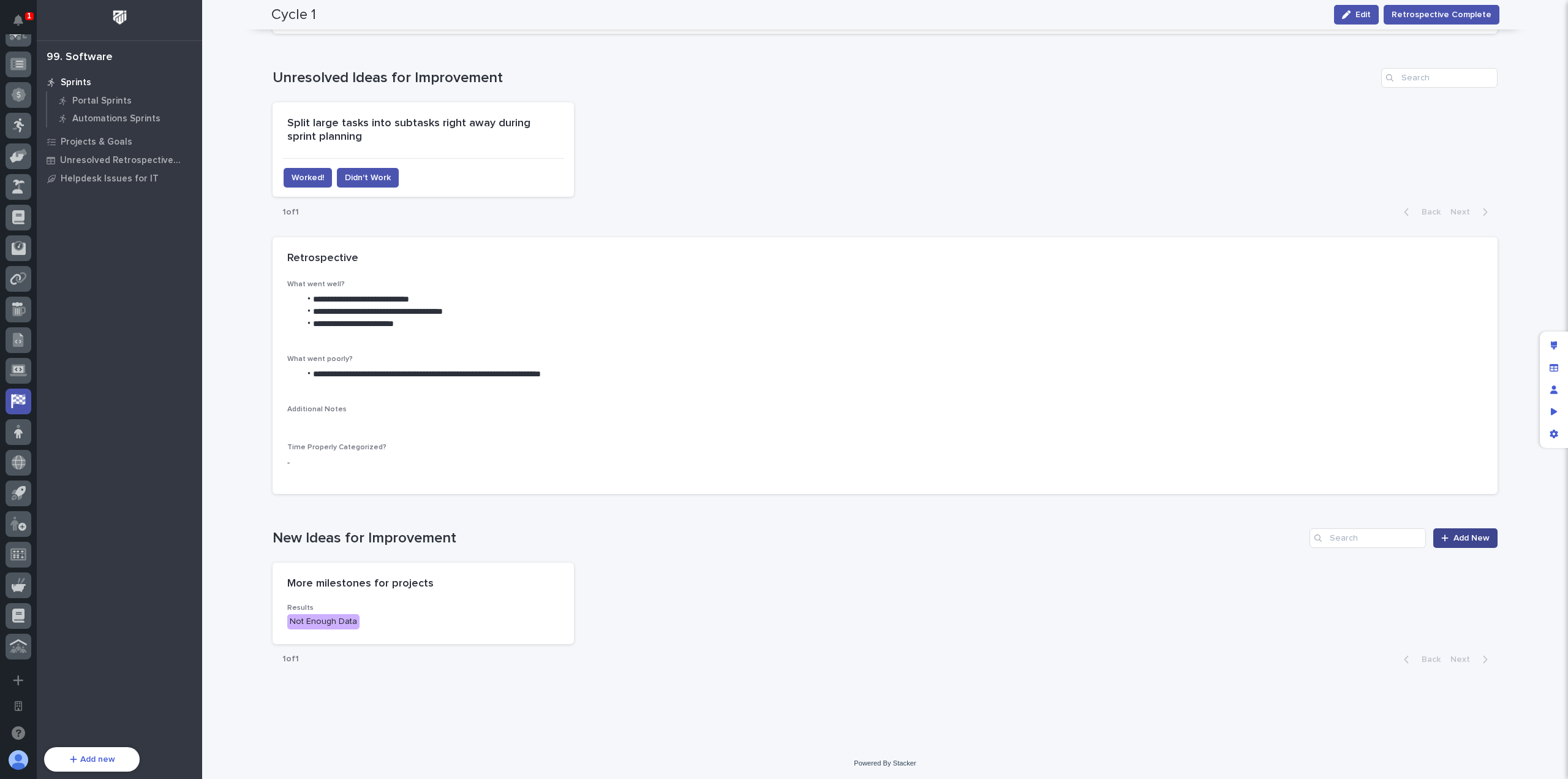
click at [1466, 536] on span "Add New" at bounding box center [1472, 538] width 36 height 8
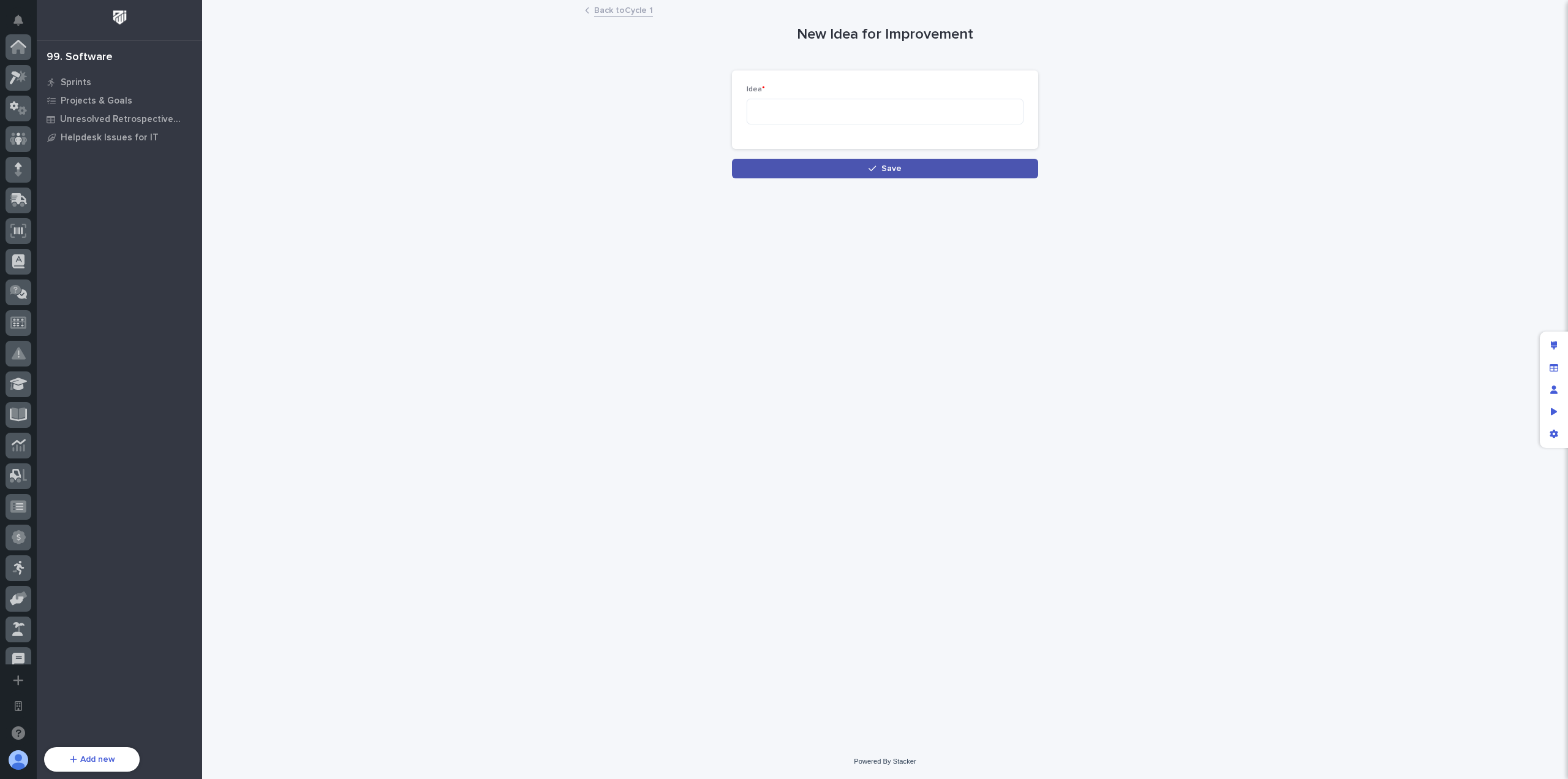
scroll to position [442, 0]
click at [774, 137] on div "Idea *" at bounding box center [885, 110] width 306 height 79
click at [793, 122] on textarea at bounding box center [886, 111] width 277 height 26
click at [612, 12] on link "Back to Cycle 1" at bounding box center [623, 9] width 59 height 14
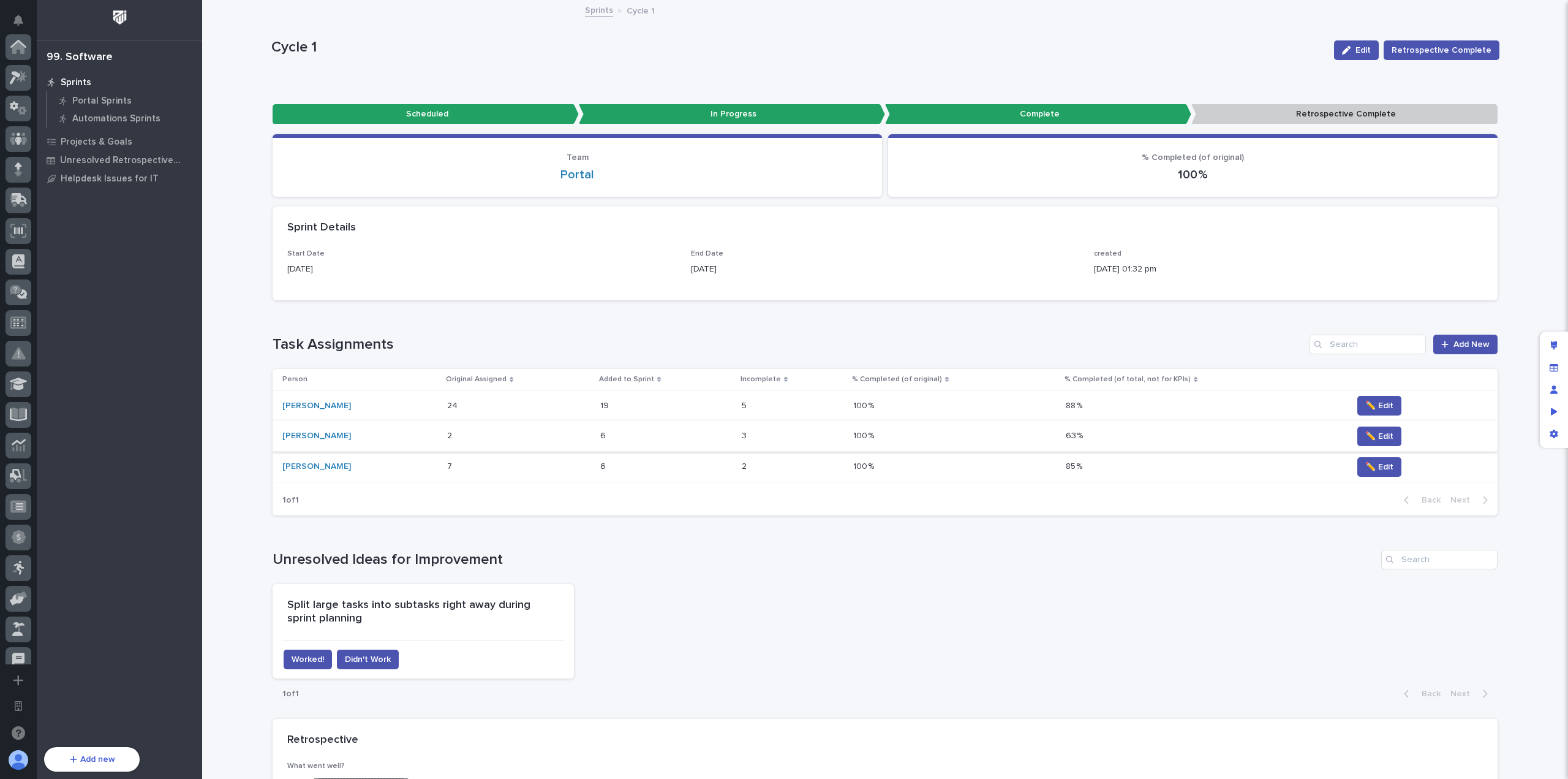
scroll to position [442, 0]
click at [769, 578] on div "Unresolved Ideas for Improvement Split large tasks into subtasks right away dur…" at bounding box center [885, 629] width 1226 height 159
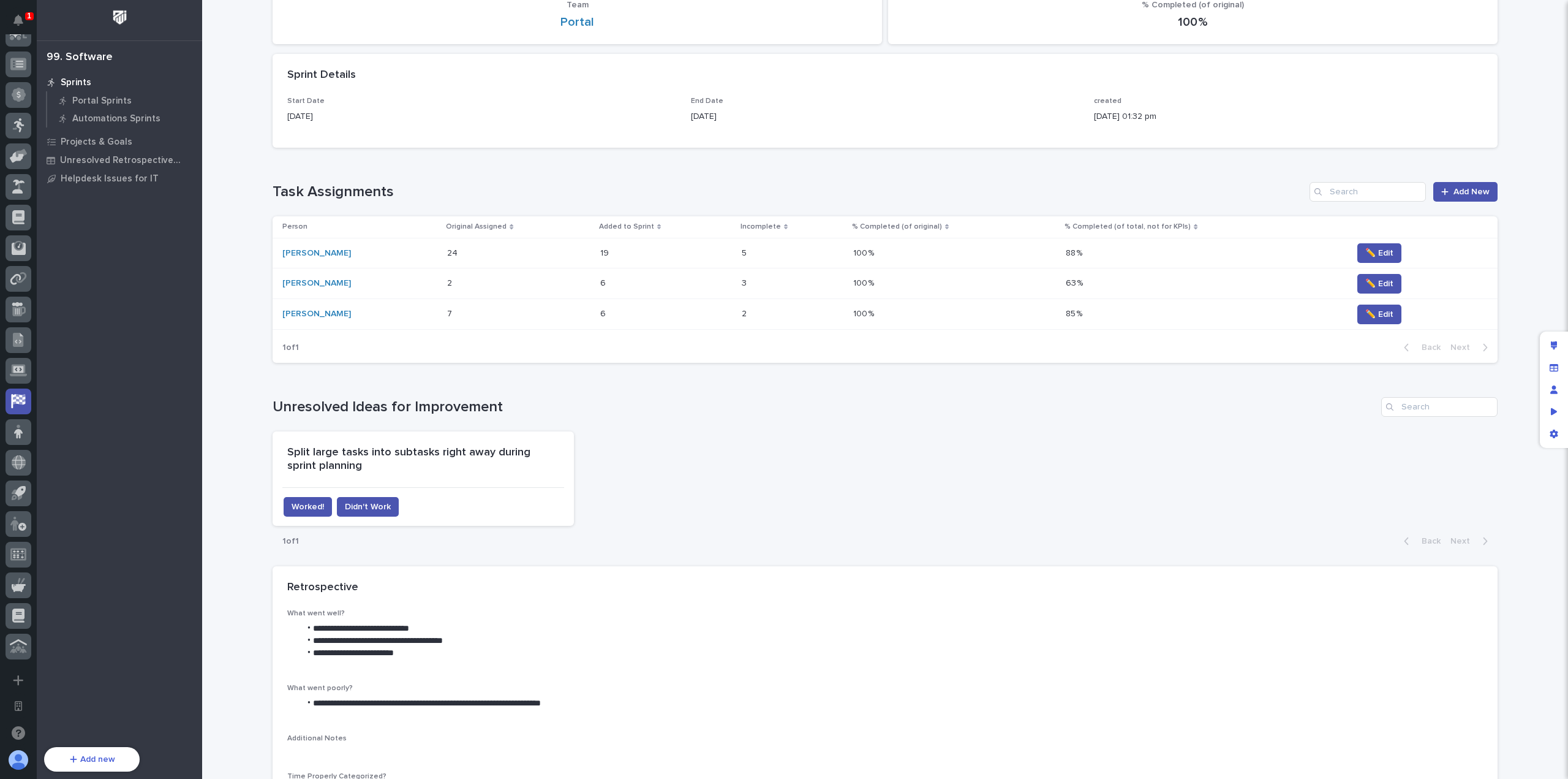
scroll to position [481, 0]
